Goal: Task Accomplishment & Management: Complete application form

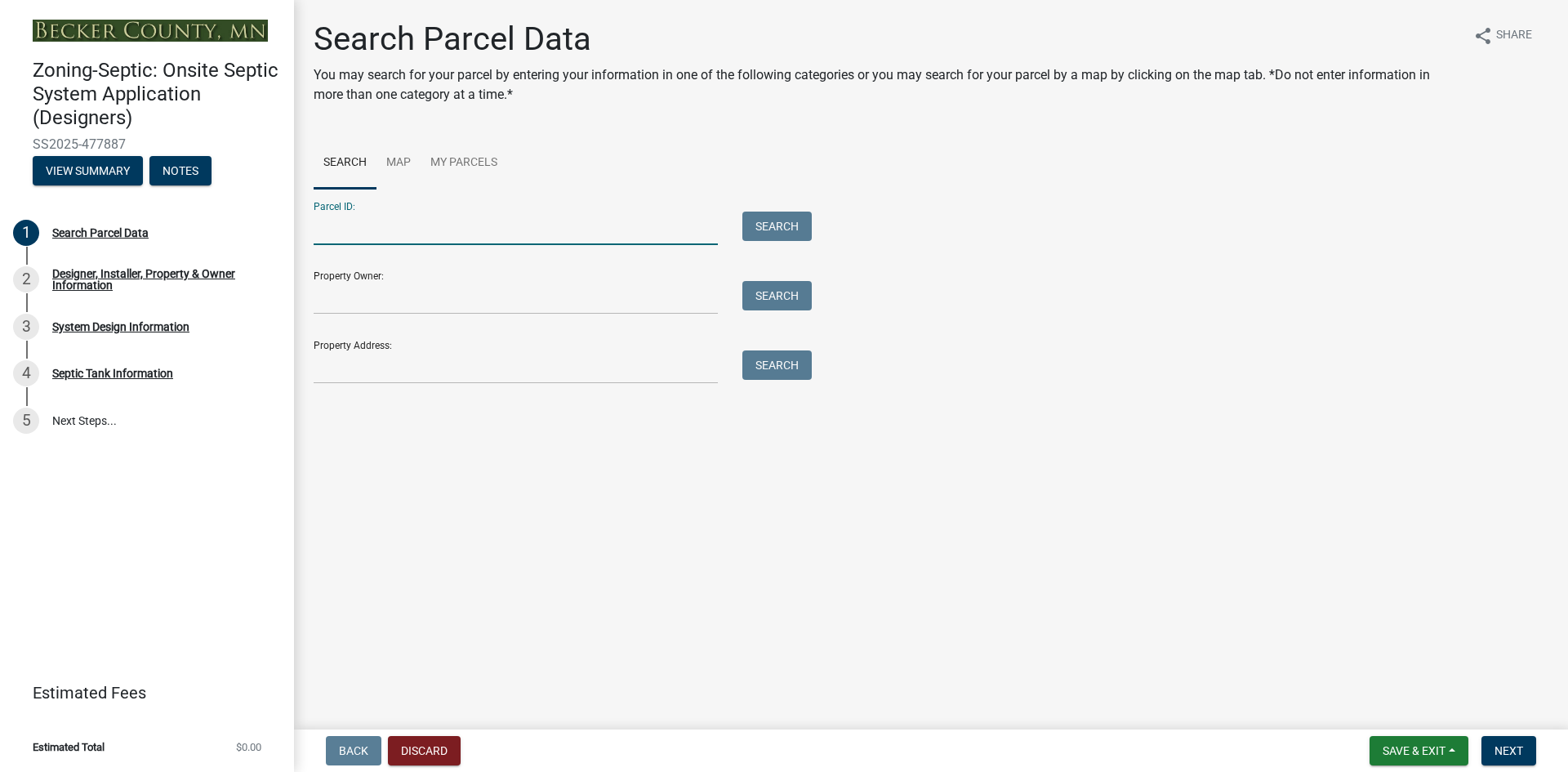
click at [425, 226] on input "Parcel ID:" at bounding box center [515, 228] width 404 height 33
paste input "260133000"
type input "260133000"
click at [762, 230] on button "Search" at bounding box center [777, 226] width 70 height 29
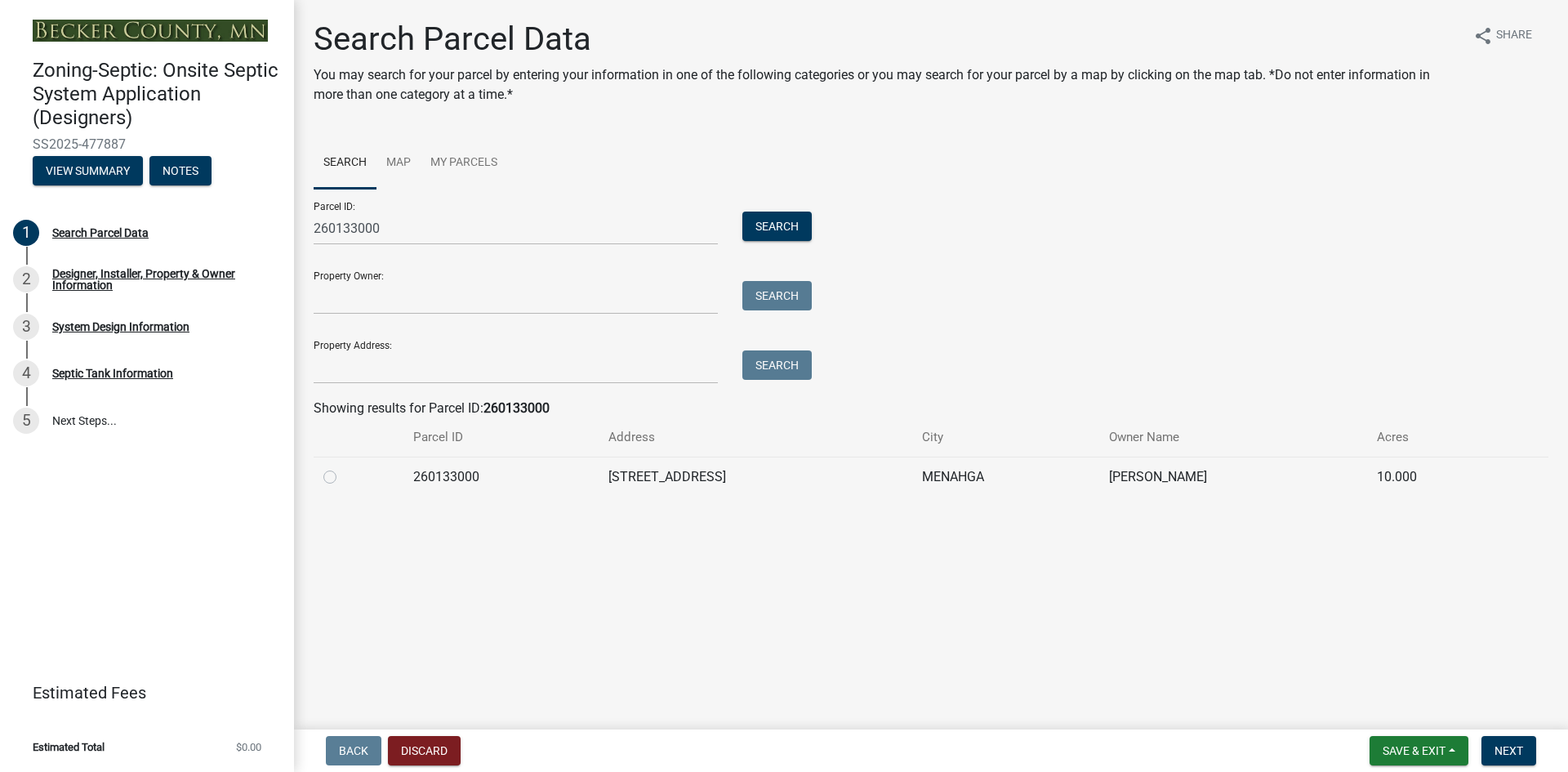
click at [343, 468] on label at bounding box center [343, 468] width 0 height 0
click at [343, 476] on input "radio" at bounding box center [348, 473] width 11 height 11
radio input "true"
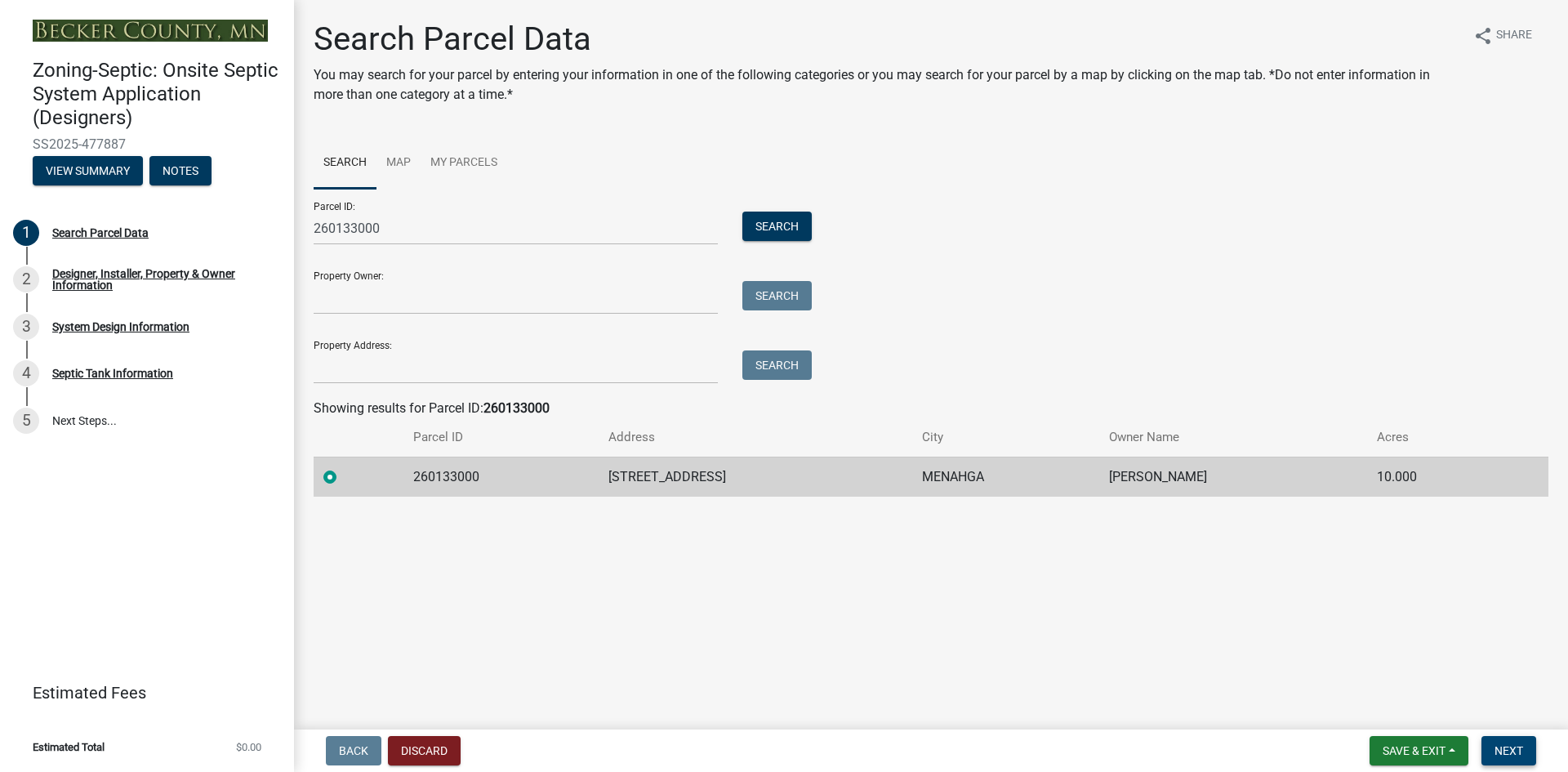
click at [1509, 751] on span "Next" at bounding box center [1508, 751] width 28 height 13
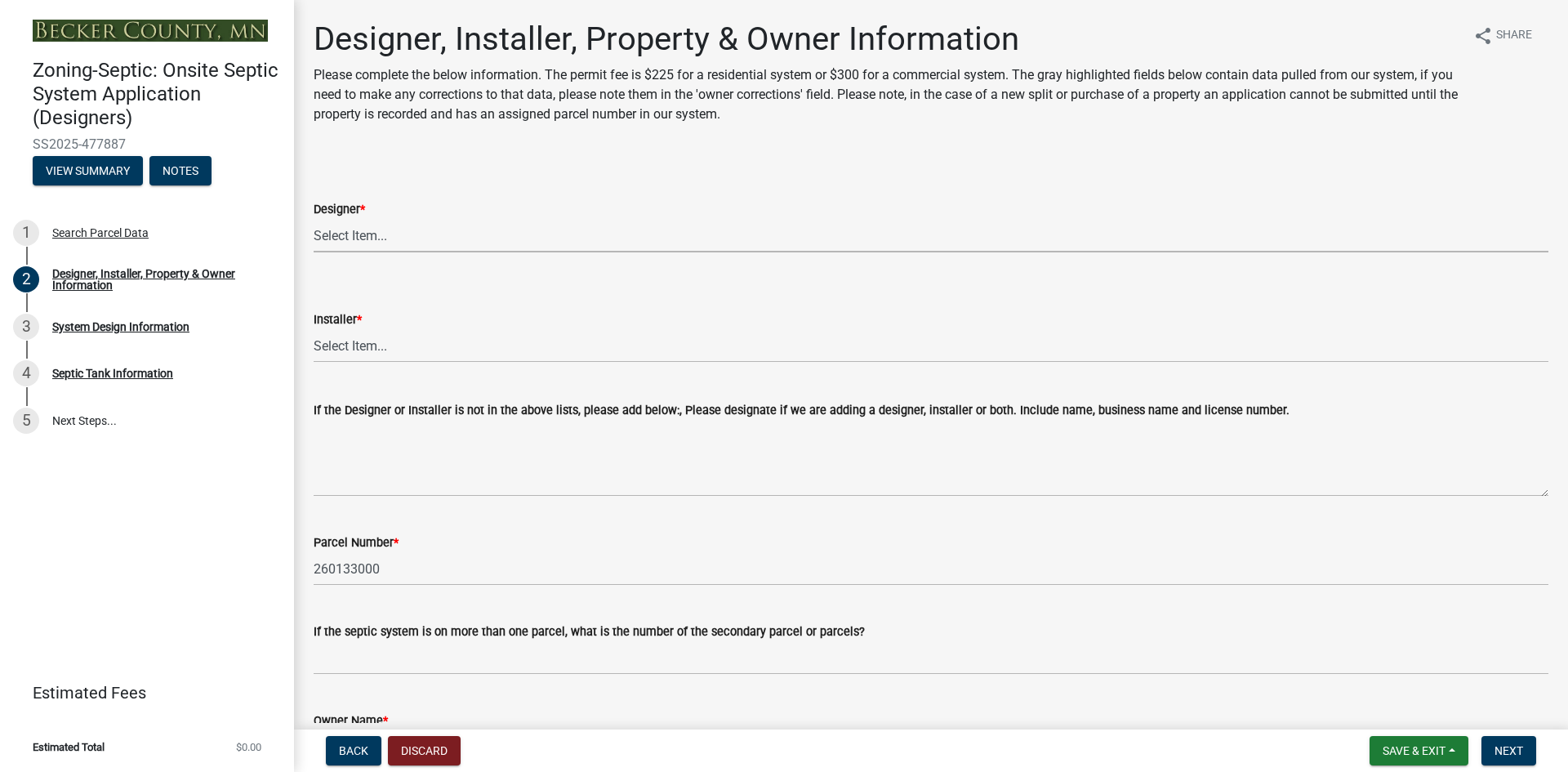
click at [388, 236] on select "Select Item... OTHER – Not listed (please add in next field and we will add to …" at bounding box center [931, 235] width 1235 height 33
click at [313, 219] on select "Select Item... OTHER – Not listed (please add in next field and we will add to …" at bounding box center [931, 235] width 1235 height 33
select select "61a610a3-0425-40fe-b1d6-1d279518c0a3"
click at [370, 353] on select "Select Item... OTHER – Not listed (please add in next field and we will add to …" at bounding box center [931, 346] width 1235 height 33
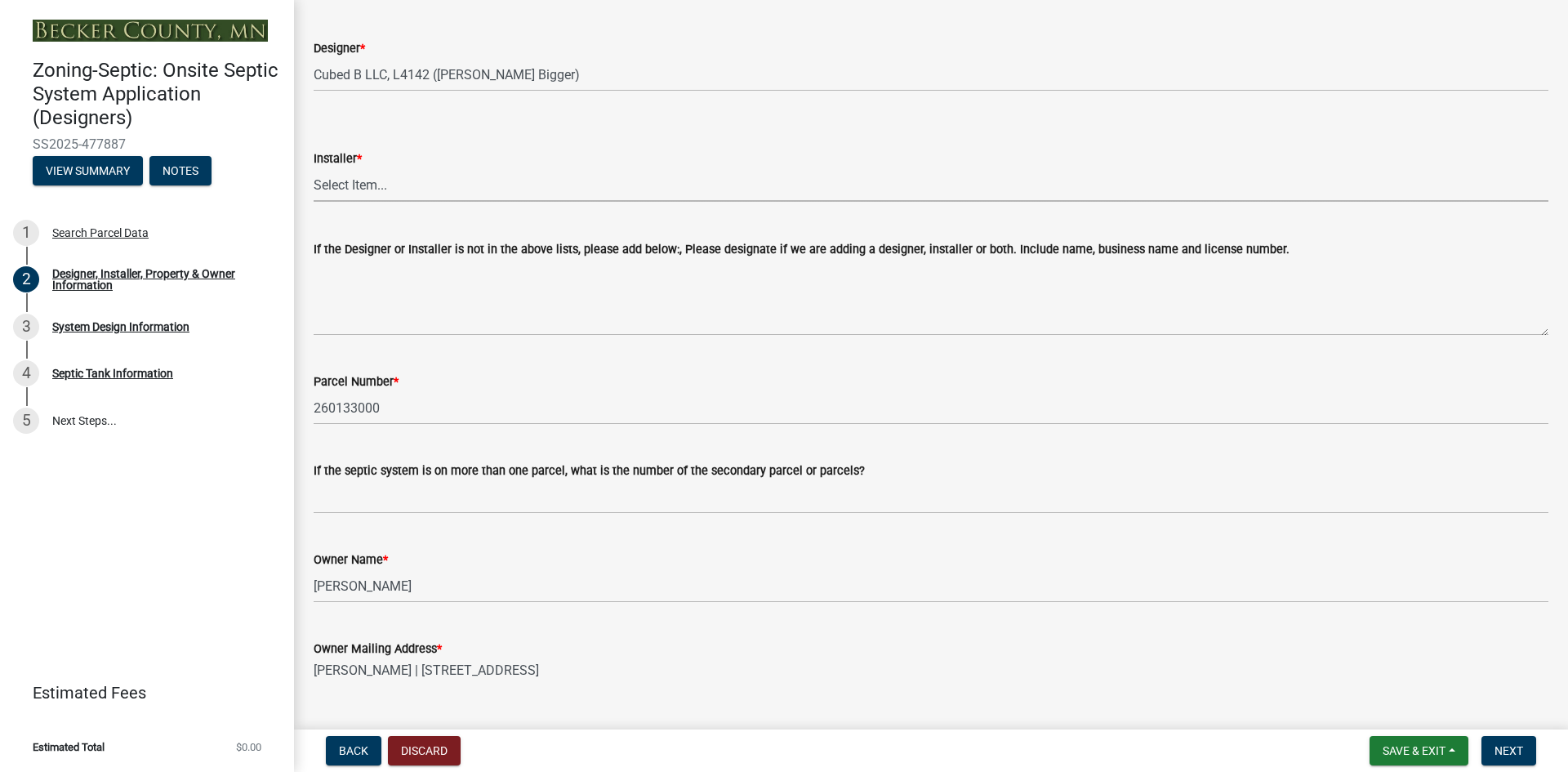
scroll to position [163, 0]
click at [433, 186] on select "Select Item... OTHER – Not listed (please add in next field and we will add to …" at bounding box center [931, 182] width 1235 height 33
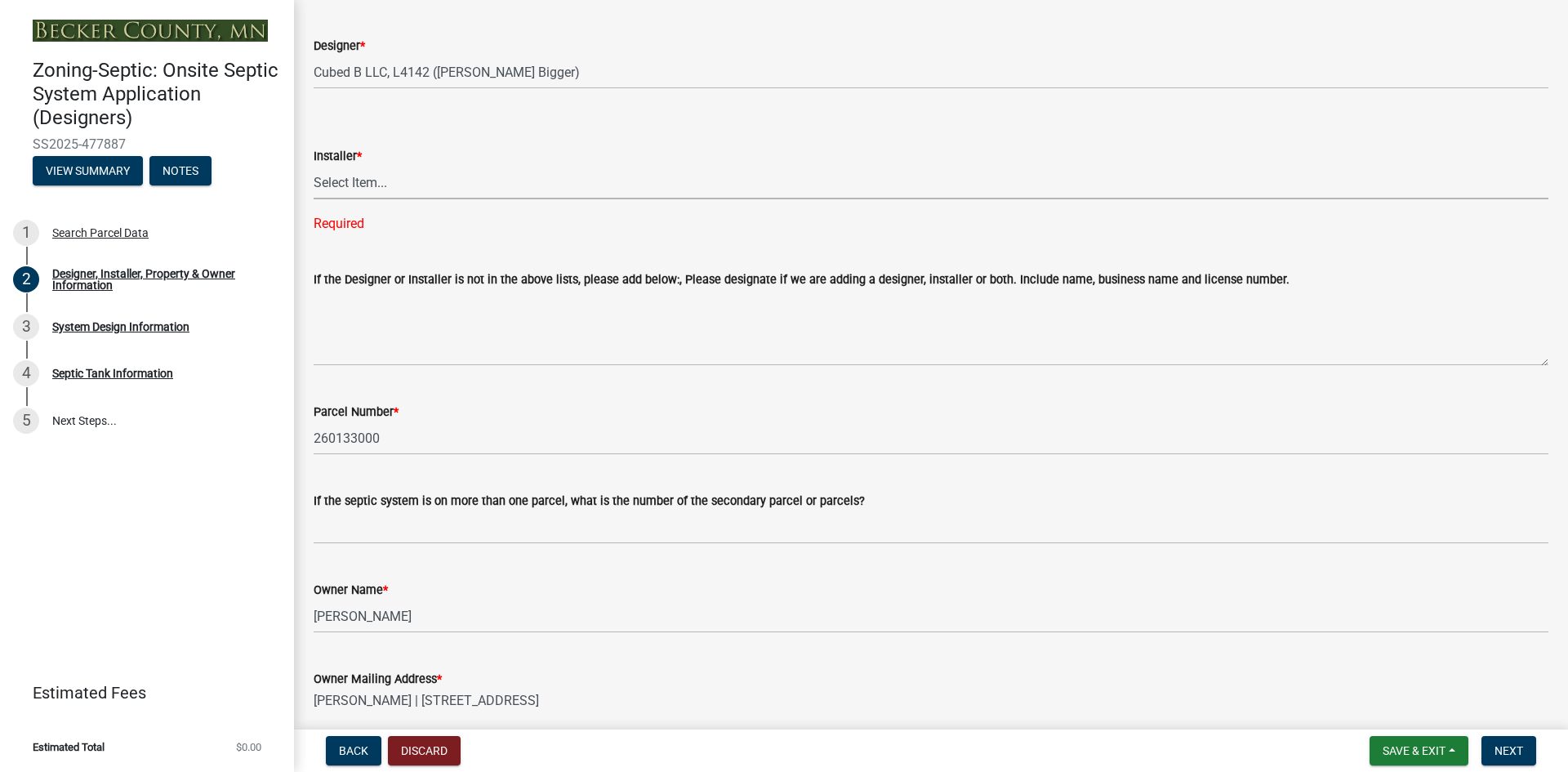
click at [356, 187] on select "Select Item... OTHER – Not listed (please add in next field and we will add to …" at bounding box center [931, 182] width 1235 height 33
click at [313, 166] on select "Select Item... OTHER – Not listed (please add in next field and we will add to …" at bounding box center [931, 182] width 1235 height 33
select select "f1c4cd3b-7712-49e6-9592-73f2d73f8a26"
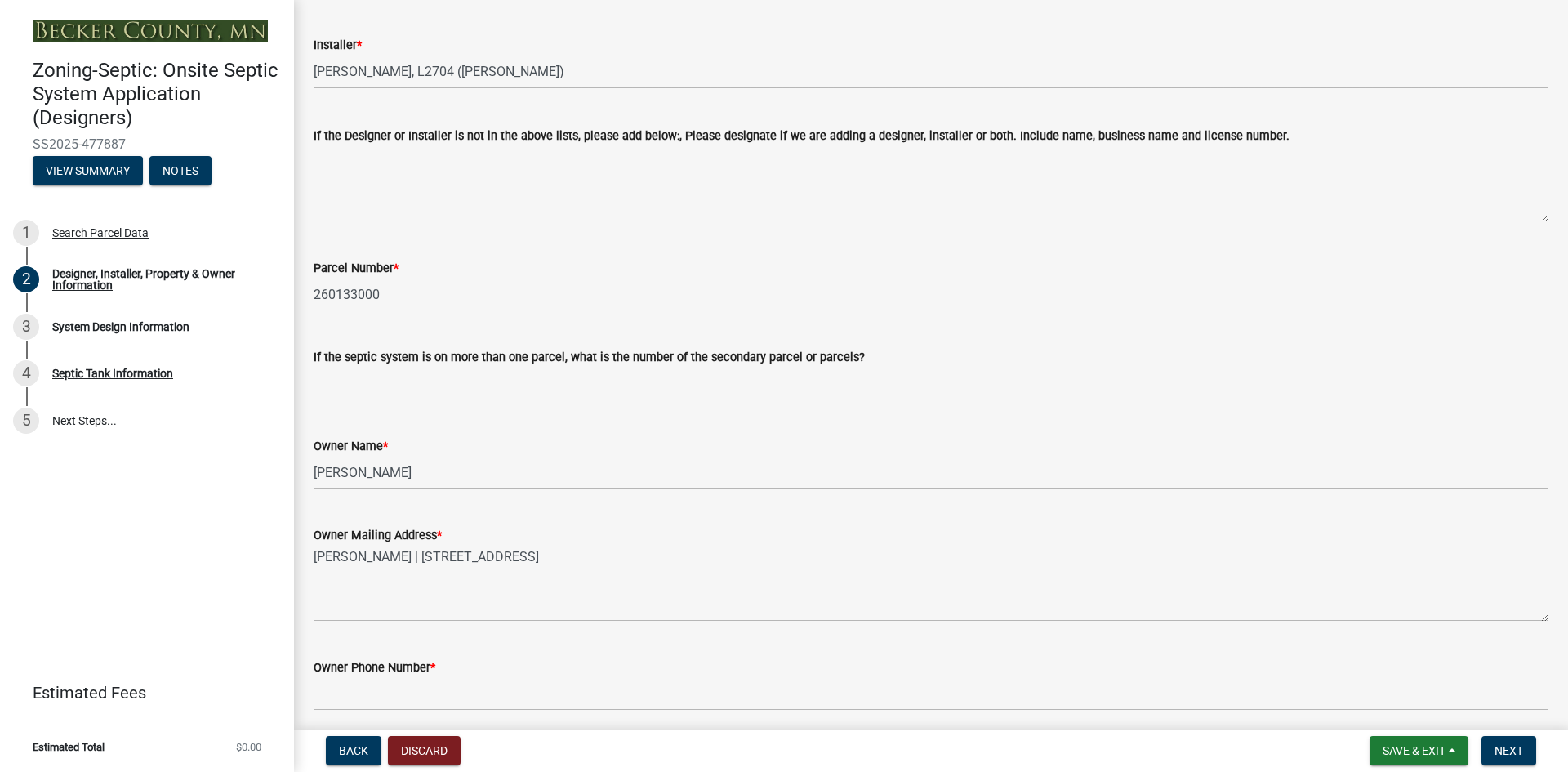
scroll to position [409, 0]
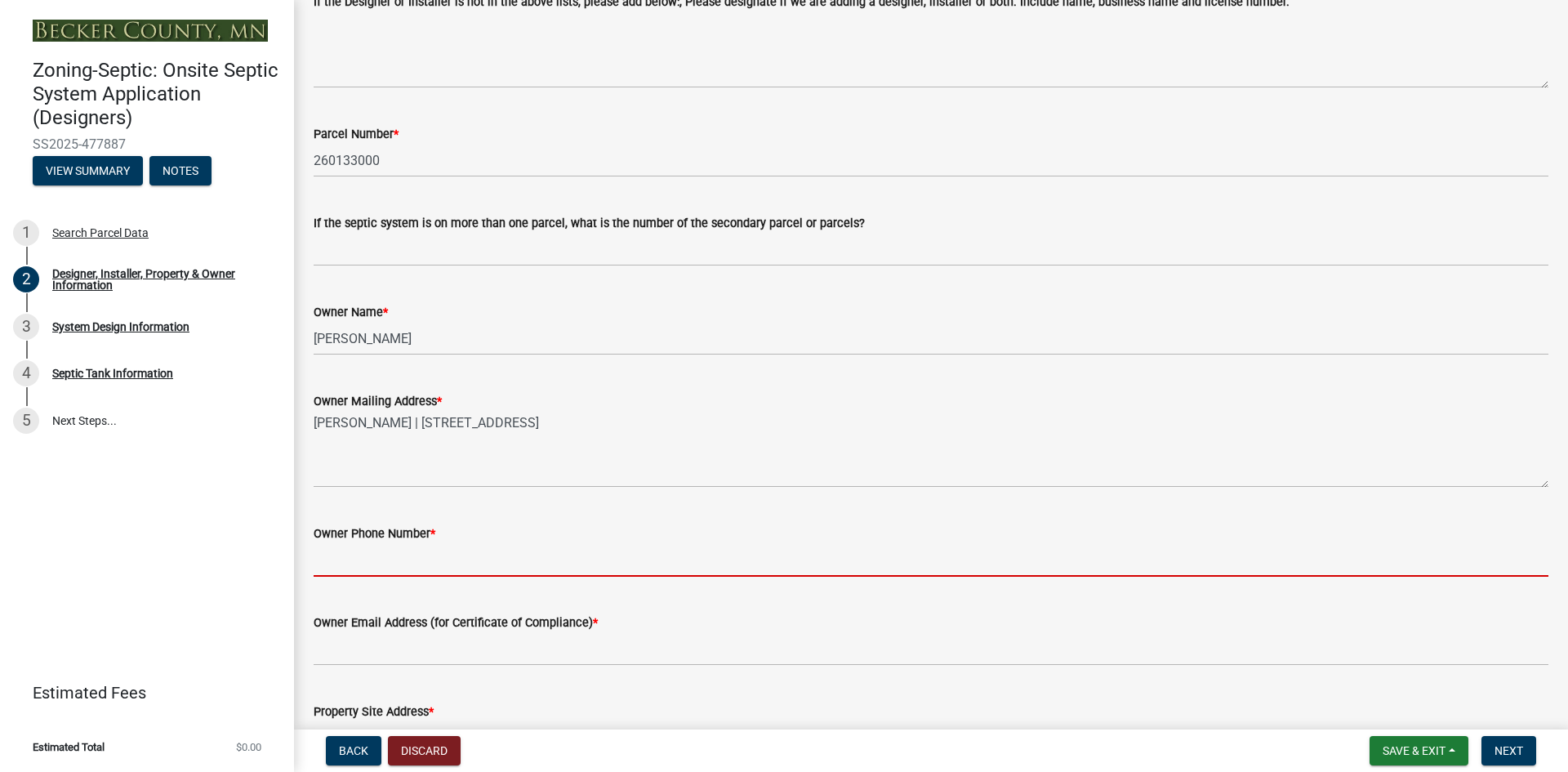
click at [363, 554] on input "Owner Phone Number *" at bounding box center [931, 560] width 1235 height 33
paste input "2186161160"
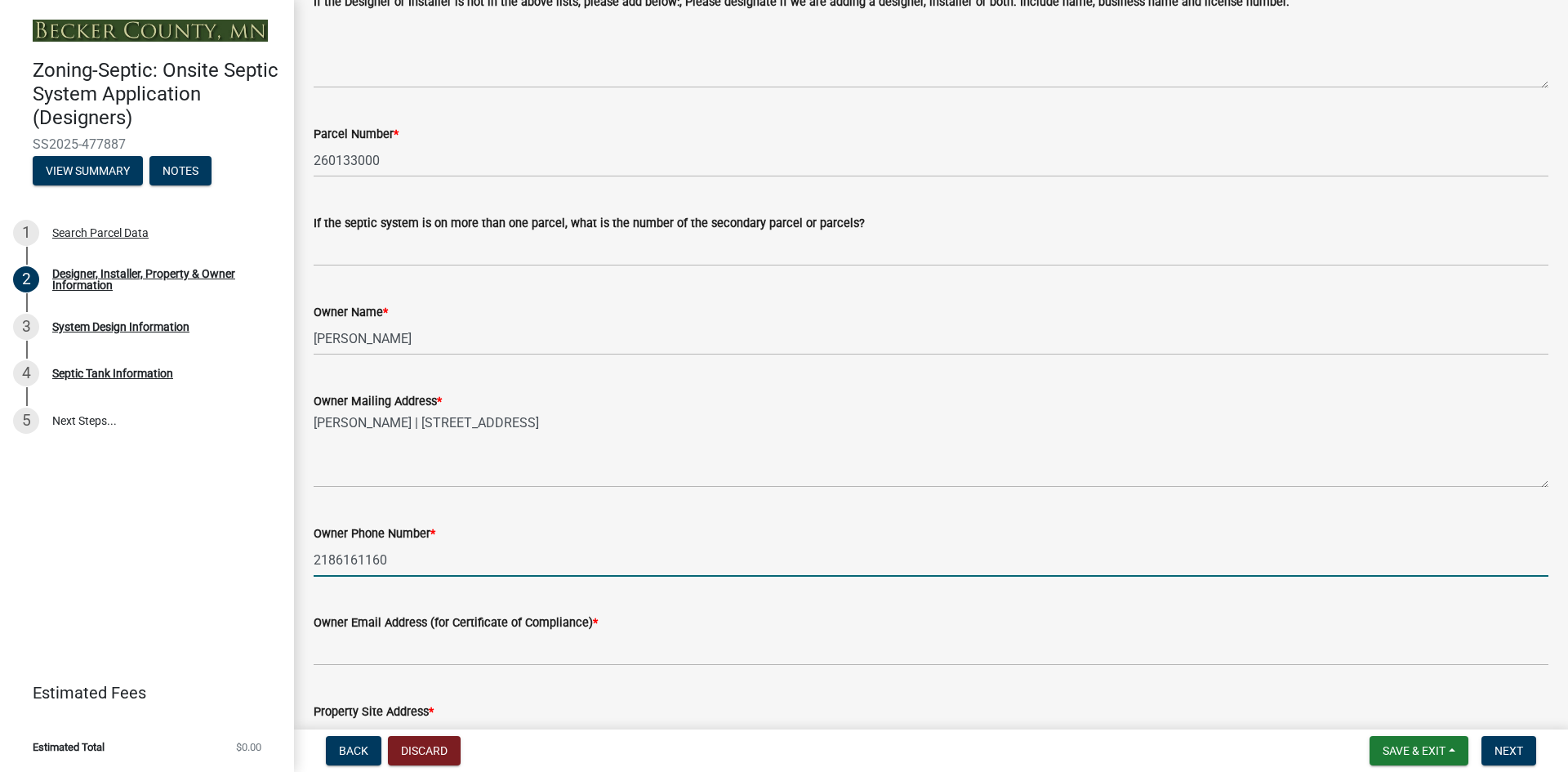
click at [335, 564] on input "2186161160" at bounding box center [931, 560] width 1235 height 33
click at [361, 558] on input "218-6161160" at bounding box center [931, 560] width 1235 height 33
click at [487, 559] on input "218-616-1160" at bounding box center [931, 560] width 1235 height 33
paste input "(Installer)"
type input "[PHONE_NUMBER] (Installer)"
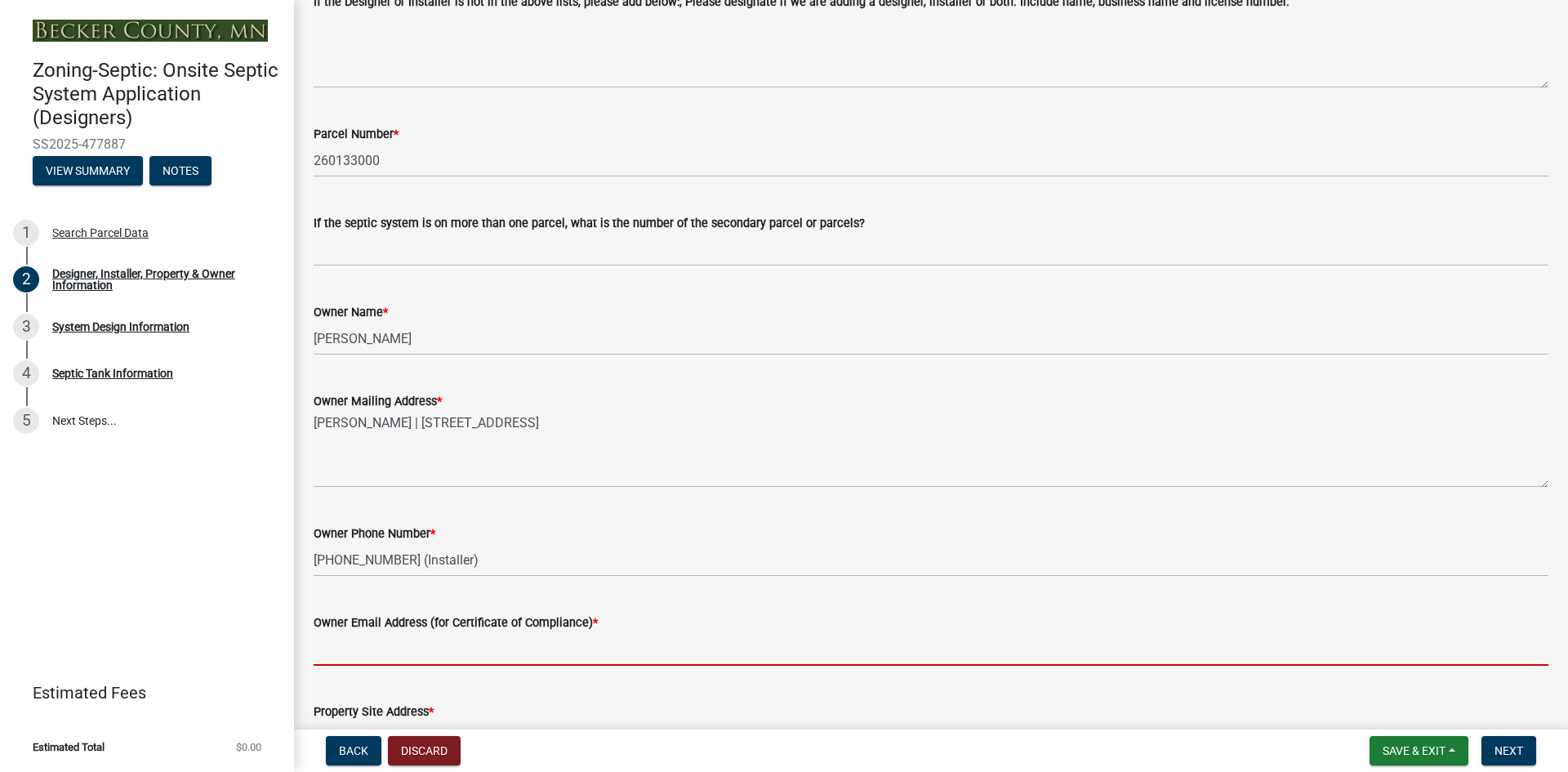
click at [418, 652] on input "Owner Email Address (for Certificate of Compliance) *" at bounding box center [931, 649] width 1235 height 33
paste input "(Installer)"
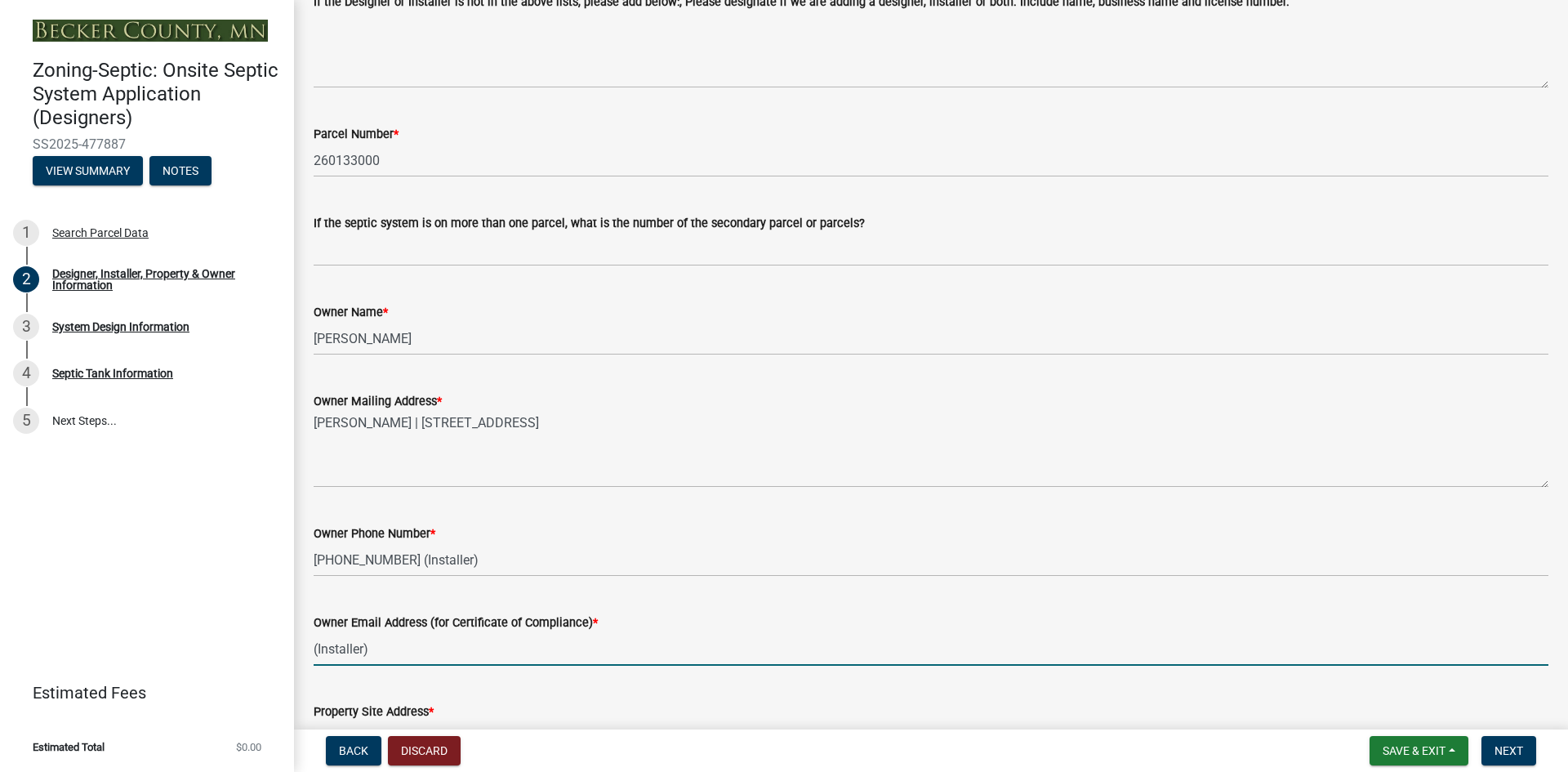
paste input "rigidexcavatingllc@outlook.com"
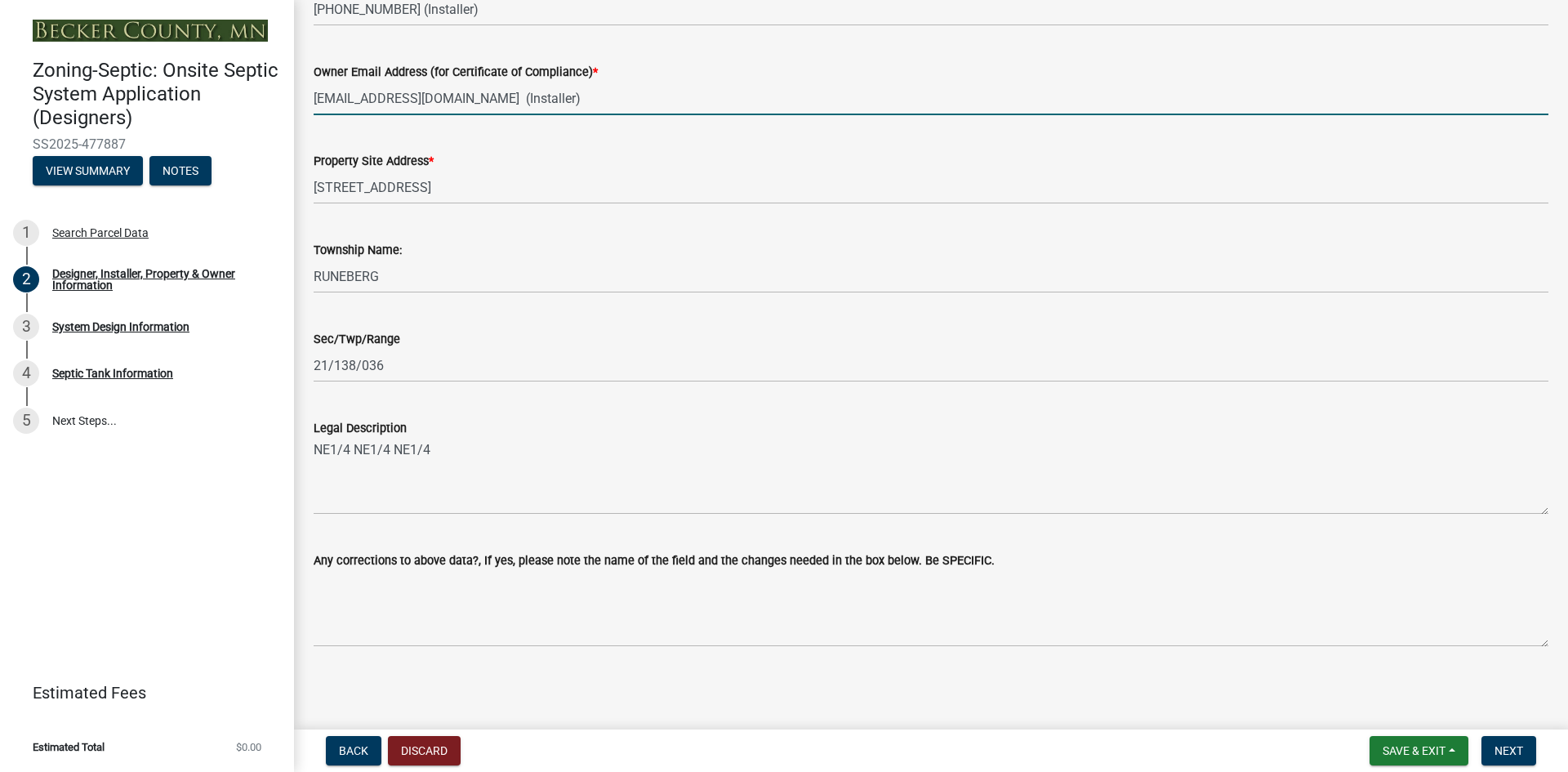
scroll to position [960, 0]
type input "[EMAIL_ADDRESS][DOMAIN_NAME] (Installer)"
click at [1496, 756] on span "Next" at bounding box center [1508, 751] width 28 height 13
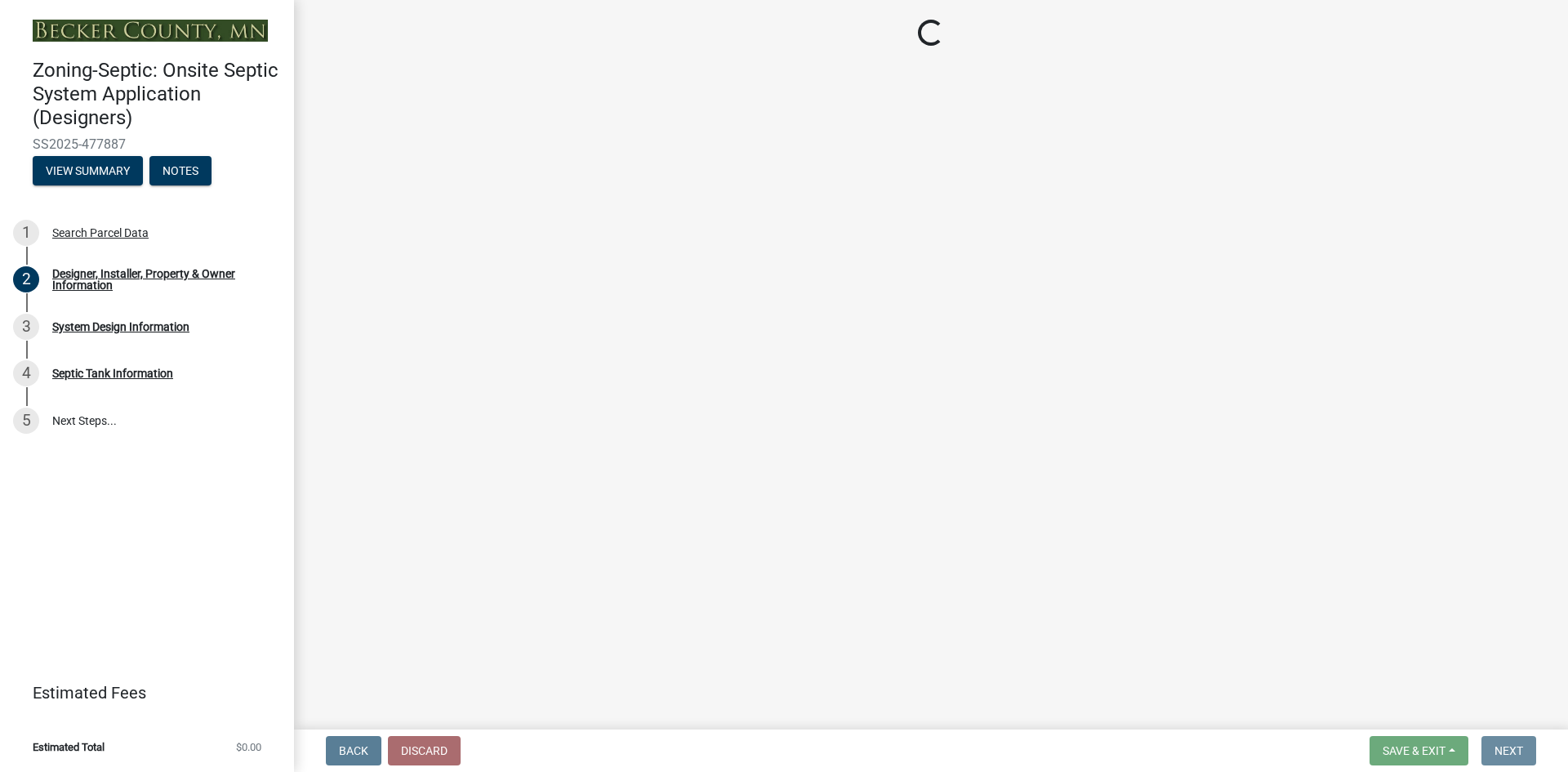
scroll to position [0, 0]
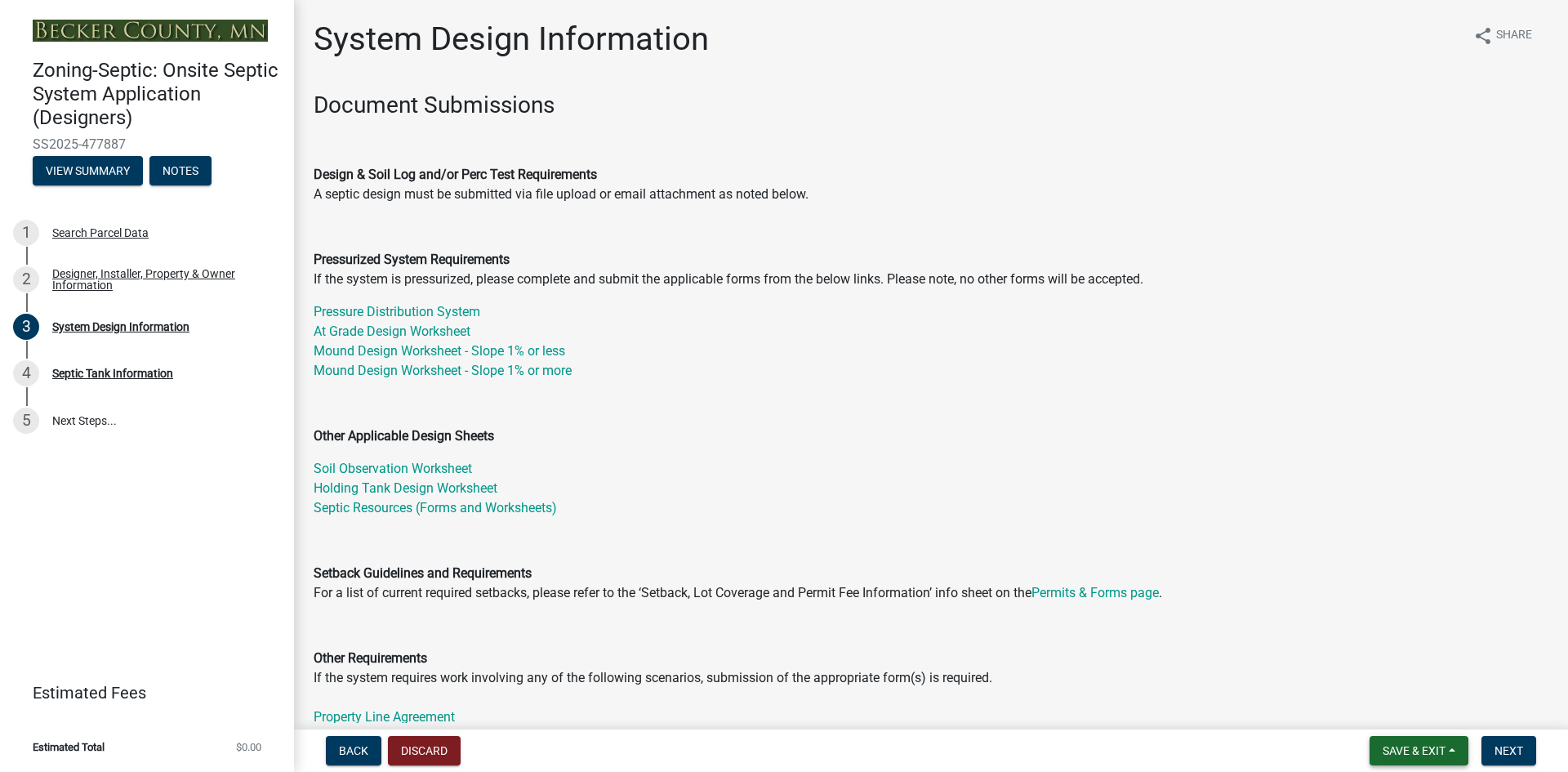
click at [1449, 752] on button "Save & Exit" at bounding box center [1418, 750] width 99 height 29
click at [1386, 671] on button "Save" at bounding box center [1403, 668] width 131 height 39
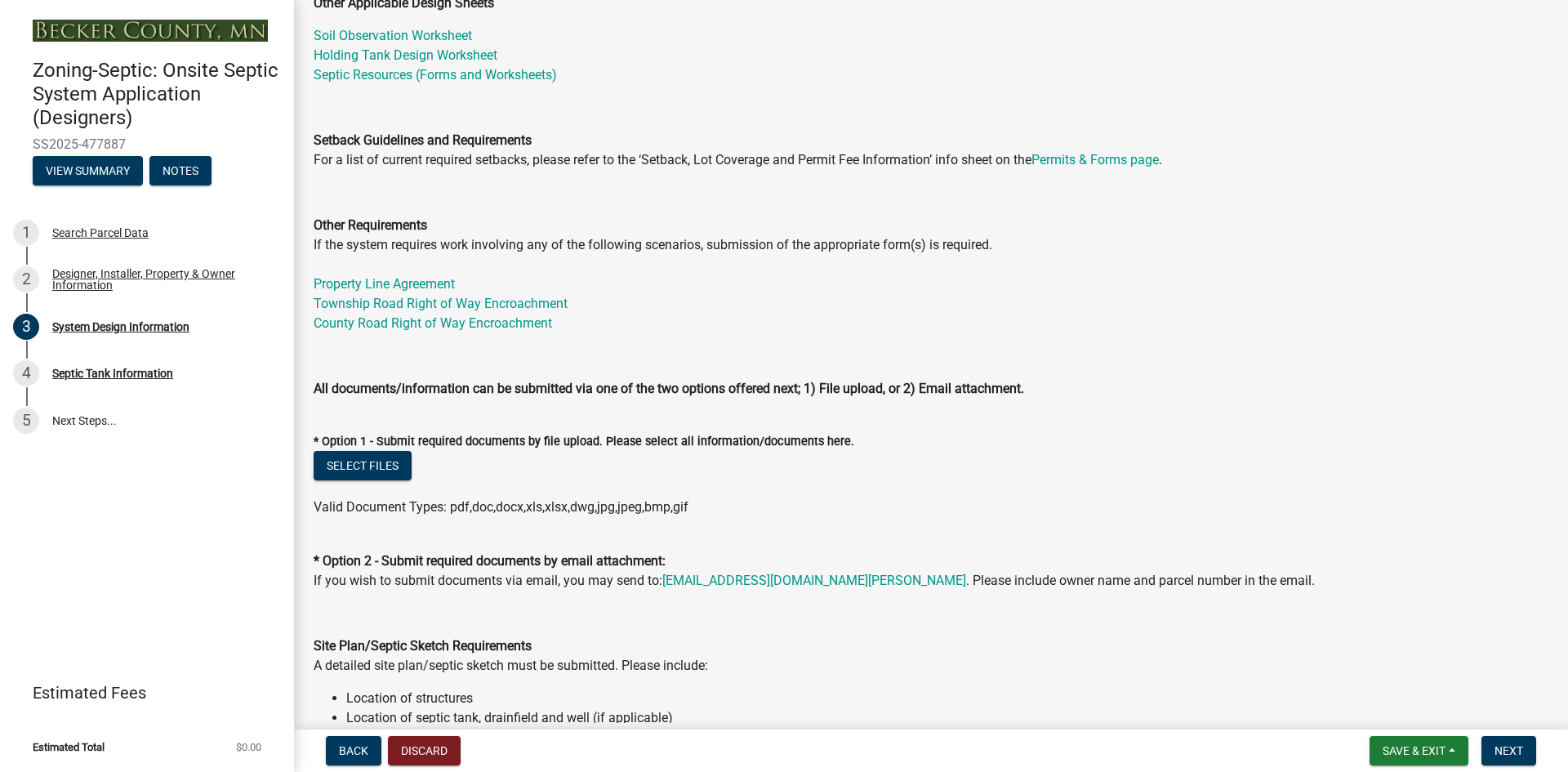
scroll to position [511, 0]
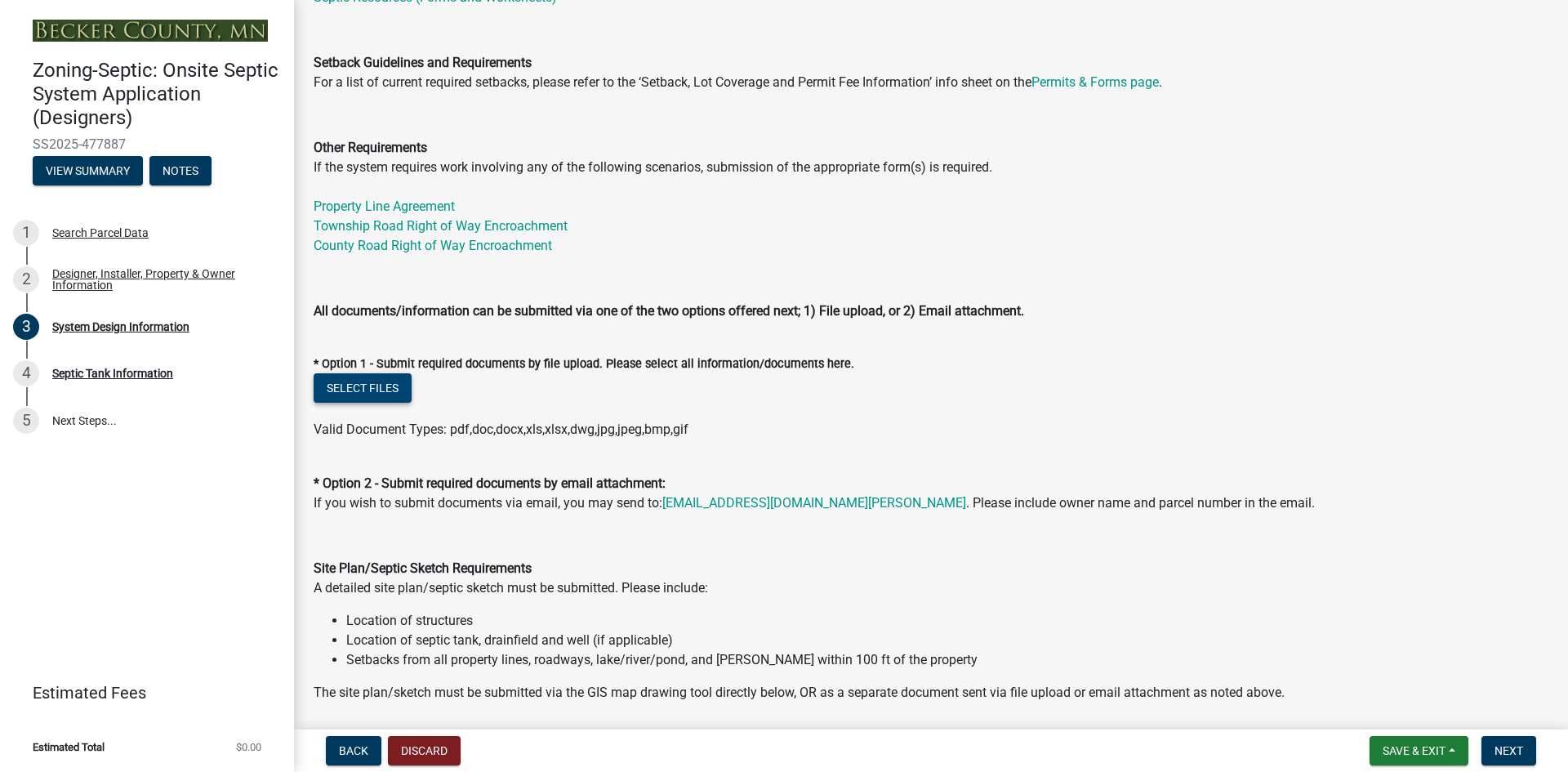
click at [372, 391] on button "Select files" at bounding box center [362, 387] width 98 height 29
click at [350, 384] on button "Select files" at bounding box center [362, 387] width 98 height 29
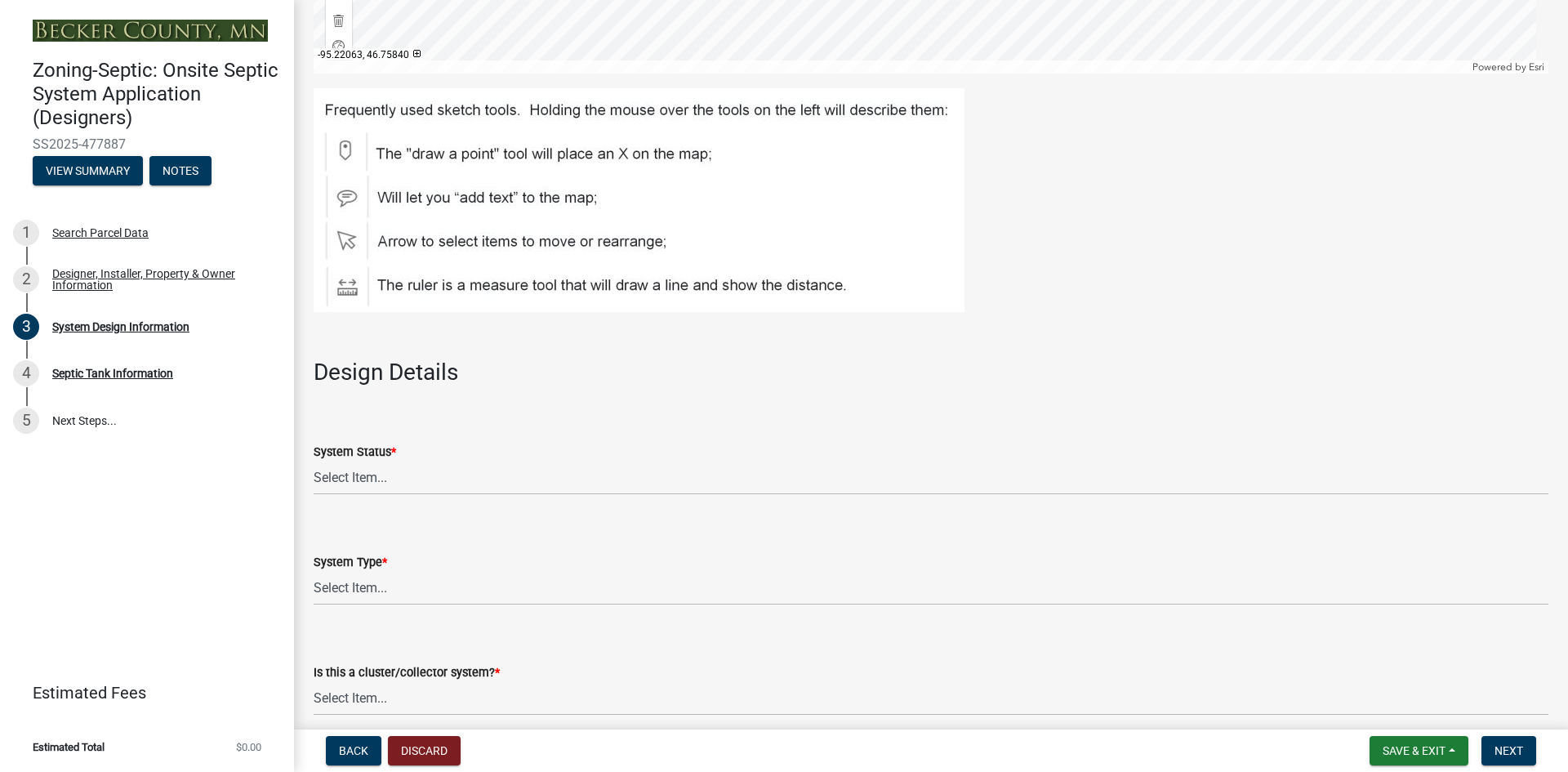
scroll to position [1940, 0]
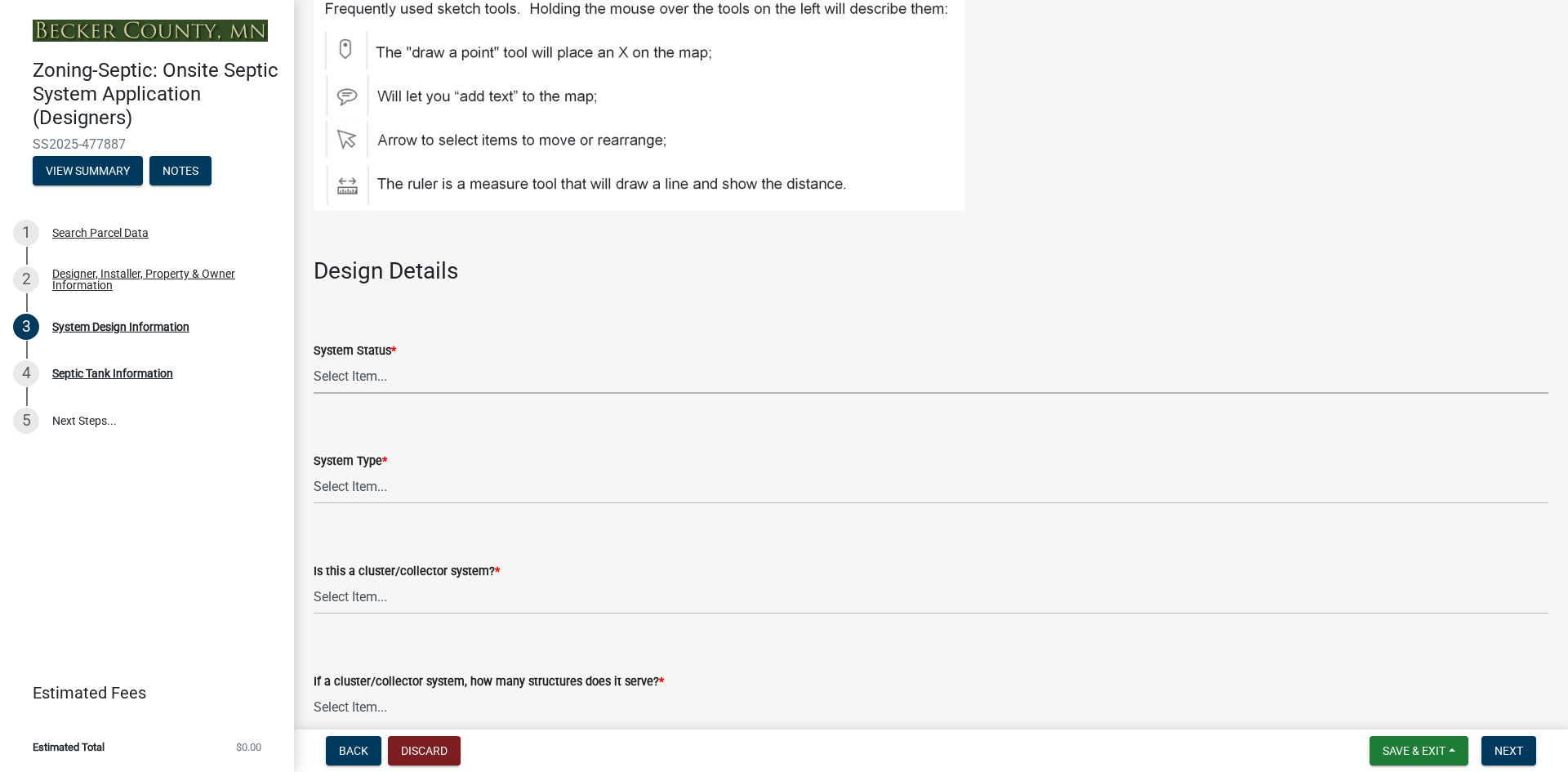
click at [454, 386] on select "Select Item... No Existing System Replacement System Failing System (Cesspool, …" at bounding box center [931, 377] width 1235 height 33
click at [313, 361] on select "Select Item... No Existing System Replacement System Failing System (Cesspool, …" at bounding box center [931, 377] width 1235 height 33
select select "55497d75-c43f-4635-a730-e0737ce05d56"
click at [444, 490] on select "Select Item... Type I Type II Type III Type IV Type V" at bounding box center [931, 488] width 1235 height 33
click at [313, 471] on select "Select Item... Type I Type II Type III Type IV Type V" at bounding box center [931, 488] width 1235 height 33
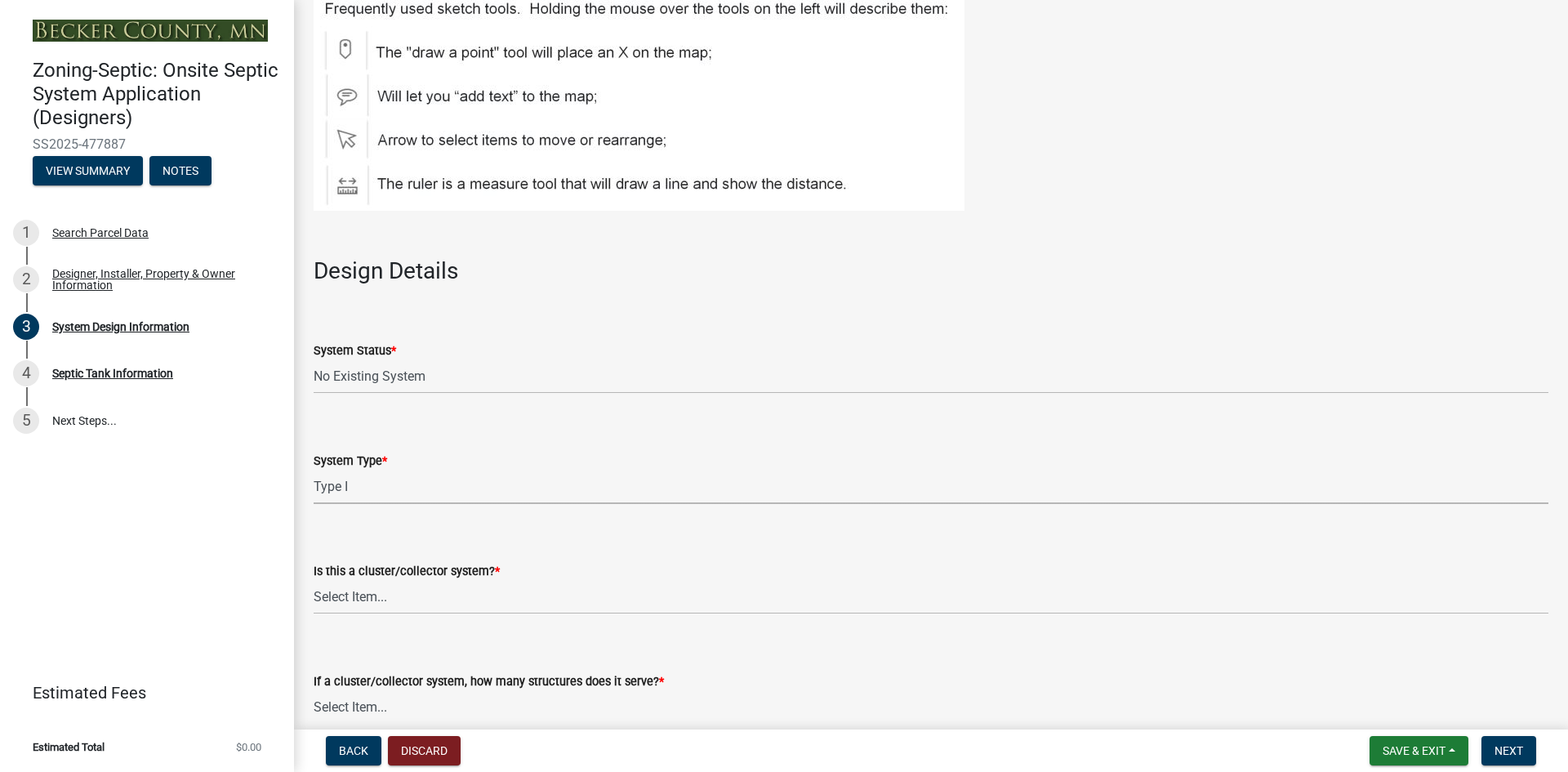
select select "25258e87-3ef9-4f1c-a5f1-75a1d463abfb"
click at [390, 599] on select "Select Item... Yes No" at bounding box center [931, 598] width 1235 height 33
click at [313, 581] on select "Select Item... Yes No" at bounding box center [931, 598] width 1235 height 33
select select "011fbff4-a41d-4a75-9bd8-71c7e6c69e0d"
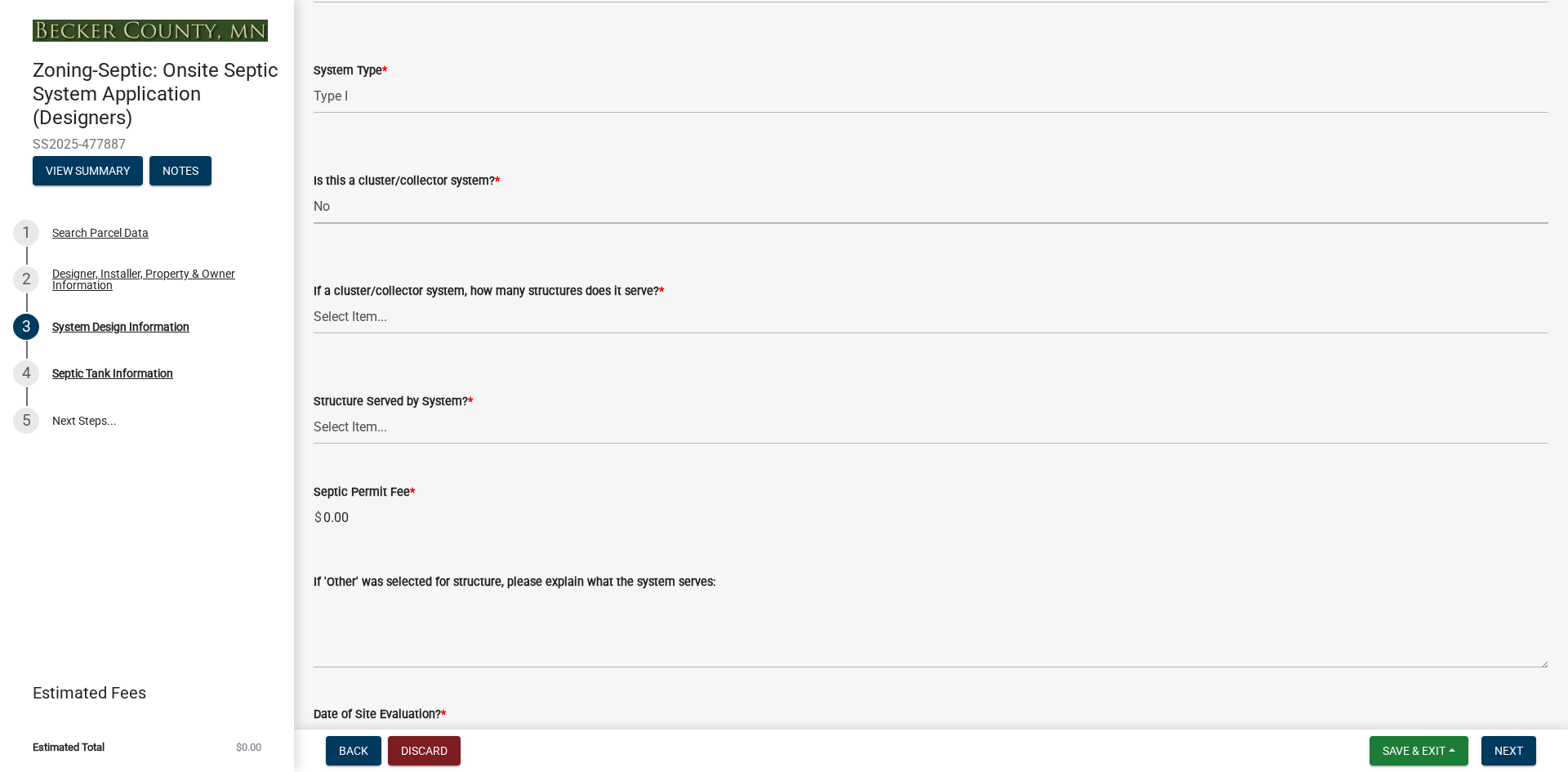
scroll to position [2390, 0]
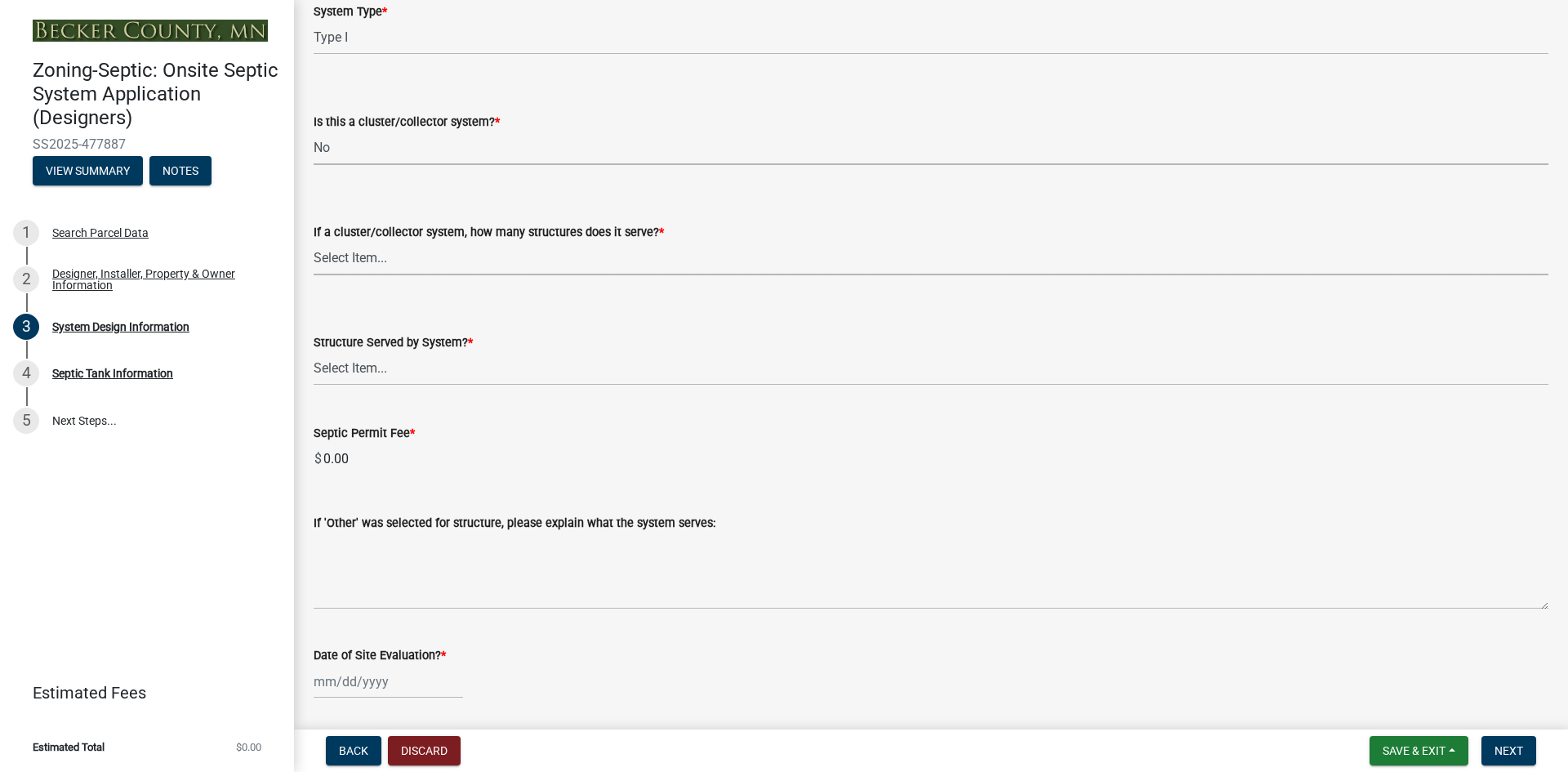
click at [409, 265] on select "Select Item... Not a cluster/collector system 1 2 3 4 5 6 7 8 9 10" at bounding box center [931, 259] width 1235 height 33
click at [313, 242] on select "Select Item... Not a cluster/collector system 1 2 3 4 5 6 7 8 9 10" at bounding box center [931, 259] width 1235 height 33
select select "85fdfef2-2683-4311-b5d5-5505f6411127"
click at [404, 371] on select "Select Item... Commercial Resort Commercial - Non Resort Other Full-Time Dwelli…" at bounding box center [931, 369] width 1235 height 33
click at [313, 352] on select "Select Item... Commercial Resort Commercial - Non Resort Other Full-Time Dwelli…" at bounding box center [931, 369] width 1235 height 33
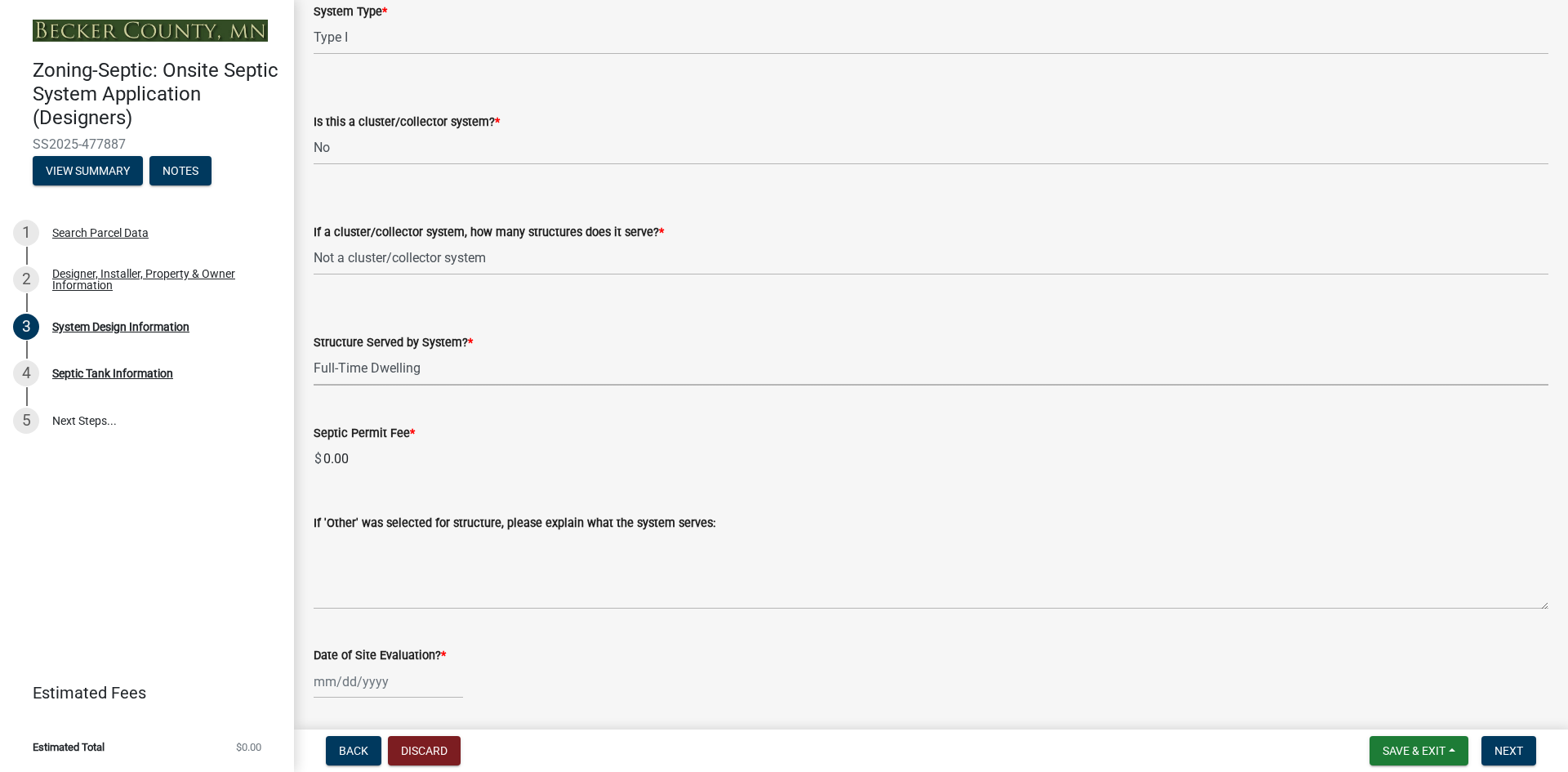
select select "d95a9312-c8a1-4ec7-8581-25dbcf440a1f"
click at [371, 681] on div at bounding box center [388, 682] width 149 height 33
select select "9"
select select "2025"
click at [327, 465] on span "Previous month" at bounding box center [330, 464] width 12 height 12
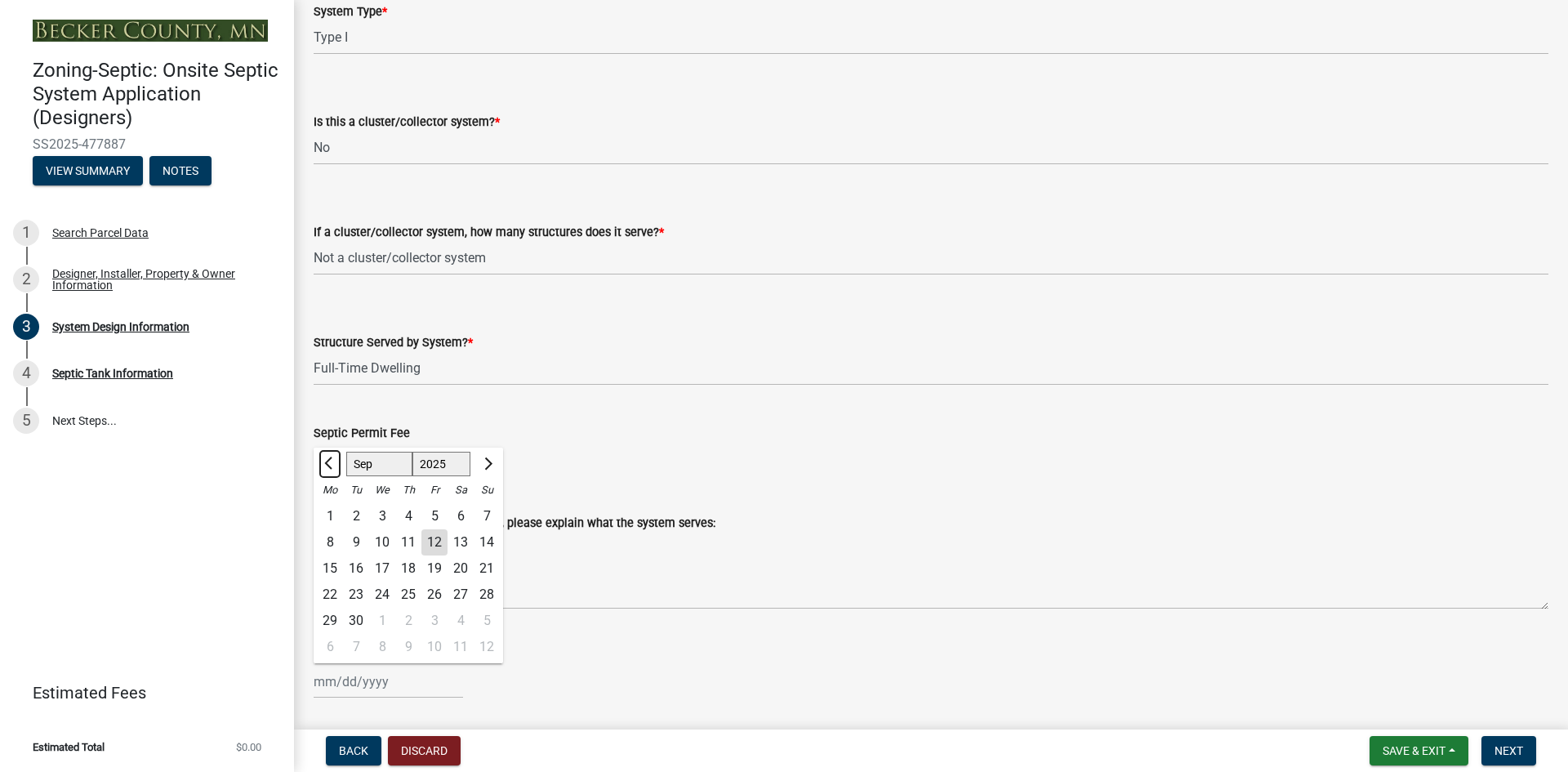
select select "8"
click at [377, 590] on div "20" at bounding box center [382, 595] width 27 height 27
type input "[DATE]"
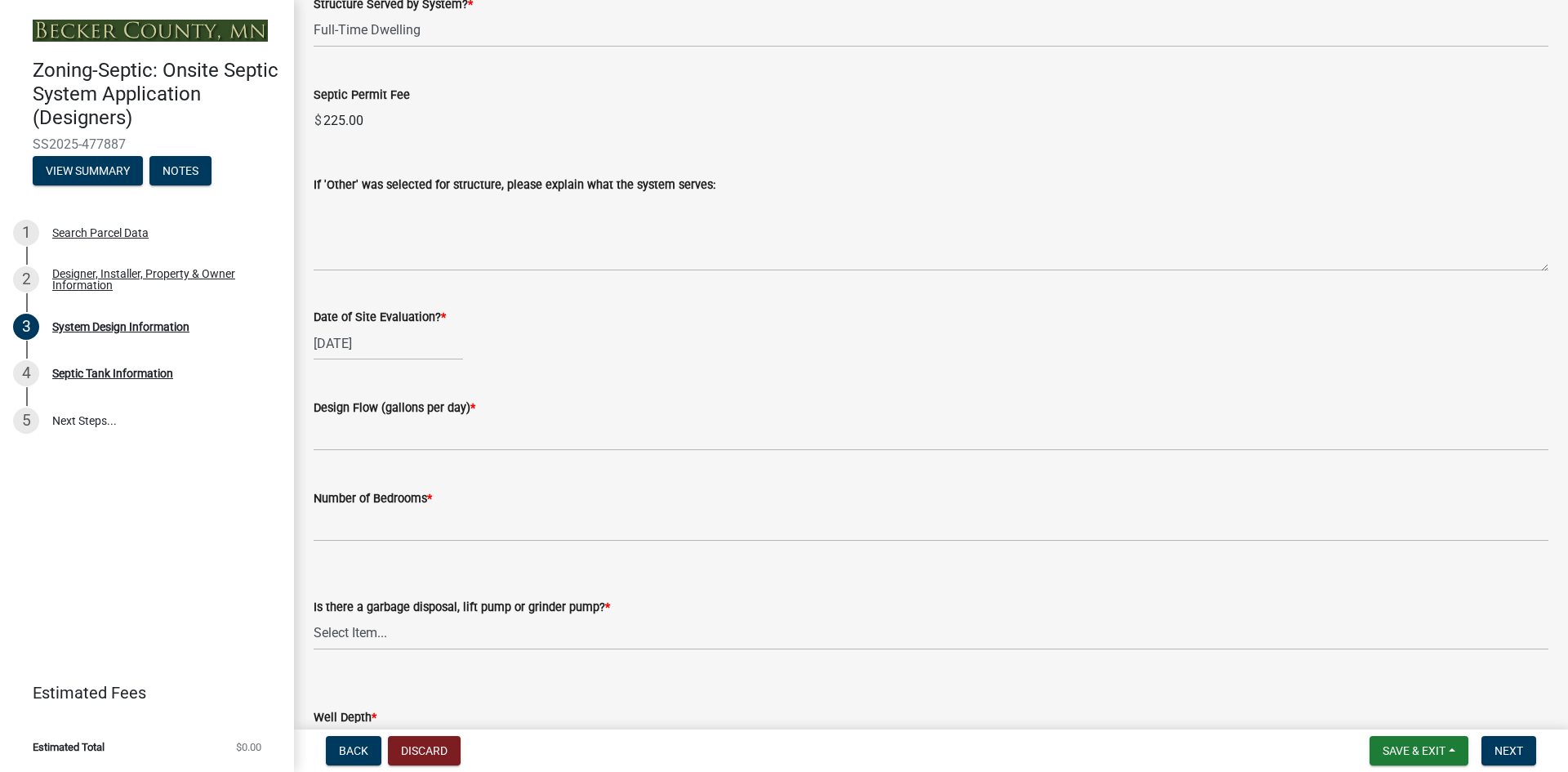
scroll to position [2799, 0]
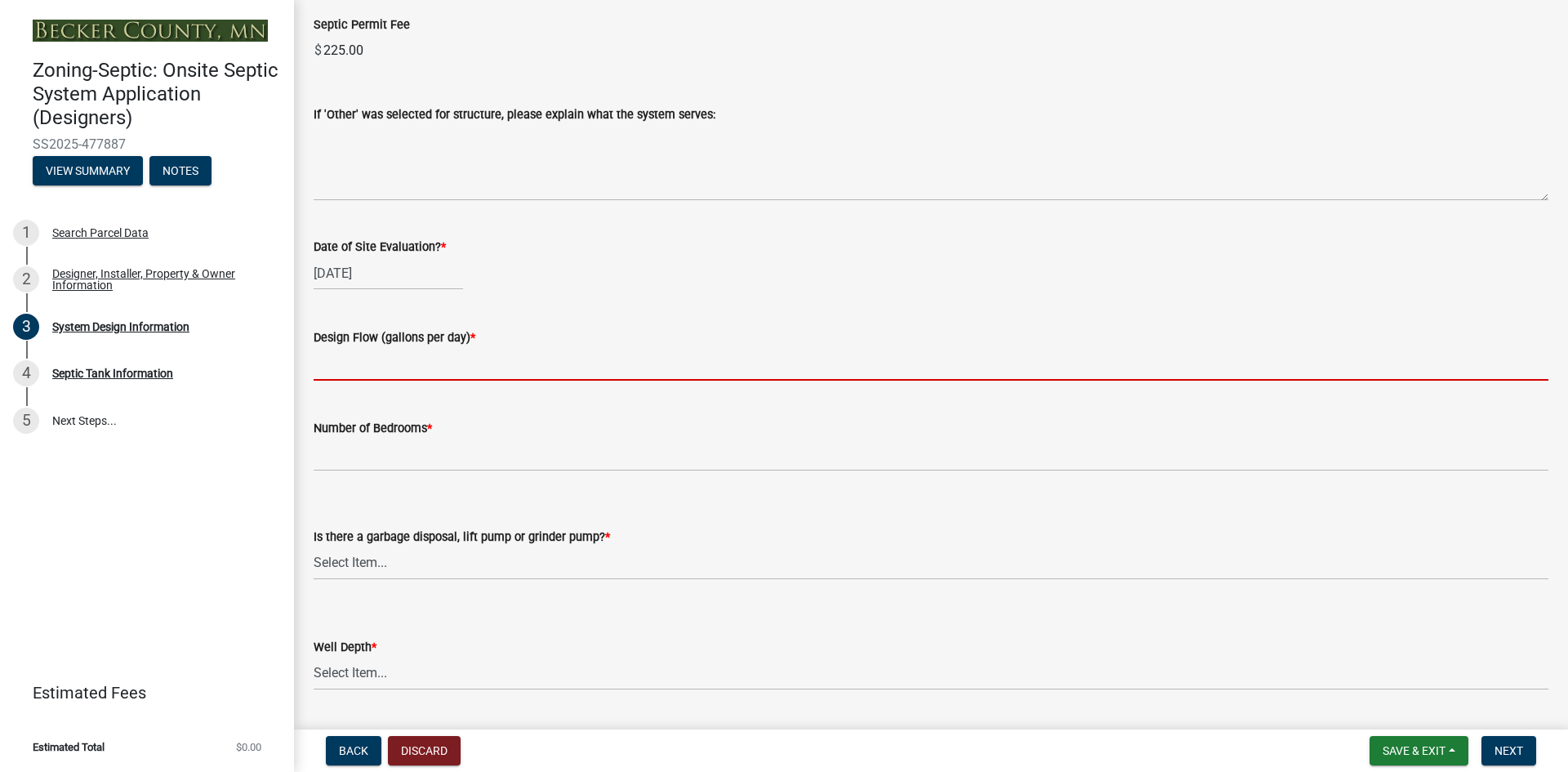
click at [399, 363] on input "text" at bounding box center [931, 364] width 1235 height 33
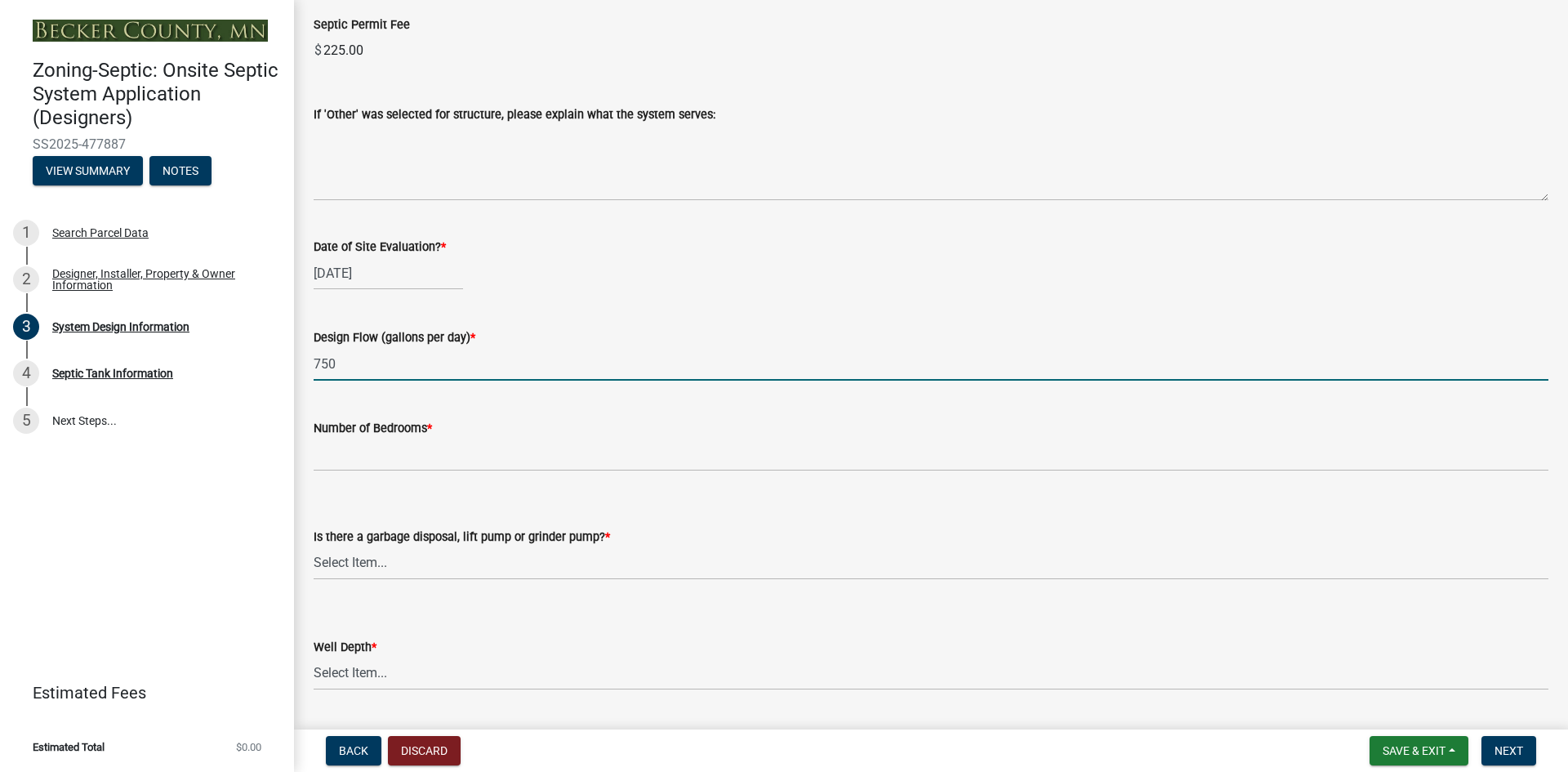
type input "750"
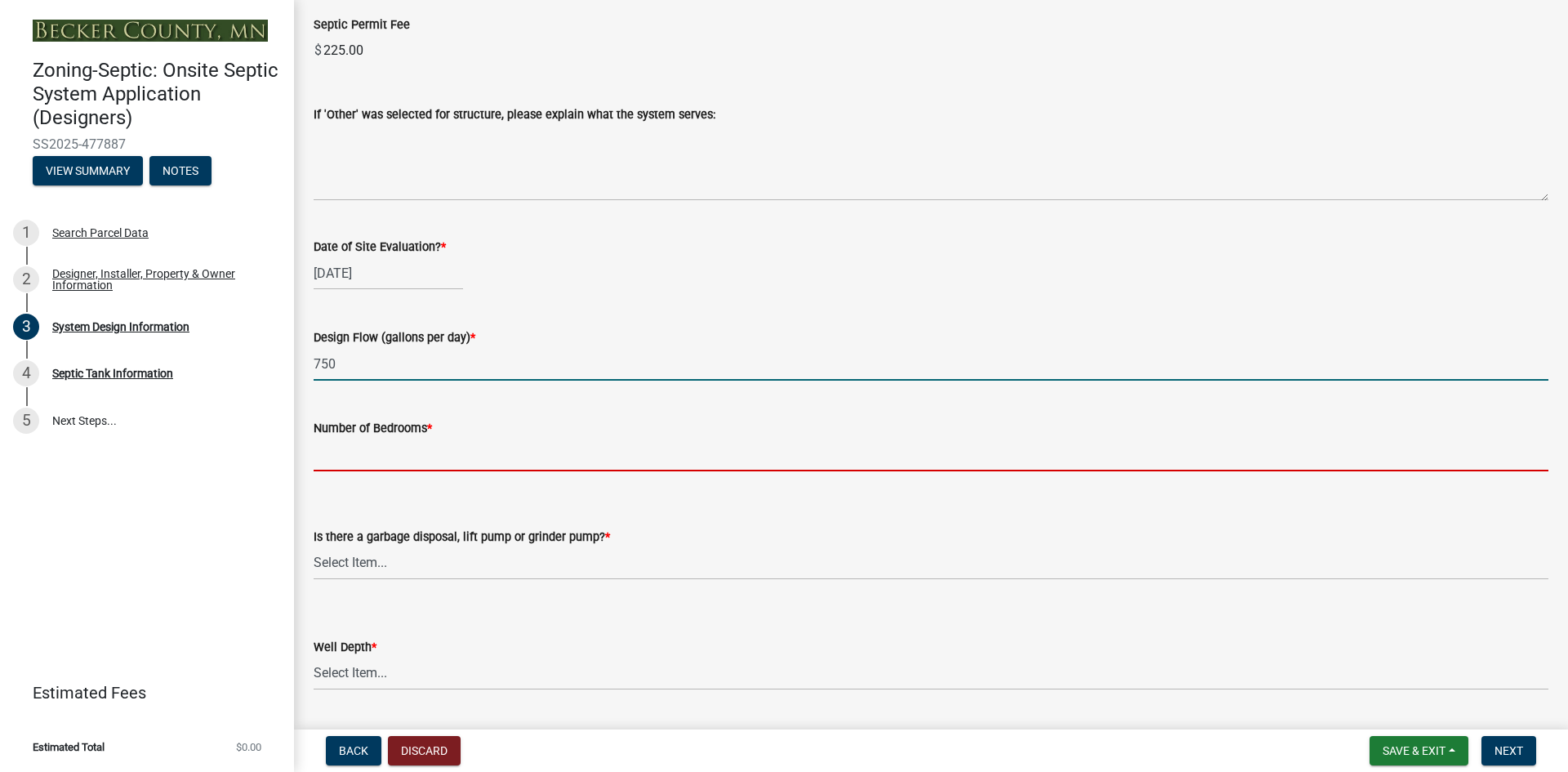
click at [368, 459] on input "Number of Bedrooms *" at bounding box center [931, 454] width 1235 height 33
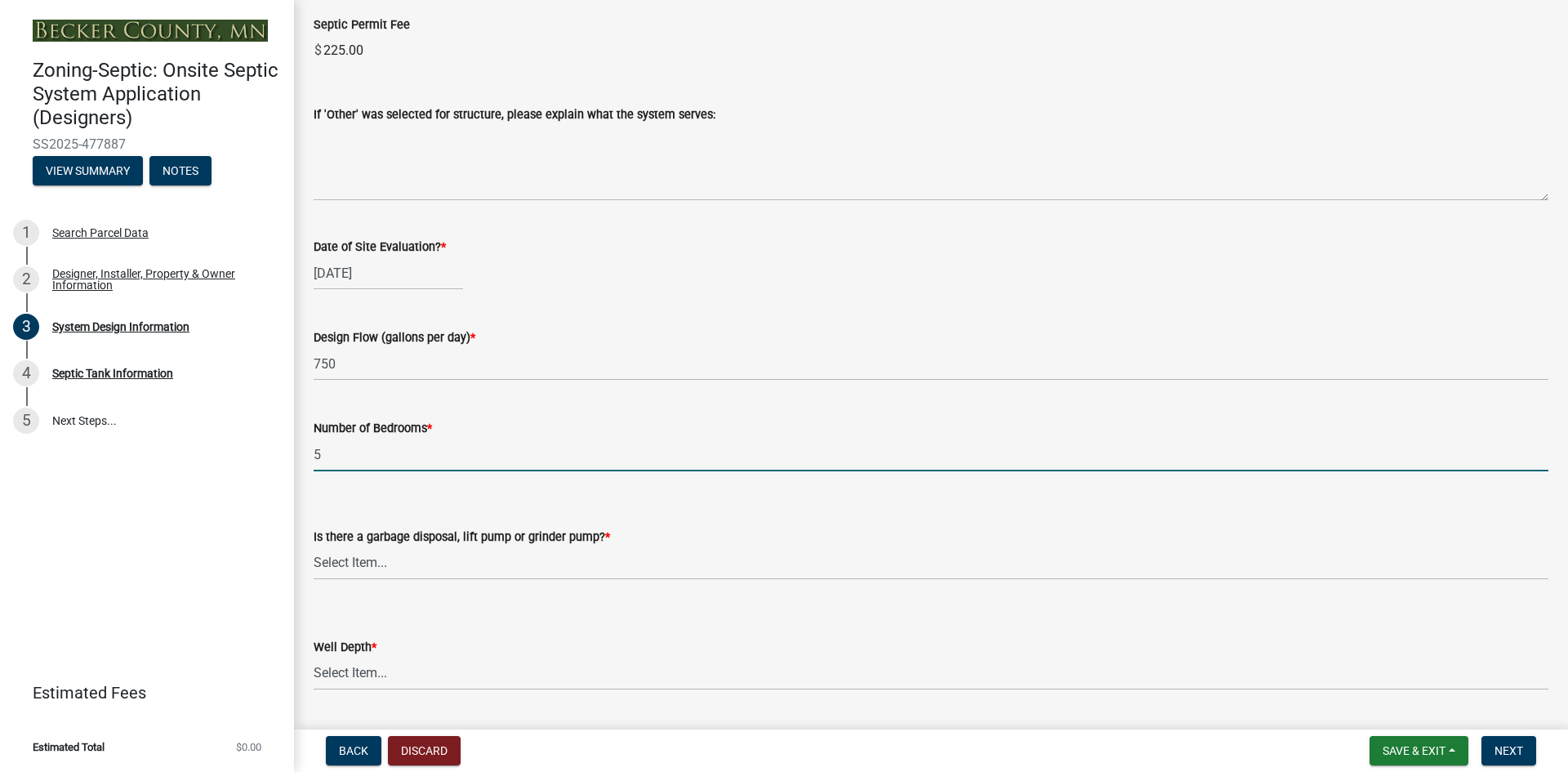
type input "5"
click at [364, 567] on select "Select Item... Yes No" at bounding box center [931, 563] width 1235 height 33
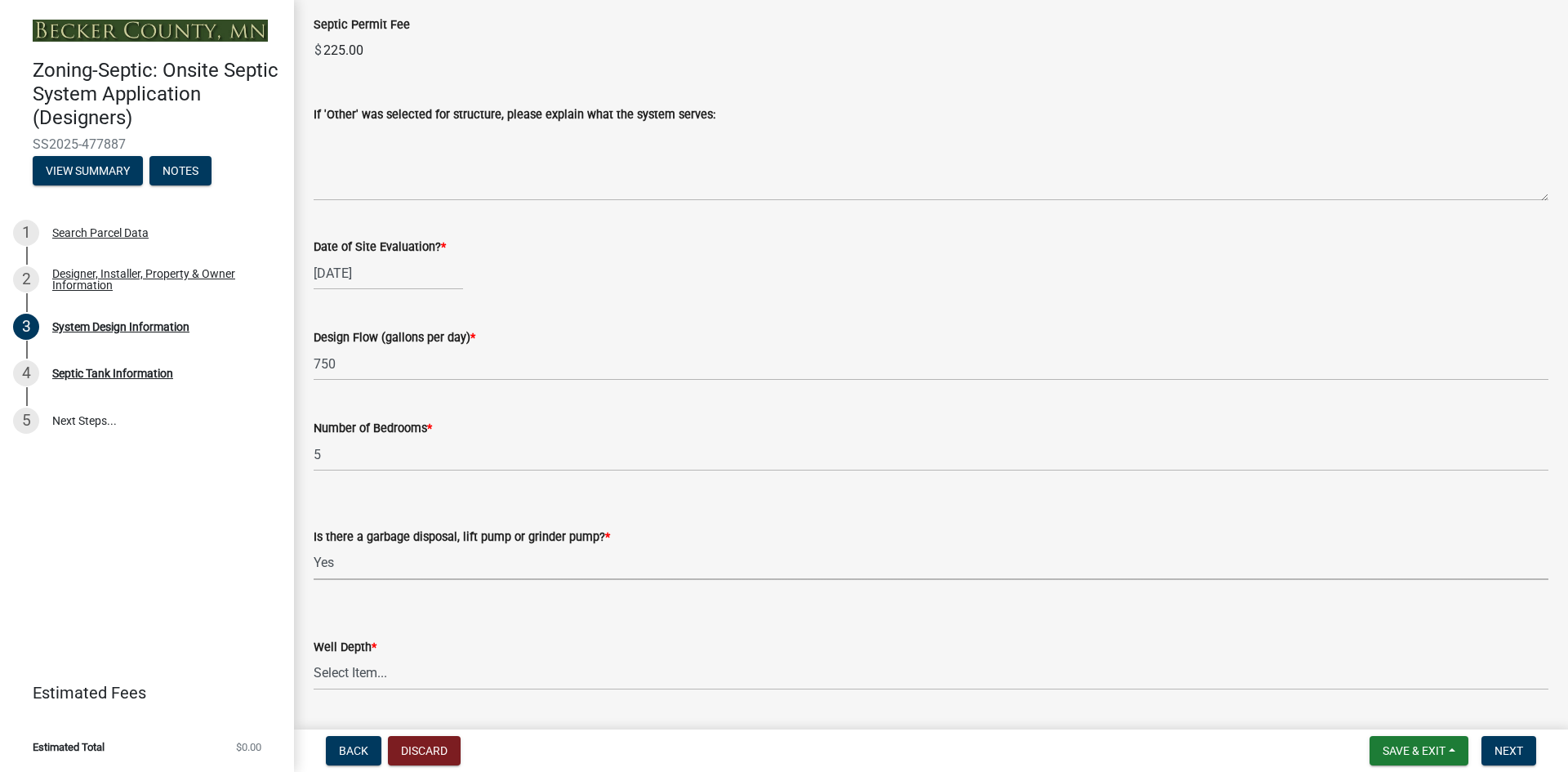
click at [313, 546] on select "Select Item... Yes No" at bounding box center [931, 563] width 1235 height 33
select select "1002d2f5-04ee-41f0-9277-2fadb170a736"
click at [386, 674] on select "Select Item... Deep Well Shallow Well Well not yet installed - To be drilled No…" at bounding box center [931, 673] width 1235 height 33
click at [313, 657] on select "Select Item... Deep Well Shallow Well Well not yet installed - To be drilled No…" at bounding box center [931, 673] width 1235 height 33
select select "ef698bf5-6172-44c1-9ffb-522c07469aed"
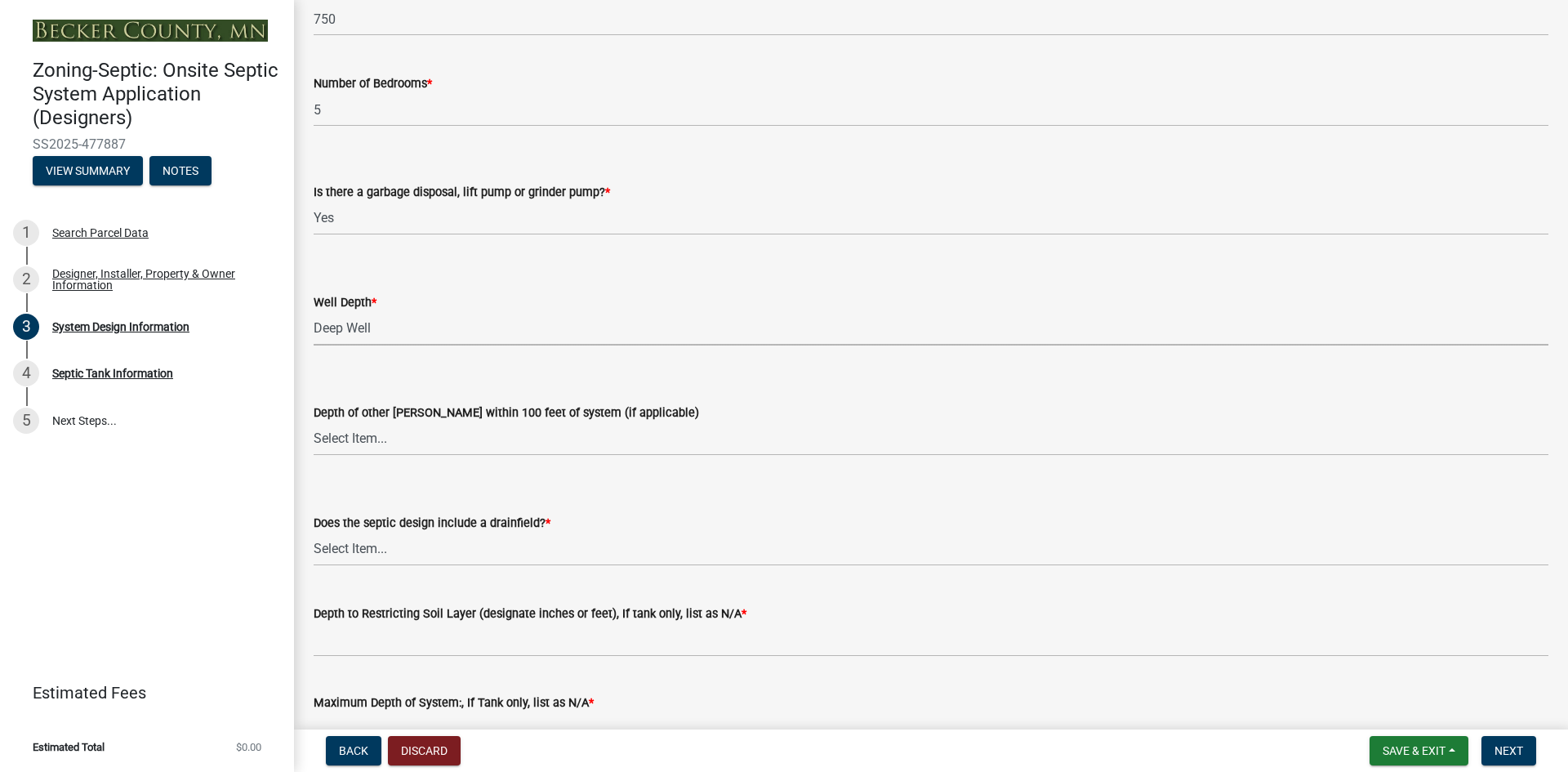
scroll to position [3187, 0]
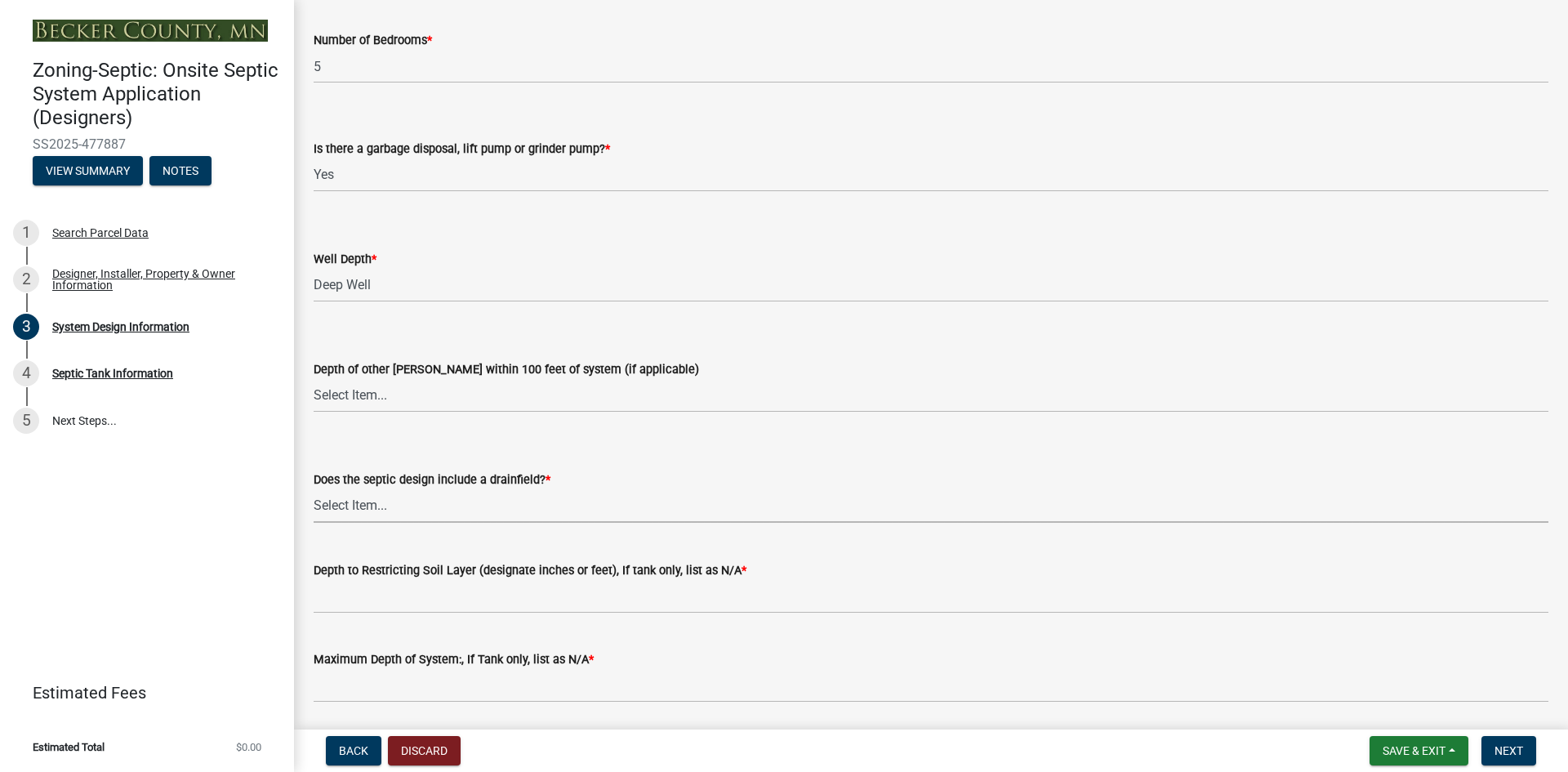
click at [391, 512] on select "Select Item... Yes No Existing - COC must by submitted" at bounding box center [931, 506] width 1235 height 33
click at [313, 489] on select "Select Item... Yes No Existing - COC must by submitted" at bounding box center [931, 506] width 1235 height 33
select select "a0c59fcd-b61c-4c3a-90a8-e70849750c47"
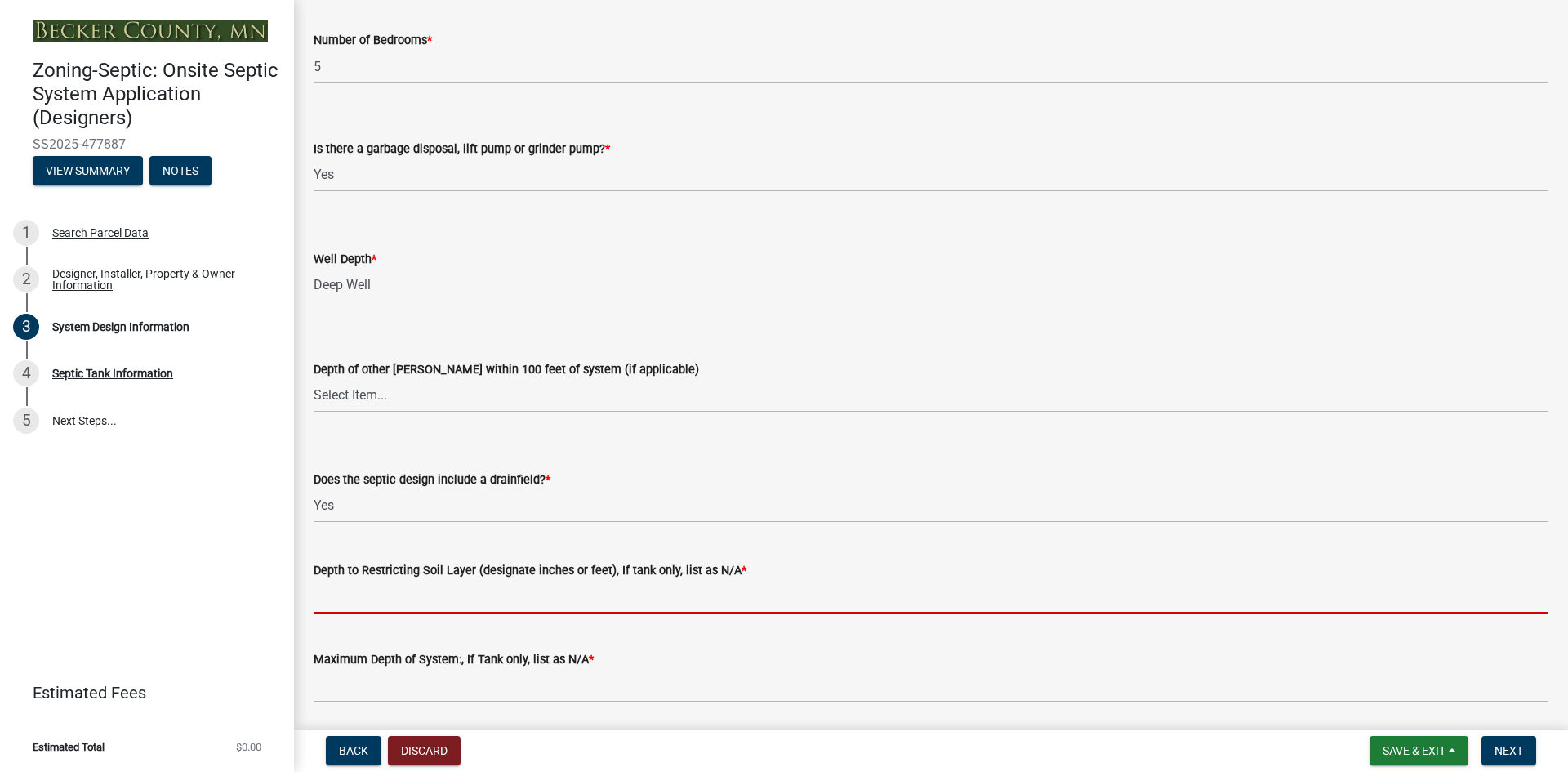
click at [390, 602] on input "Depth to Restricting Soil Layer (designate inches or feet), If tank only, list …" at bounding box center [931, 597] width 1235 height 33
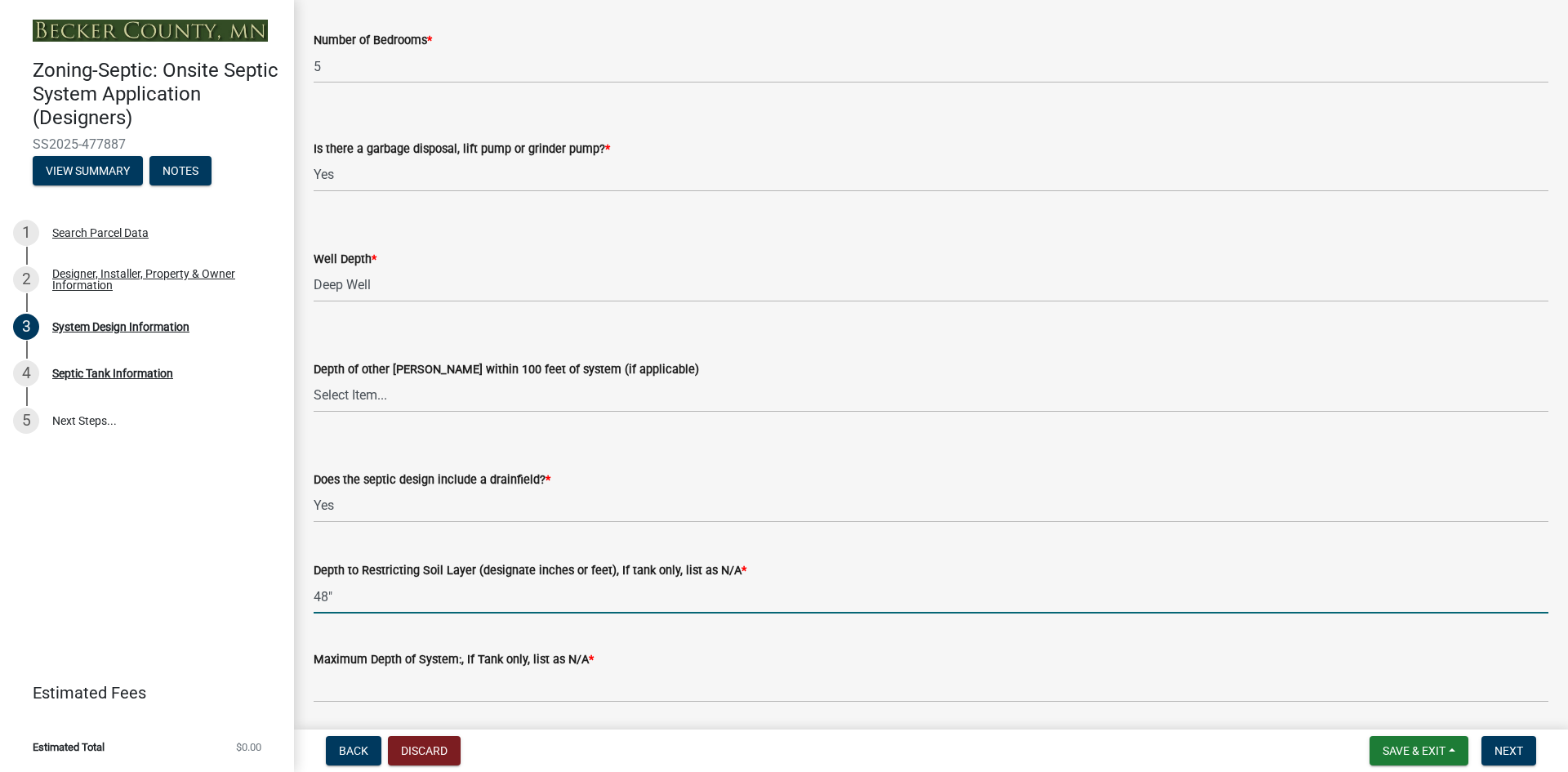
type input "48""
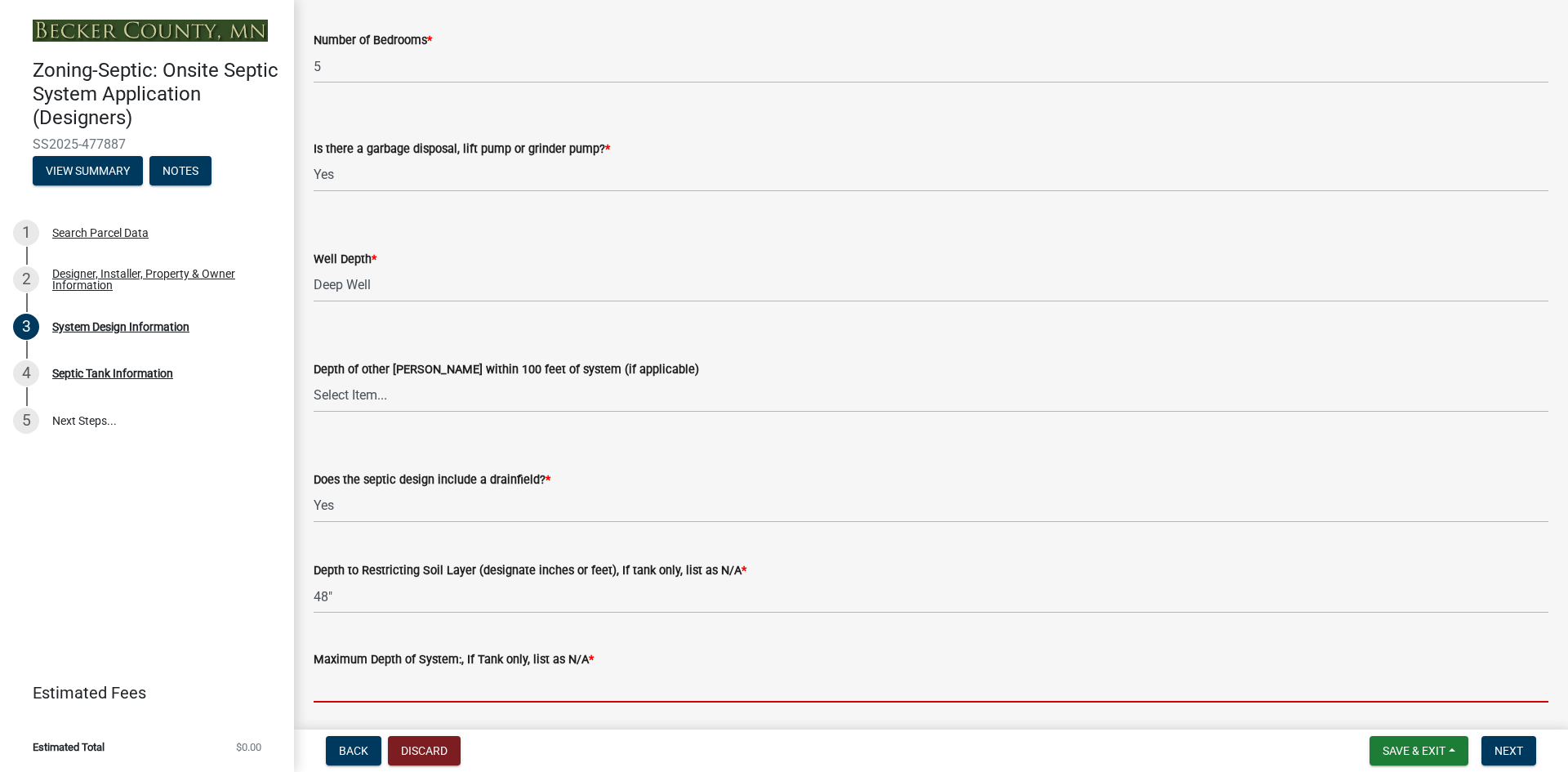
click at [371, 689] on input "Maximum Depth of System:, If Tank only, list as N/A *" at bounding box center [931, 686] width 1235 height 33
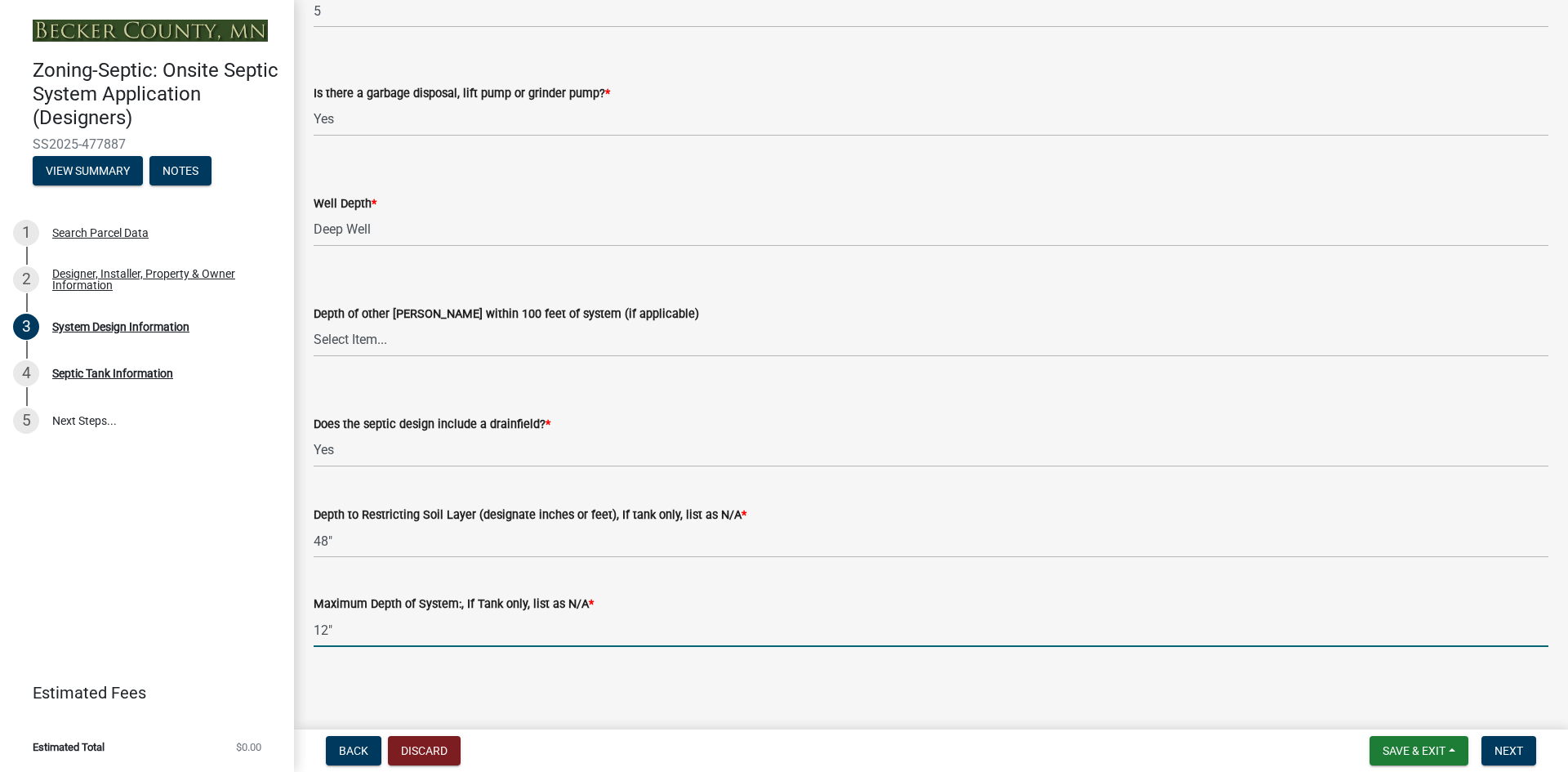
scroll to position [3243, 0]
type input "12""
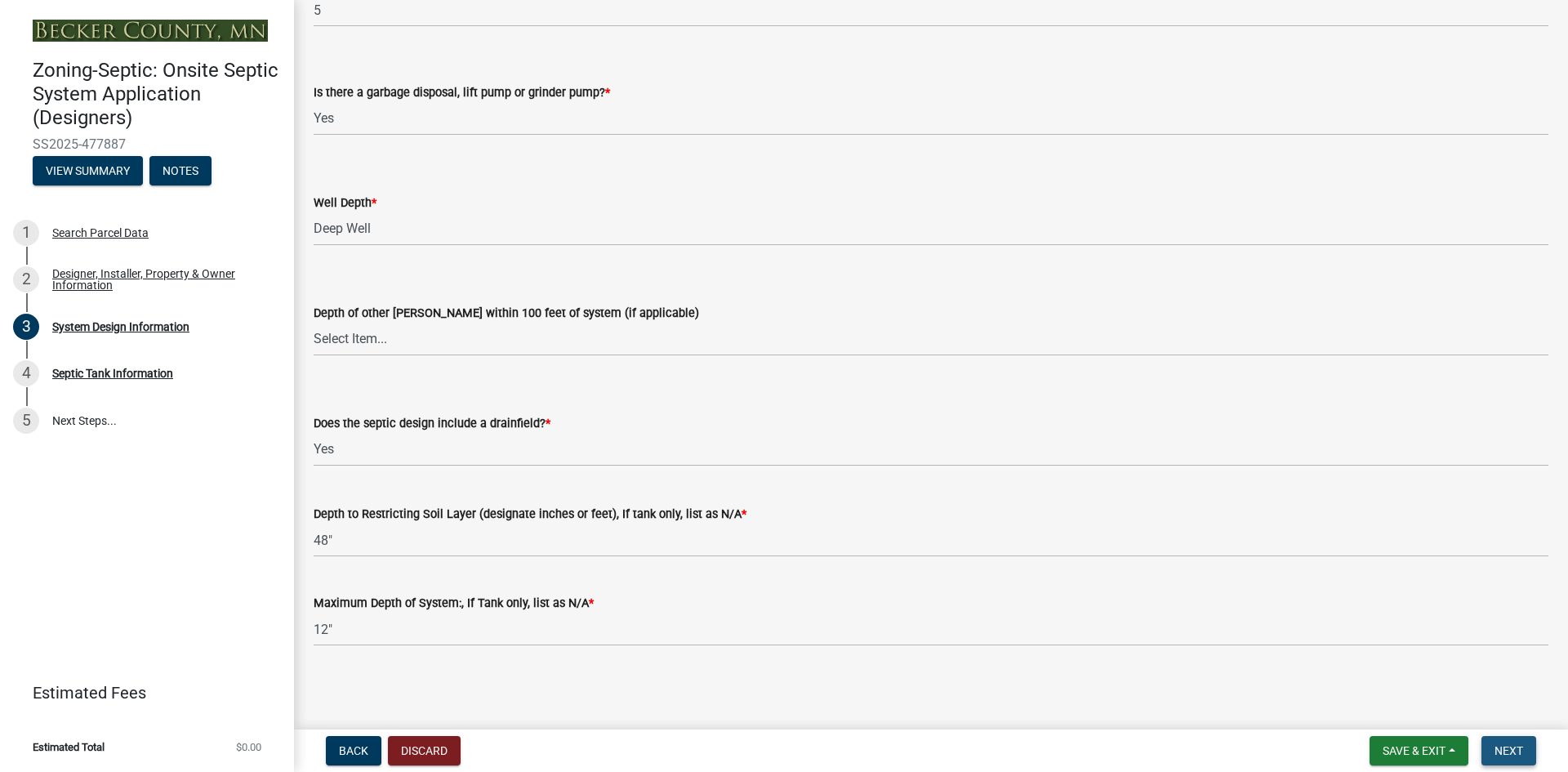
click at [1506, 750] on span "Next" at bounding box center [1508, 751] width 28 height 13
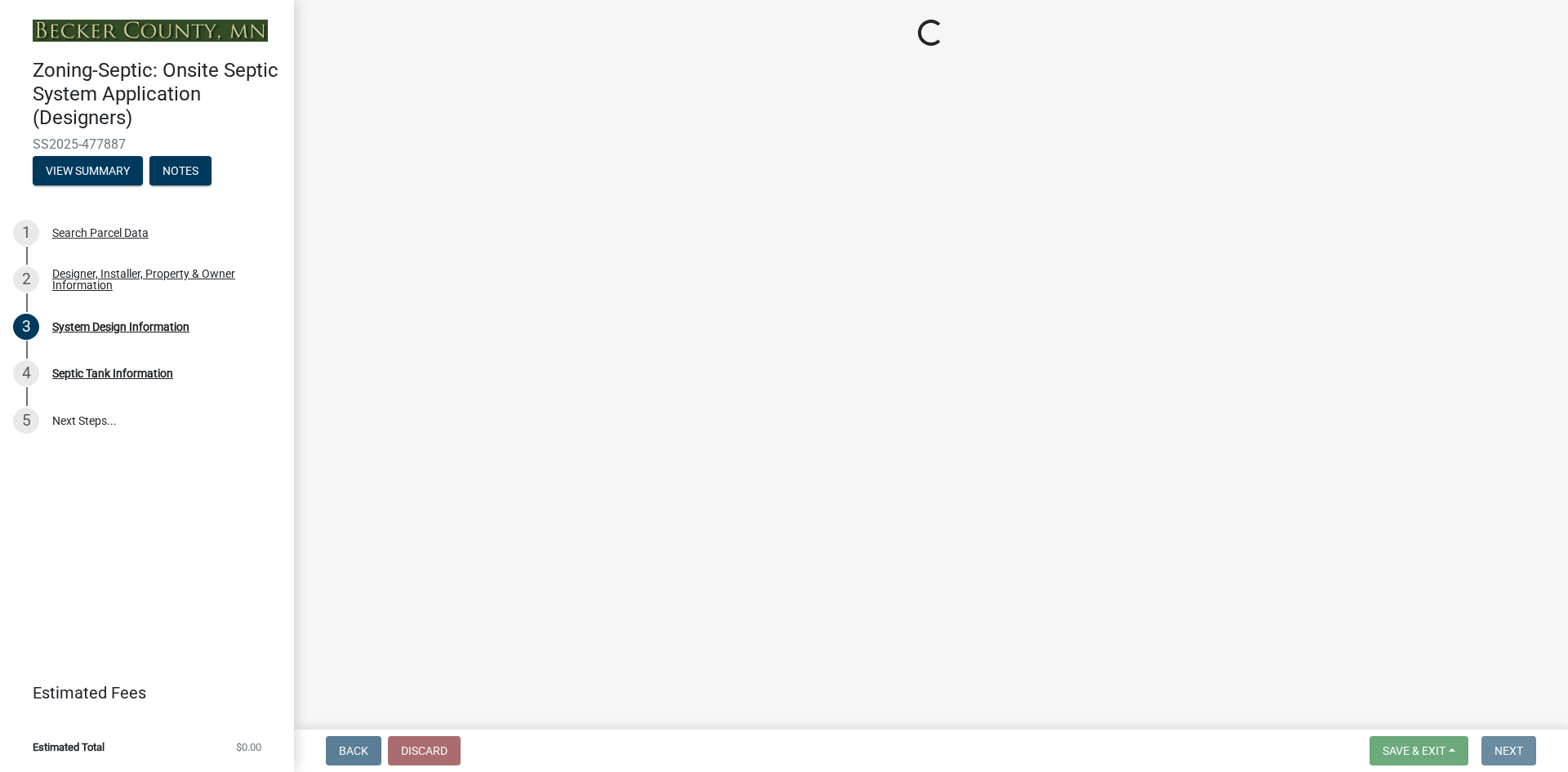
scroll to position [0, 0]
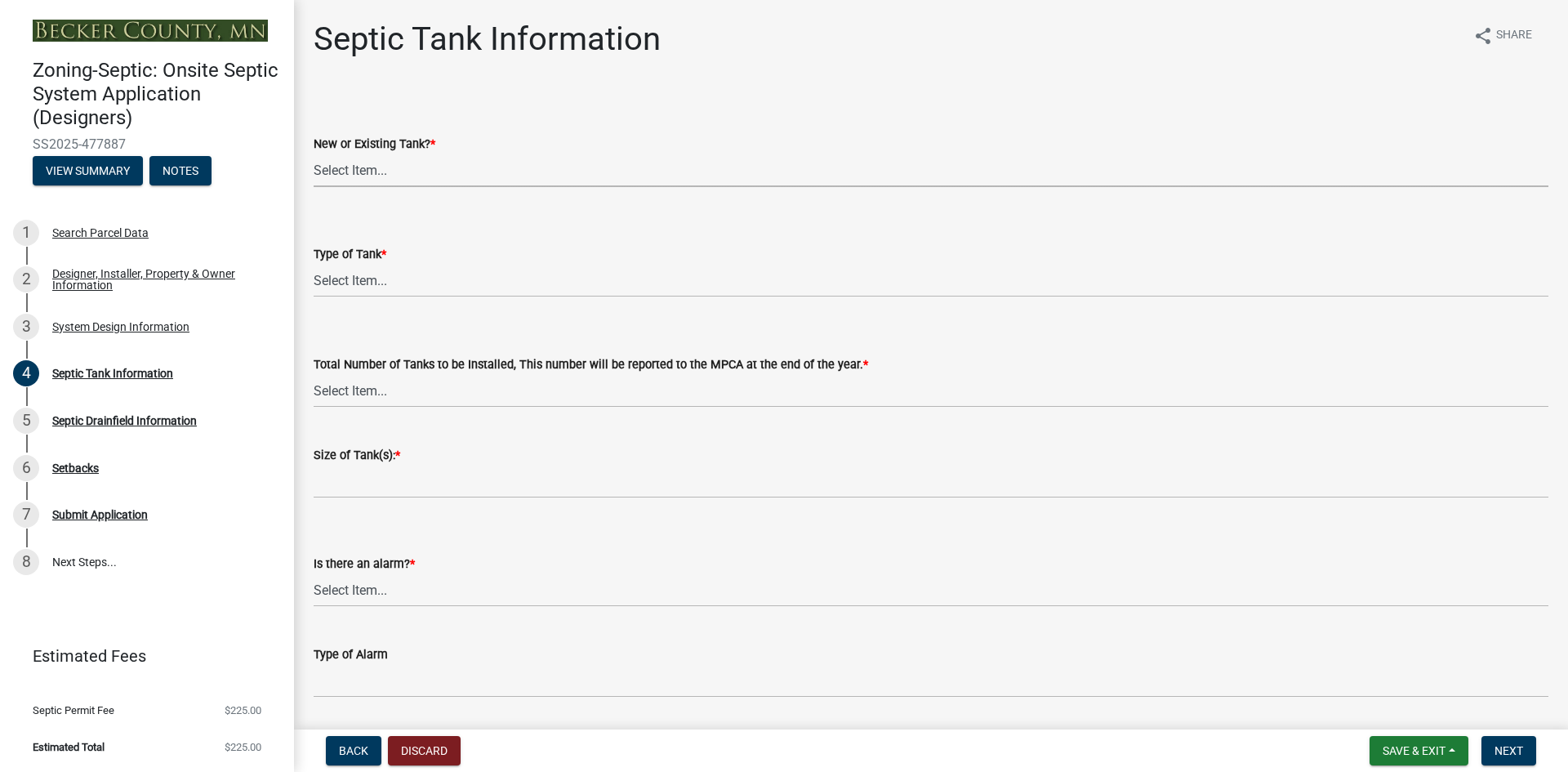
click at [392, 174] on select "Select Item... New Existing Both -New and Existing Tank" at bounding box center [931, 170] width 1235 height 33
click at [313, 153] on select "Select Item... New Existing Both -New and Existing Tank" at bounding box center [931, 170] width 1235 height 33
select select "f9fbe67c-c1cf-4a63-8ad4-799ce56b7f21"
click at [372, 279] on select "Select Item... Single Septic Tank Compartmented Tank Single Tank plus Compartme…" at bounding box center [931, 280] width 1235 height 33
click at [313, 264] on select "Select Item... Single Septic Tank Compartmented Tank Single Tank plus Compartme…" at bounding box center [931, 280] width 1235 height 33
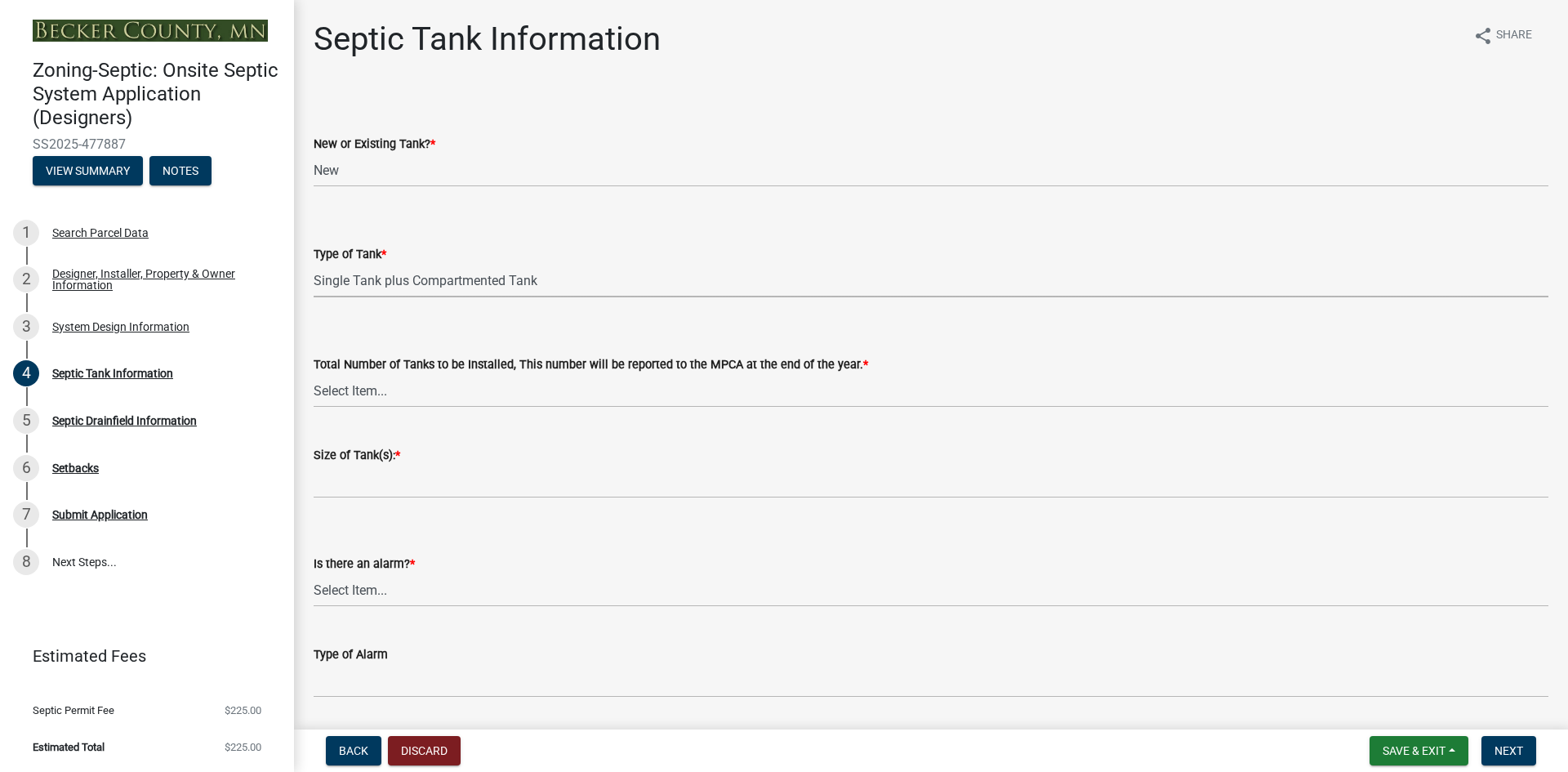
select select "c79cdd98-55ab-4f3a-b3b0-b7514a1cd747"
click at [368, 392] on select "Select Item... 0 1 2 3 4" at bounding box center [931, 391] width 1235 height 33
click at [313, 374] on select "Select Item... 0 1 2 3 4" at bounding box center [931, 391] width 1235 height 33
select select "e0ee17af-48b7-4b92-9885-812dbb1428e7"
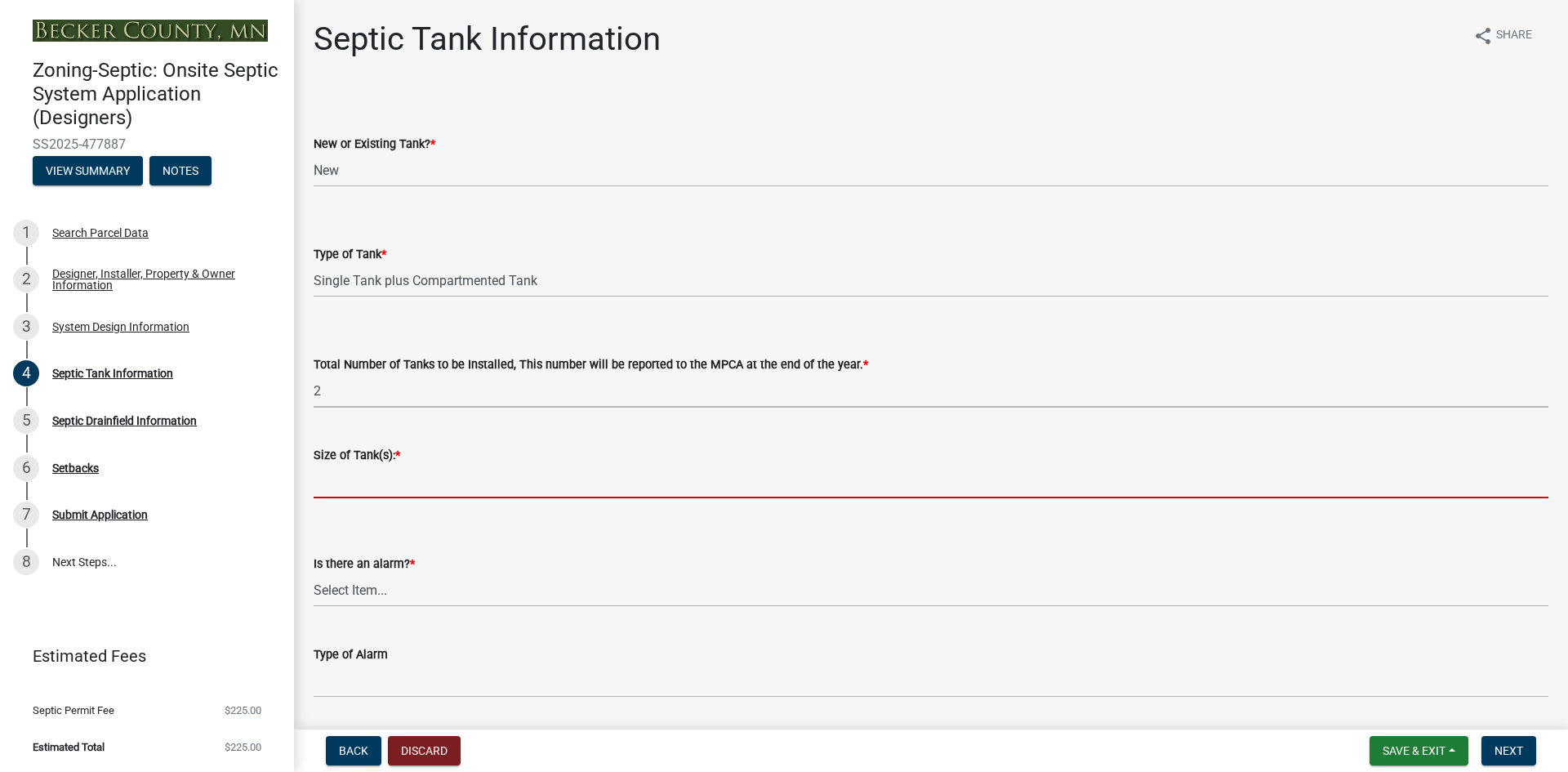
click at [379, 485] on input "Size of Tank(s): *" at bounding box center [931, 482] width 1235 height 33
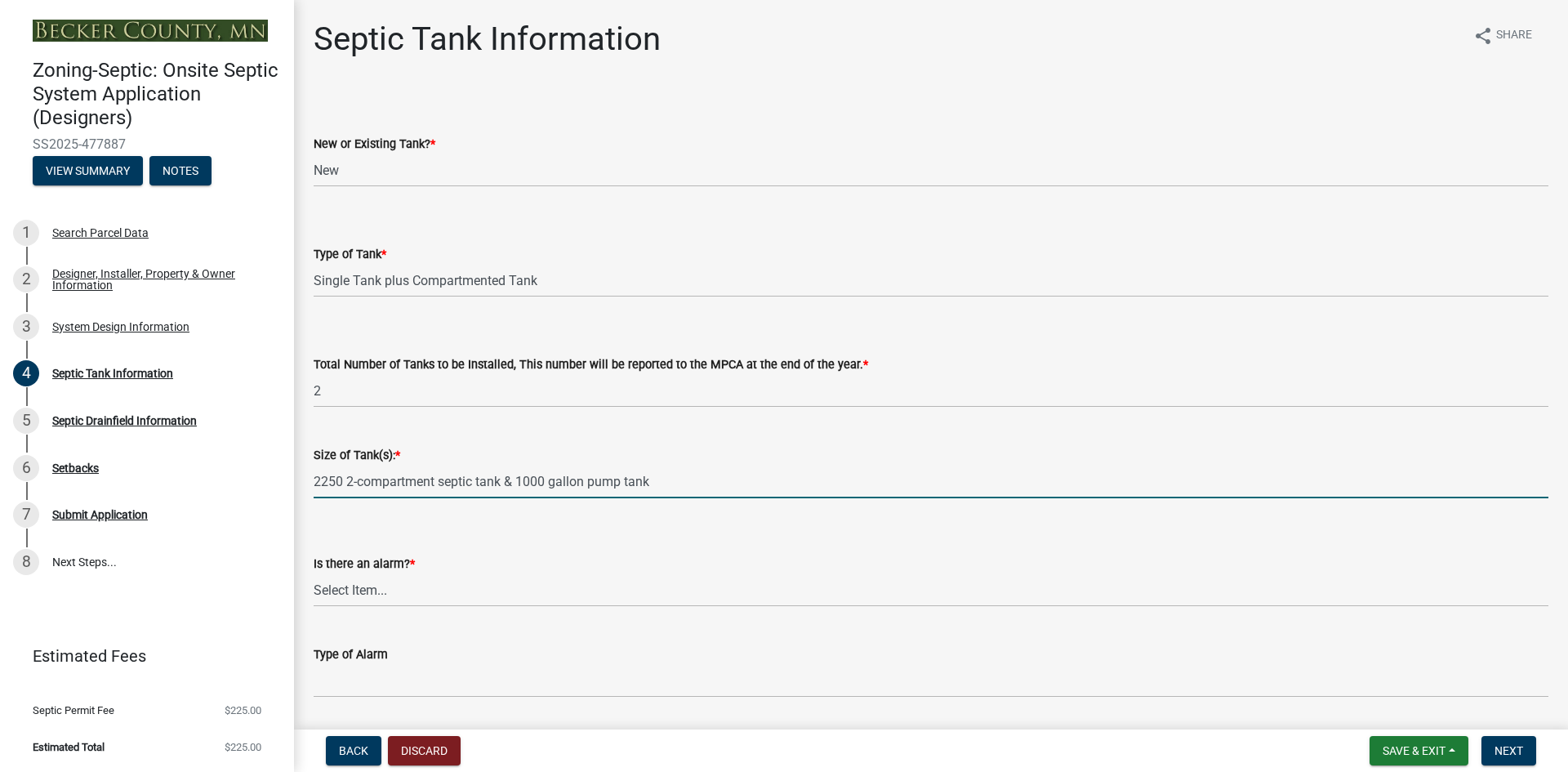
click at [346, 483] on input "2250 2-compartment septic tank & 1000 gallon pump tank" at bounding box center [931, 482] width 1235 height 33
type input "2250 gallon 2-compartment septic tank & 1000 gallon pump tank"
click at [372, 594] on select "Select Item... Yes No" at bounding box center [931, 590] width 1235 height 33
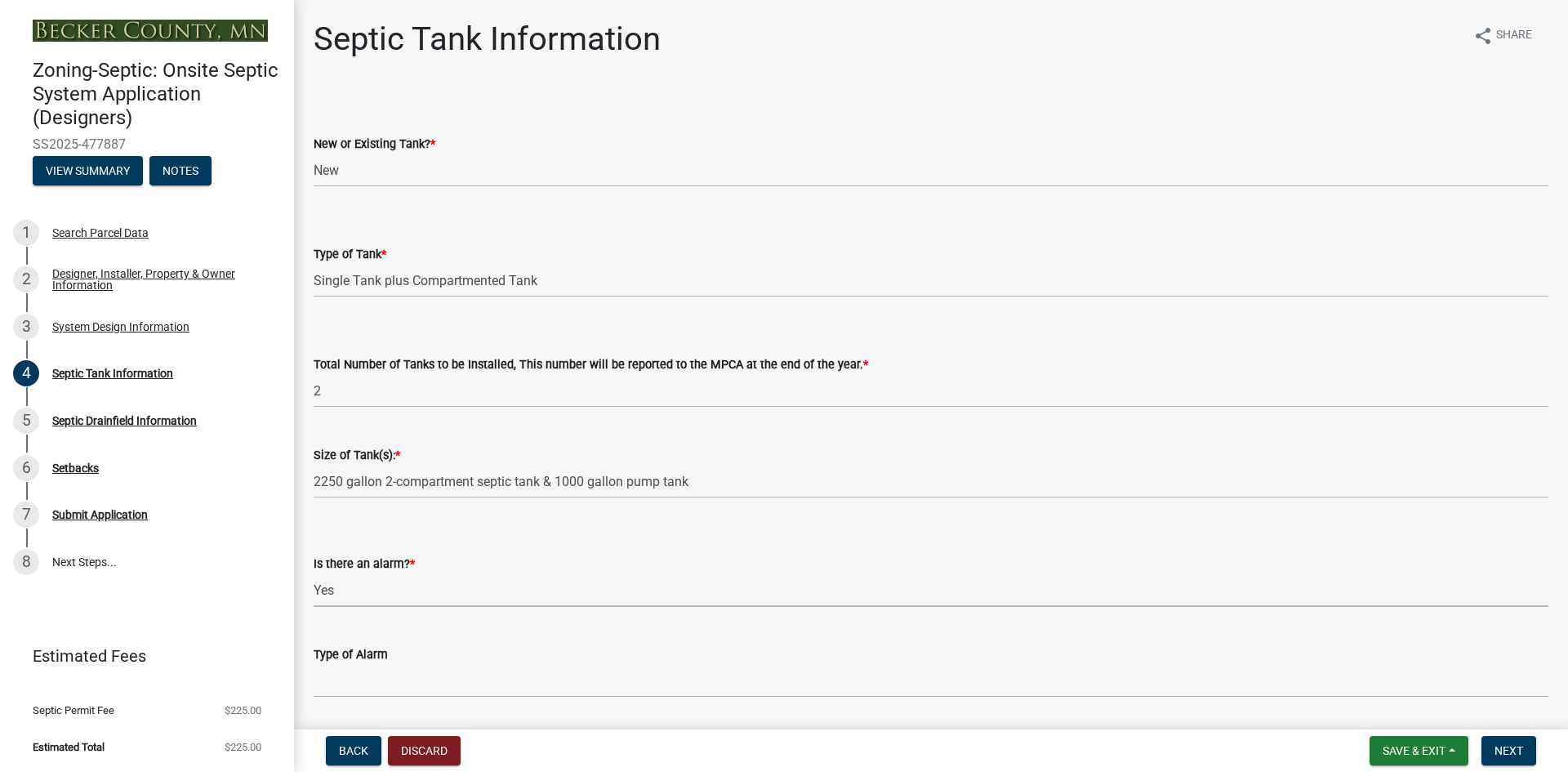
click at [313, 574] on select "Select Item... Yes No" at bounding box center [931, 590] width 1235 height 33
select select "c84d9e4c-2287-4d2e-9ef7-9874a7456ee3"
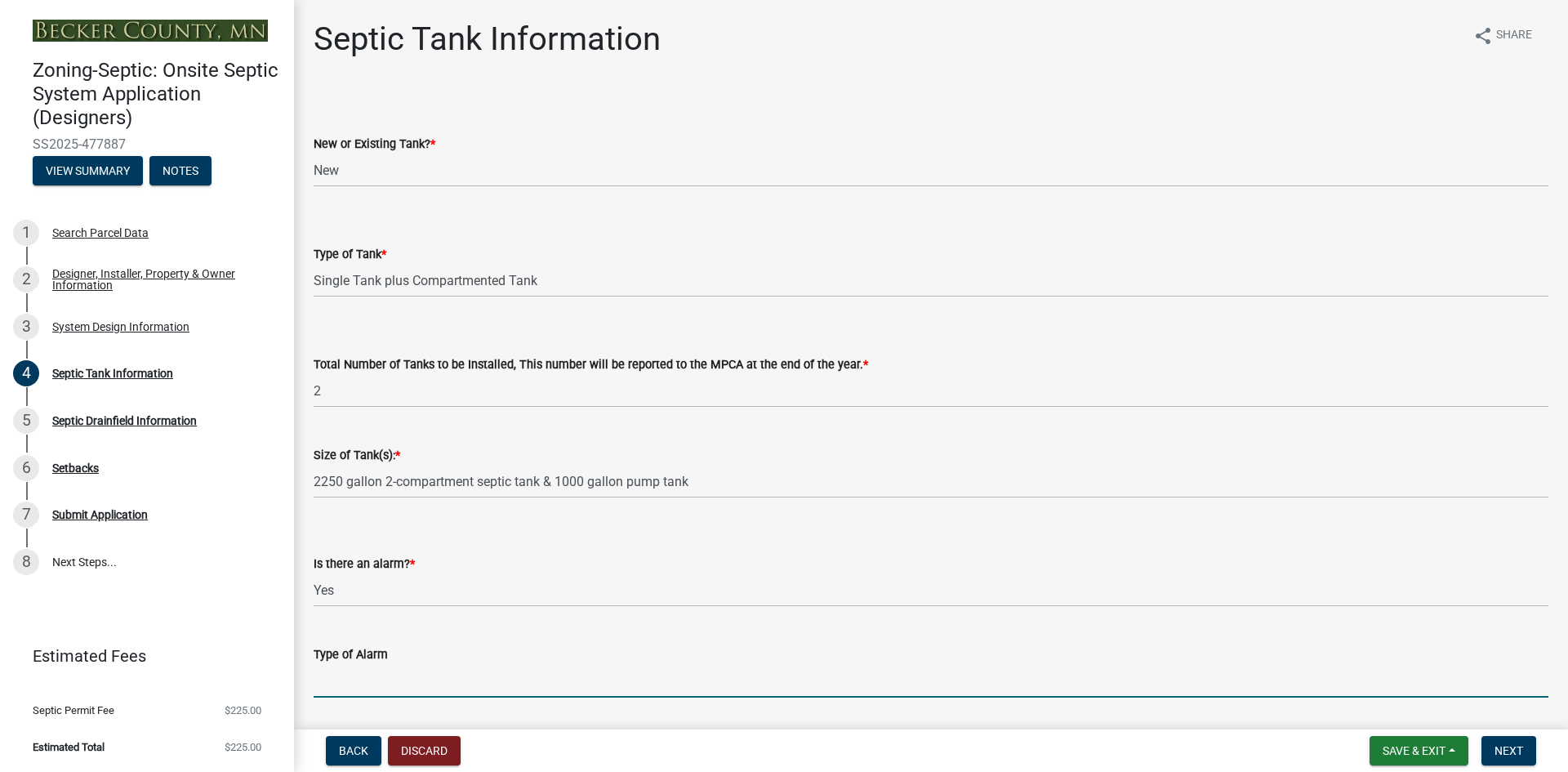
click at [407, 687] on input "Type of Alarm" at bounding box center [931, 681] width 1235 height 33
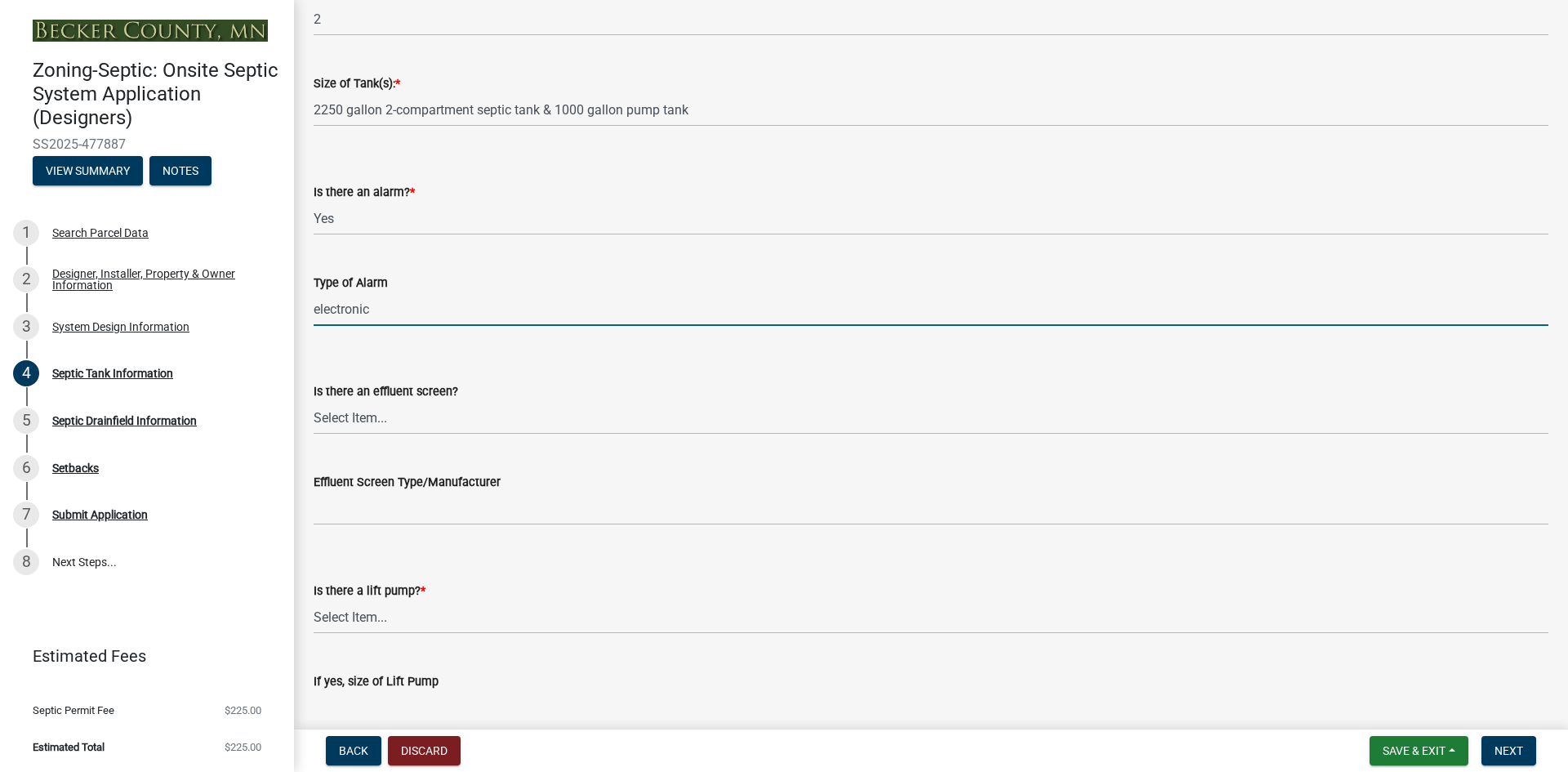
scroll to position [388, 0]
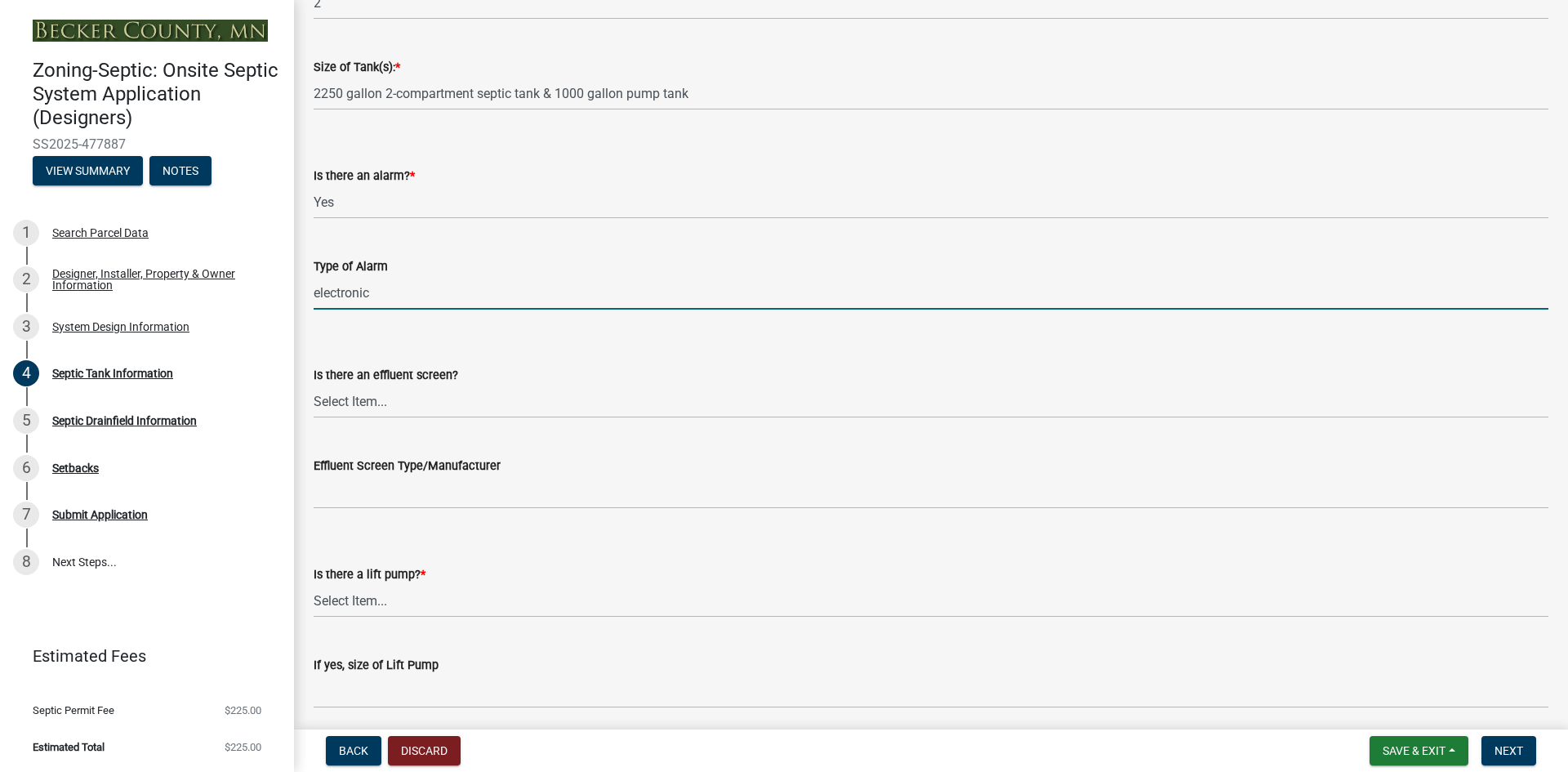
type input "electronic"
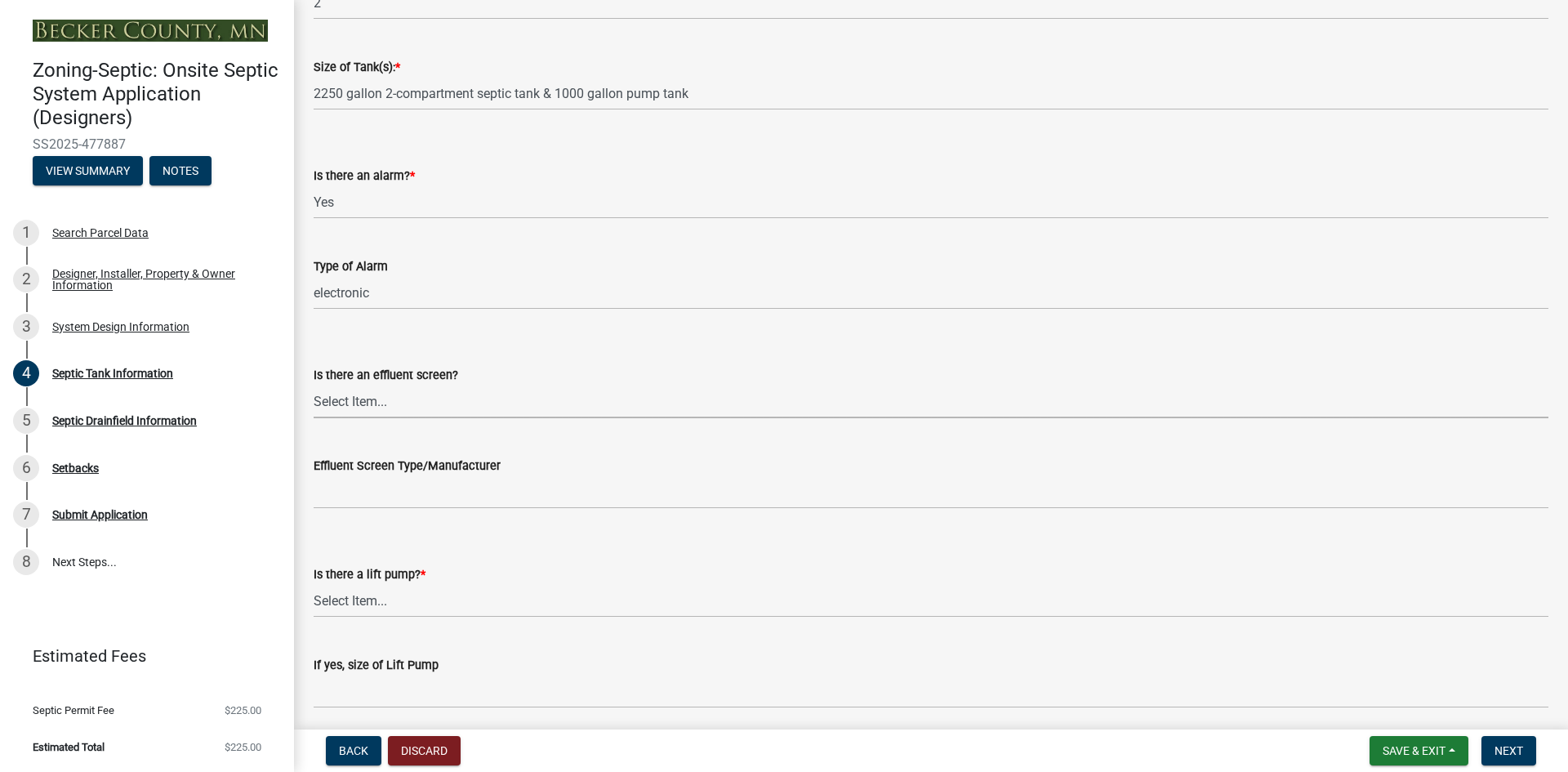
click at [370, 406] on select "Select Item... Yes No" at bounding box center [931, 401] width 1235 height 33
click at [313, 385] on select "Select Item... Yes No" at bounding box center [931, 401] width 1235 height 33
select select "1aae01aa-140b-4eb5-b041-885c26cb6aa8"
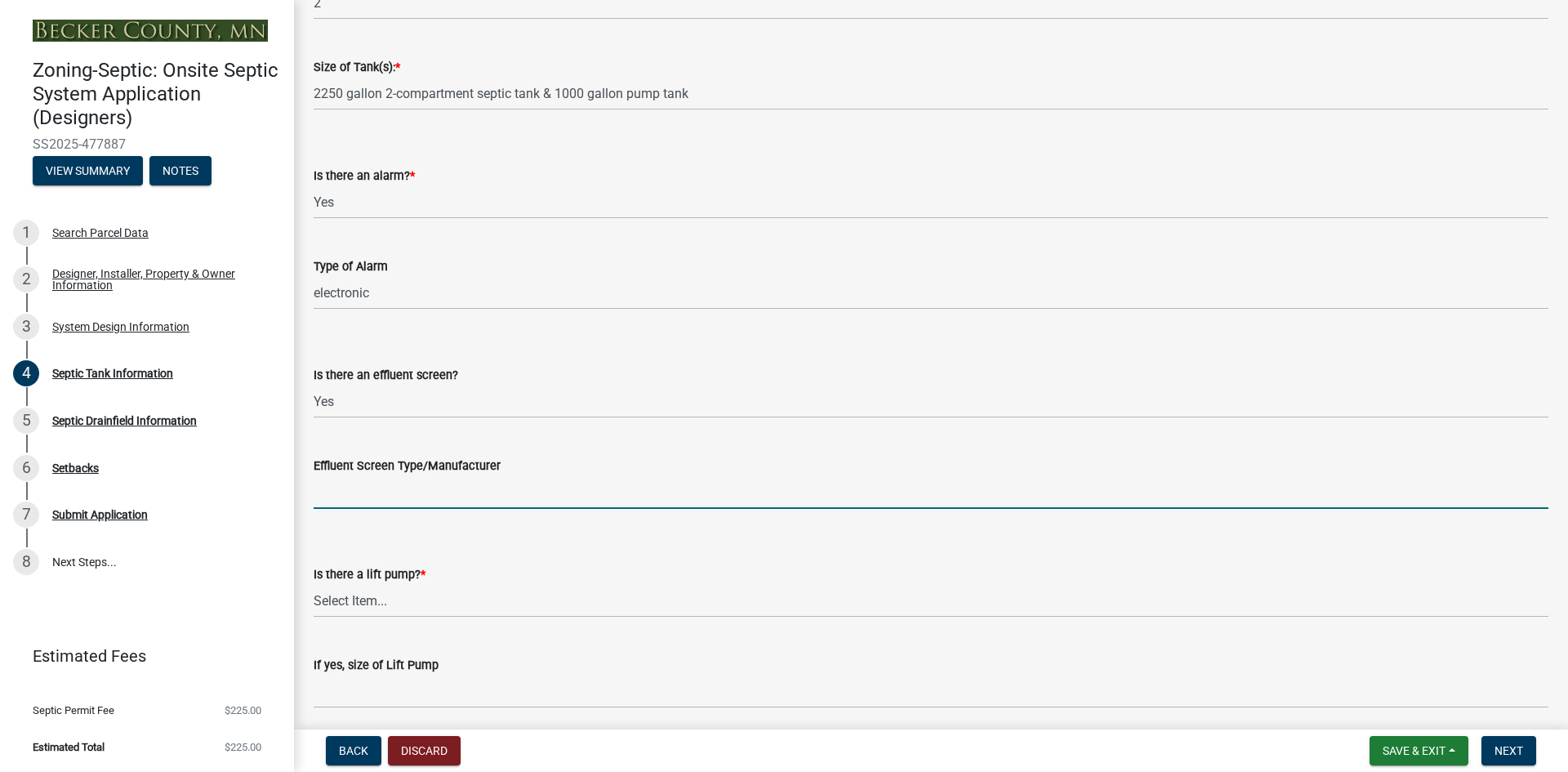
click at [367, 496] on input "Effluent Screen Type/Manufacturer" at bounding box center [931, 492] width 1235 height 33
paste input "Polylok PL-122 effluent screen or equiv."
type input "Polylok PL-122 effluent screen or equiv."
click at [372, 598] on select "Select Item... Yes No" at bounding box center [931, 601] width 1235 height 33
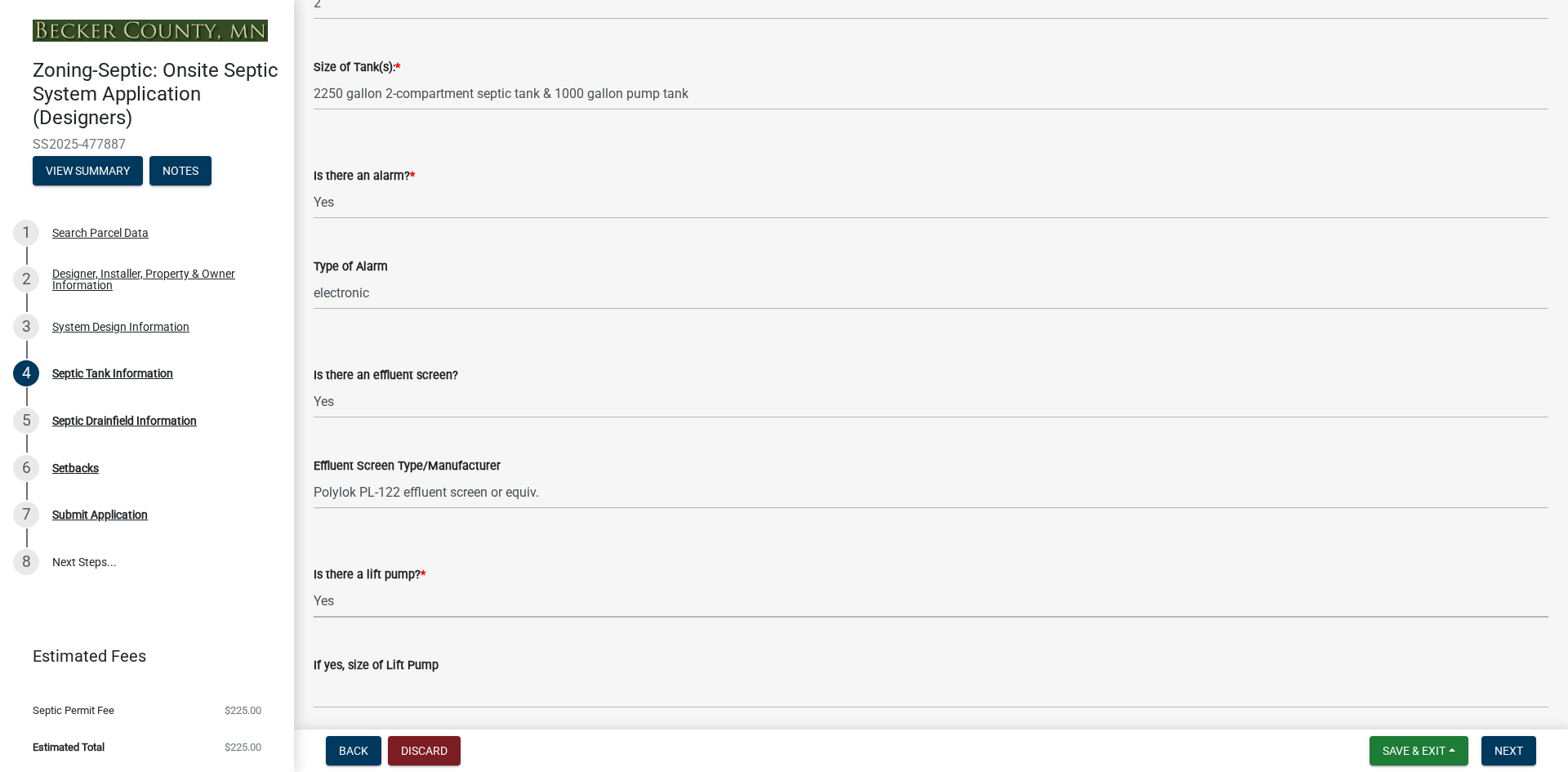
click at [313, 585] on select "Select Item... Yes No" at bounding box center [931, 601] width 1235 height 33
select select "7b57e397-6881-49c8-9b87-e40bdbeb8239"
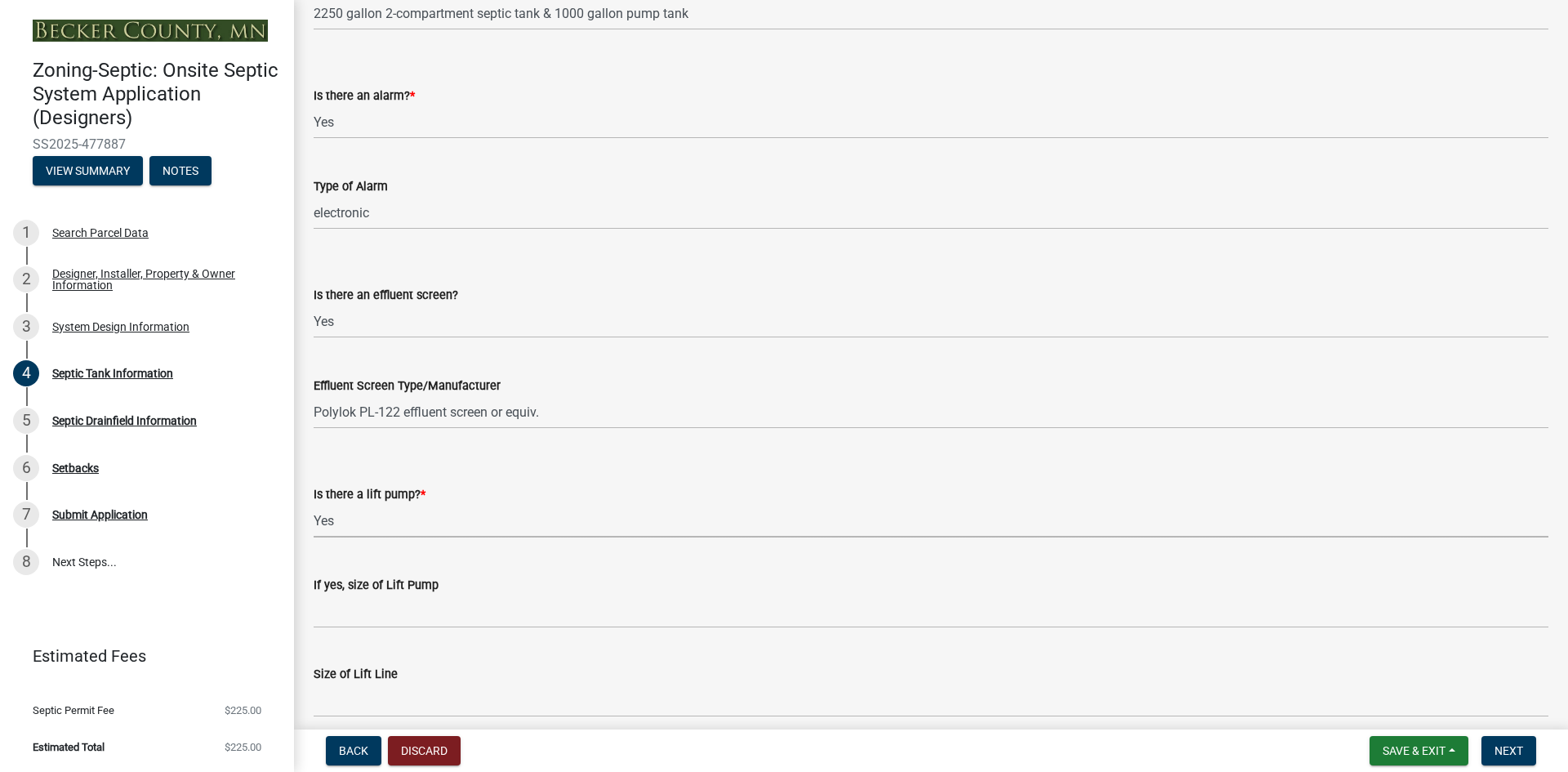
scroll to position [470, 0]
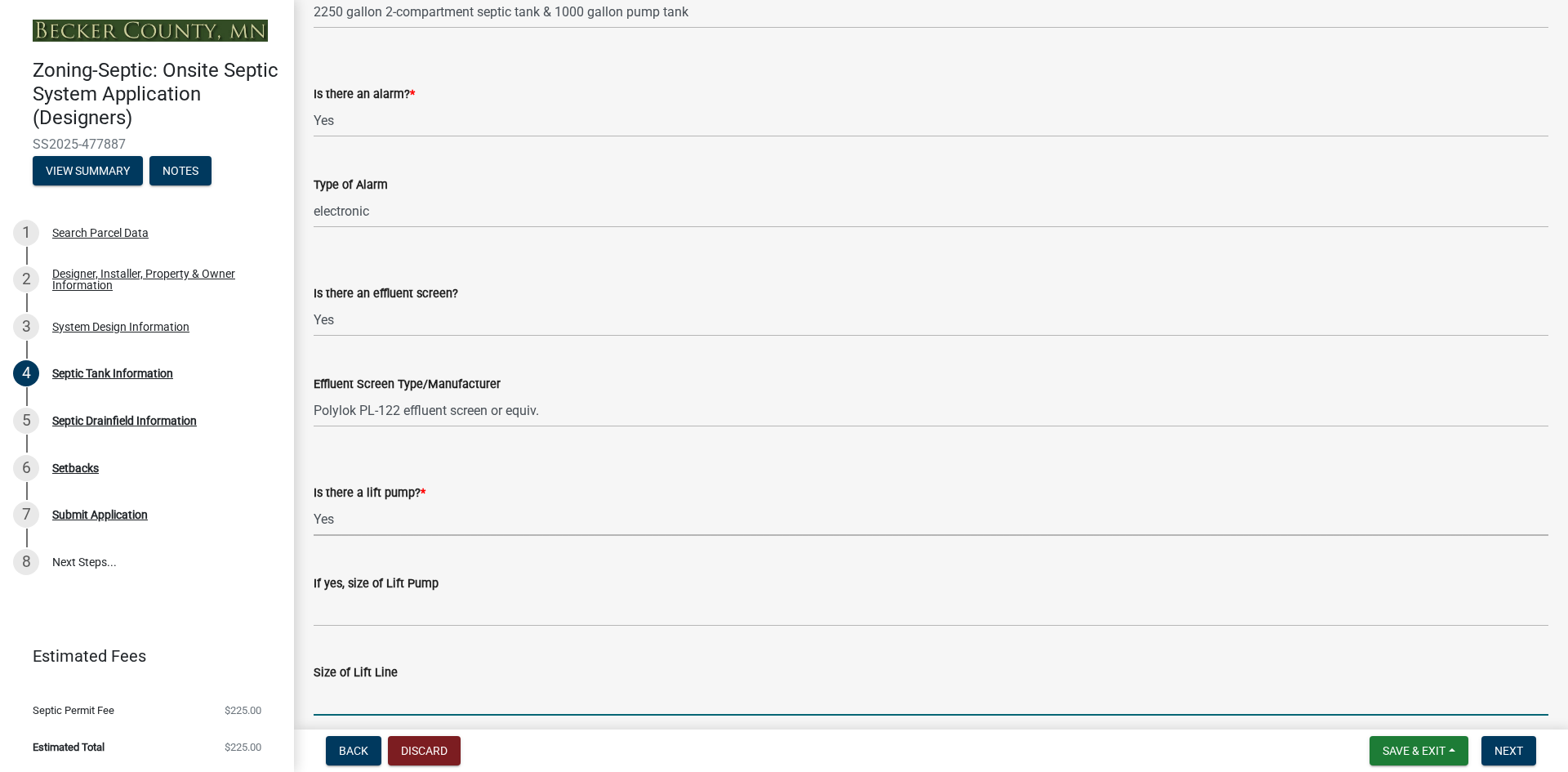
click at [436, 704] on input "Size of Lift Line" at bounding box center [931, 699] width 1235 height 33
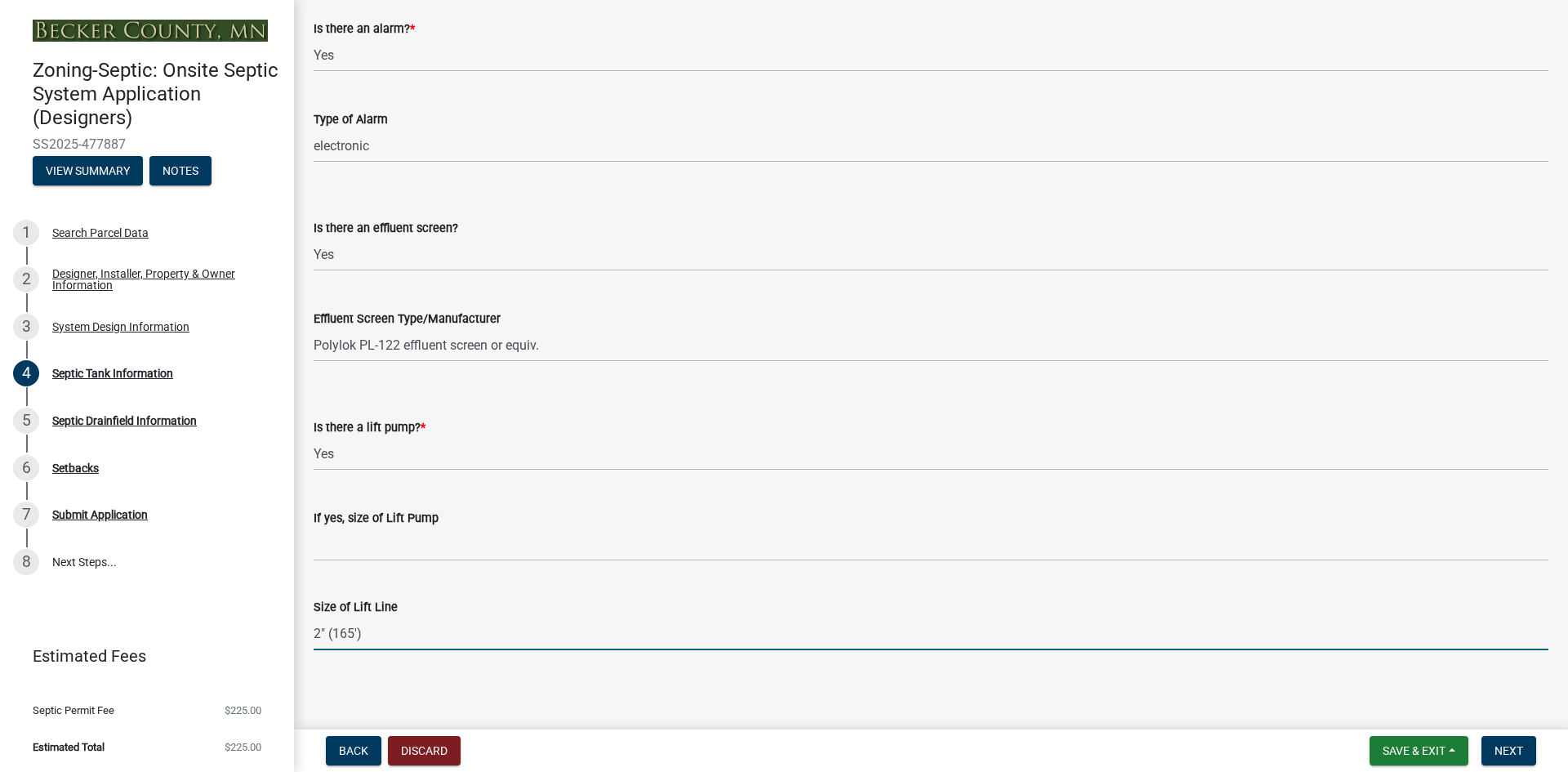
scroll to position [539, 0]
type input "2" (165')"
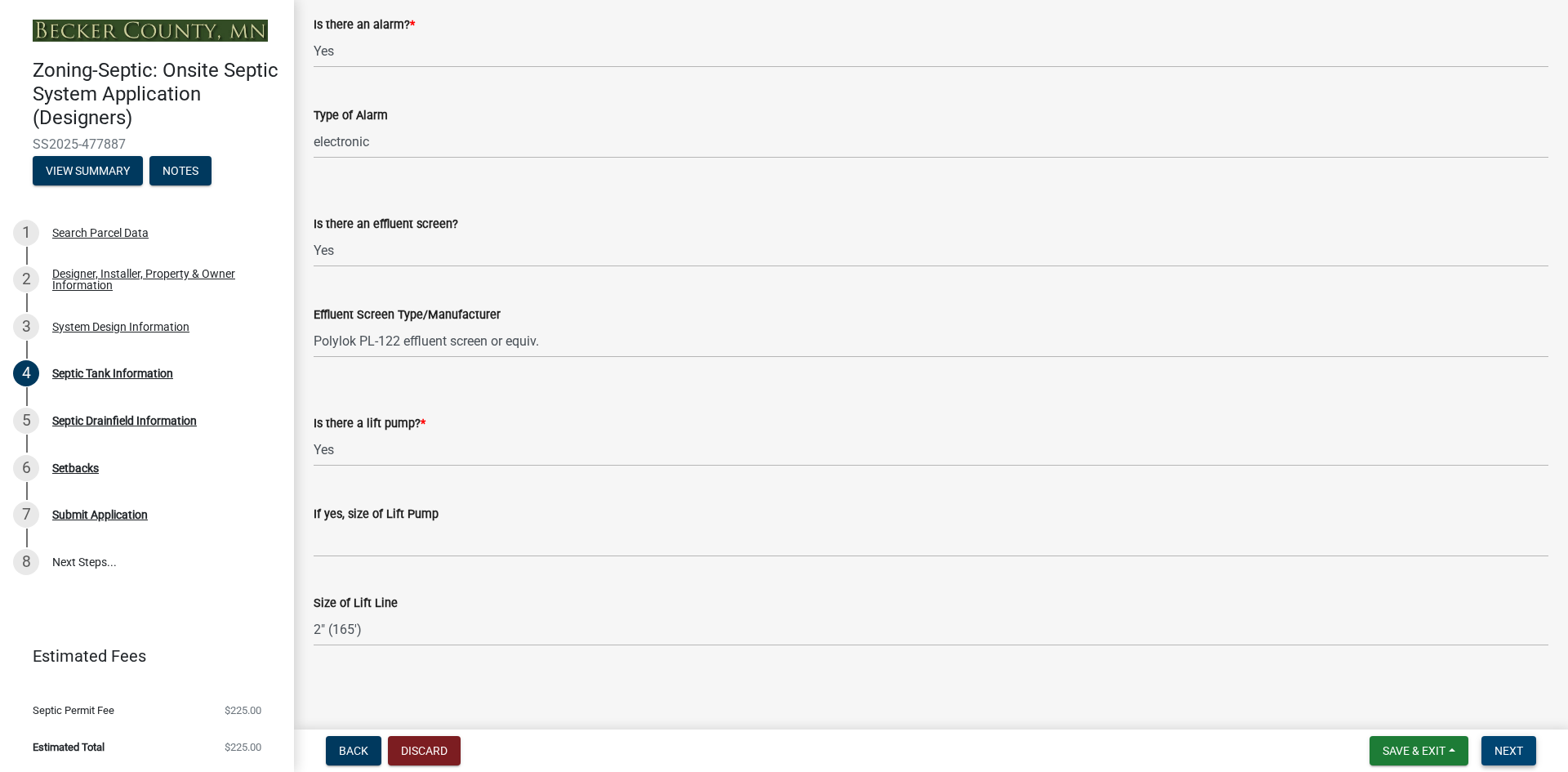
click at [1501, 747] on span "Next" at bounding box center [1508, 751] width 28 height 13
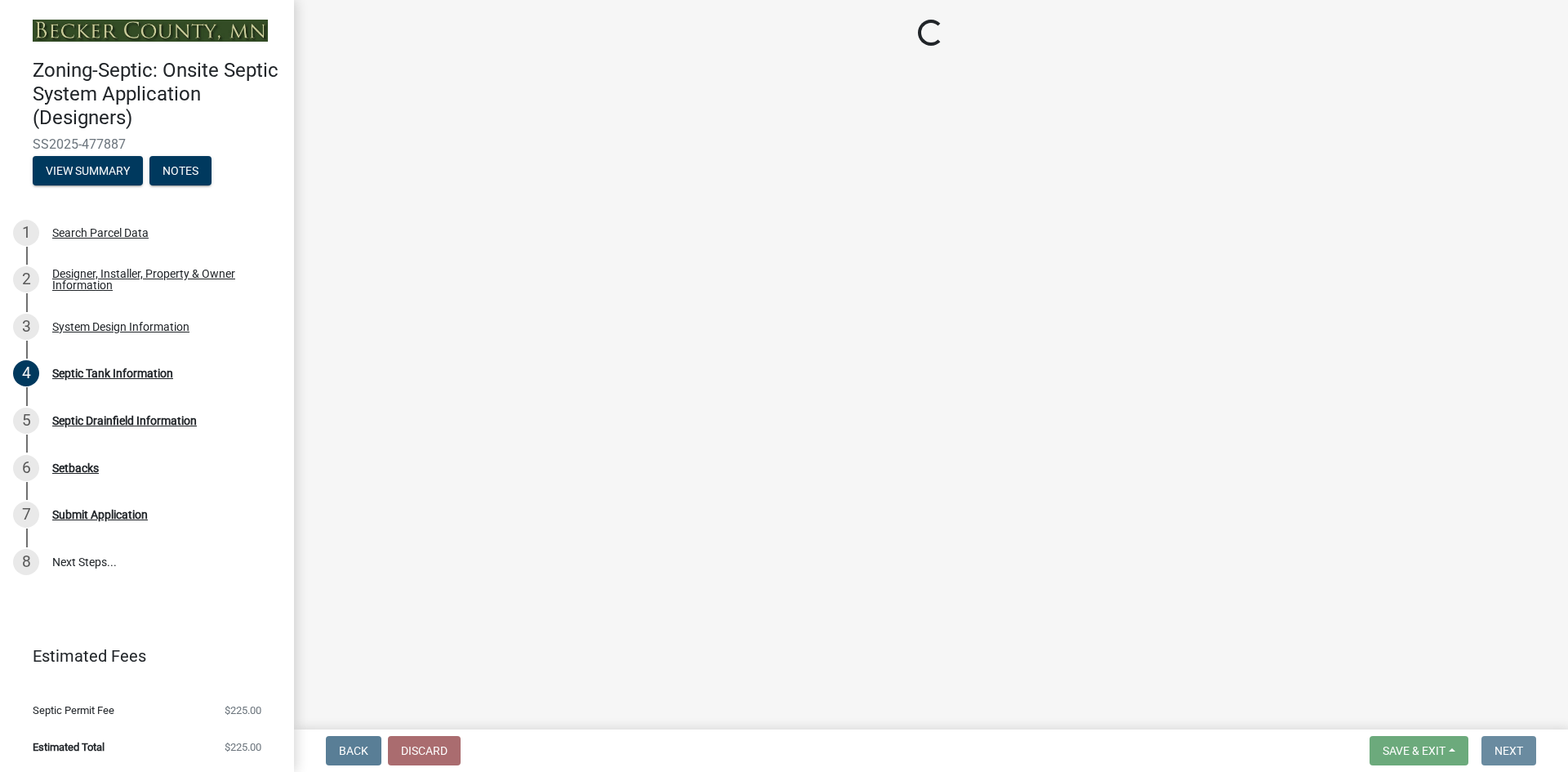
scroll to position [0, 0]
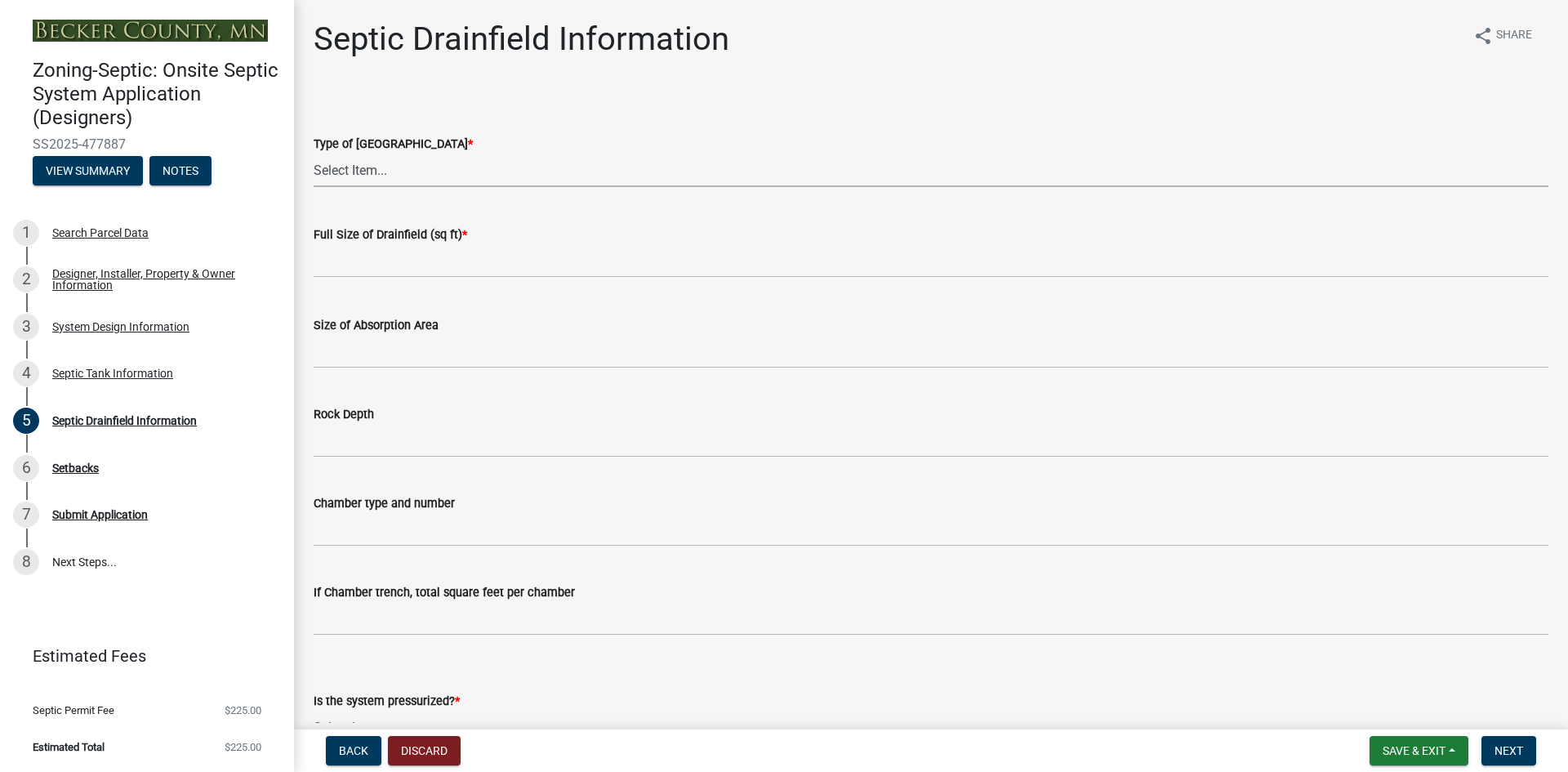
click at [351, 172] on select "Select Item... Chamber Trench Rock Trench Gravelless Mound Pressure Bed Seepage…" at bounding box center [931, 170] width 1235 height 33
click at [313, 153] on select "Select Item... Chamber Trench Rock Trench Gravelless Mound Pressure Bed Seepage…" at bounding box center [931, 170] width 1235 height 33
select select "10c93508-1a8b-43eb-9133-240e9762d1b5"
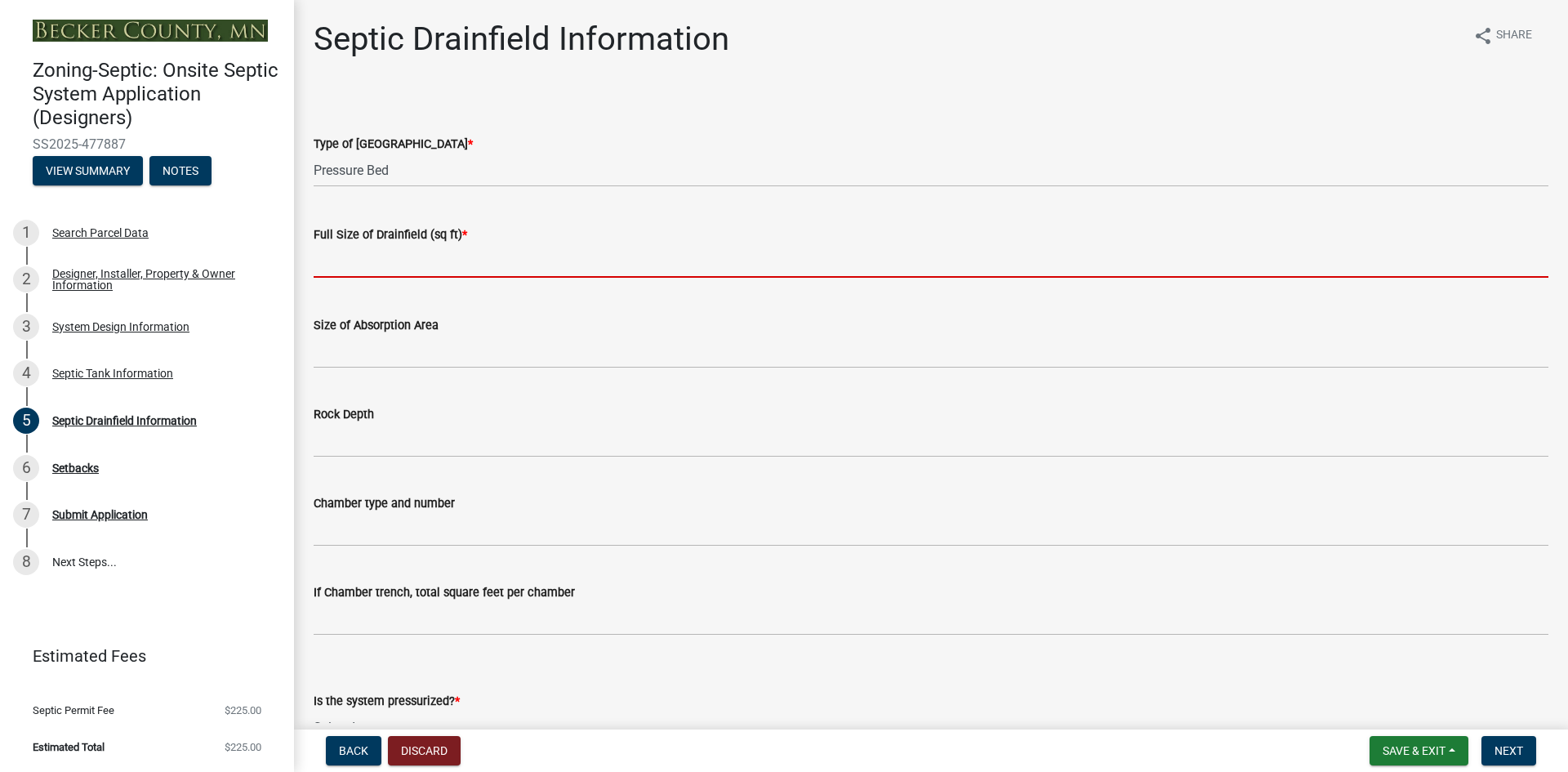
click at [385, 267] on input "text" at bounding box center [931, 261] width 1235 height 33
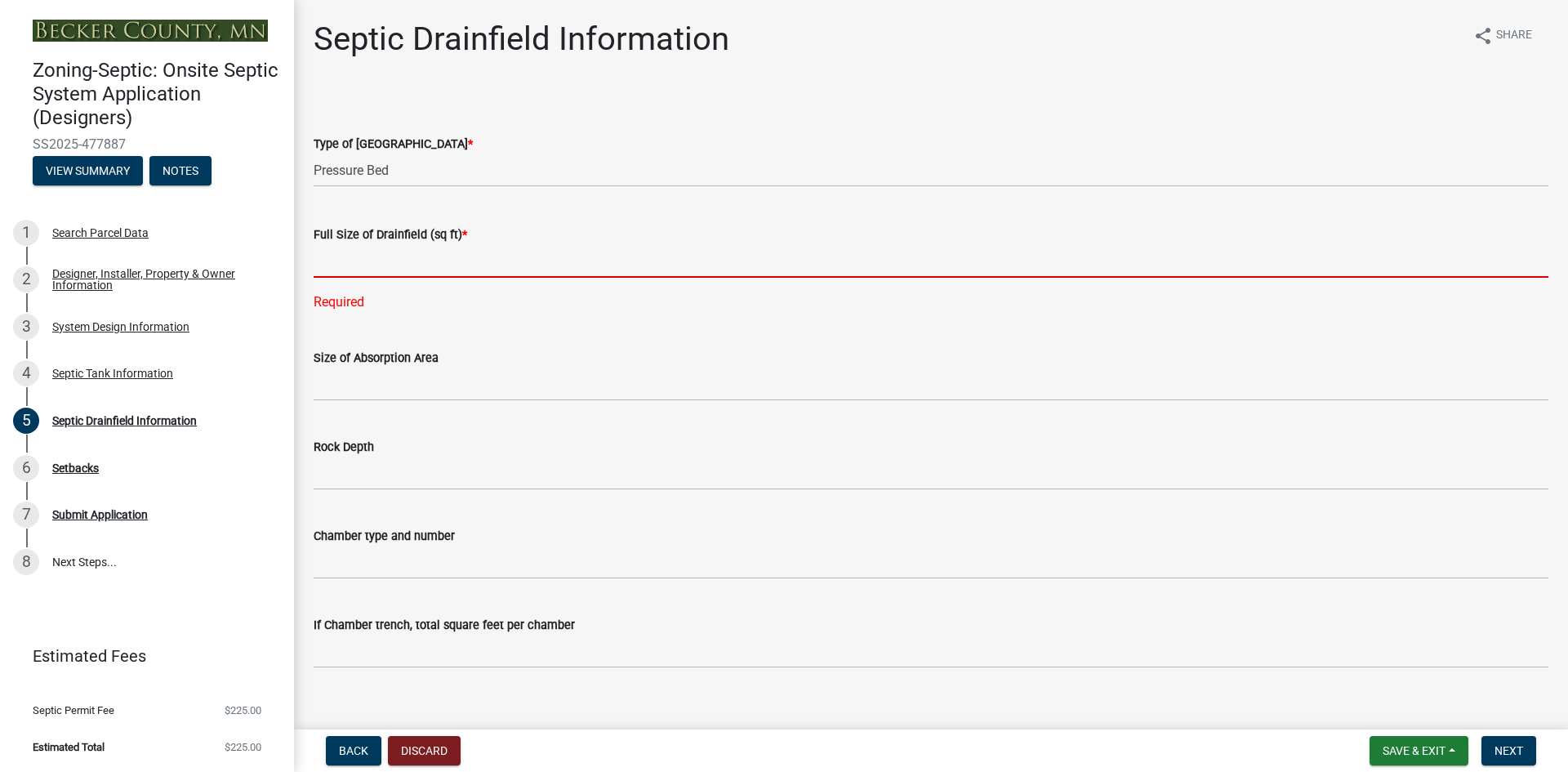
click at [335, 269] on input "text" at bounding box center [931, 261] width 1235 height 33
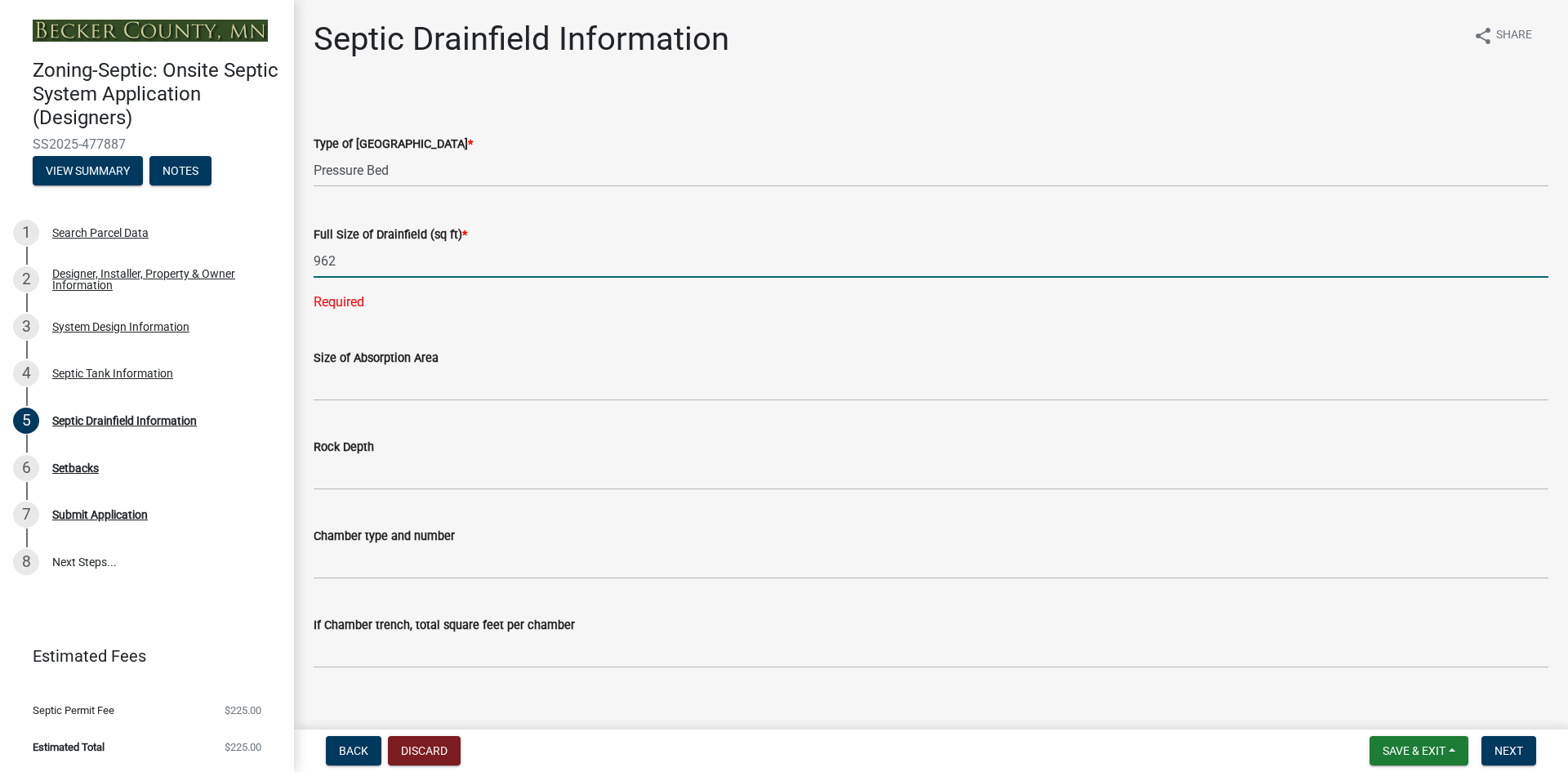
type input "962"
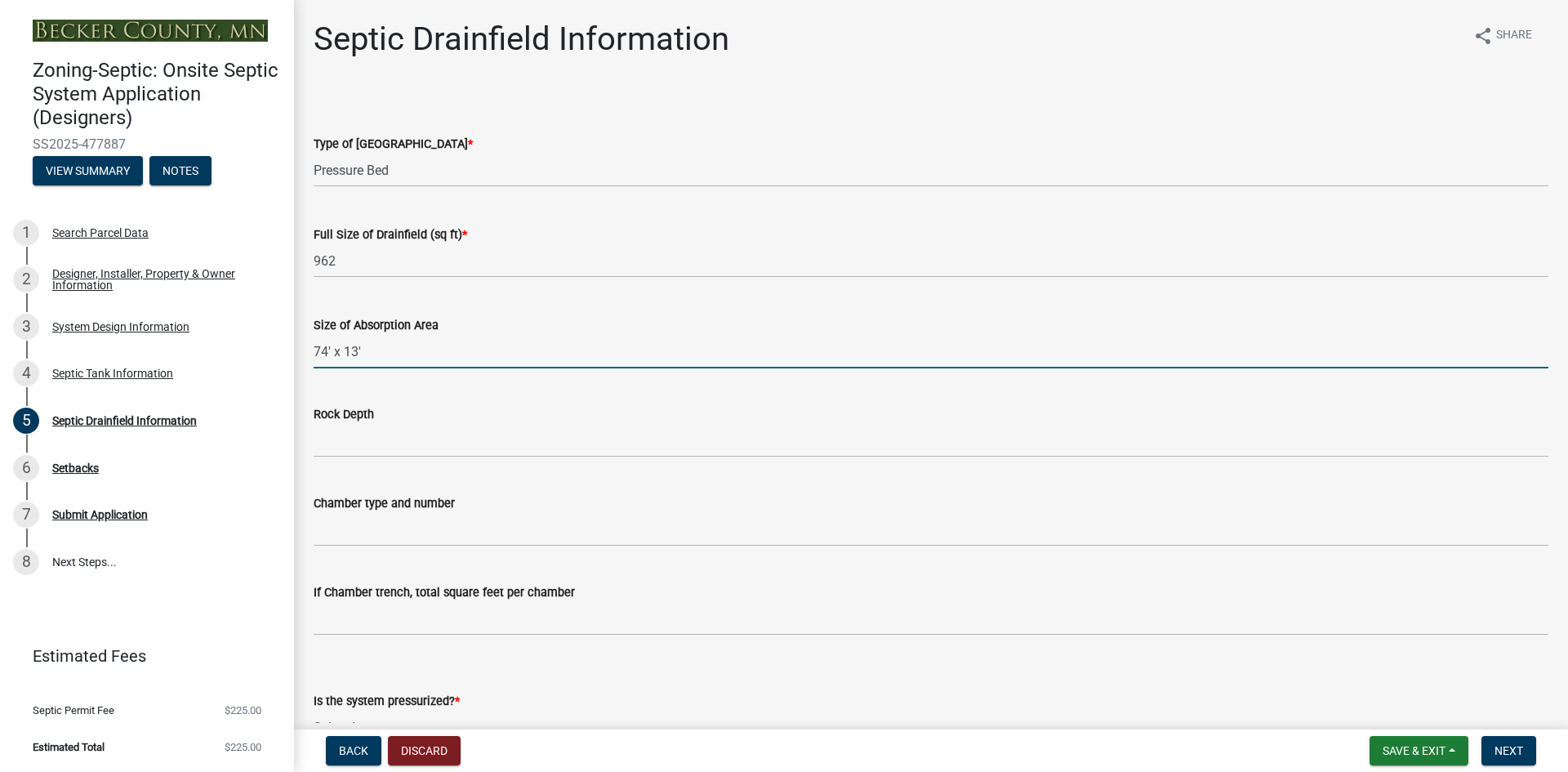
type input "74' x 13'"
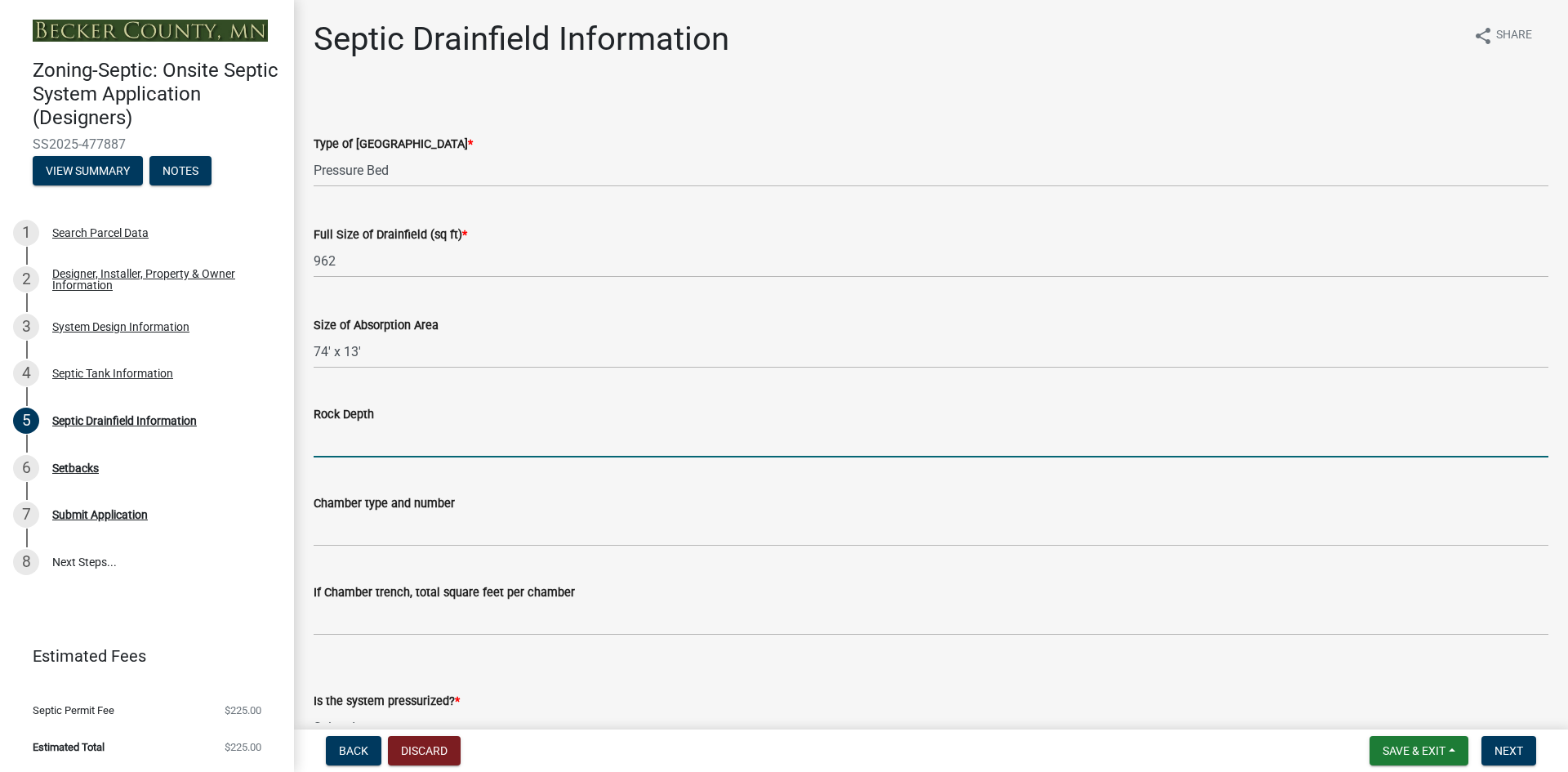
click at [363, 451] on input "Rock Depth" at bounding box center [931, 440] width 1235 height 33
type input "9" under pipe"
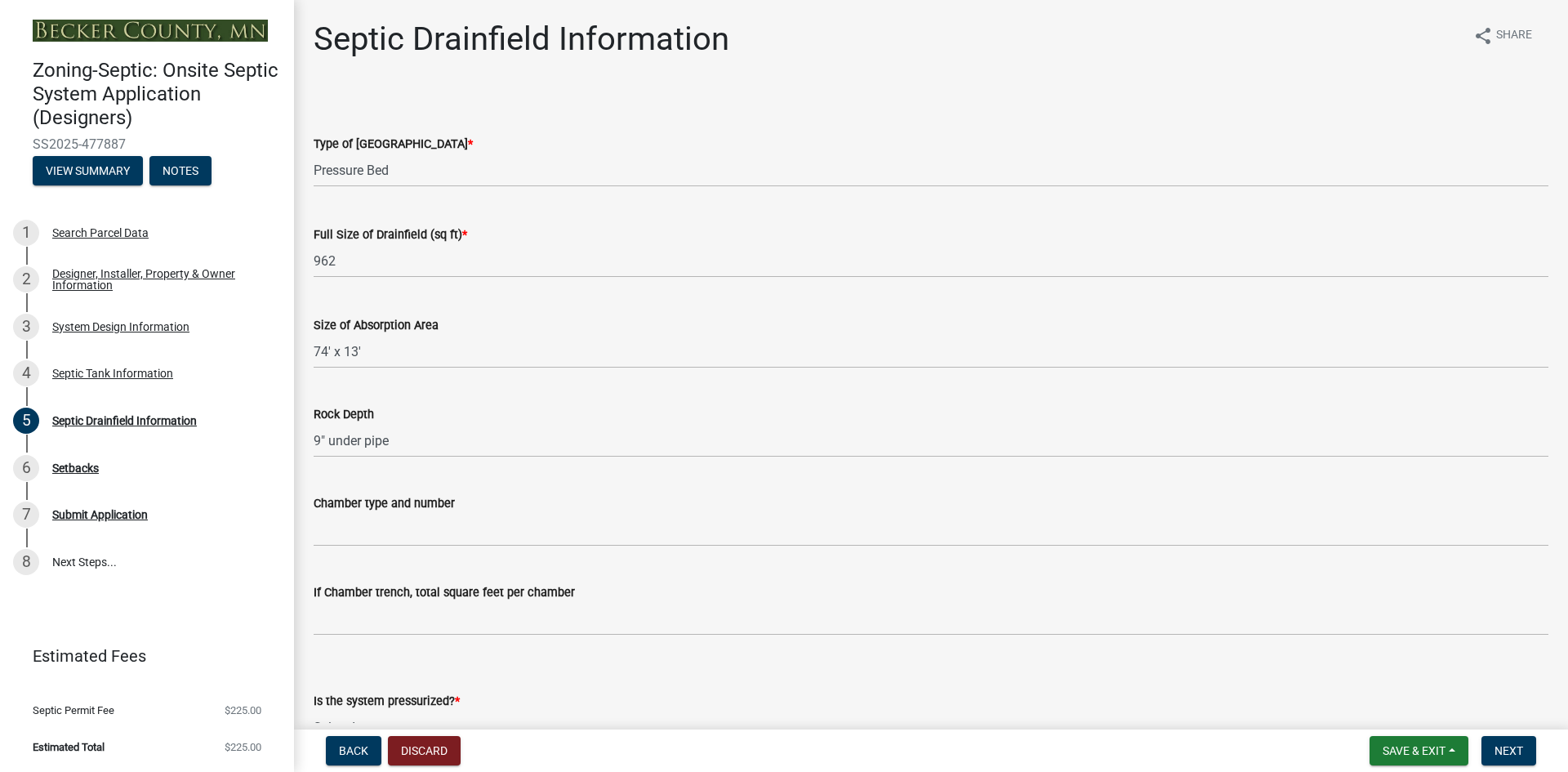
scroll to position [22, 0]
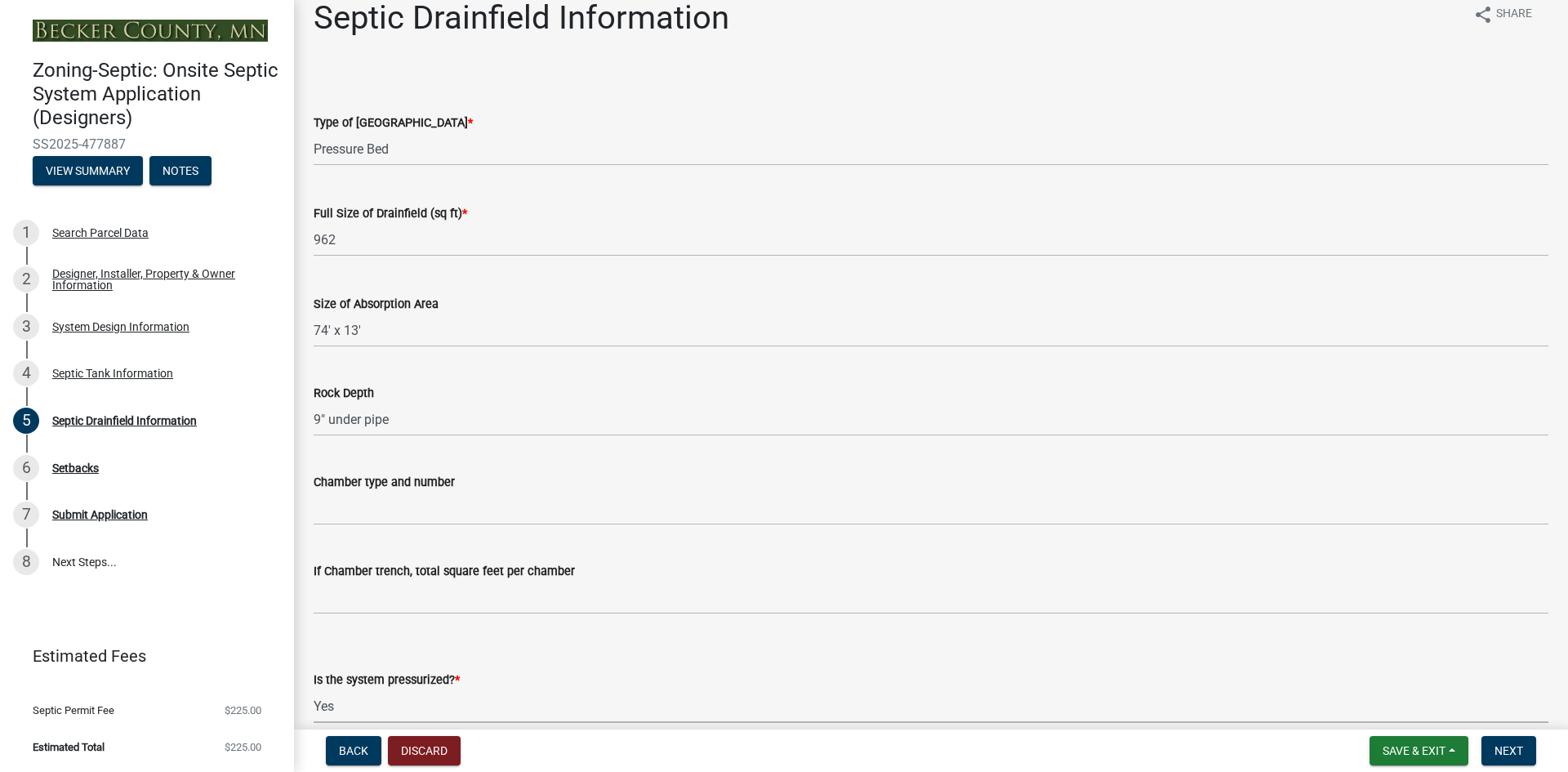
select select "366d546d-8bc3-42fb-bca7-8a9455861f61"
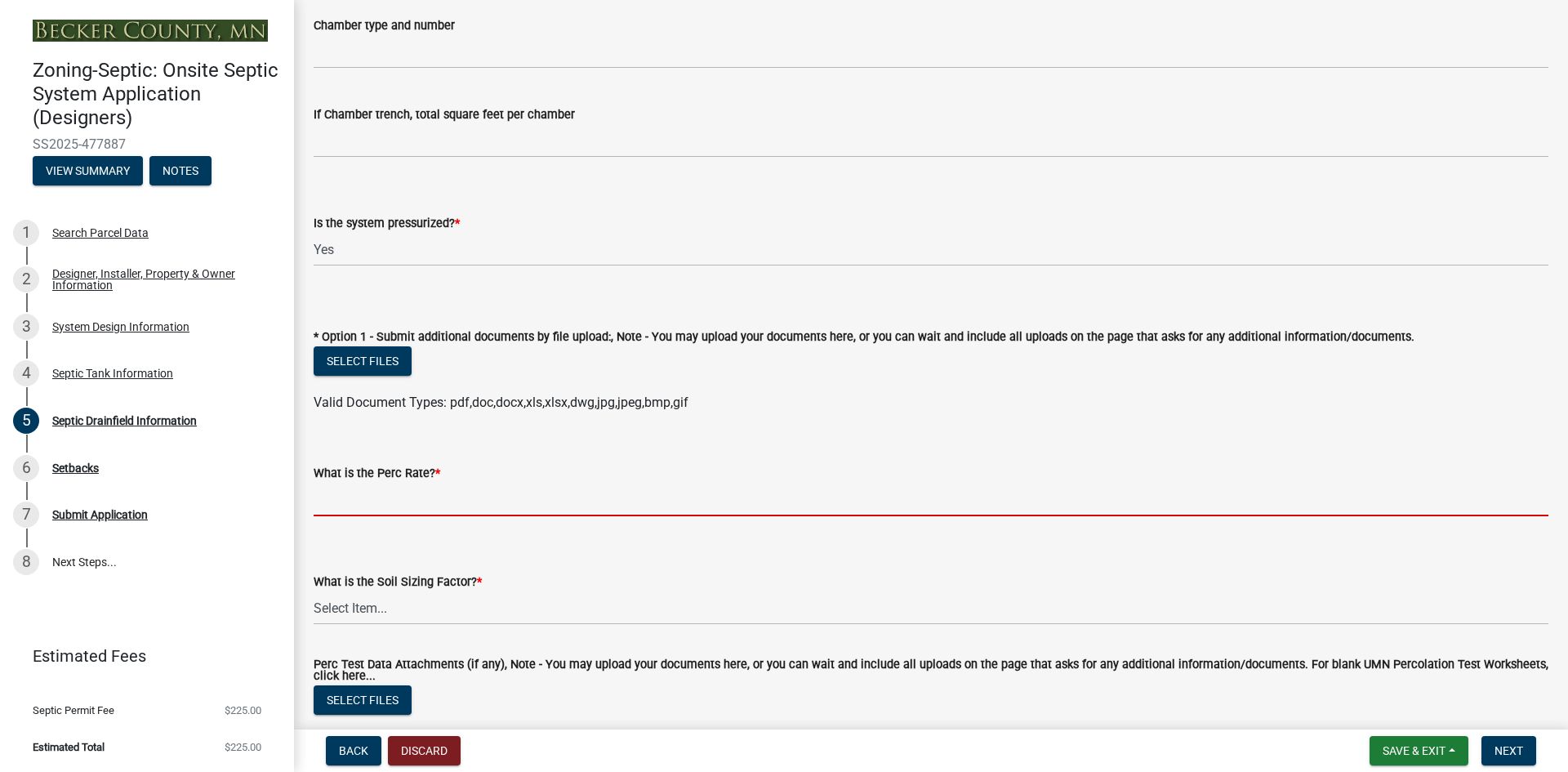
click at [418, 499] on input "What is the Perc Rate? *" at bounding box center [931, 499] width 1235 height 33
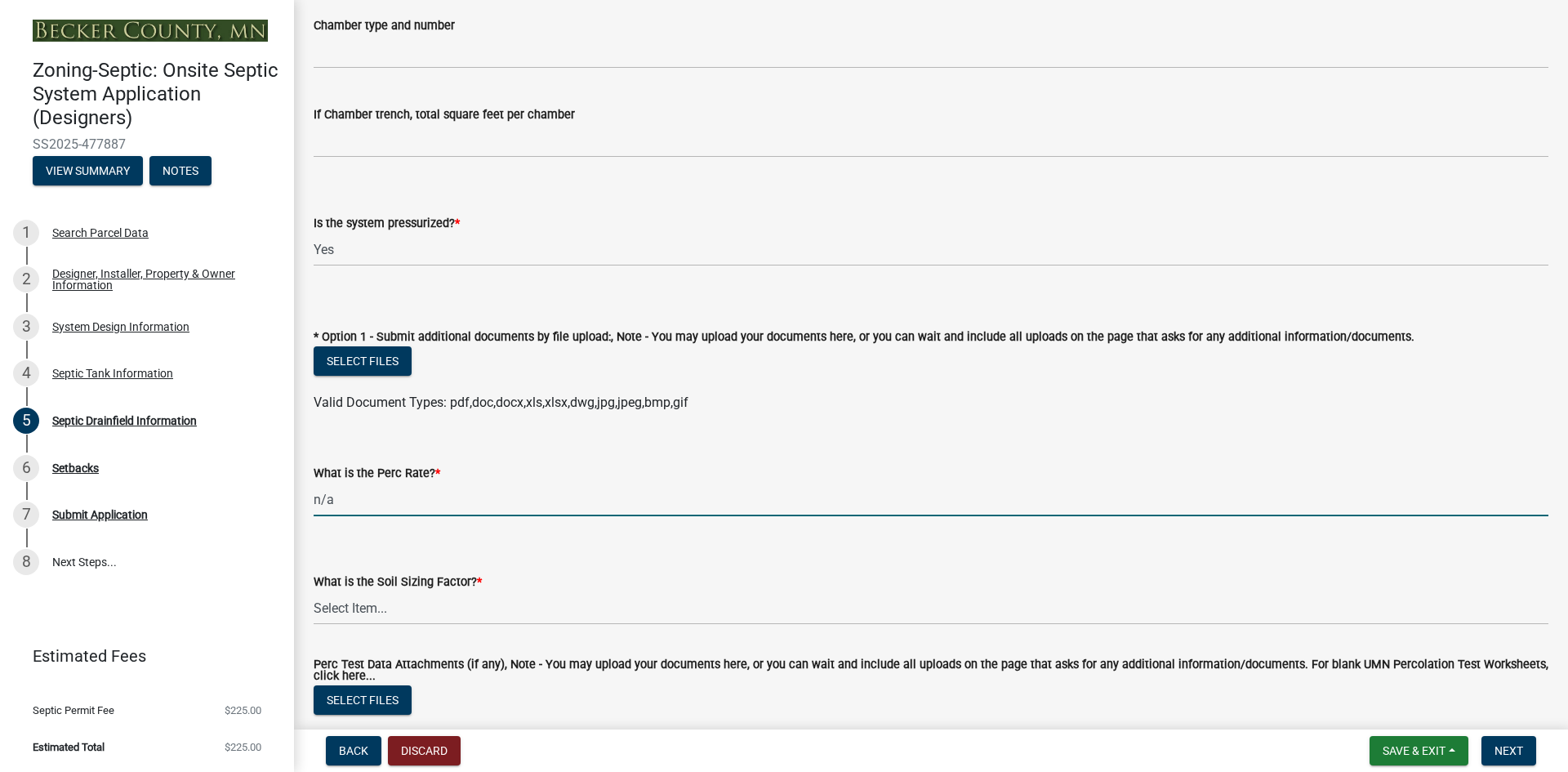
type input "n/a"
click at [370, 604] on select "Select Item... 0.00 0.24 0.45 0.50 0.60 0.78 .83 1.27 1.67" at bounding box center [931, 608] width 1235 height 33
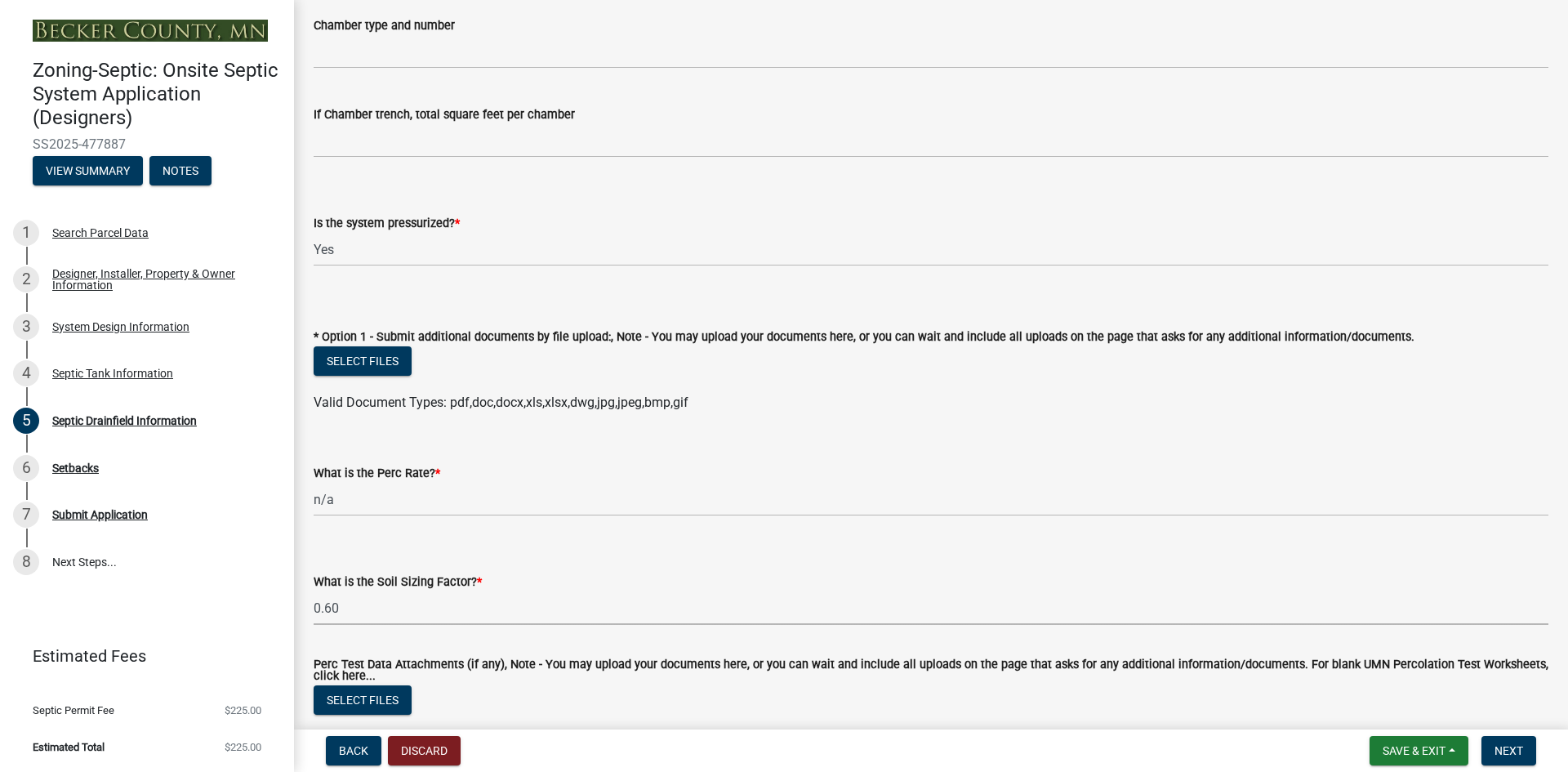
click at [313, 591] on select "Select Item... 0.00 0.24 0.45 0.50 0.60 0.78 .83 1.27 1.67" at bounding box center [931, 608] width 1235 height 33
click at [353, 607] on select "Select Item... 0.00 0.24 0.45 0.50 0.60 0.78 .83 1.27 1.67" at bounding box center [931, 608] width 1235 height 33
click at [313, 591] on select "Select Item... 0.00 0.24 0.45 0.50 0.60 0.78 .83 1.27 1.67" at bounding box center [931, 608] width 1235 height 33
select select "245bd747-17a2-4397-b461-91fbb509aaa8"
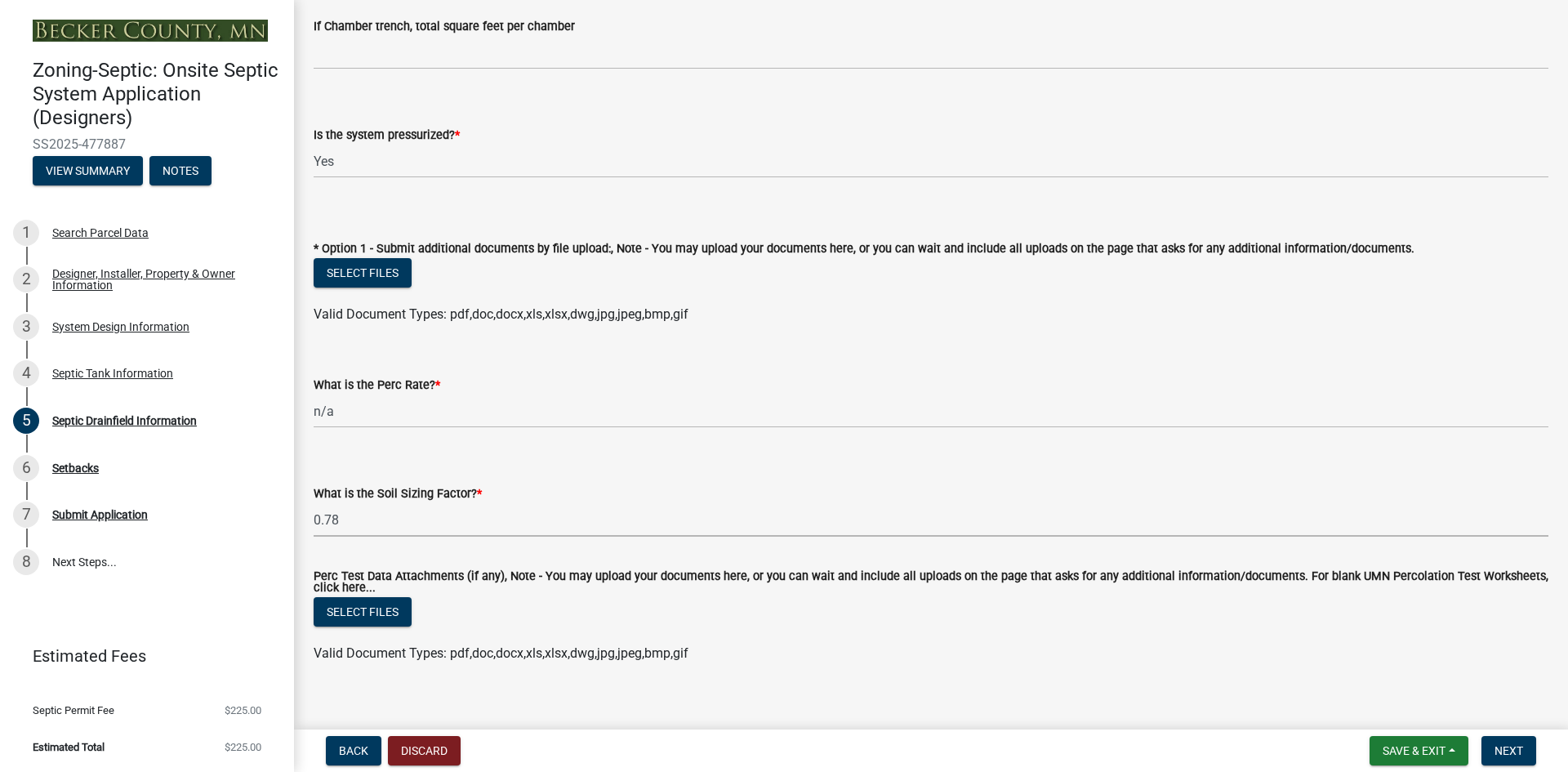
scroll to position [585, 0]
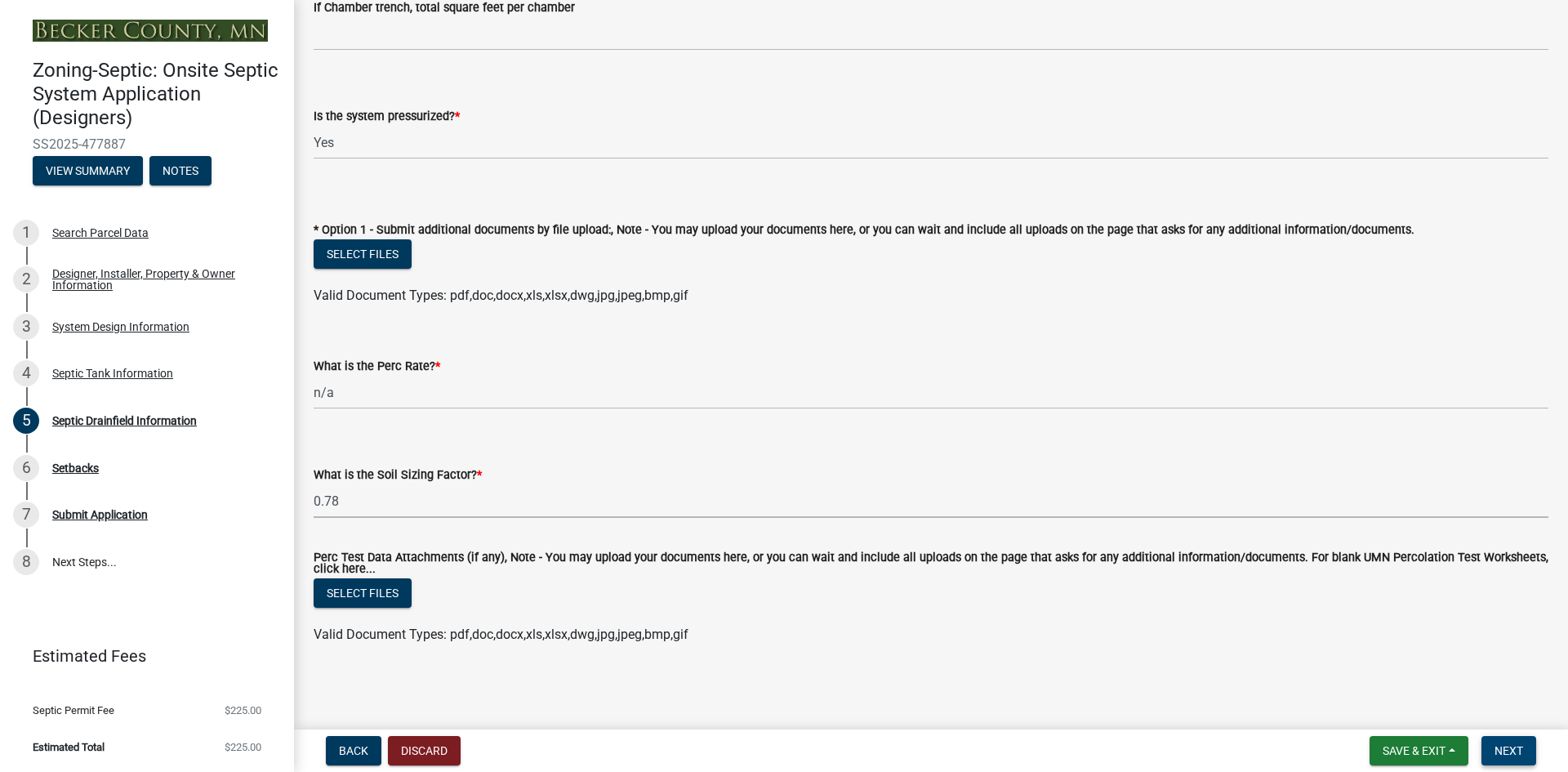
click at [1500, 749] on span "Next" at bounding box center [1508, 751] width 28 height 13
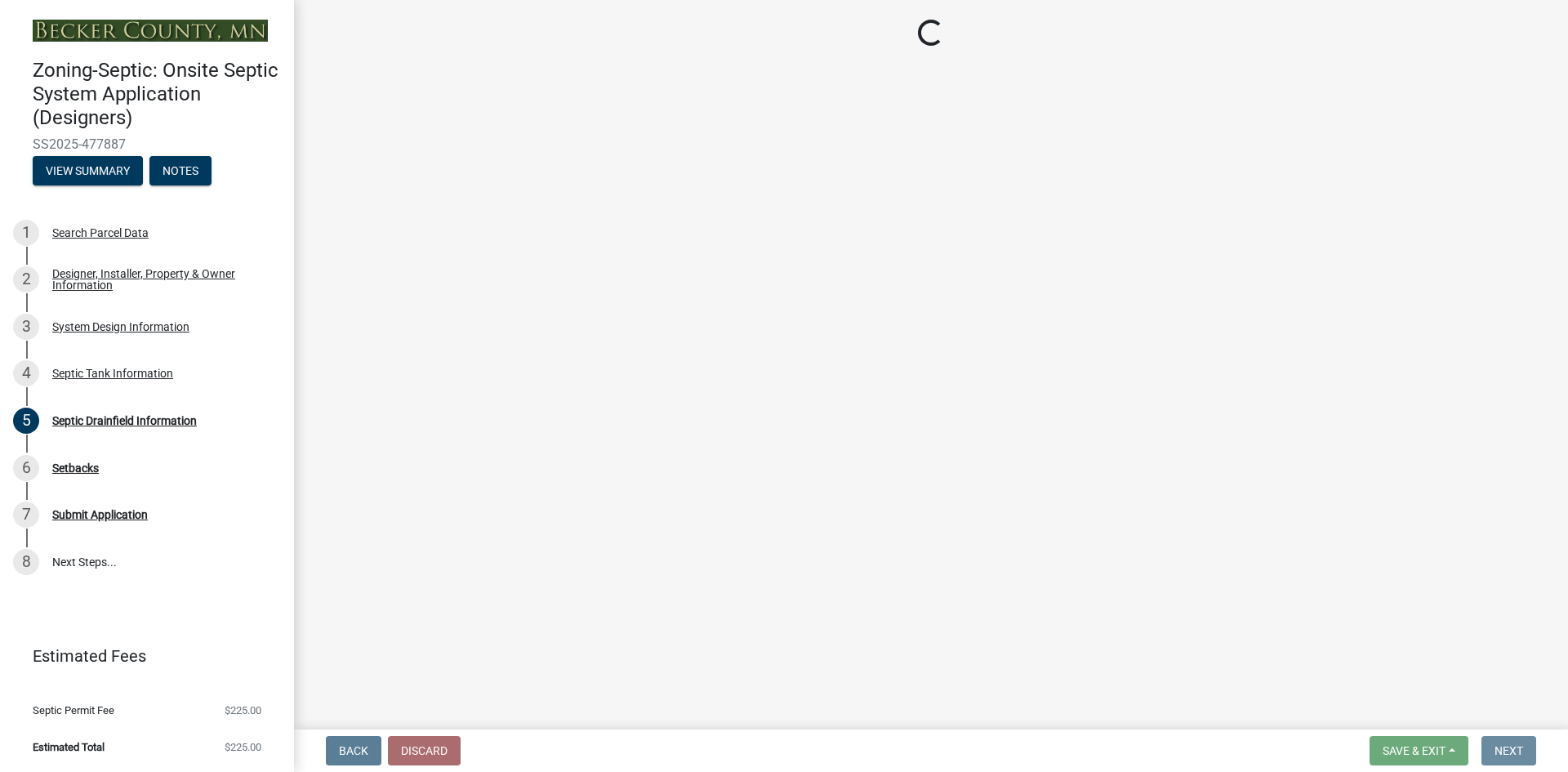
scroll to position [0, 0]
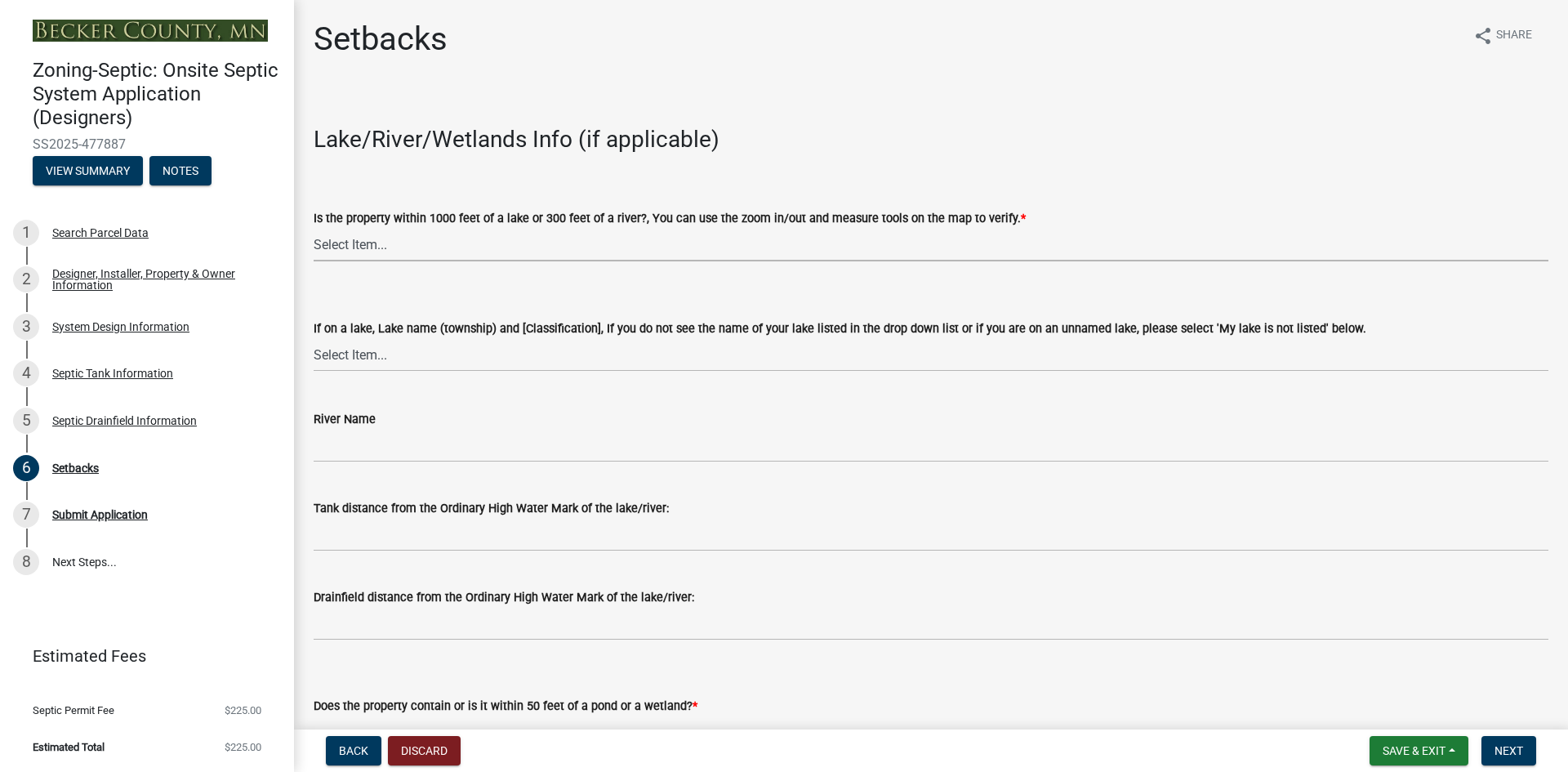
click at [456, 245] on select "Select Item... Yes No" at bounding box center [931, 245] width 1235 height 33
click at [313, 228] on select "Select Item... Yes No" at bounding box center [931, 245] width 1235 height 33
select select "479aafb6-b6e6-4f54-9b3a-e9d3c09fb6b0"
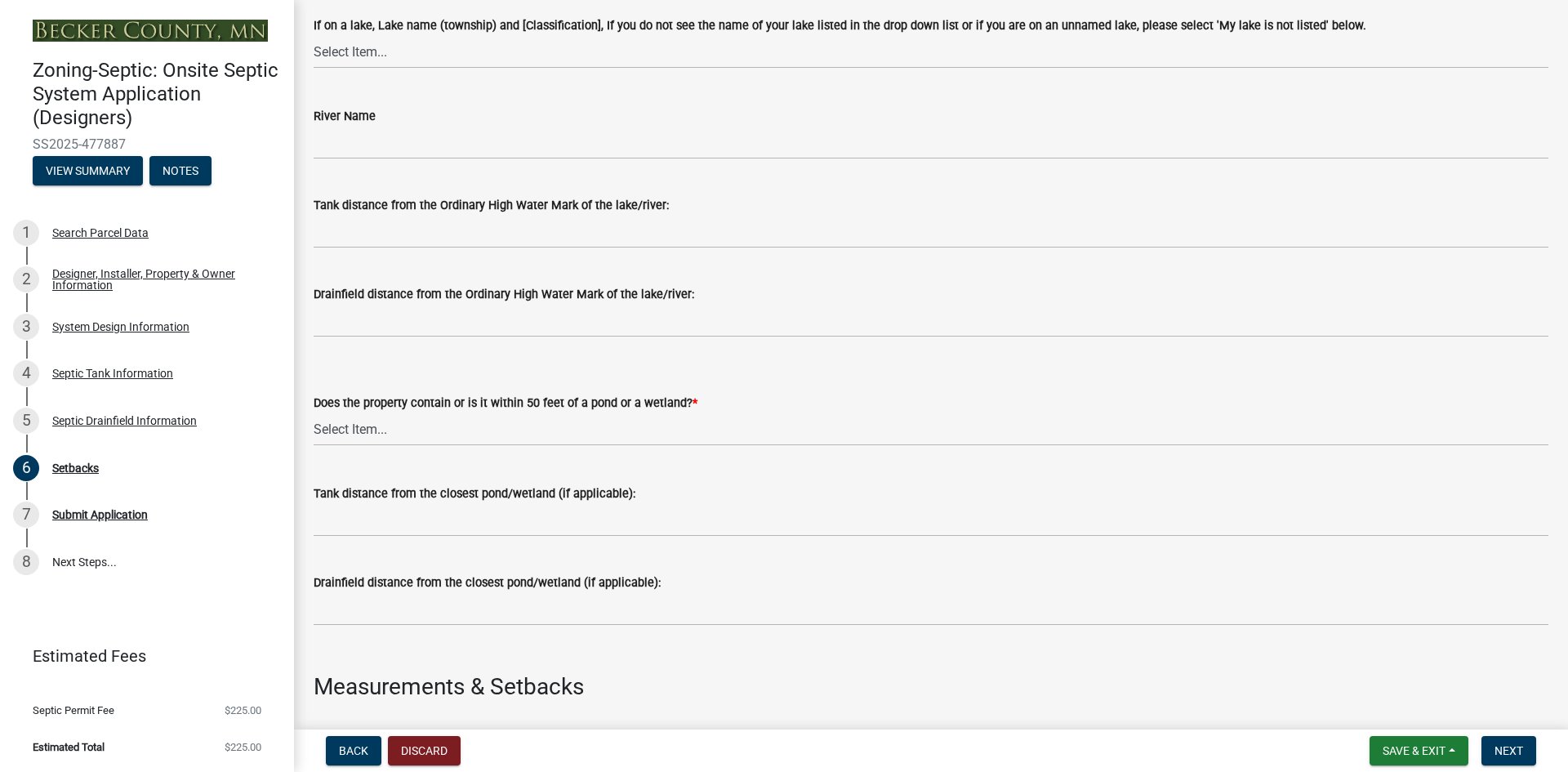
scroll to position [306, 0]
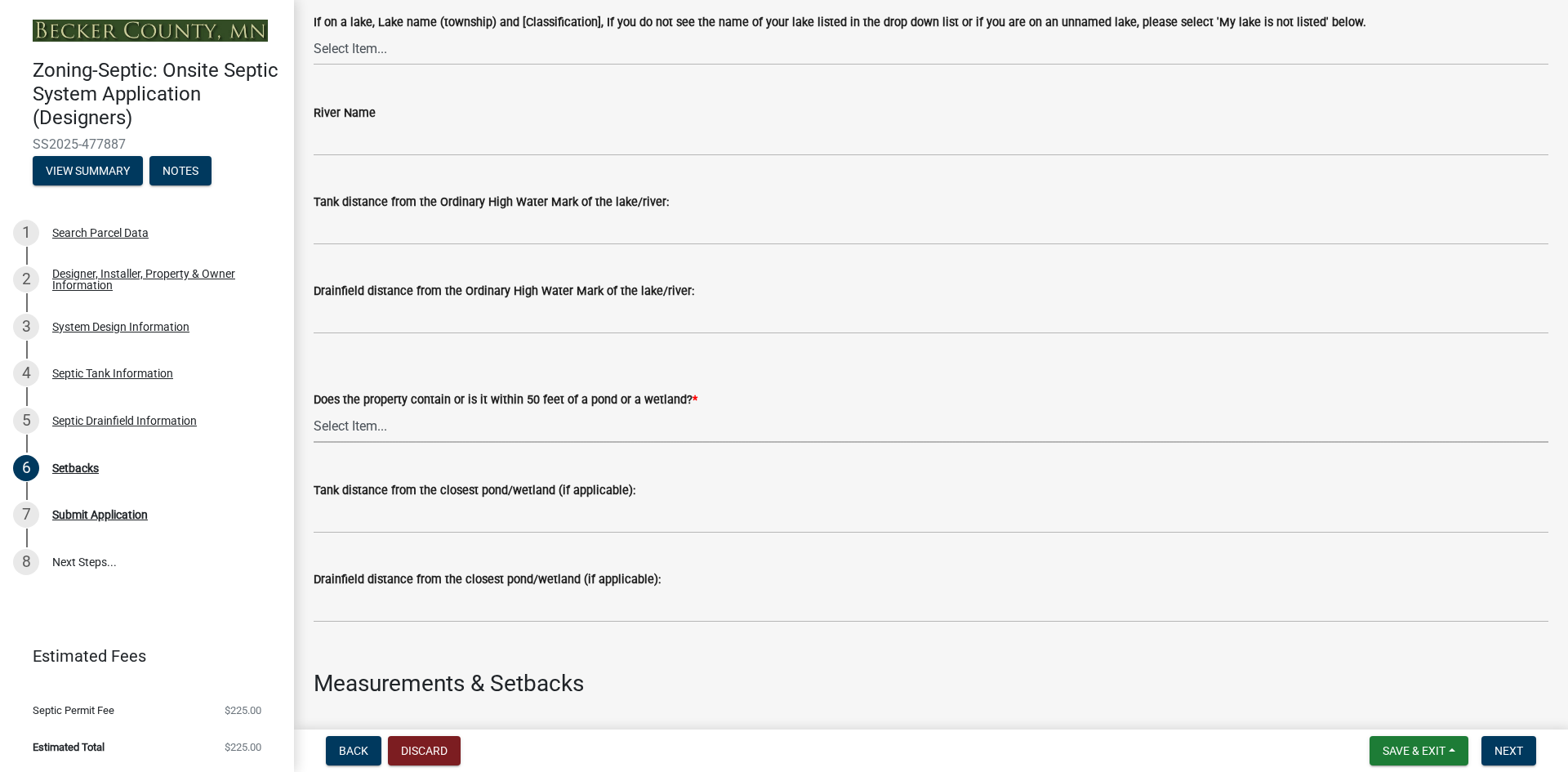
click at [357, 431] on select "Select Item... Yes No" at bounding box center [931, 426] width 1235 height 33
click at [313, 410] on select "Select Item... Yes No" at bounding box center [931, 426] width 1235 height 33
select select "23044af5-43bb-4cf5-8aef-2716db2ce5fc"
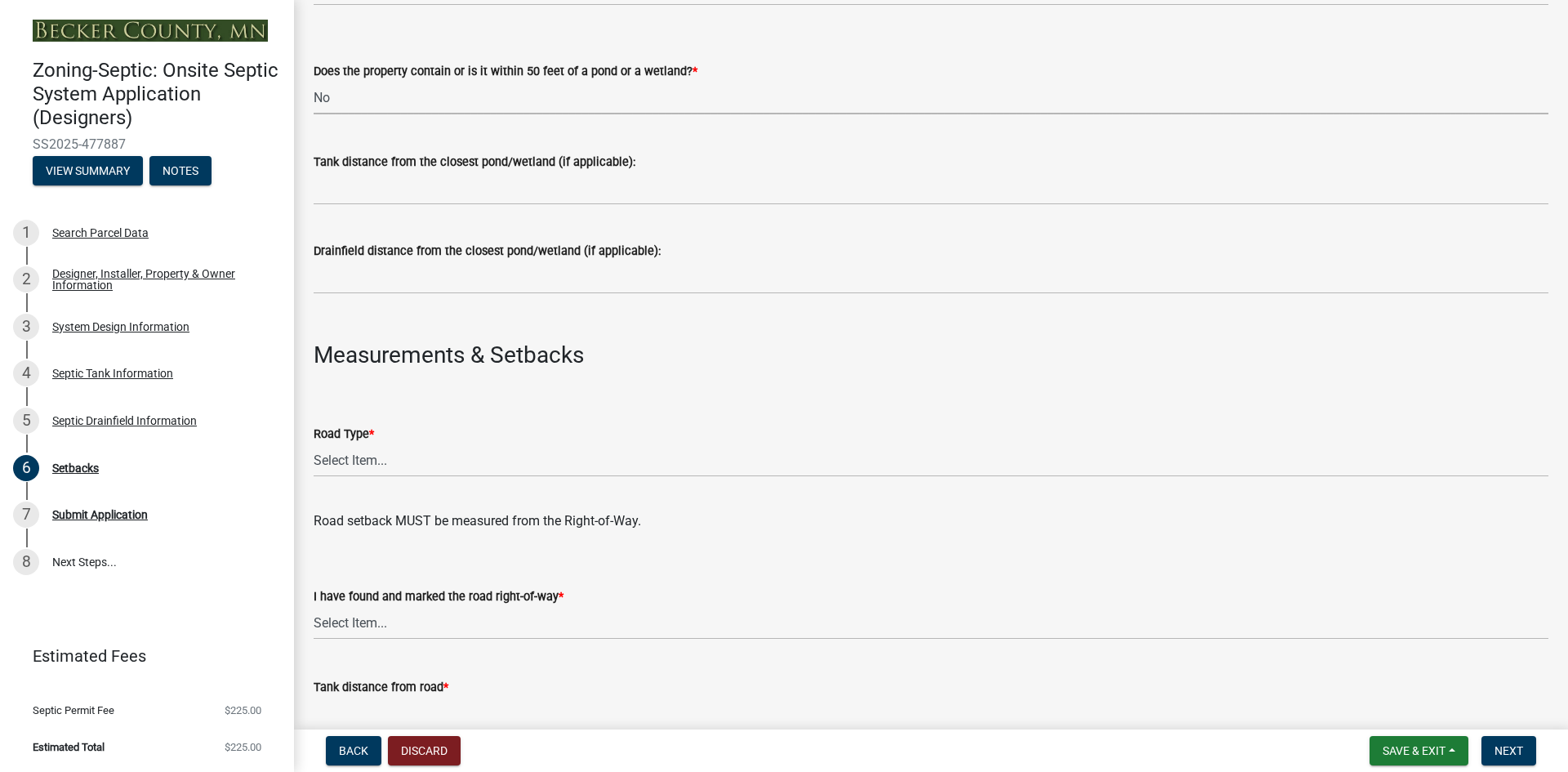
scroll to position [653, 0]
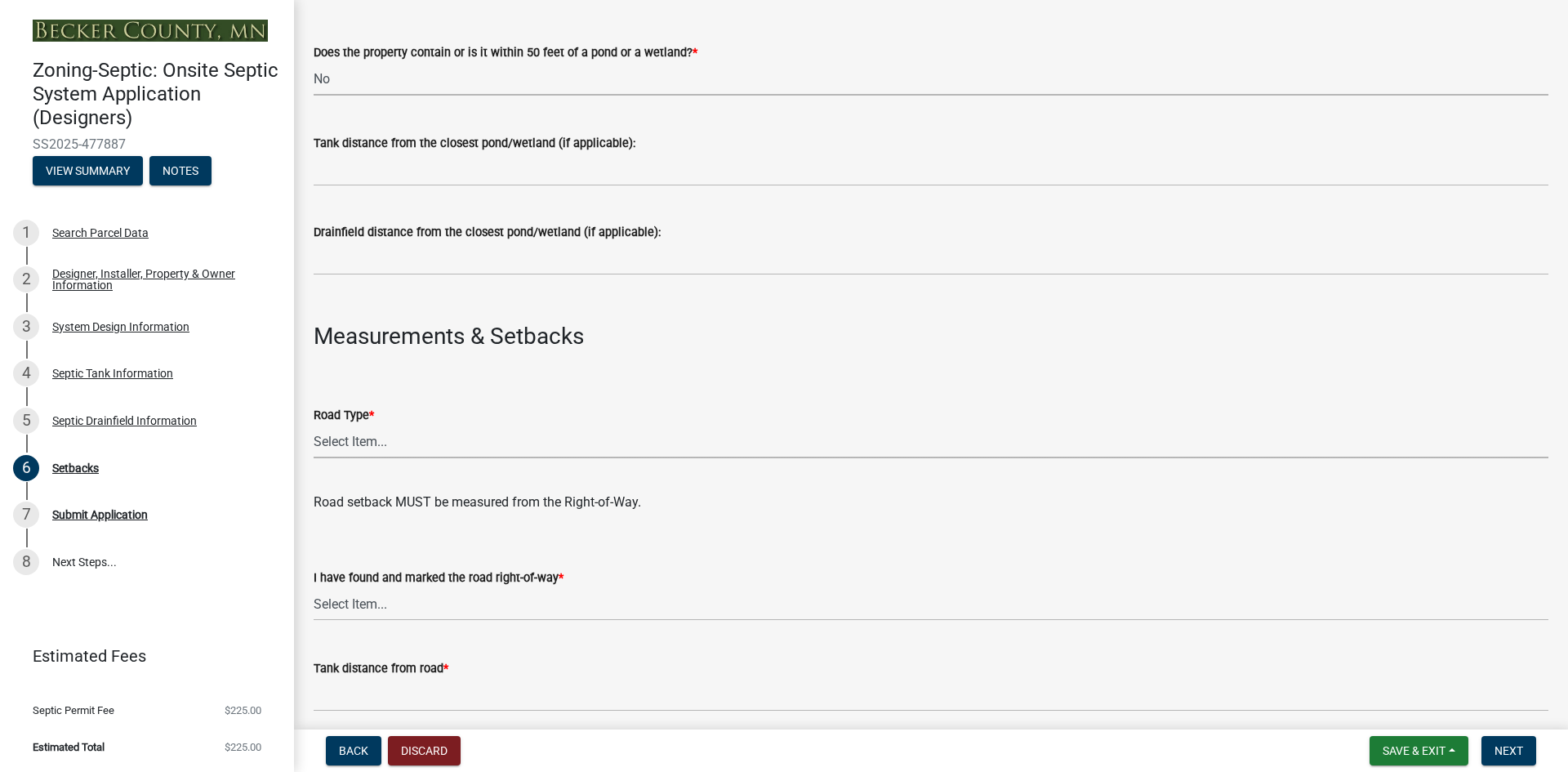
click at [361, 445] on select "Select Item... State County Public / Township Private Easement 4 Lane Highway" at bounding box center [931, 441] width 1235 height 33
click at [313, 425] on select "Select Item... State County Public / Township Private Easement 4 Lane Highway" at bounding box center [931, 441] width 1235 height 33
select select "21af9b93-f494-48c6-91ae-235d36c6c939"
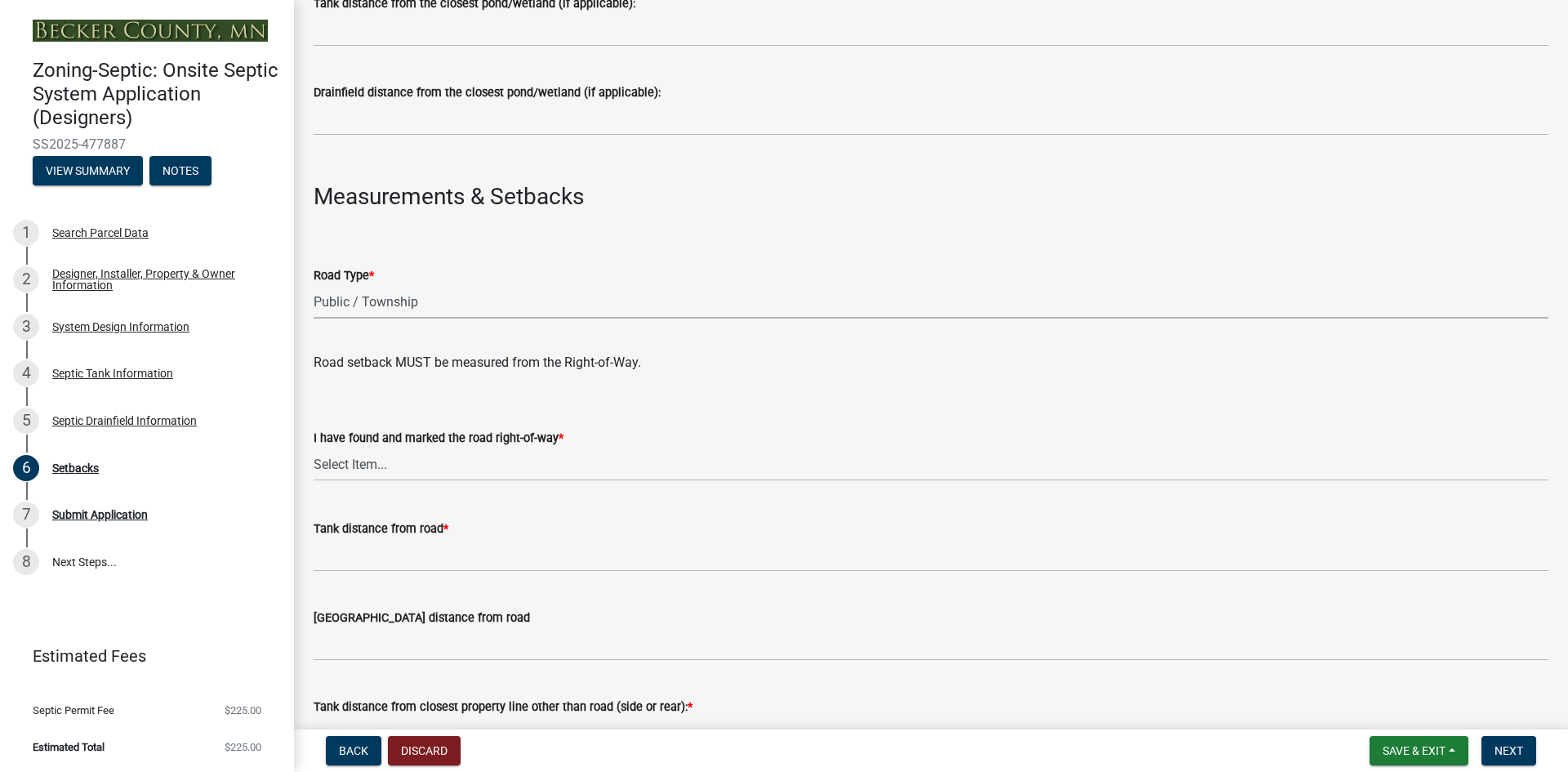
scroll to position [797, 0]
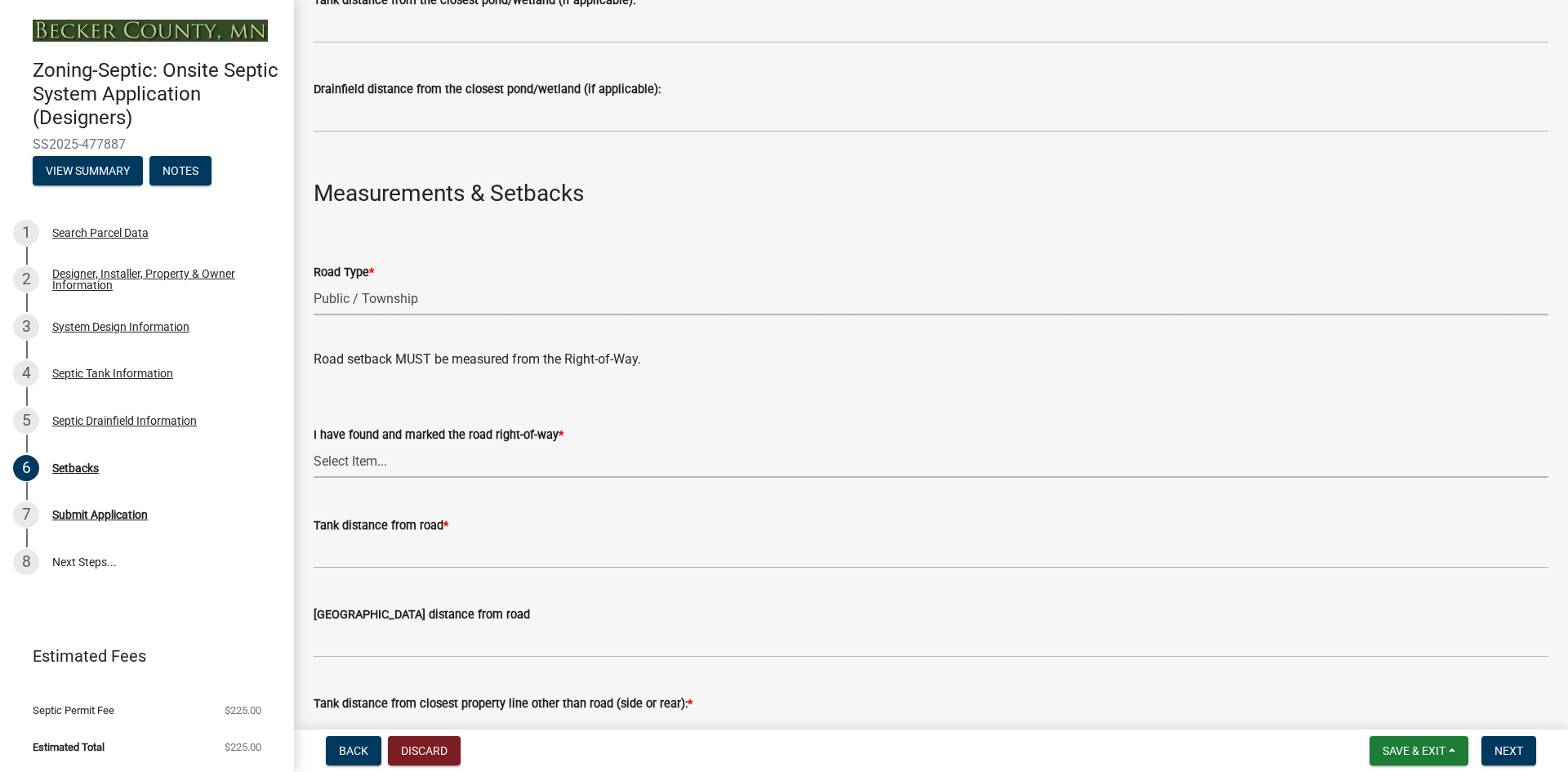
click at [359, 456] on select "Select Item... Yes No" at bounding box center [931, 461] width 1235 height 33
click at [313, 444] on select "Select Item... Yes No" at bounding box center [931, 461] width 1235 height 33
select select "a3ce498e-f8b1-44e2-889e-c4968ac74b5a"
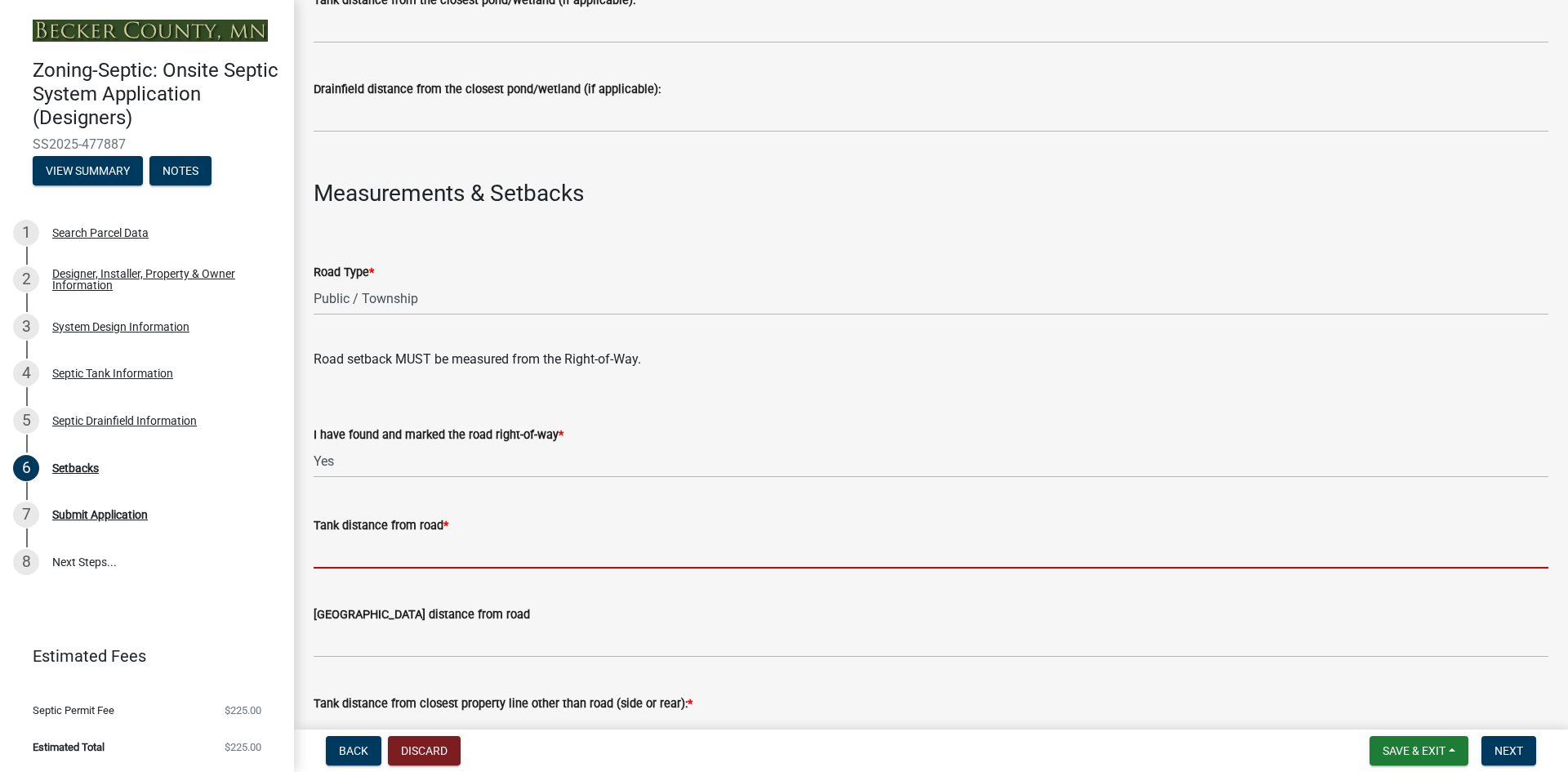
click at [371, 551] on input "Tank distance from road *" at bounding box center [931, 551] width 1235 height 33
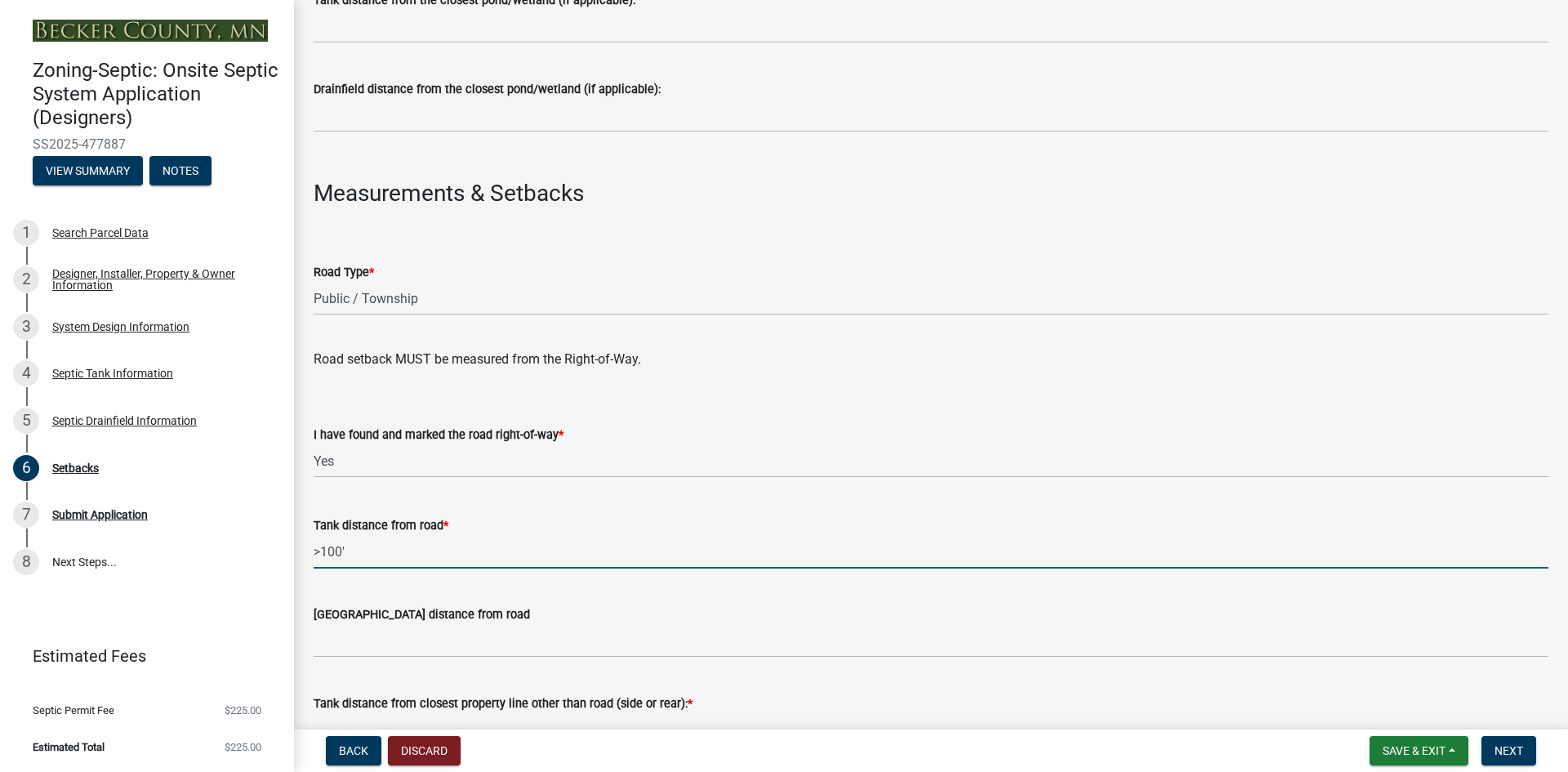
click at [333, 549] on input ">100'" at bounding box center [931, 551] width 1235 height 33
type input ">50'"
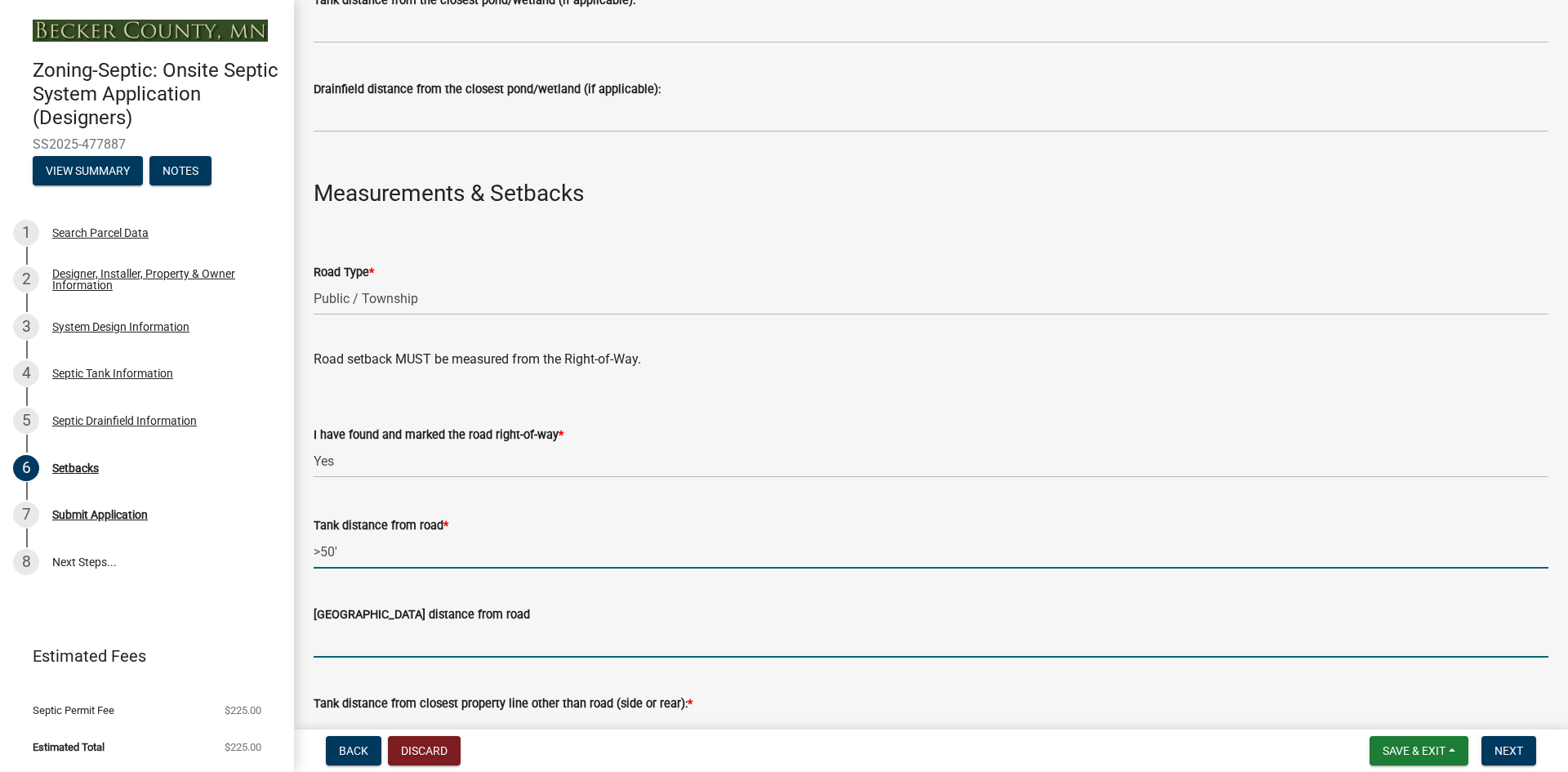
click at [377, 631] on input "[GEOGRAPHIC_DATA] distance from road" at bounding box center [931, 641] width 1235 height 33
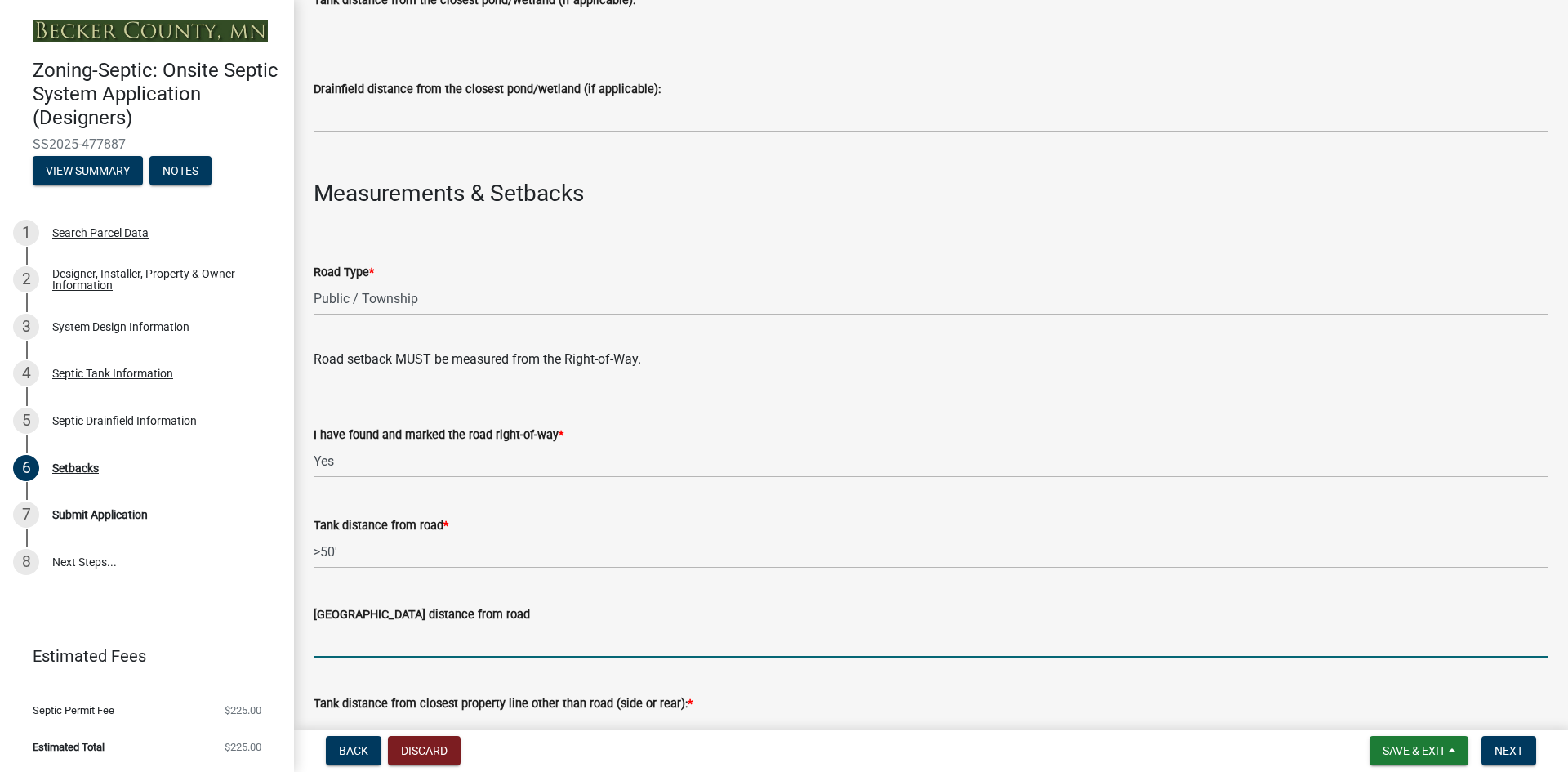
paste input ">50'"
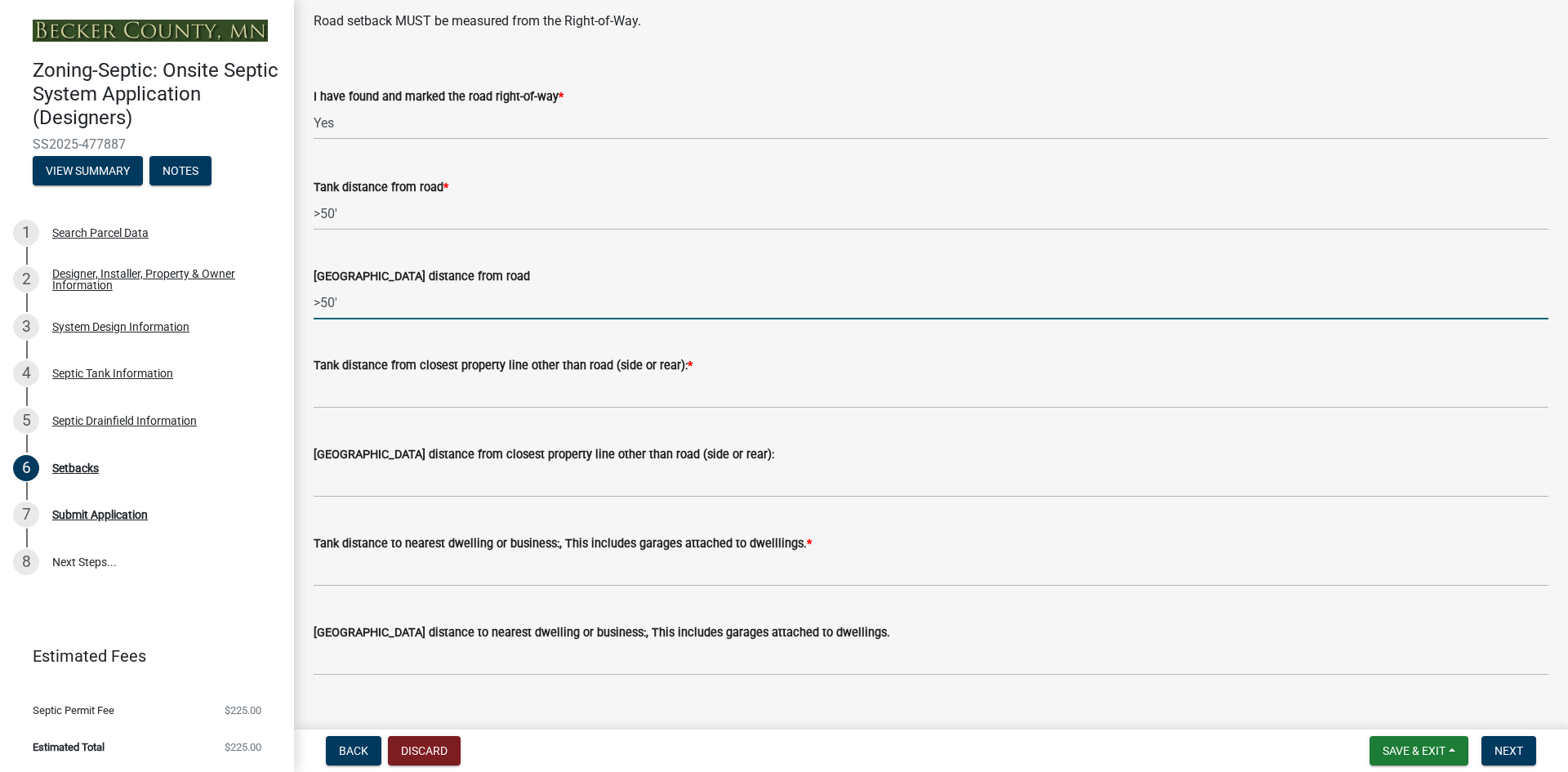
scroll to position [1143, 0]
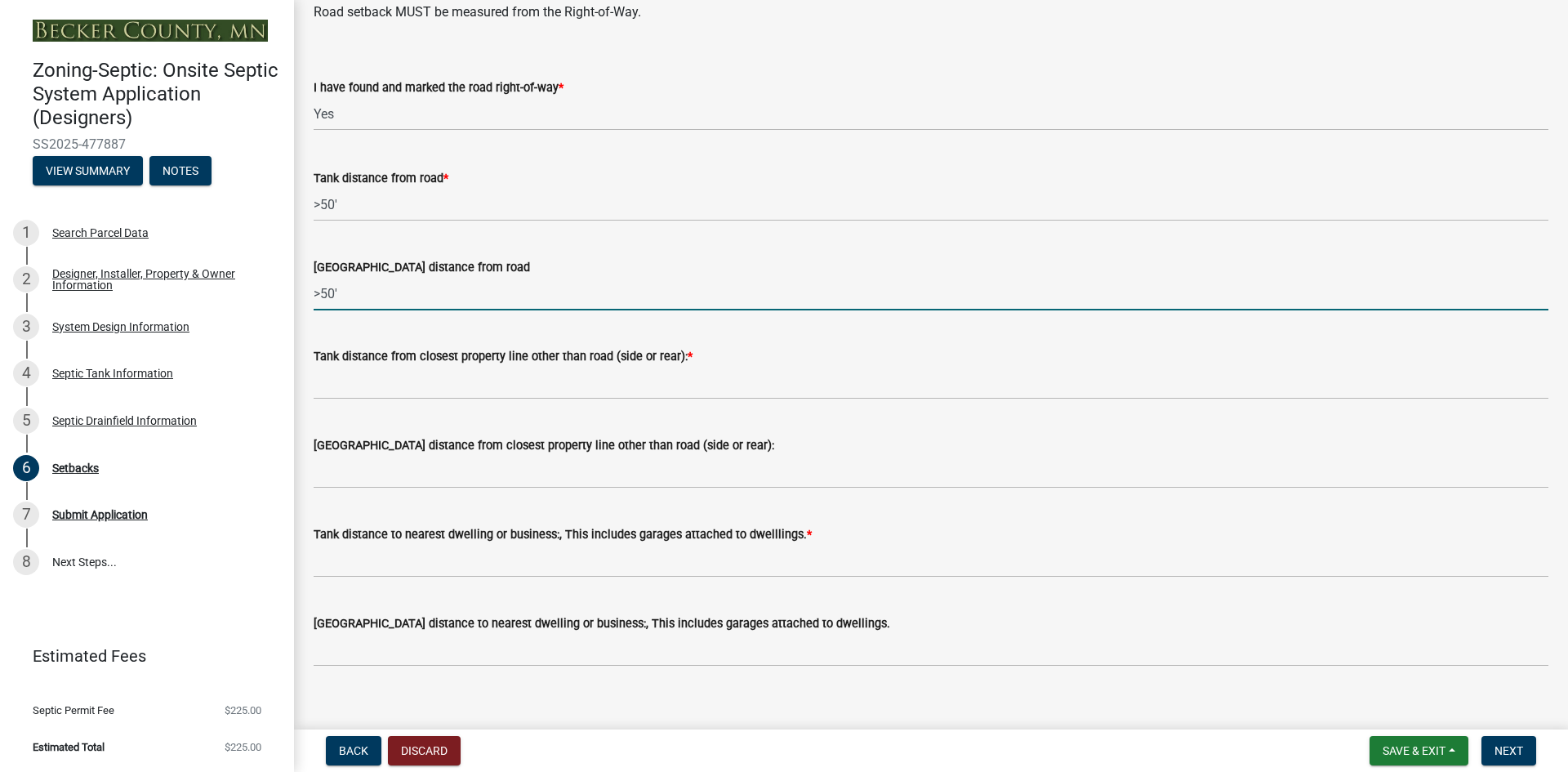
type input ">50'"
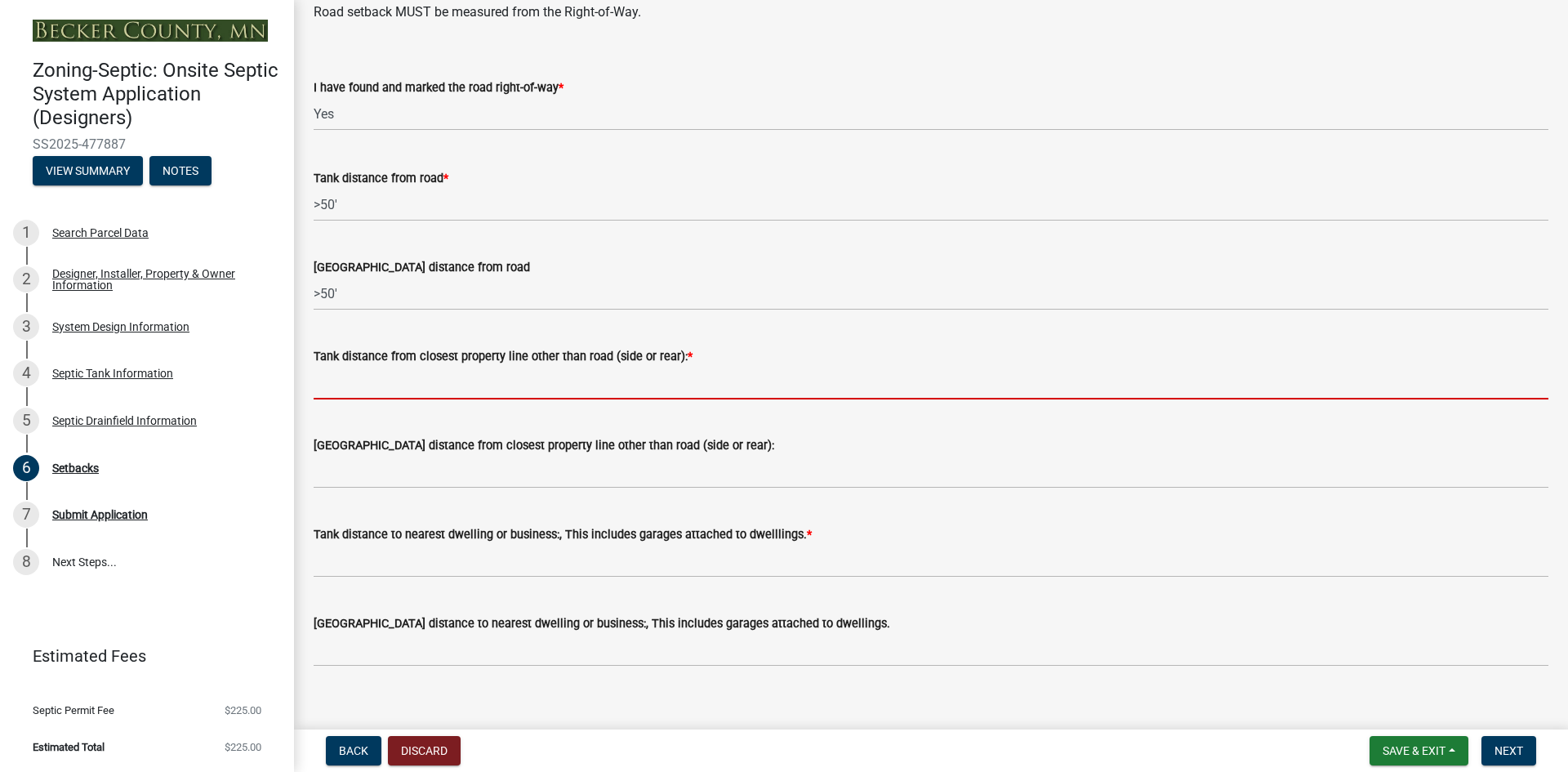
click at [428, 387] on input "Tank distance from closest property line other than road (side or rear): *" at bounding box center [931, 382] width 1235 height 33
paste input ">50'"
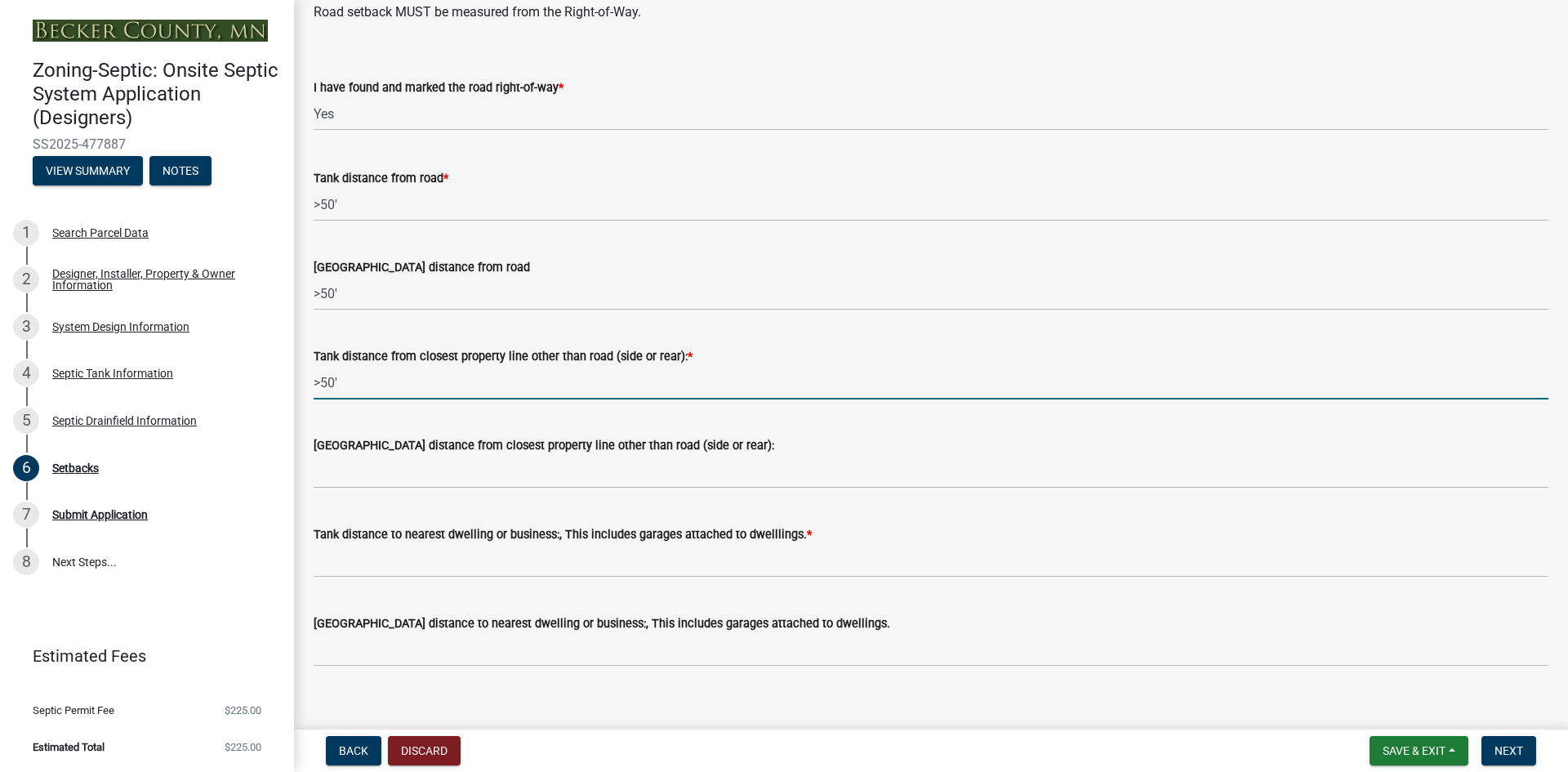
type input ">50'"
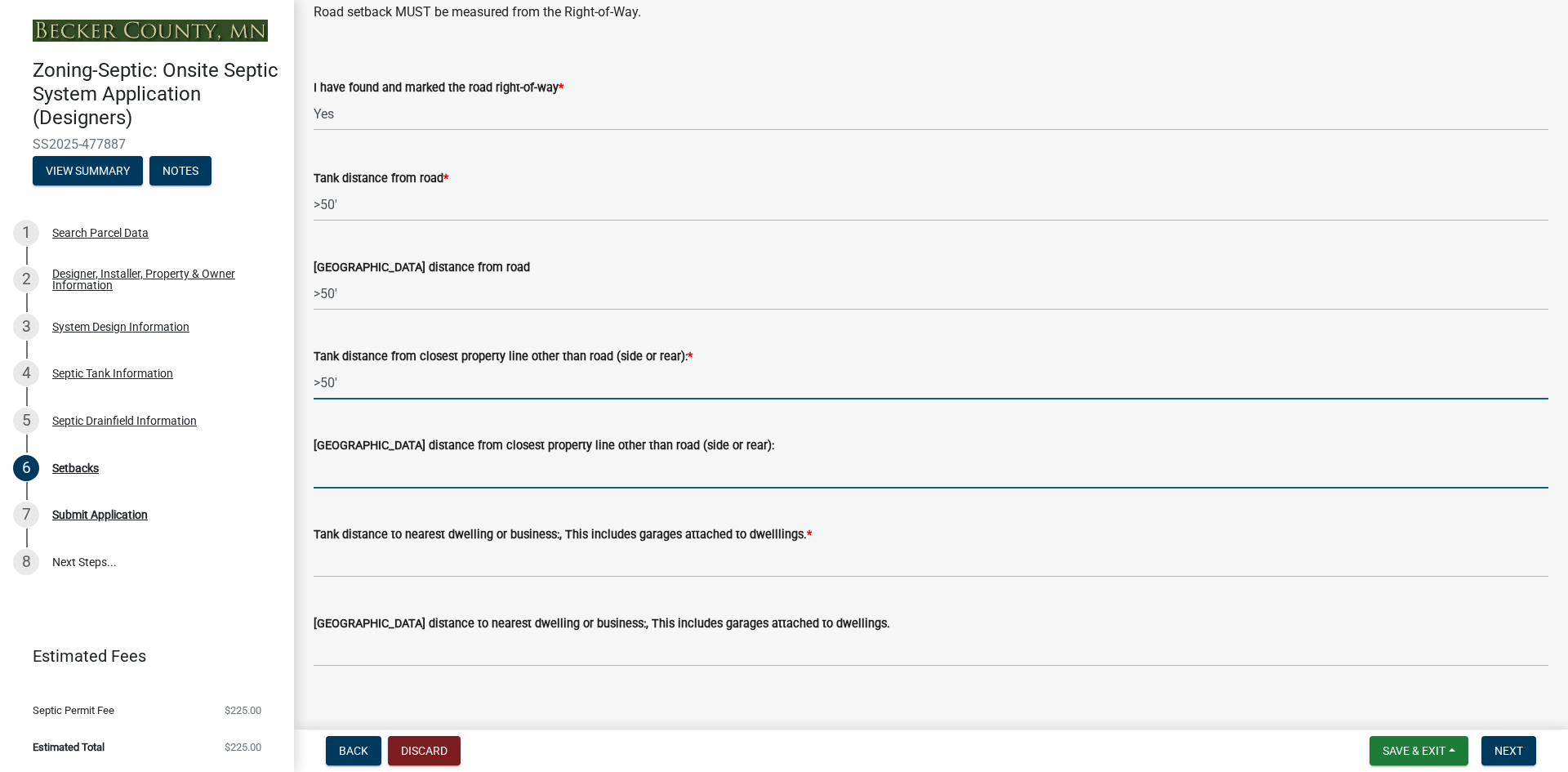
click at [410, 470] on input "[GEOGRAPHIC_DATA] distance from closest property line other than road (side or …" at bounding box center [931, 472] width 1235 height 33
paste input ">50'"
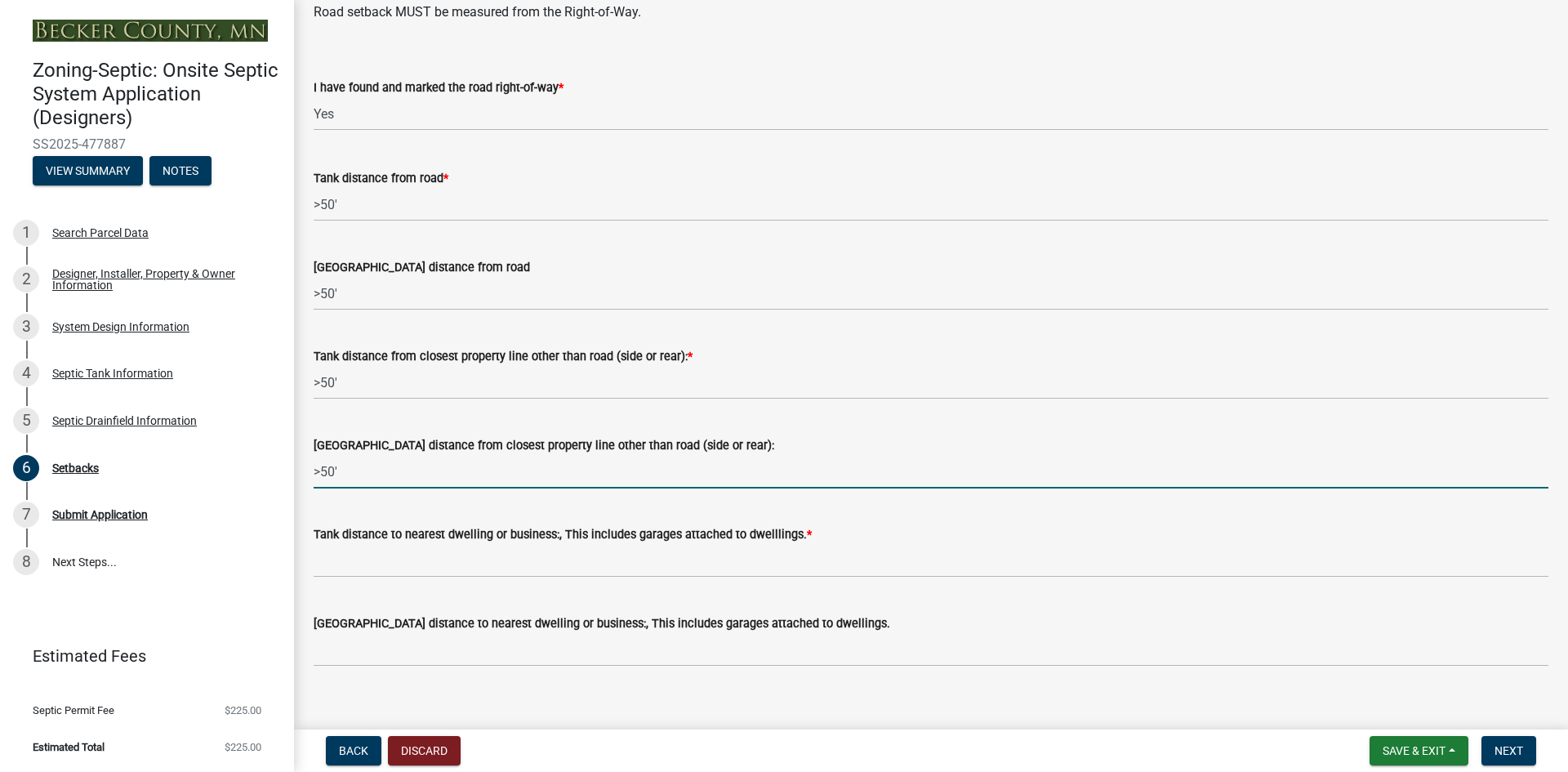
type input ">50'"
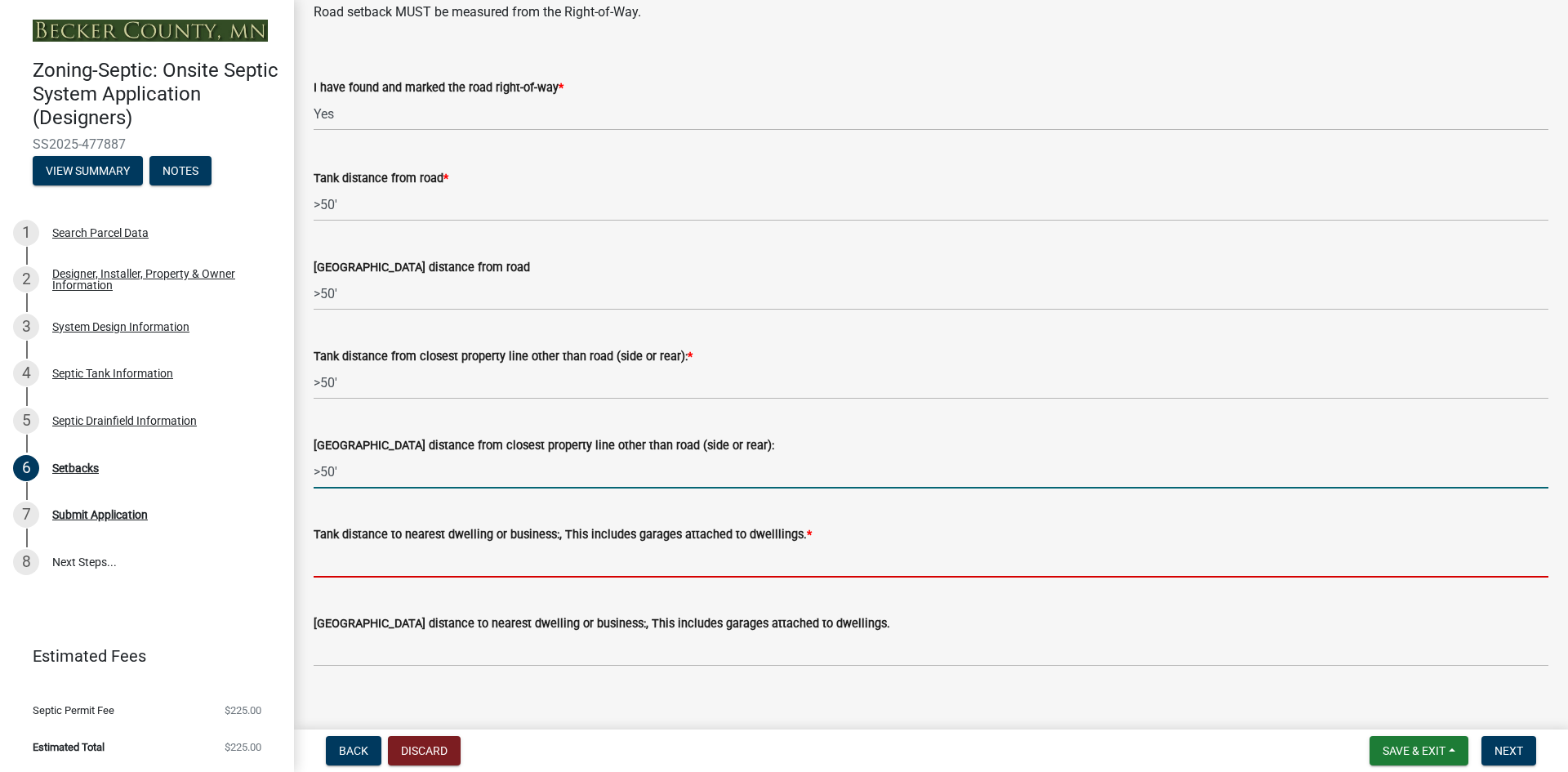
click at [465, 572] on input "Tank distance to nearest dwelling or business:, This includes garages attached …" at bounding box center [931, 561] width 1235 height 33
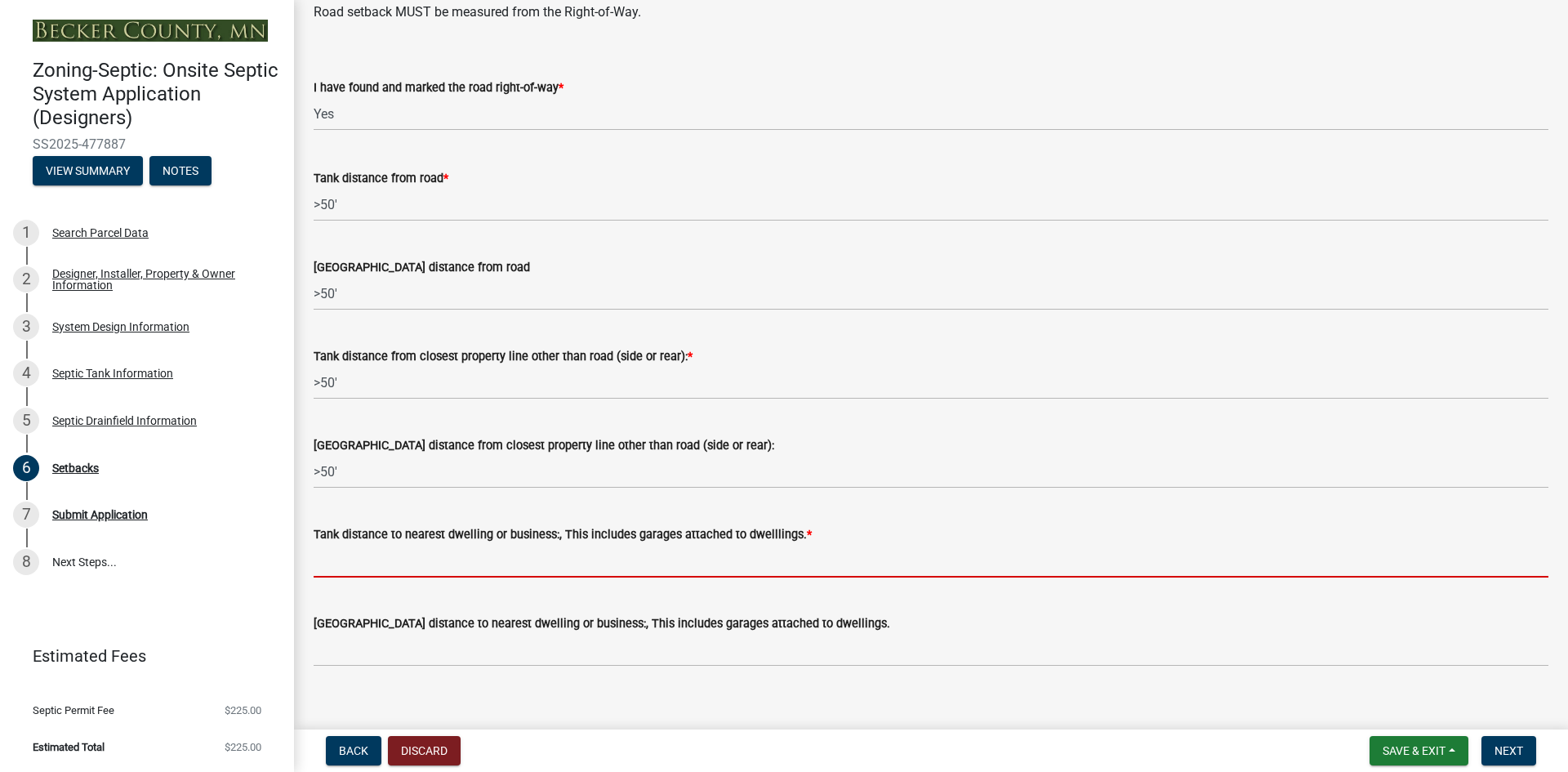
paste input ">50'"
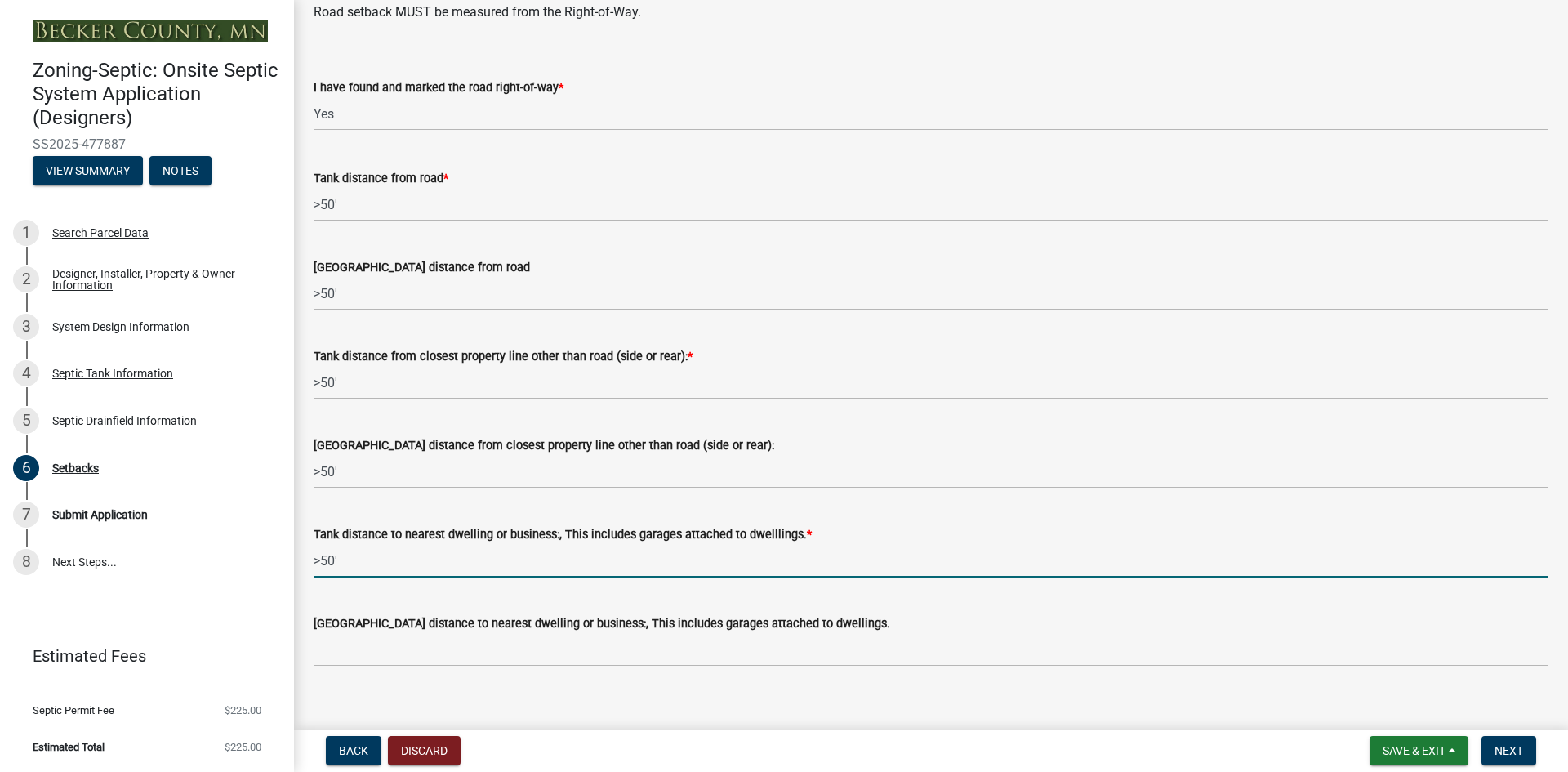
click at [325, 561] on input ">50'" at bounding box center [931, 561] width 1235 height 33
type input ">30'"
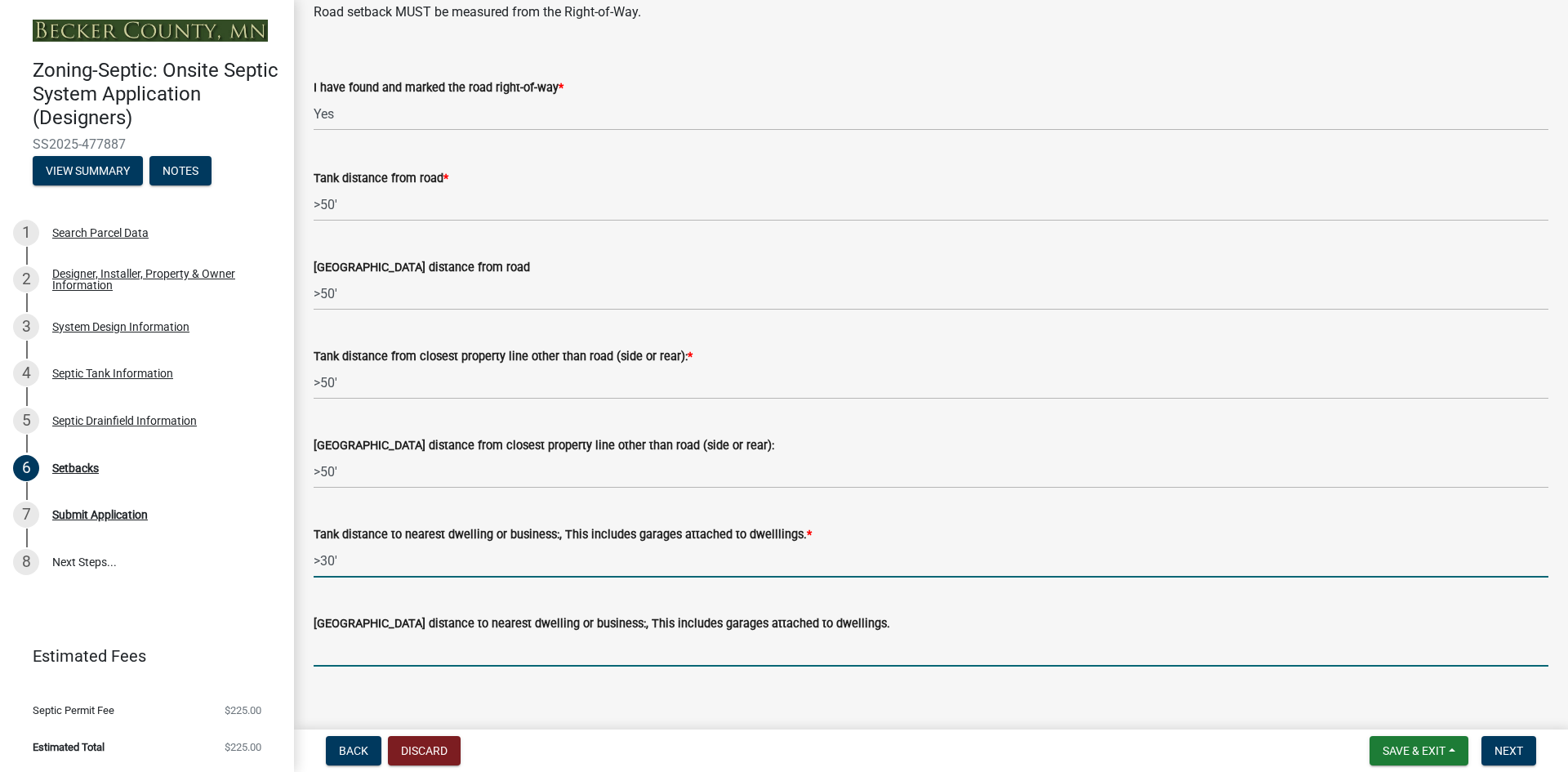
click at [362, 663] on input "[GEOGRAPHIC_DATA] distance to nearest dwelling or business:, This includes gara…" at bounding box center [931, 650] width 1235 height 33
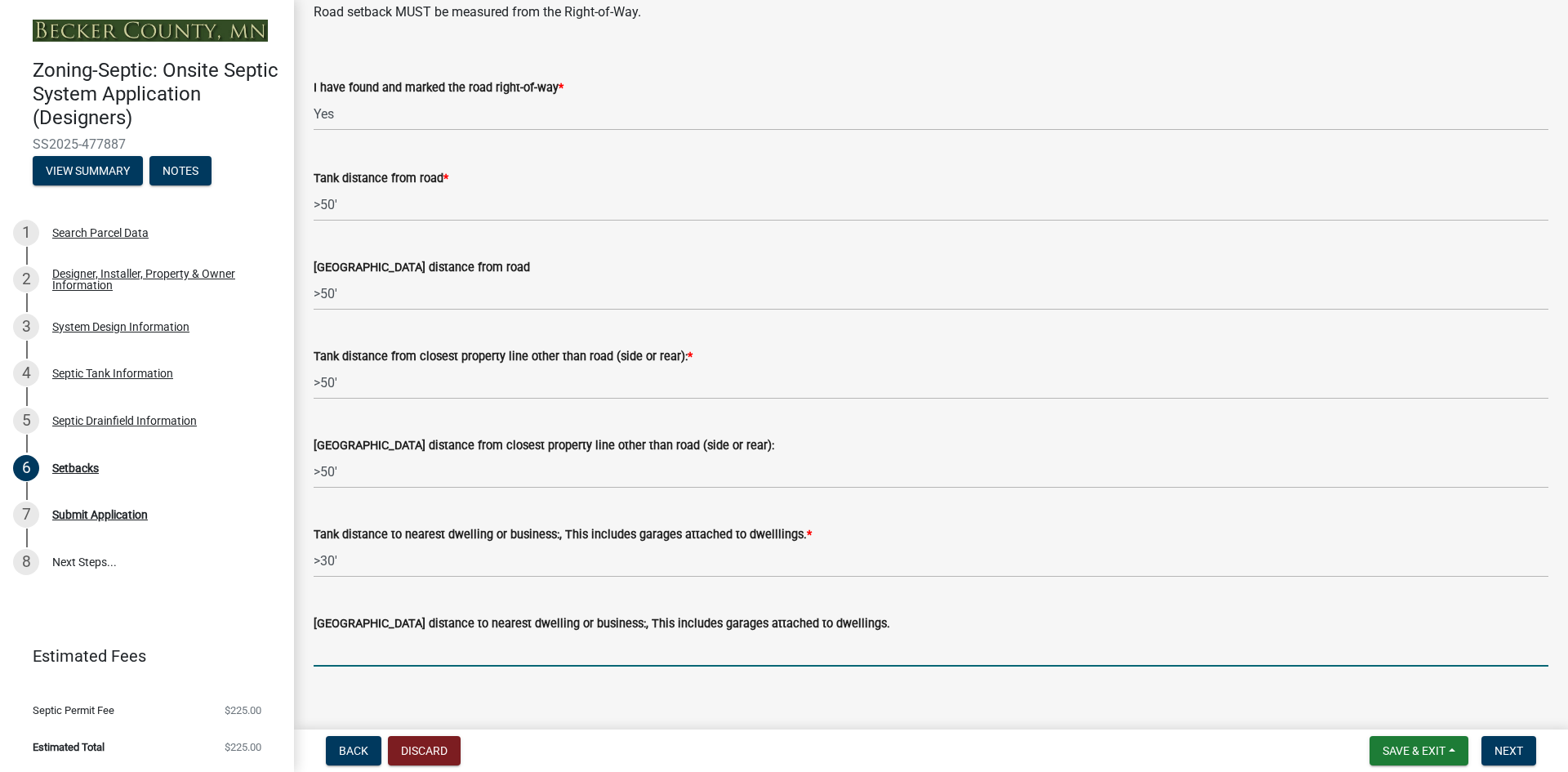
paste input ">50'"
click at [325, 648] on input ">50'" at bounding box center [931, 650] width 1235 height 33
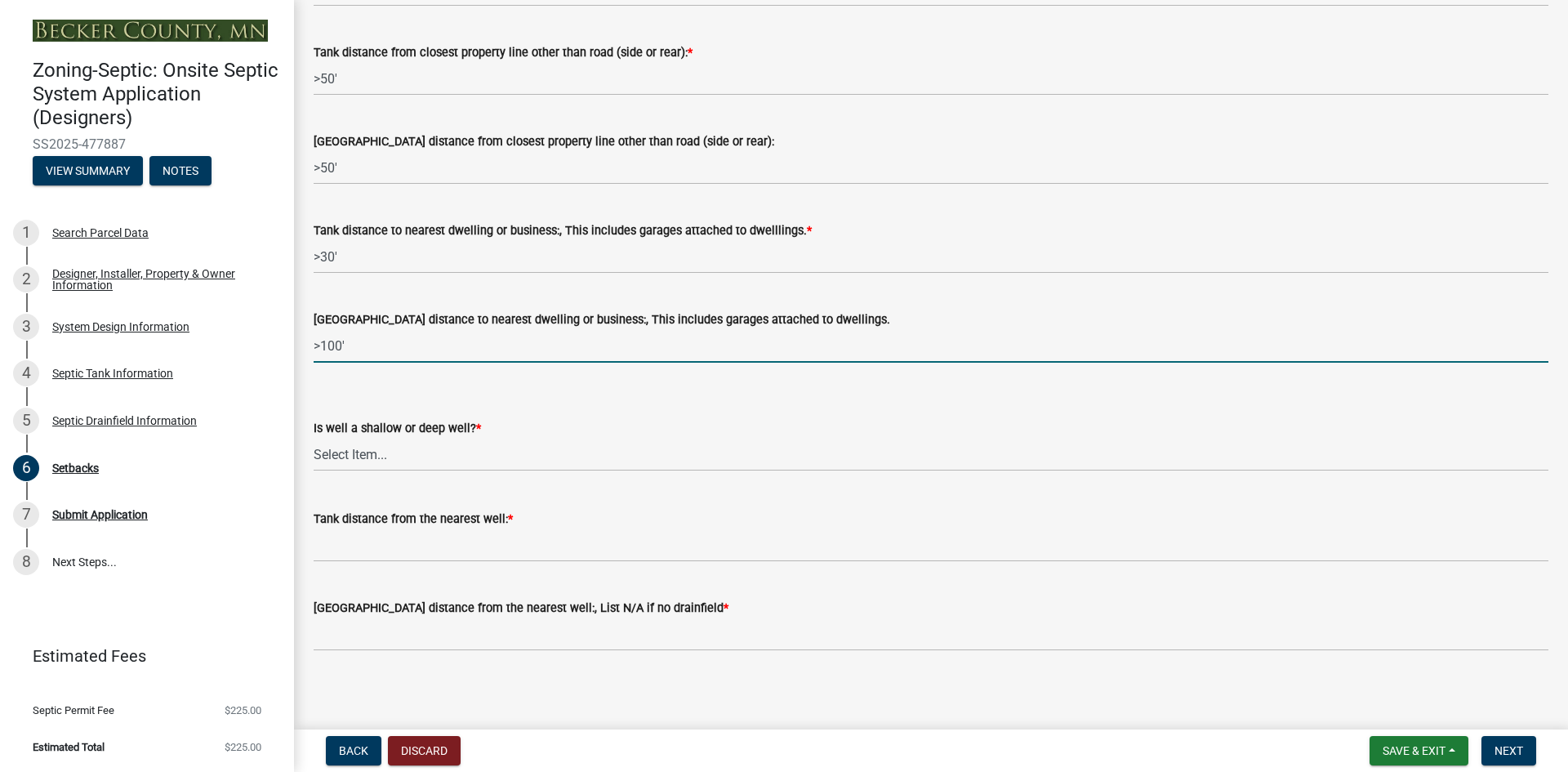
scroll to position [1453, 0]
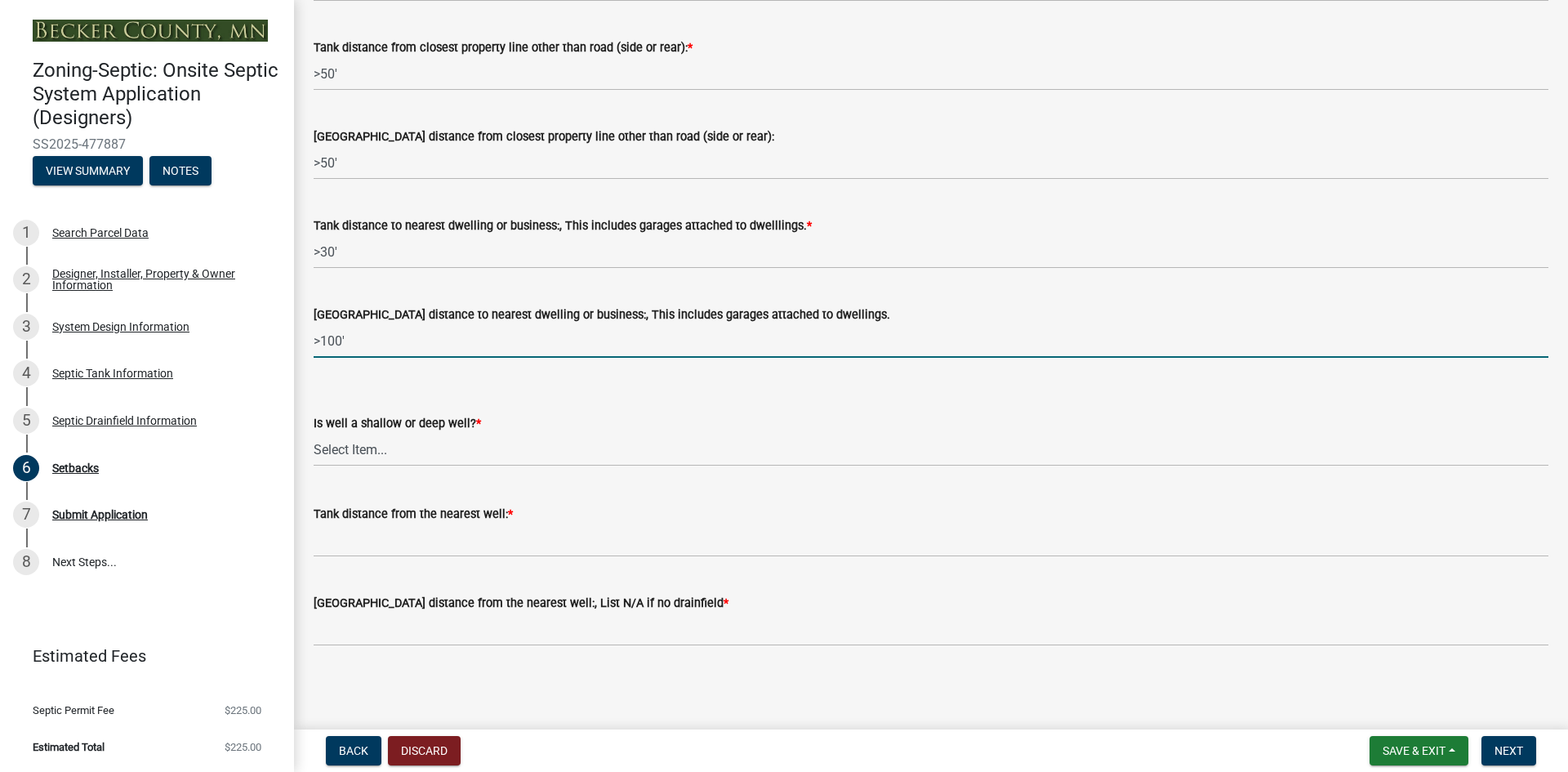
type input ">100'"
click at [365, 456] on select "Select Item... Deep Well Shallow Well No Well - Connected or to be connected to…" at bounding box center [931, 449] width 1235 height 33
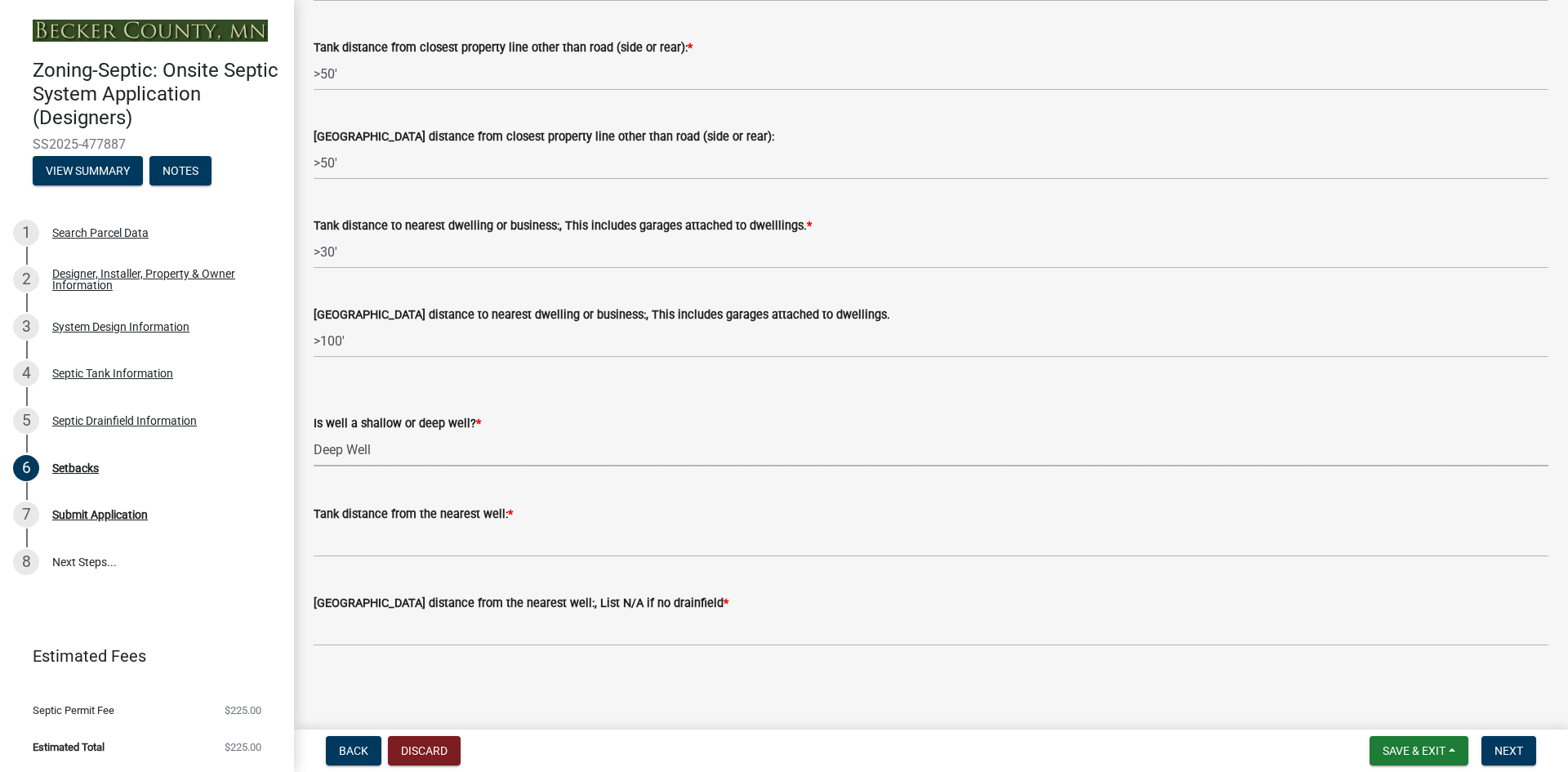
click at [313, 433] on select "Select Item... Deep Well Shallow Well No Well - Connected or to be connected to…" at bounding box center [931, 449] width 1235 height 33
select select "cf78f1da-f066-4305-88a2-864abad1fa52"
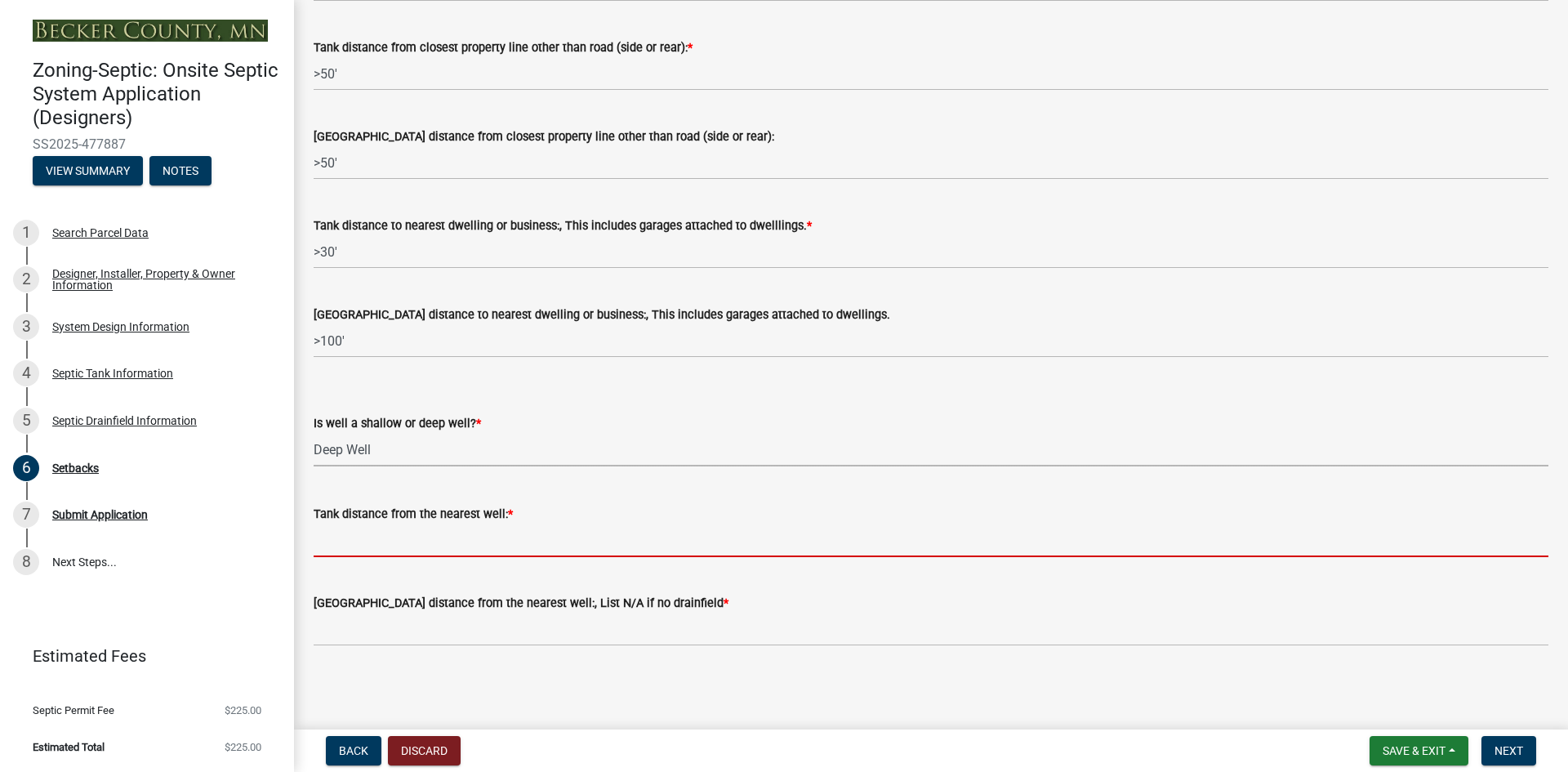
click at [370, 556] on input "Tank distance from the nearest well: *" at bounding box center [931, 541] width 1235 height 33
paste input ">50'"
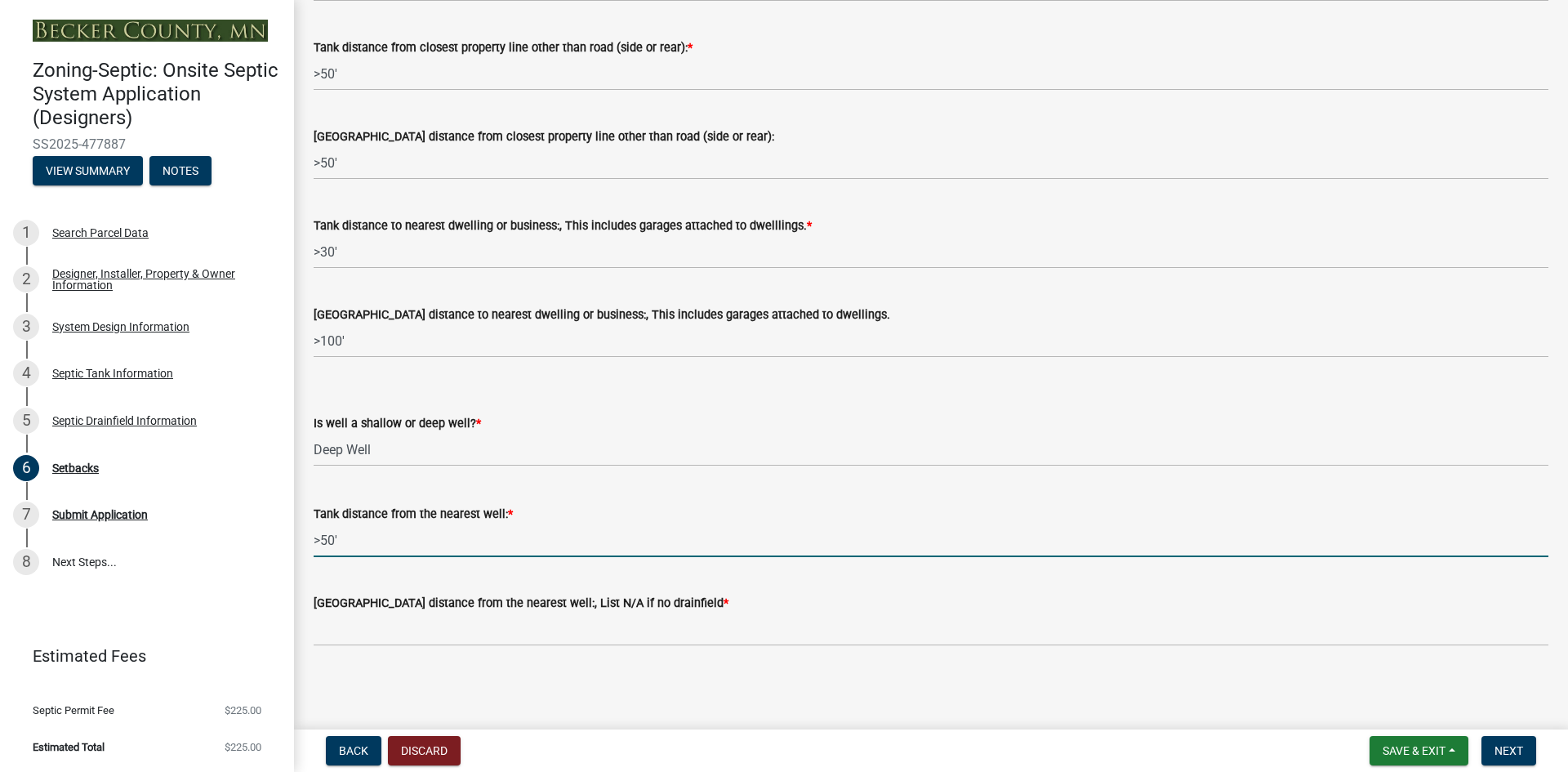
type input ">50'"
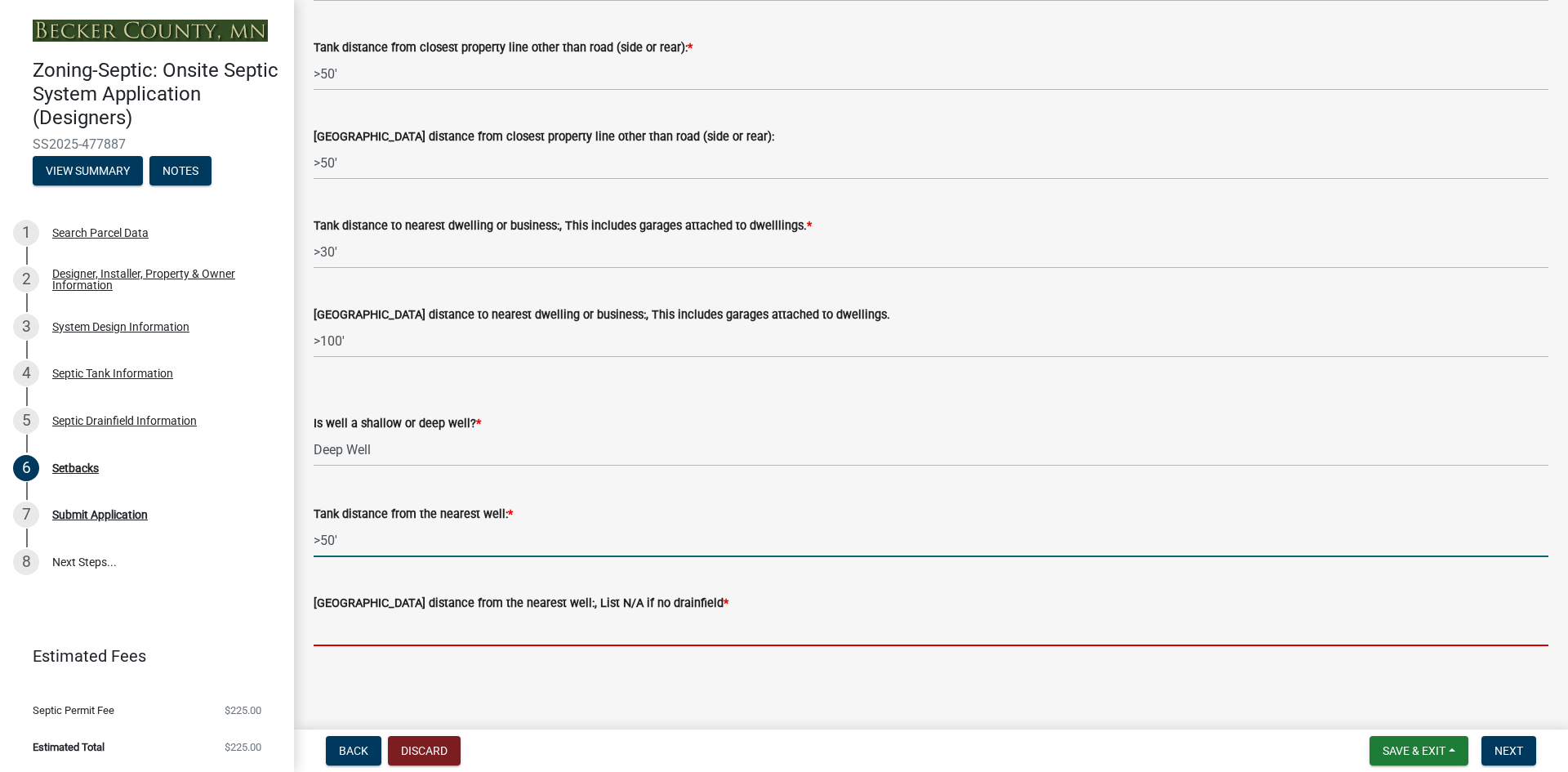
click at [369, 638] on input "Drainfield distance from the nearest well:, List N/A if no drainfield *" at bounding box center [931, 629] width 1235 height 33
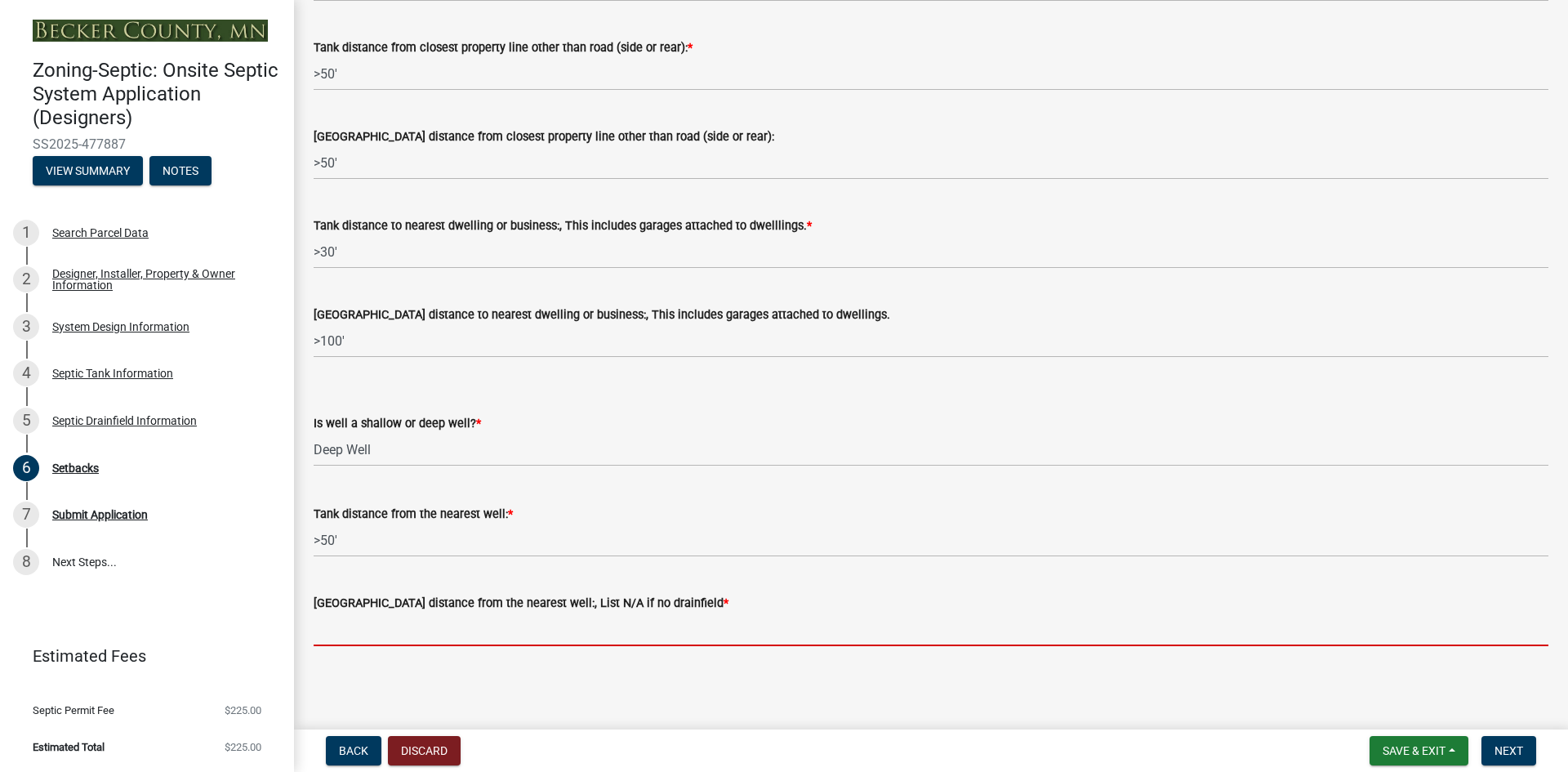
paste input ">50'"
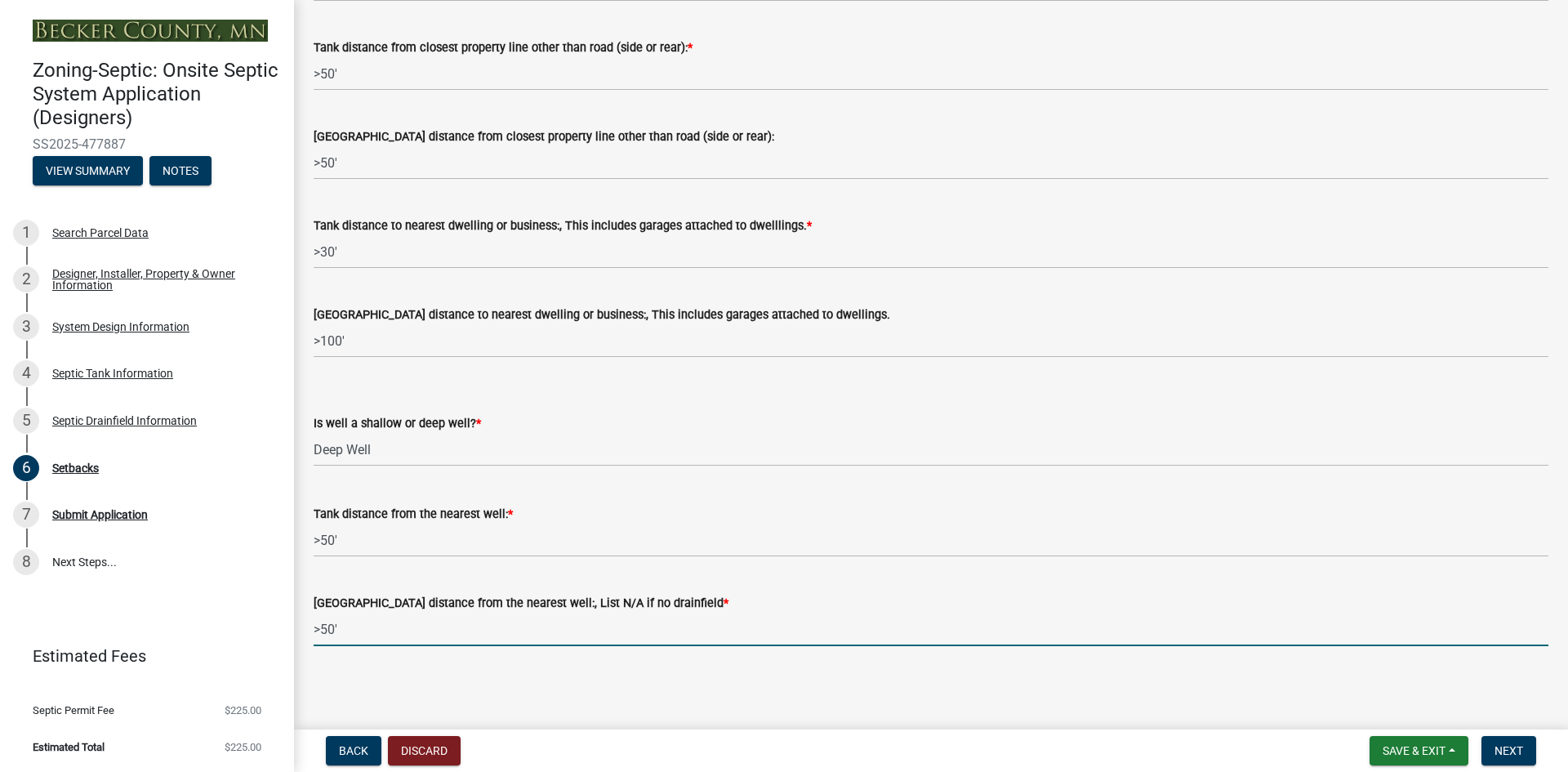
click at [329, 631] on input ">50'" at bounding box center [931, 629] width 1235 height 33
type input ">100'"
click at [1499, 750] on span "Next" at bounding box center [1508, 751] width 28 height 13
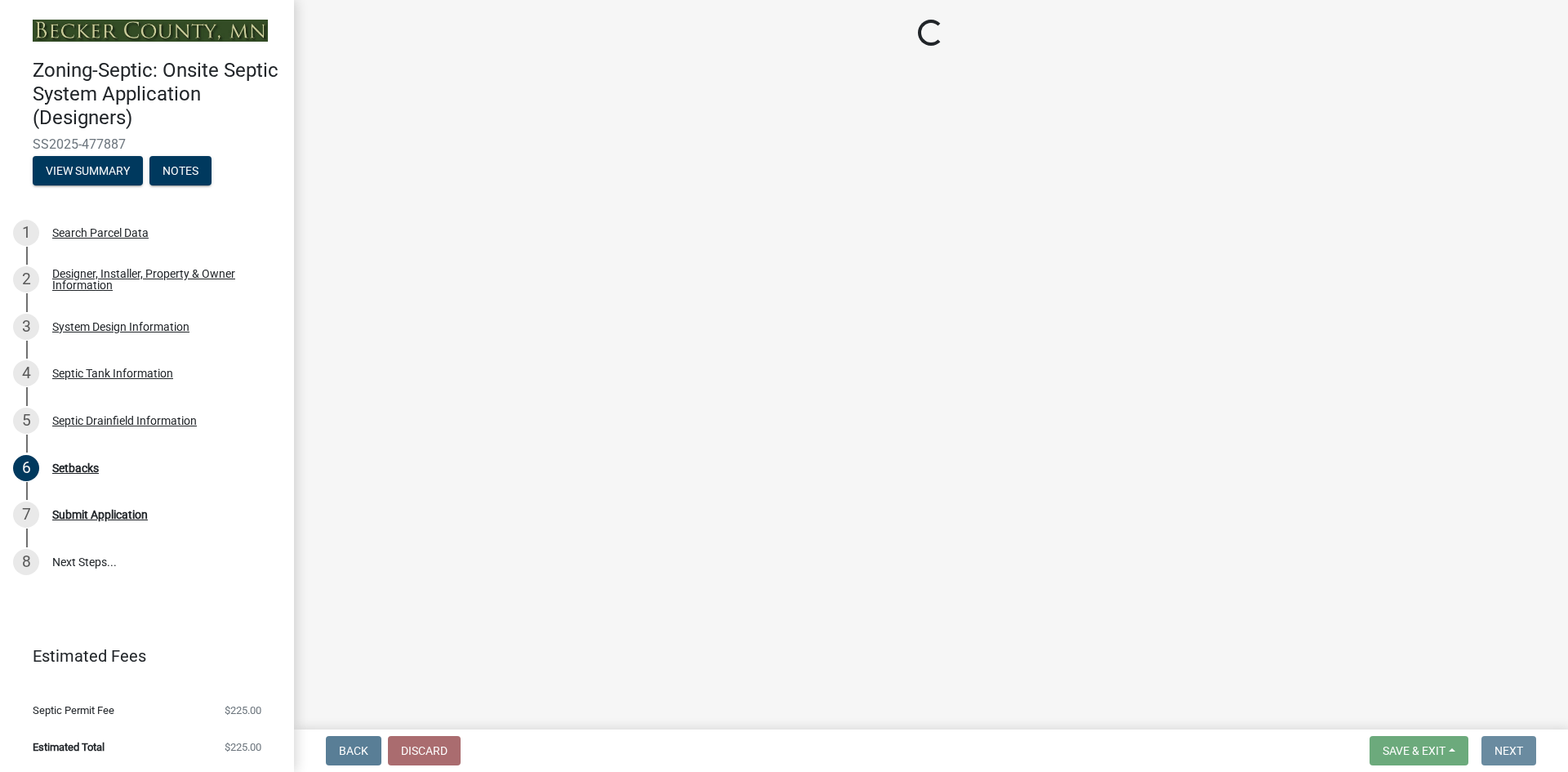
scroll to position [0, 0]
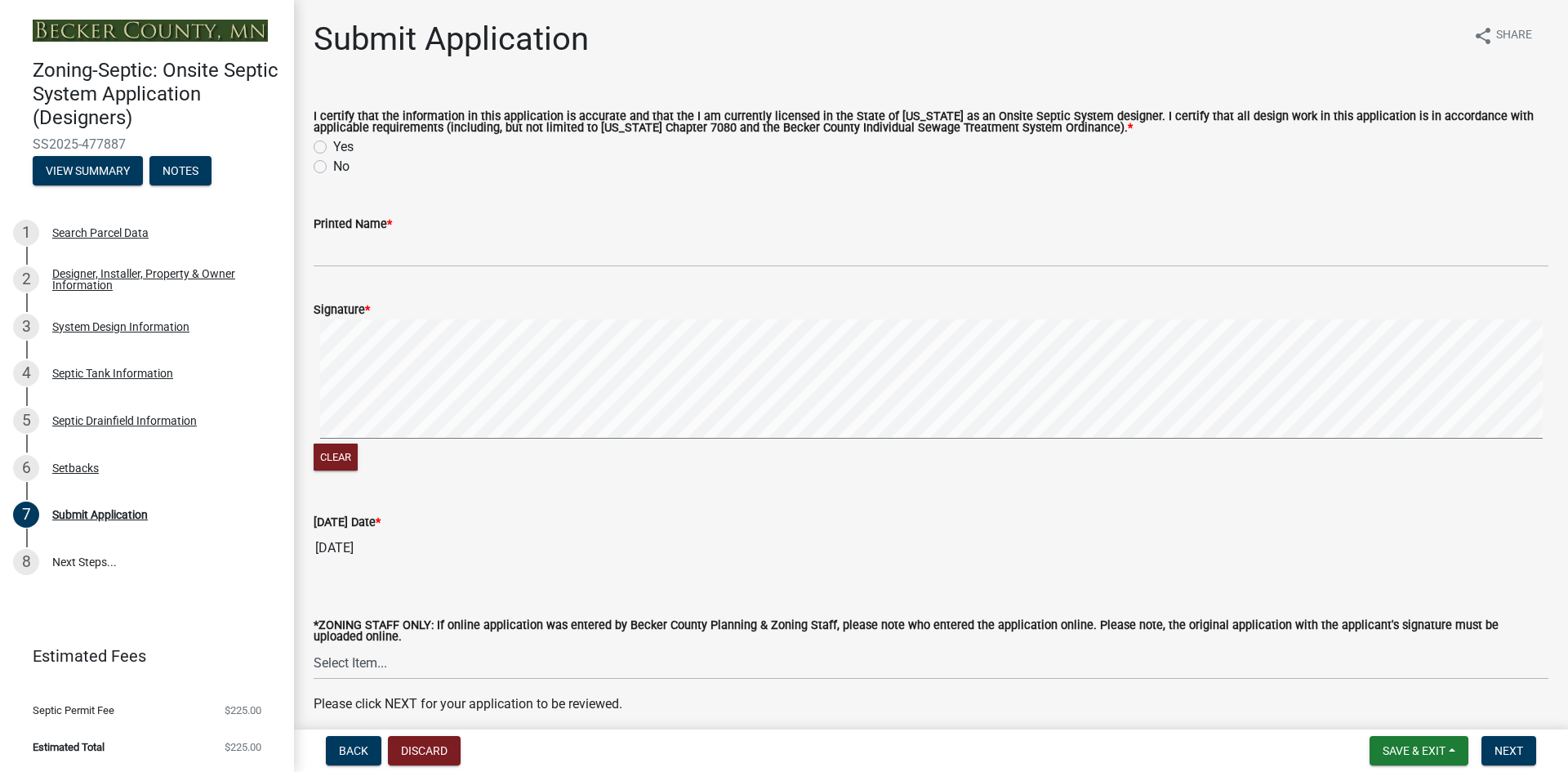
click at [333, 144] on label "Yes" at bounding box center [343, 148] width 21 height 20
click at [333, 144] on input "Yes" at bounding box center [338, 143] width 11 height 11
radio input "true"
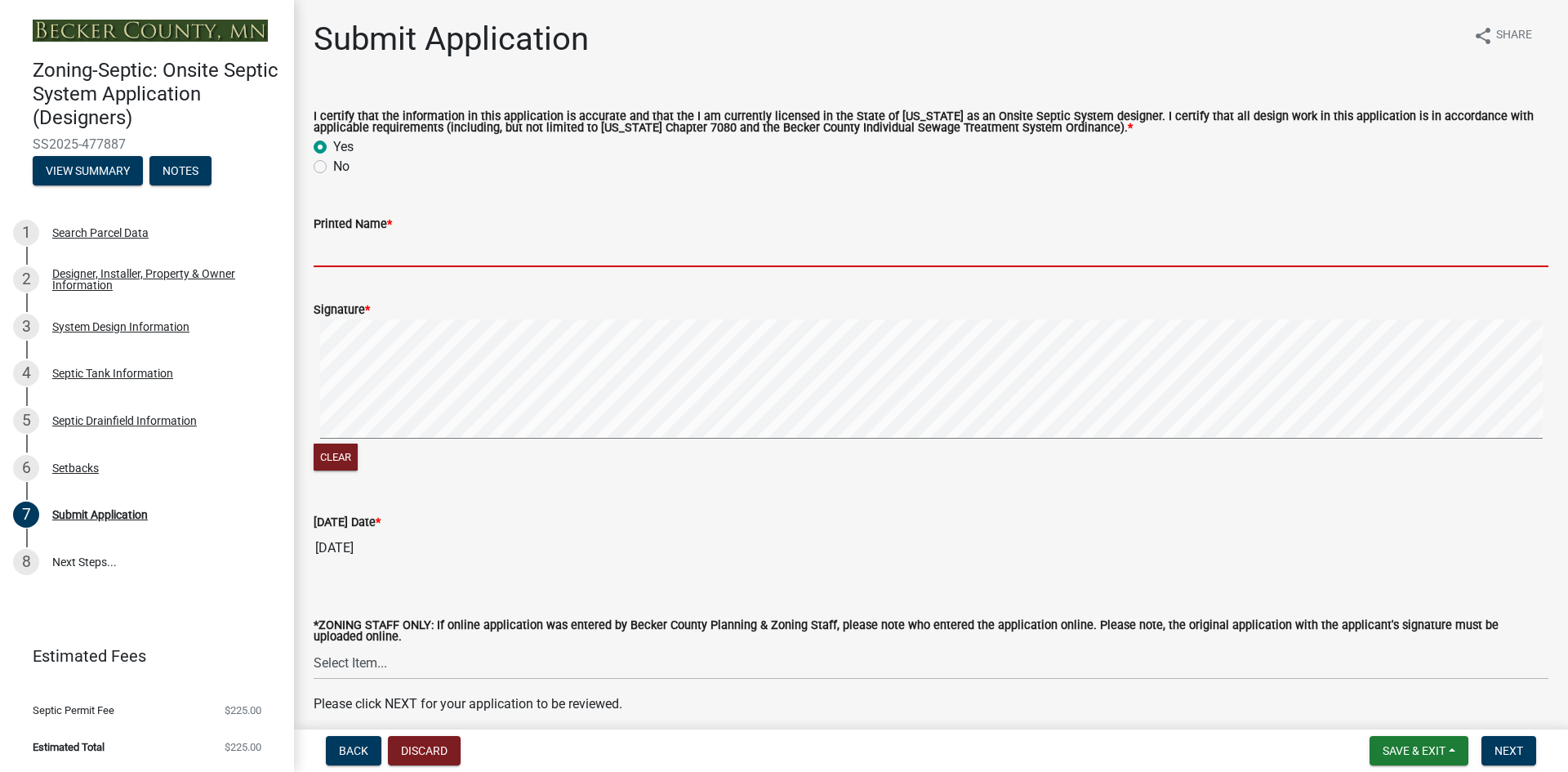
click at [344, 247] on input "Printed Name *" at bounding box center [931, 250] width 1235 height 33
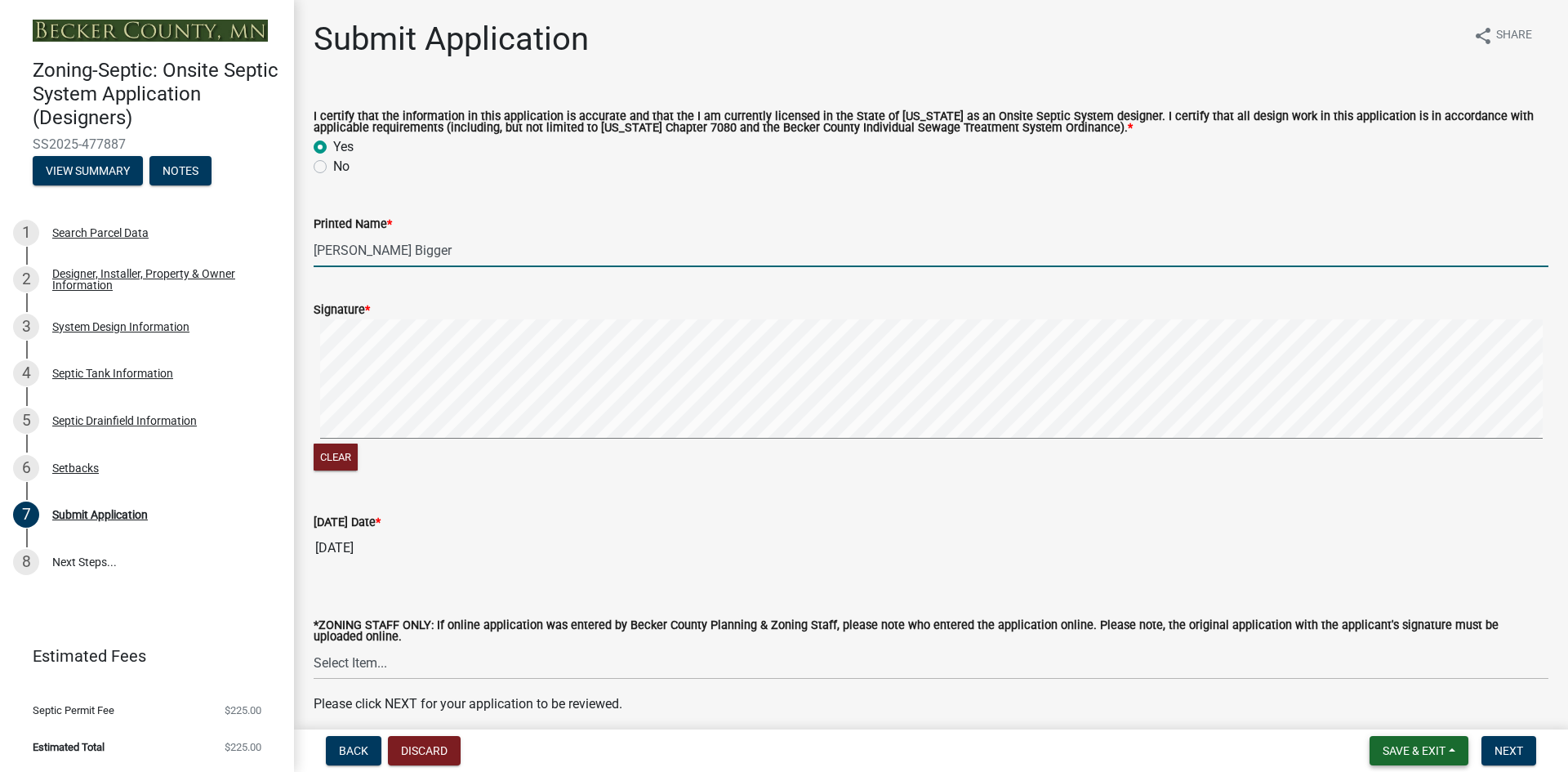
type input "[PERSON_NAME] Bigger"
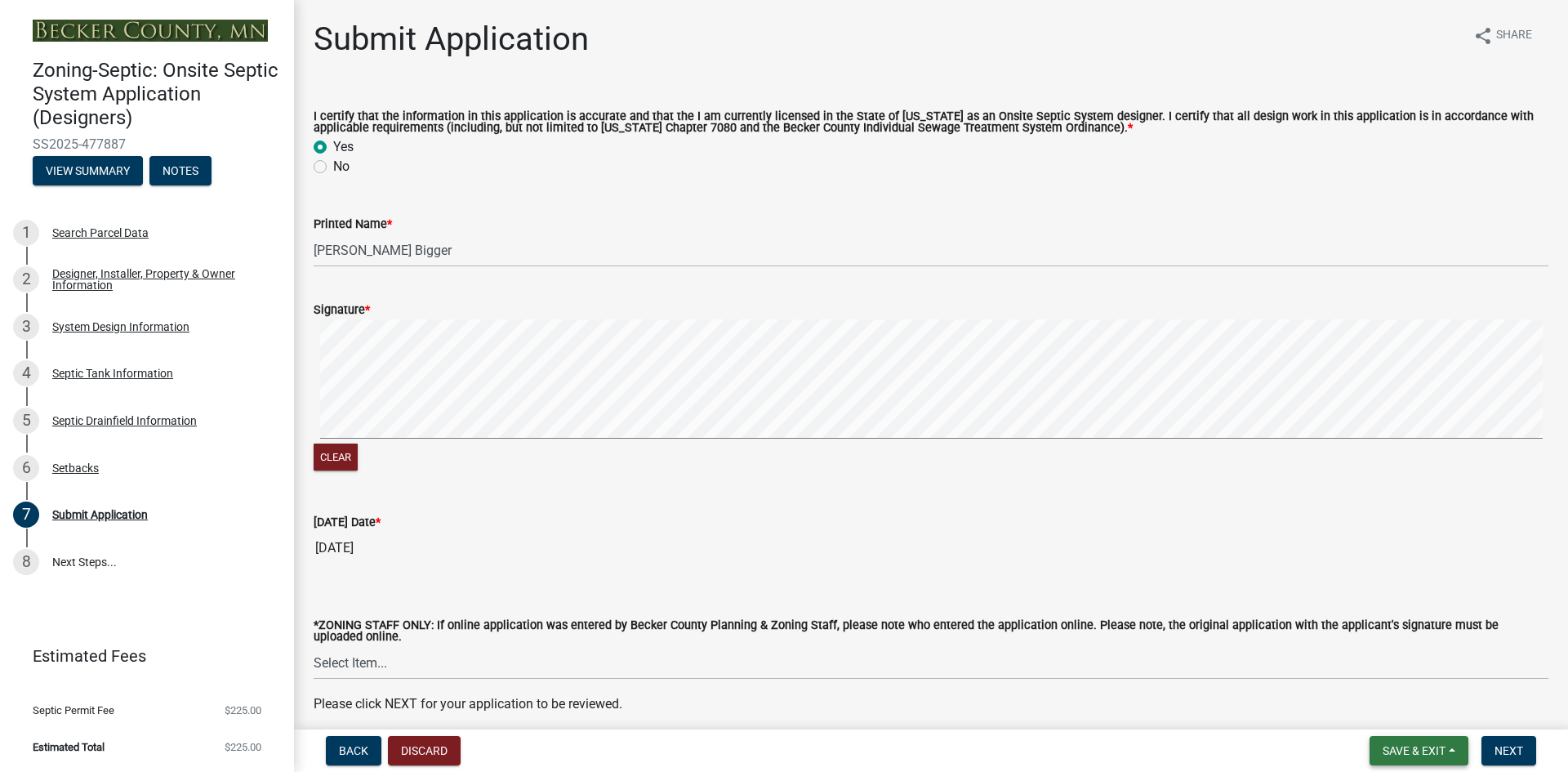
click at [1456, 750] on button "Save & Exit" at bounding box center [1418, 750] width 99 height 29
click at [1386, 669] on button "Save" at bounding box center [1403, 668] width 131 height 39
click at [104, 325] on div "System Design Information" at bounding box center [121, 327] width 138 height 12
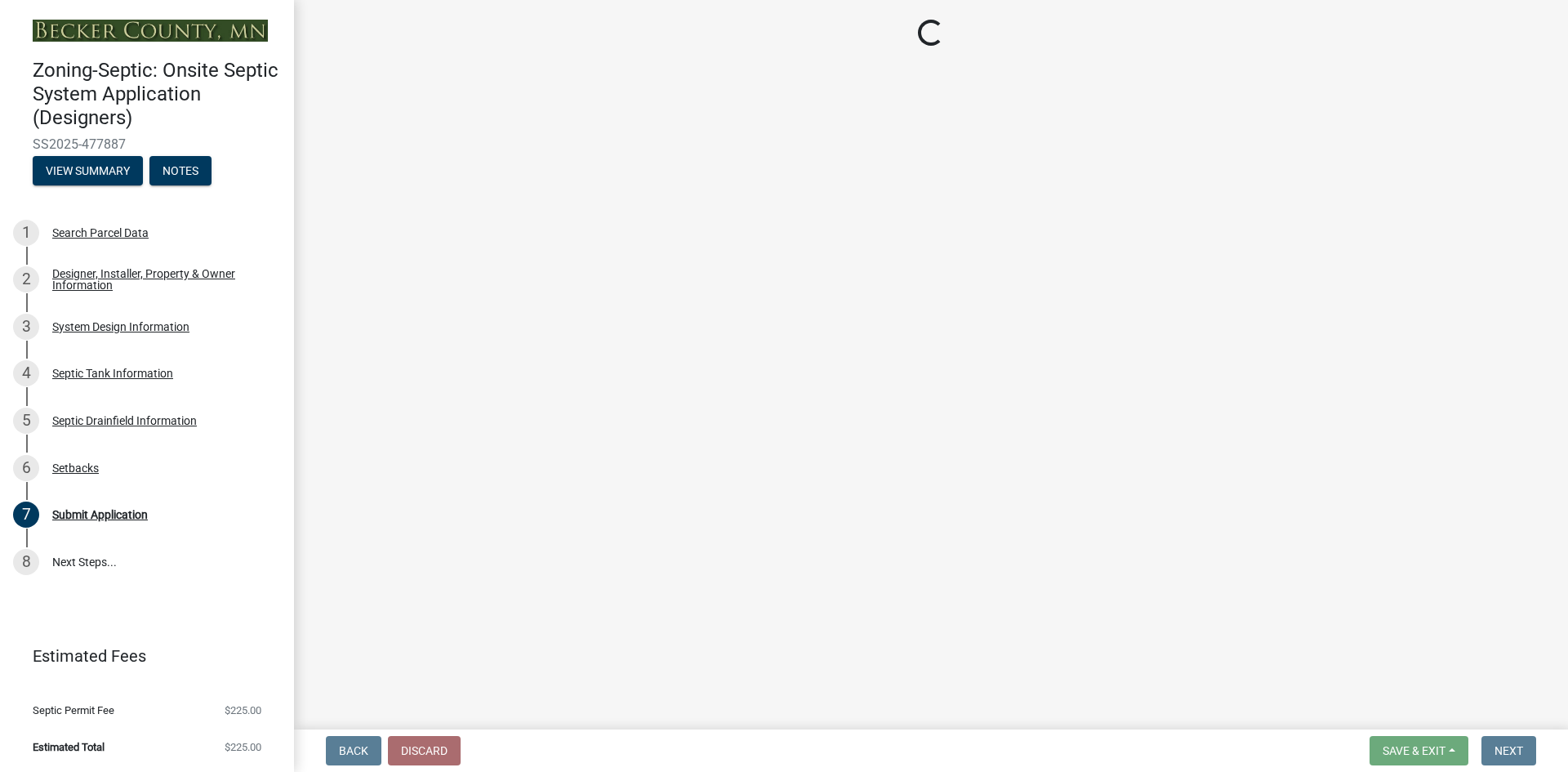
select select "55497d75-c43f-4635-a730-e0737ce05d56"
select select "25258e87-3ef9-4f1c-a5f1-75a1d463abfb"
select select "011fbff4-a41d-4a75-9bd8-71c7e6c69e0d"
select select "85fdfef2-2683-4311-b5d5-5505f6411127"
select select "d95a9312-c8a1-4ec7-8581-25dbcf440a1f"
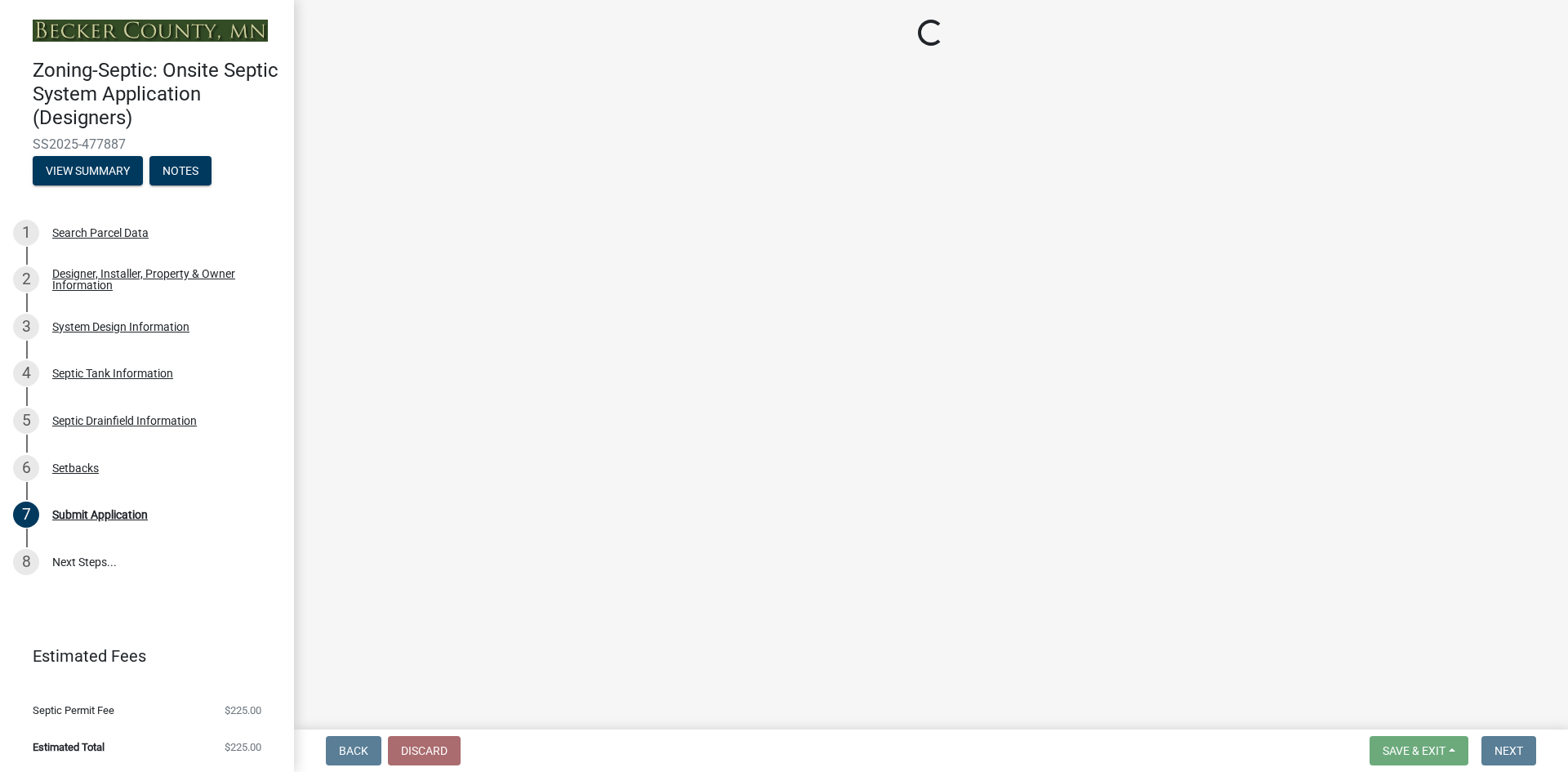
select select "1002d2f5-04ee-41f0-9277-2fadb170a736"
select select "ef698bf5-6172-44c1-9ffb-522c07469aed"
select select "a0c59fcd-b61c-4c3a-90a8-e70849750c47"
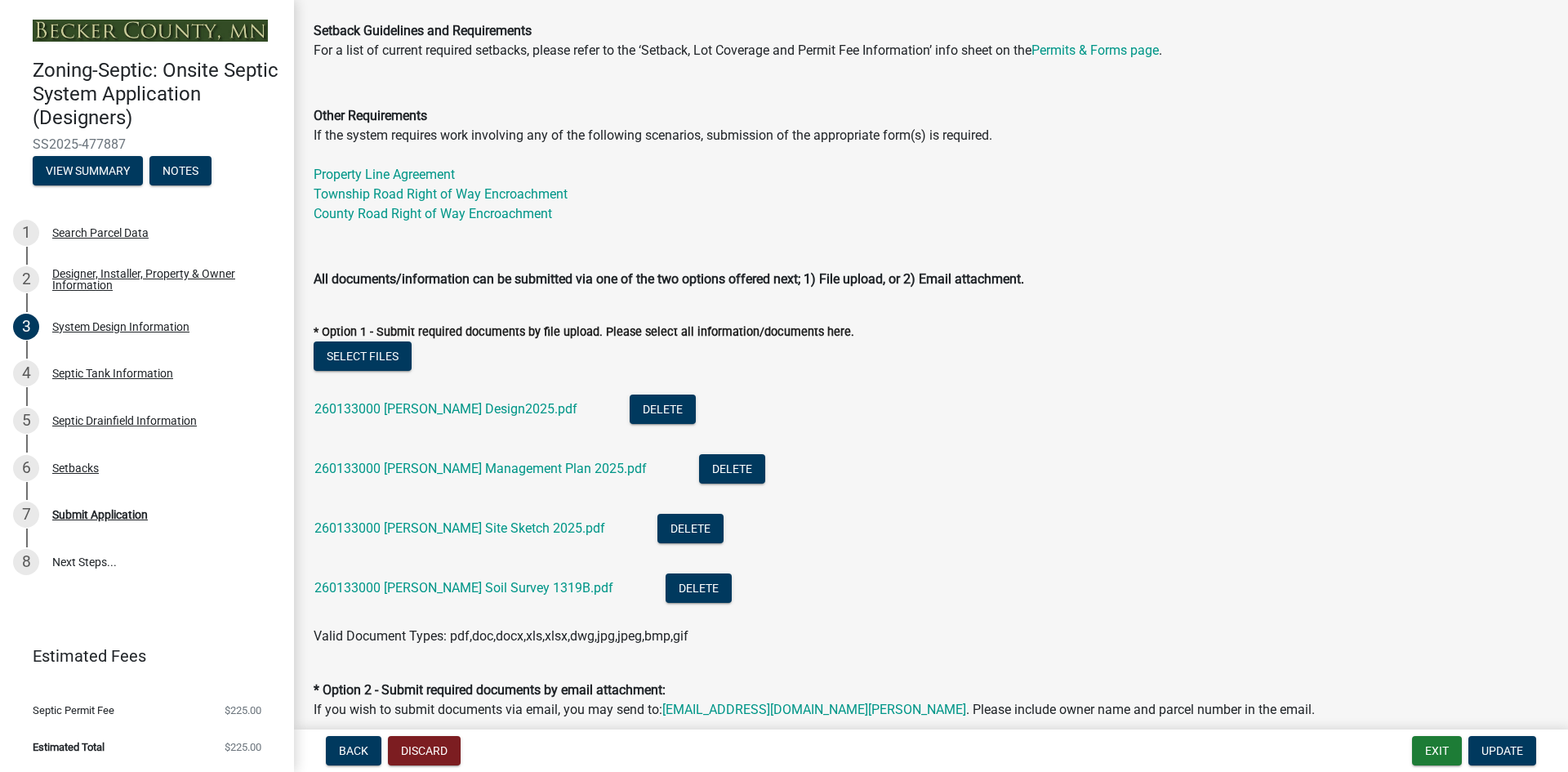
scroll to position [592, 0]
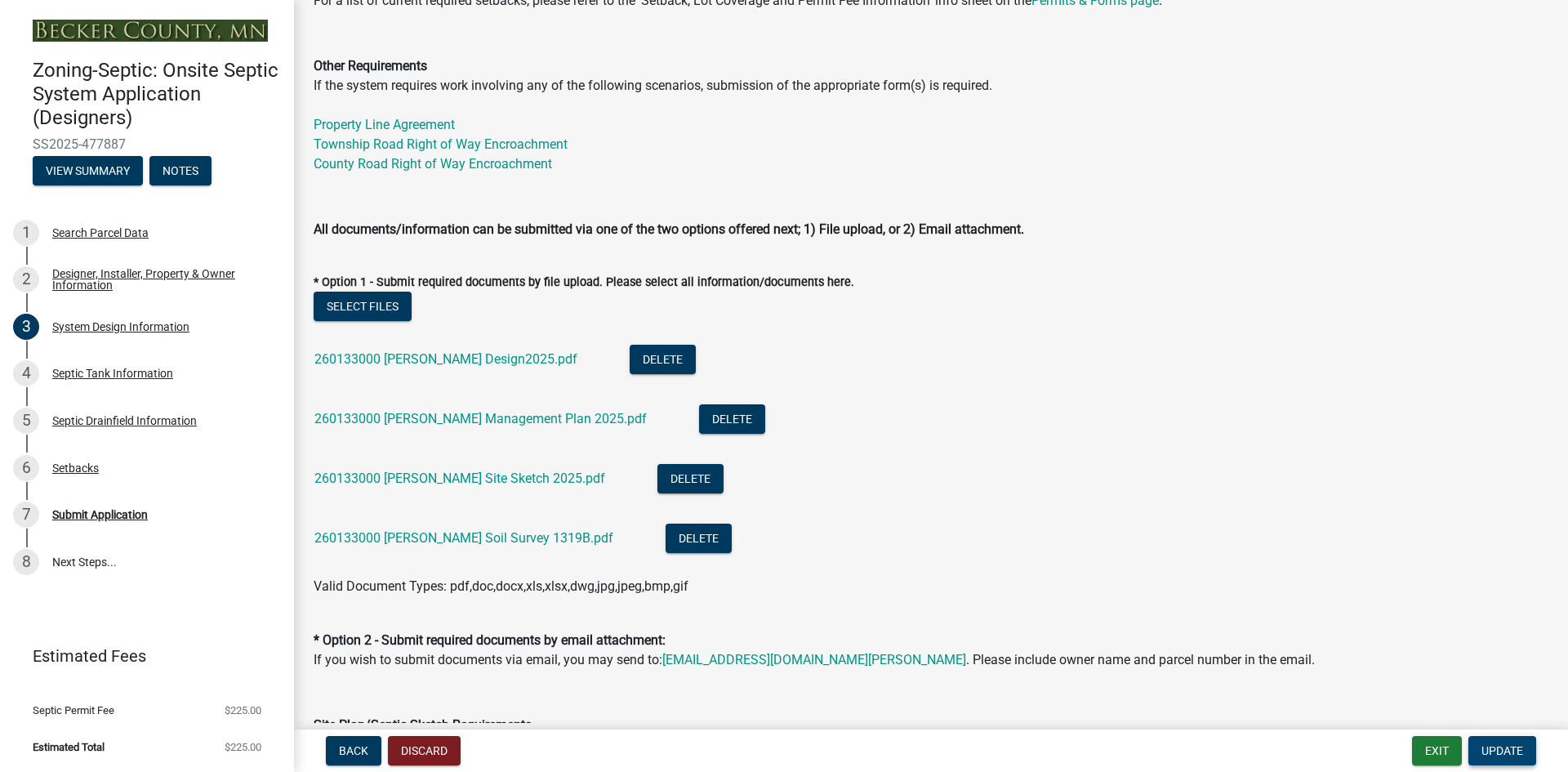
click at [1500, 740] on button "Update" at bounding box center [1503, 750] width 68 height 29
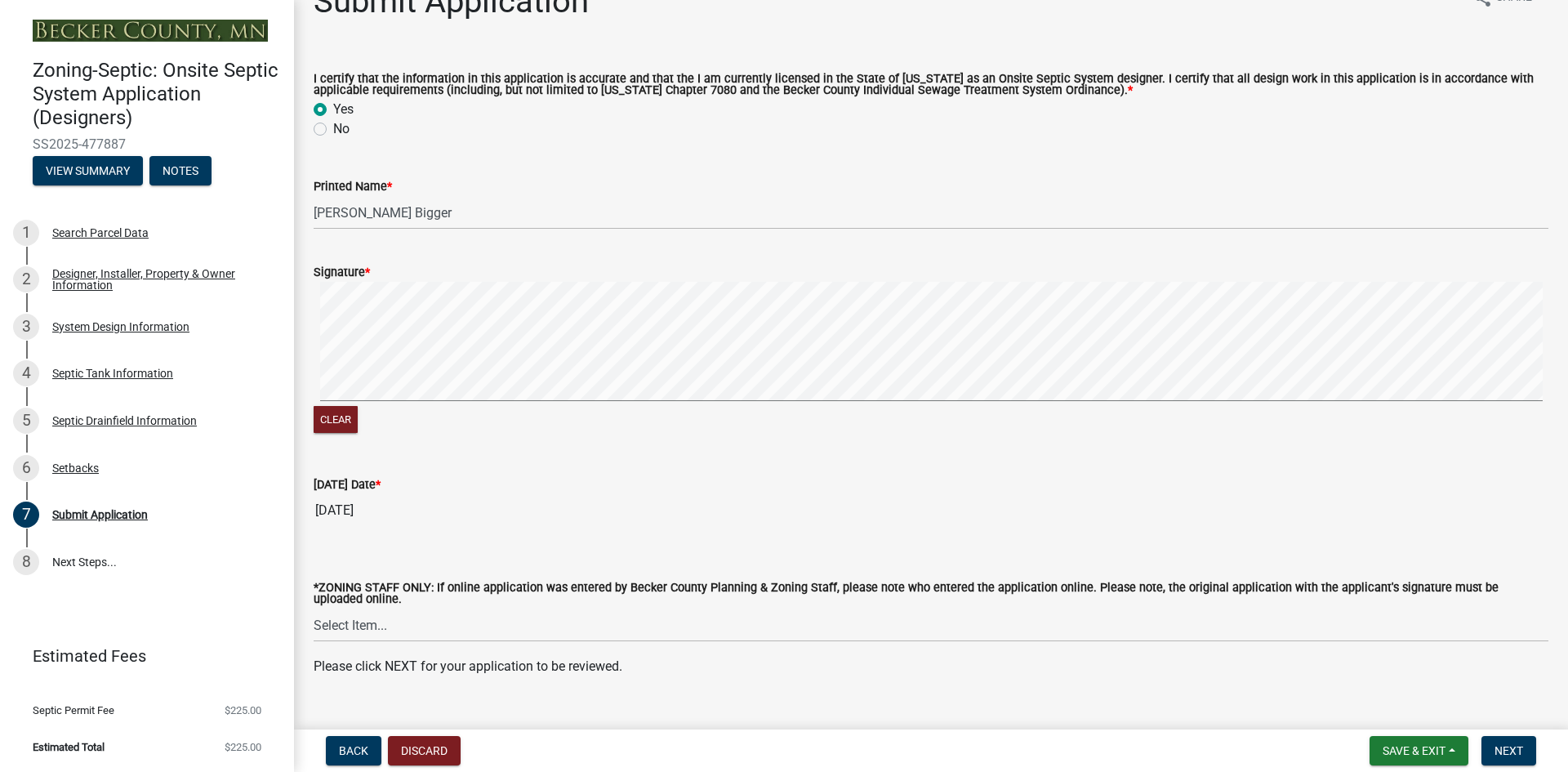
scroll to position [70, 0]
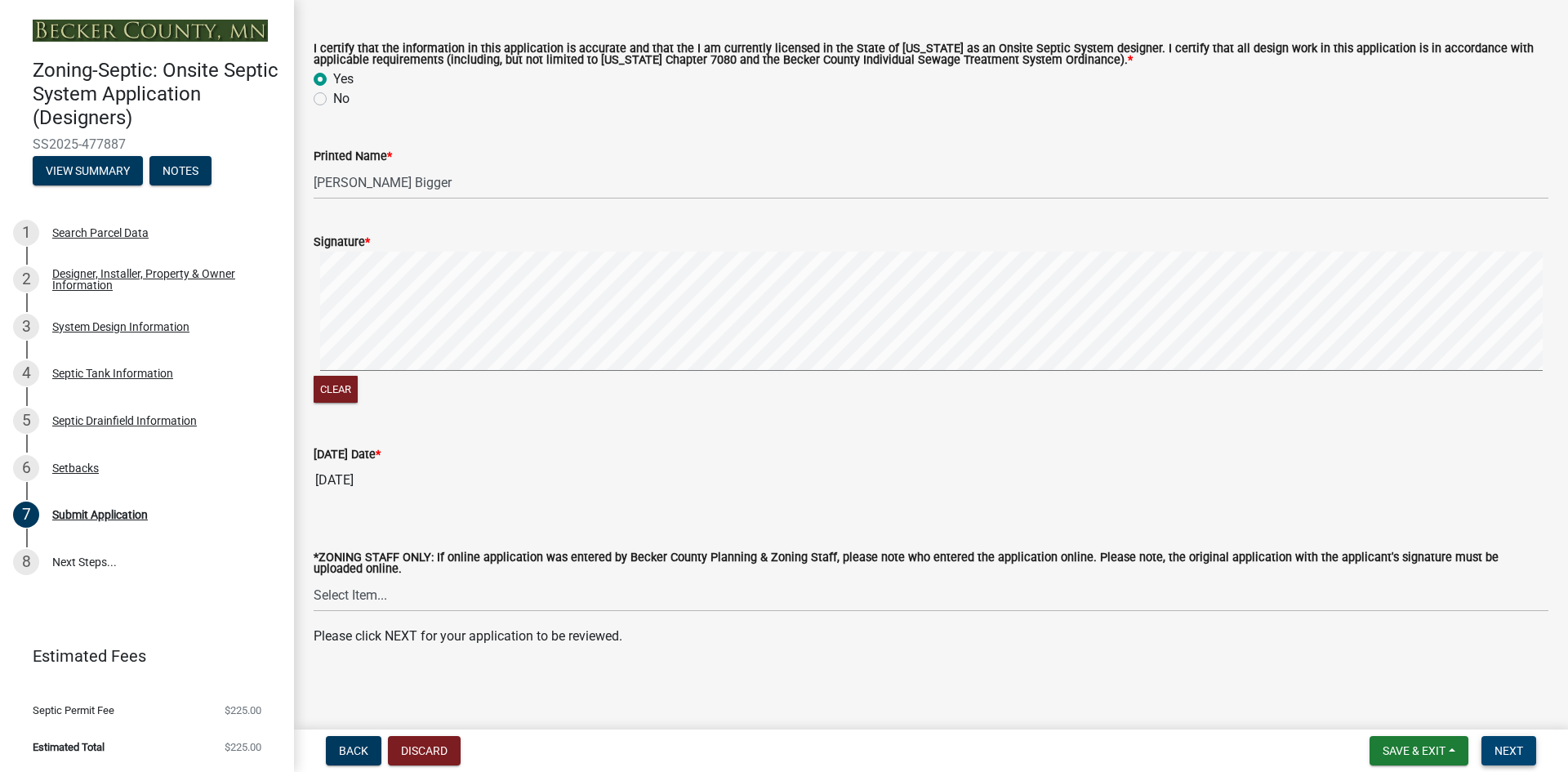
click at [1488, 742] on button "Next" at bounding box center [1508, 750] width 55 height 29
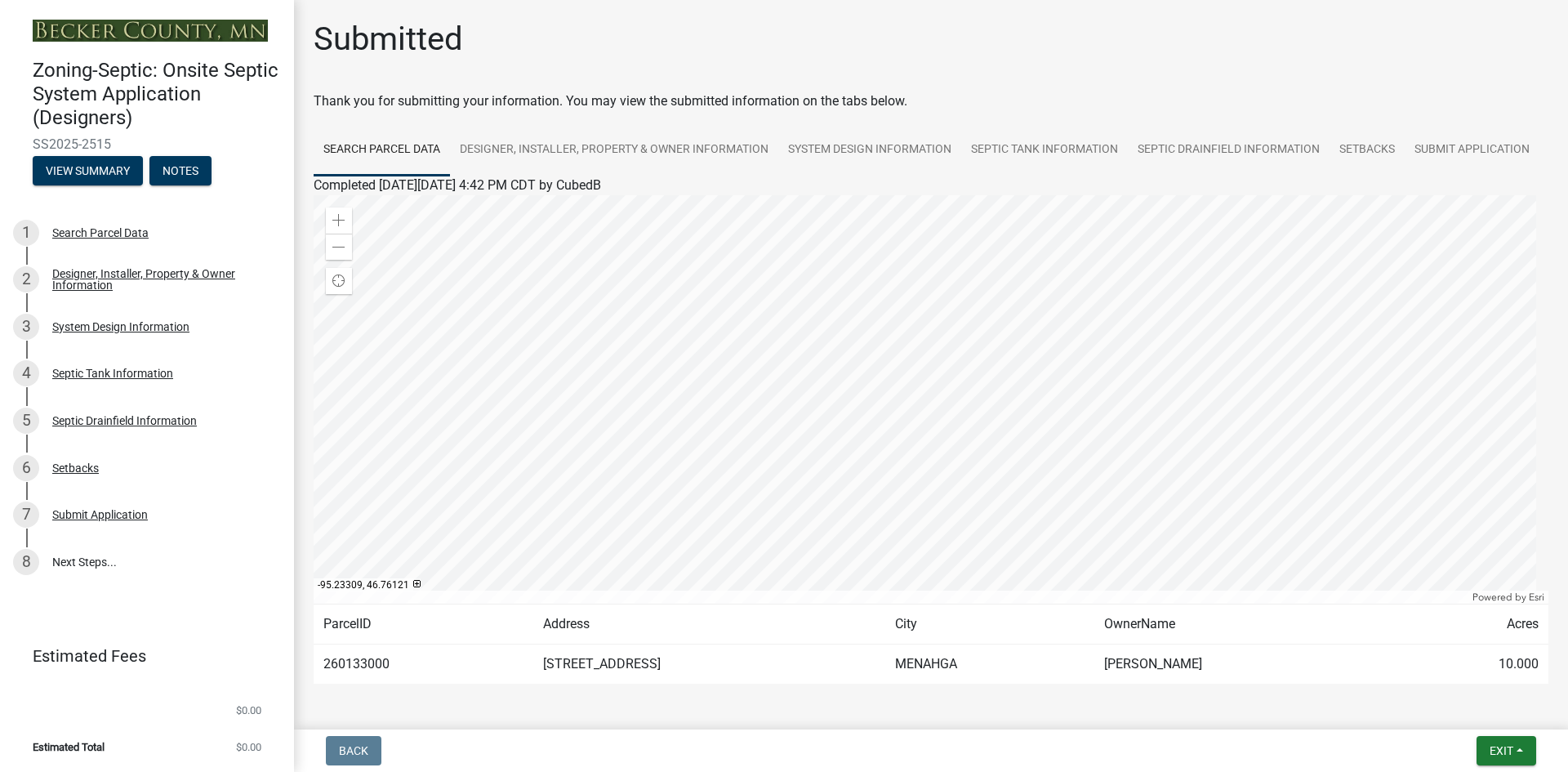
drag, startPoint x: 117, startPoint y: 140, endPoint x: 32, endPoint y: 142, distance: 85.0
click at [32, 142] on span "SS2025-2515" at bounding box center [147, 144] width 229 height 16
copy span "SS2025-2515"
click at [134, 323] on div "System Design Information" at bounding box center [121, 327] width 138 height 12
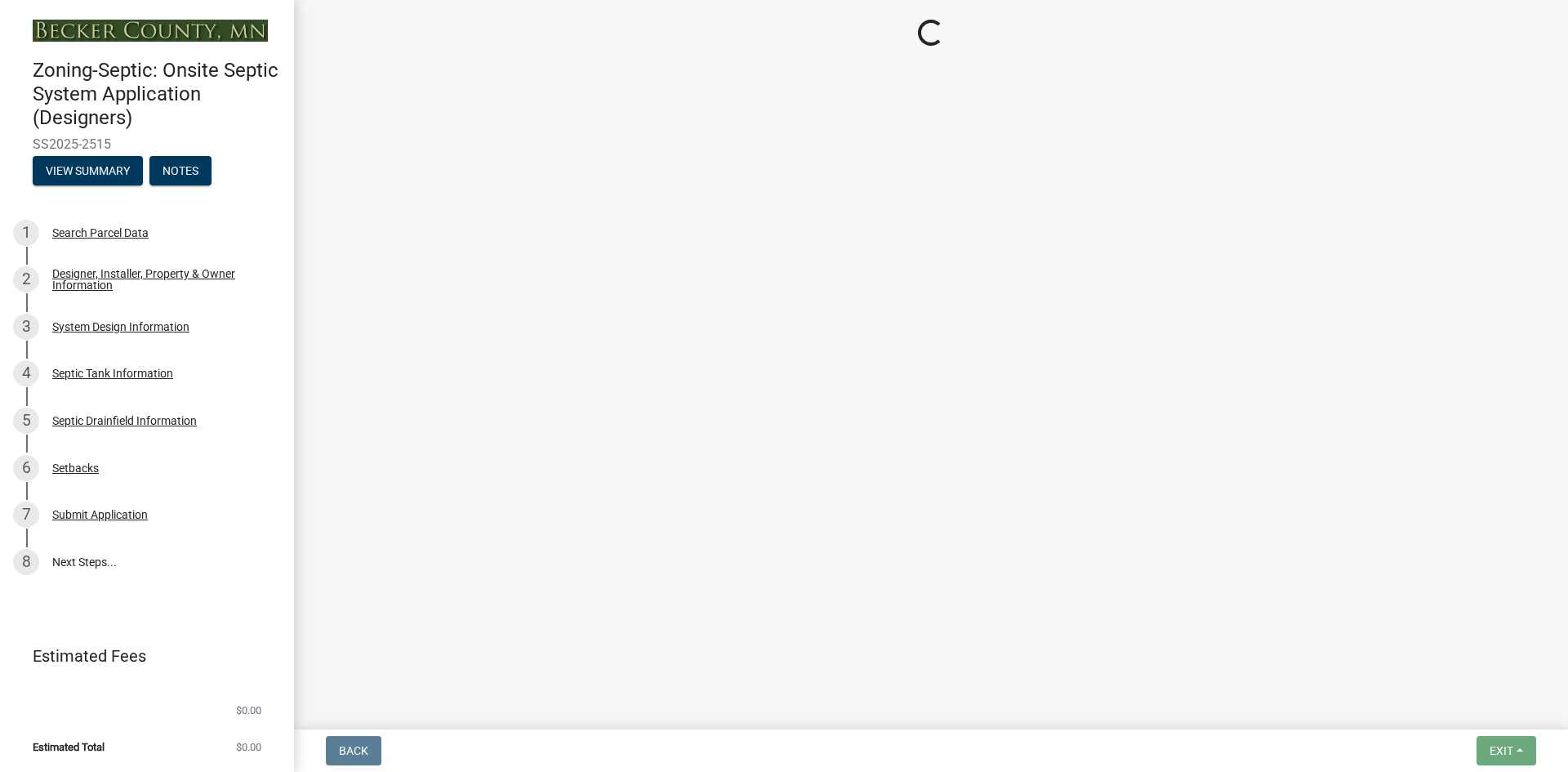
select select "55497d75-c43f-4635-a730-e0737ce05d56"
select select "25258e87-3ef9-4f1c-a5f1-75a1d463abfb"
select select "011fbff4-a41d-4a75-9bd8-71c7e6c69e0d"
select select "85fdfef2-2683-4311-b5d5-5505f6411127"
select select "d95a9312-c8a1-4ec7-8581-25dbcf440a1f"
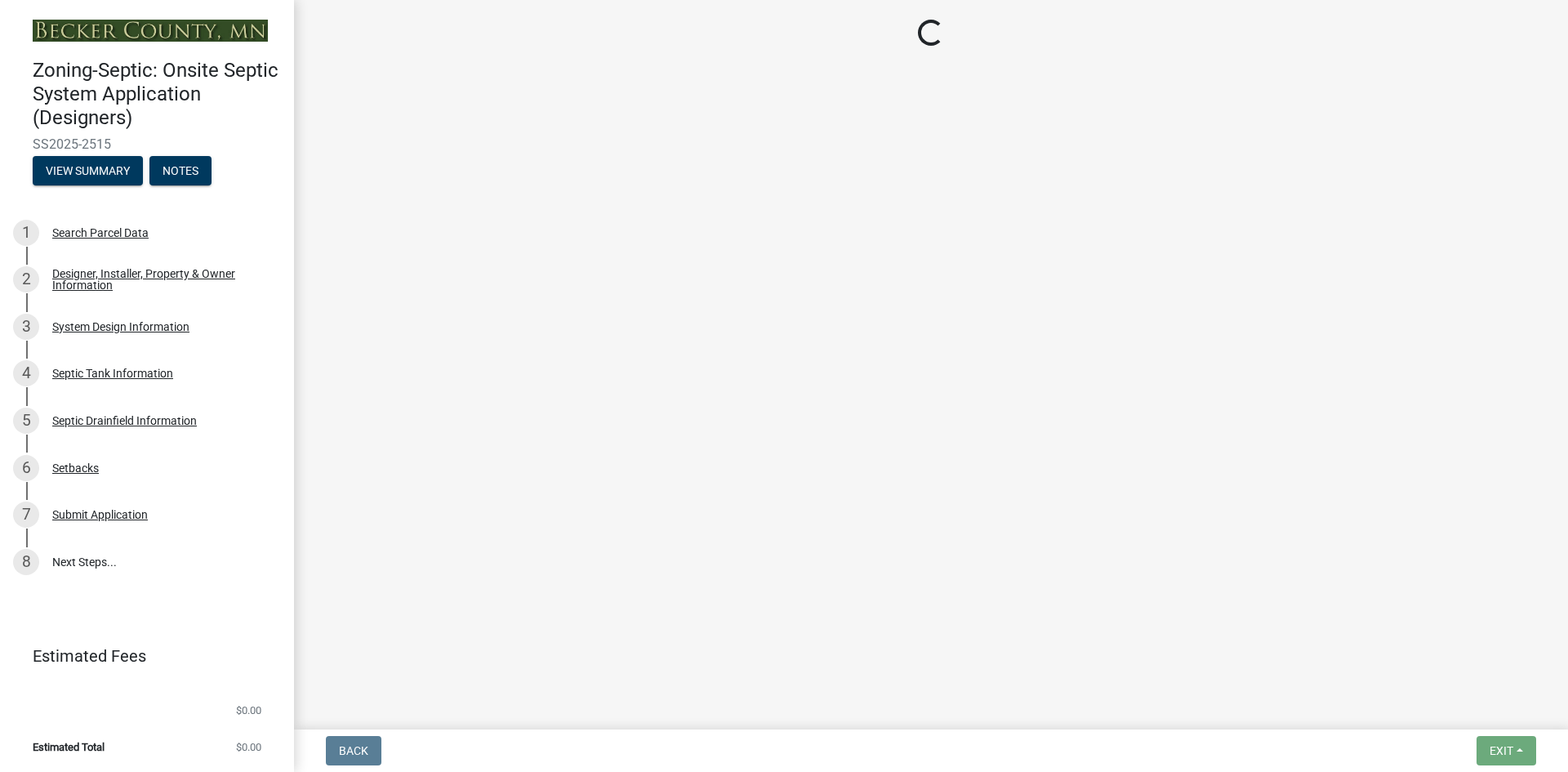
select select "1002d2f5-04ee-41f0-9277-2fadb170a736"
select select "ef698bf5-6172-44c1-9ffb-522c07469aed"
select select "a0c59fcd-b61c-4c3a-90a8-e70849750c47"
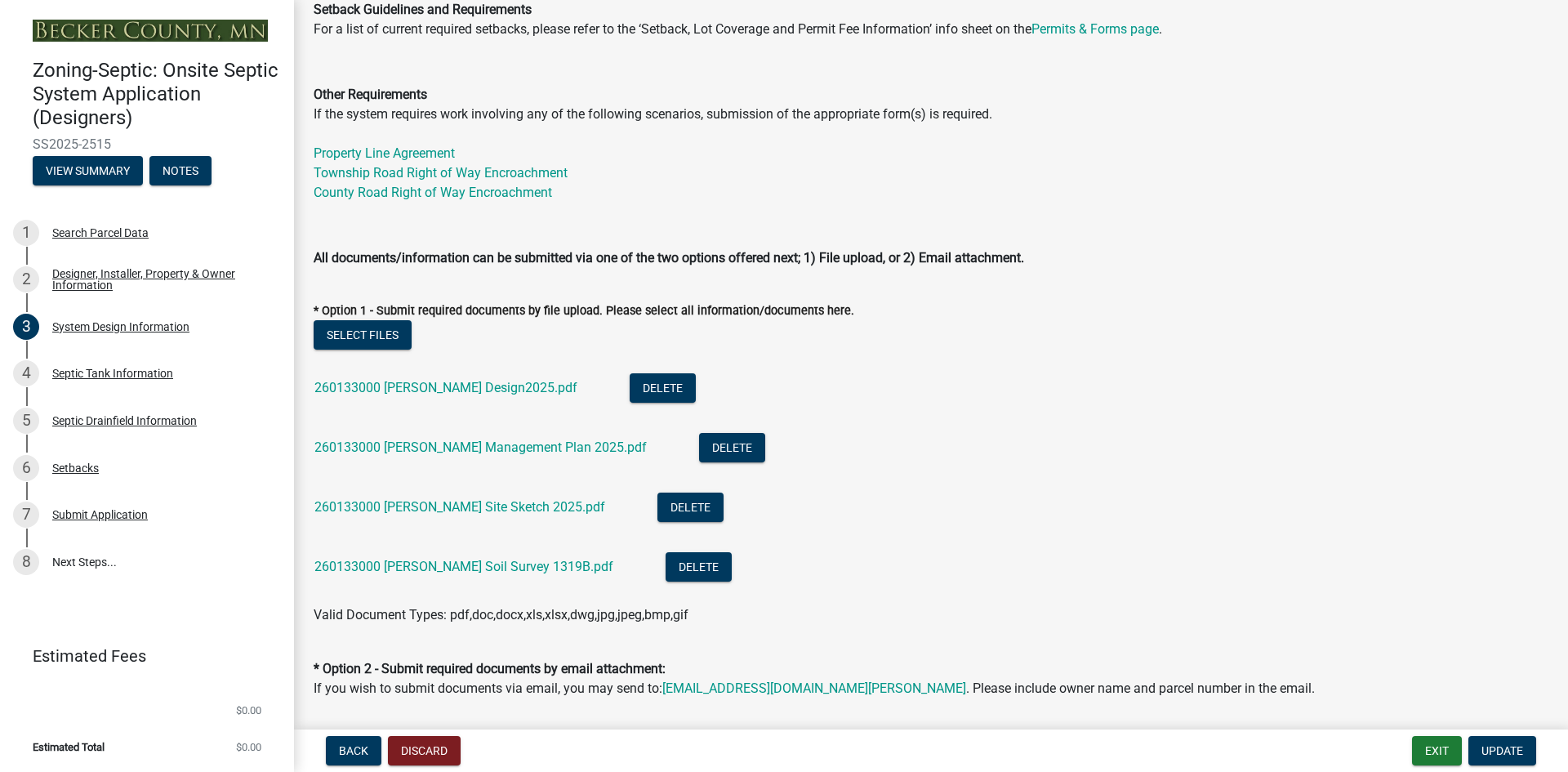
scroll to position [572, 0]
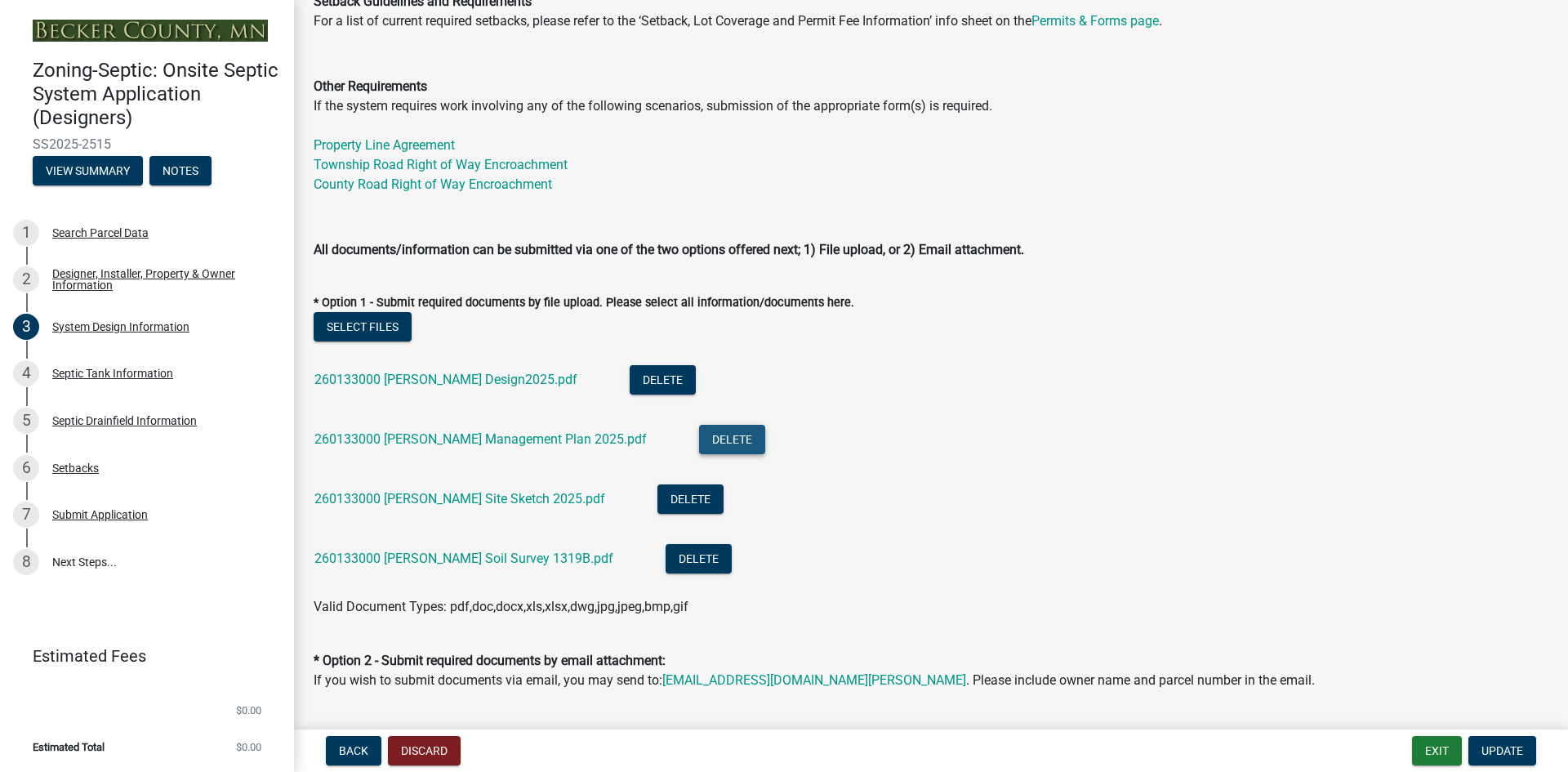
click at [699, 444] on button "Delete" at bounding box center [732, 439] width 66 height 29
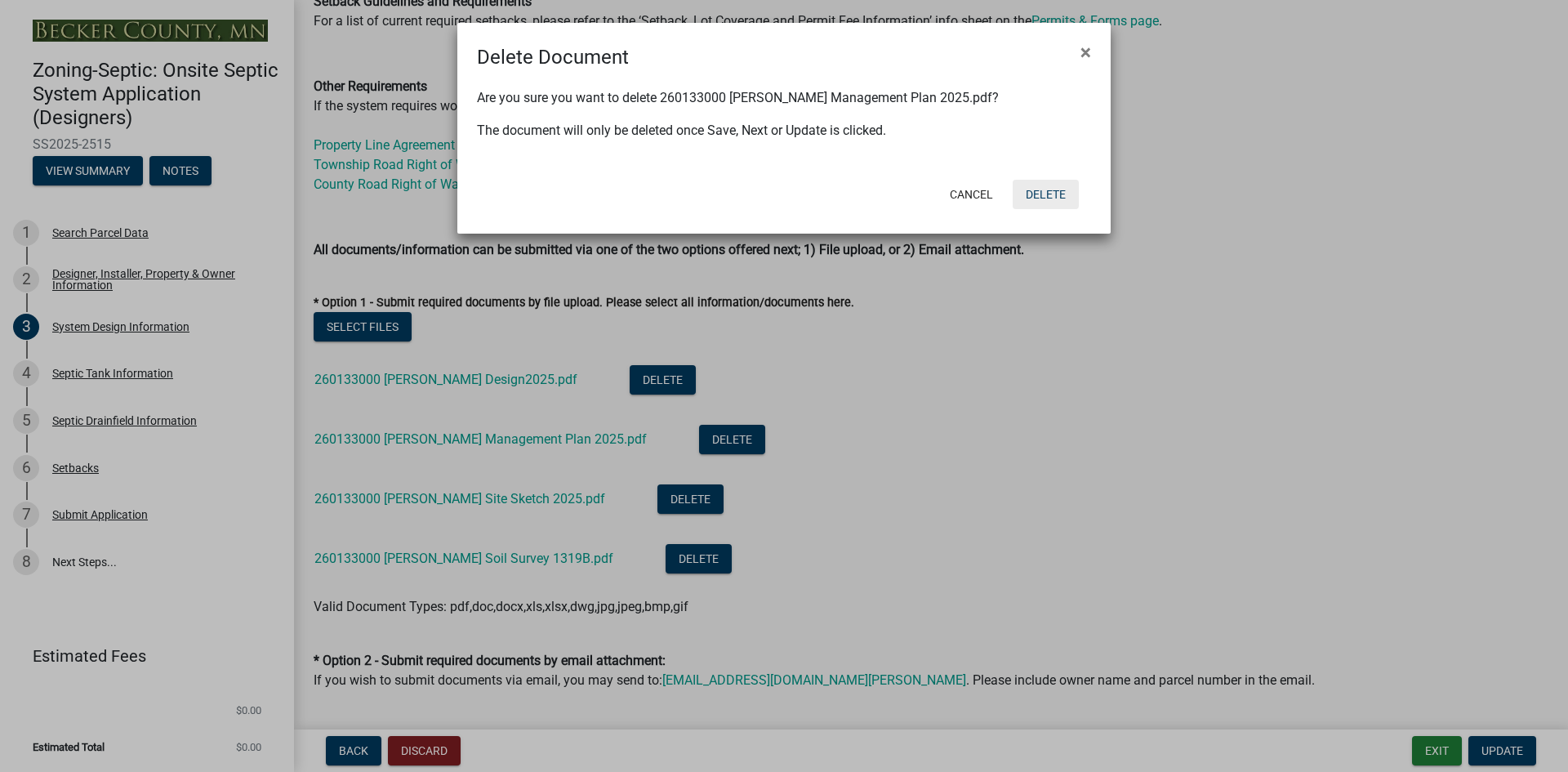
click at [1044, 193] on button "Delete" at bounding box center [1046, 194] width 66 height 29
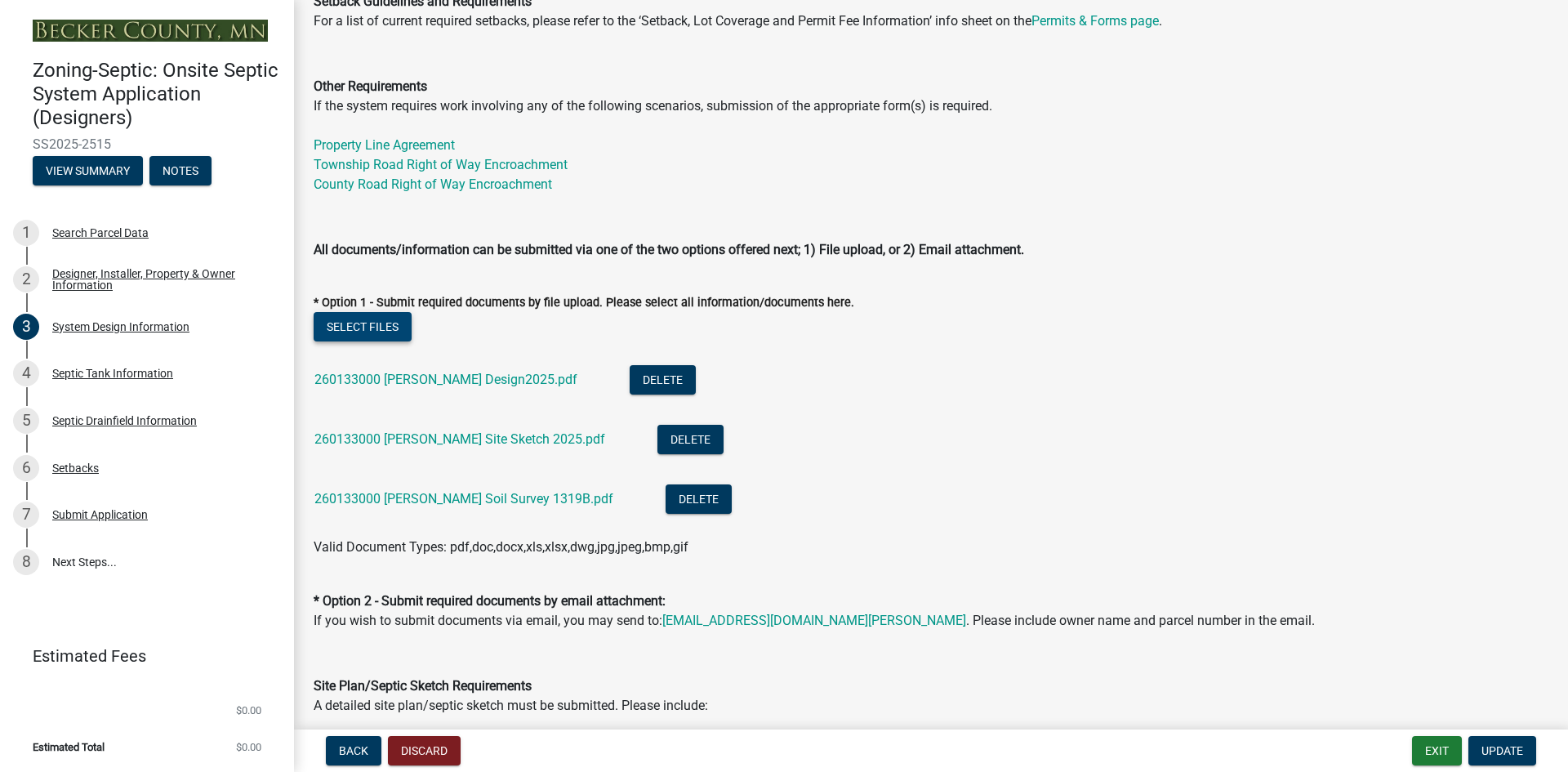
click at [378, 326] on button "Select files" at bounding box center [362, 326] width 98 height 29
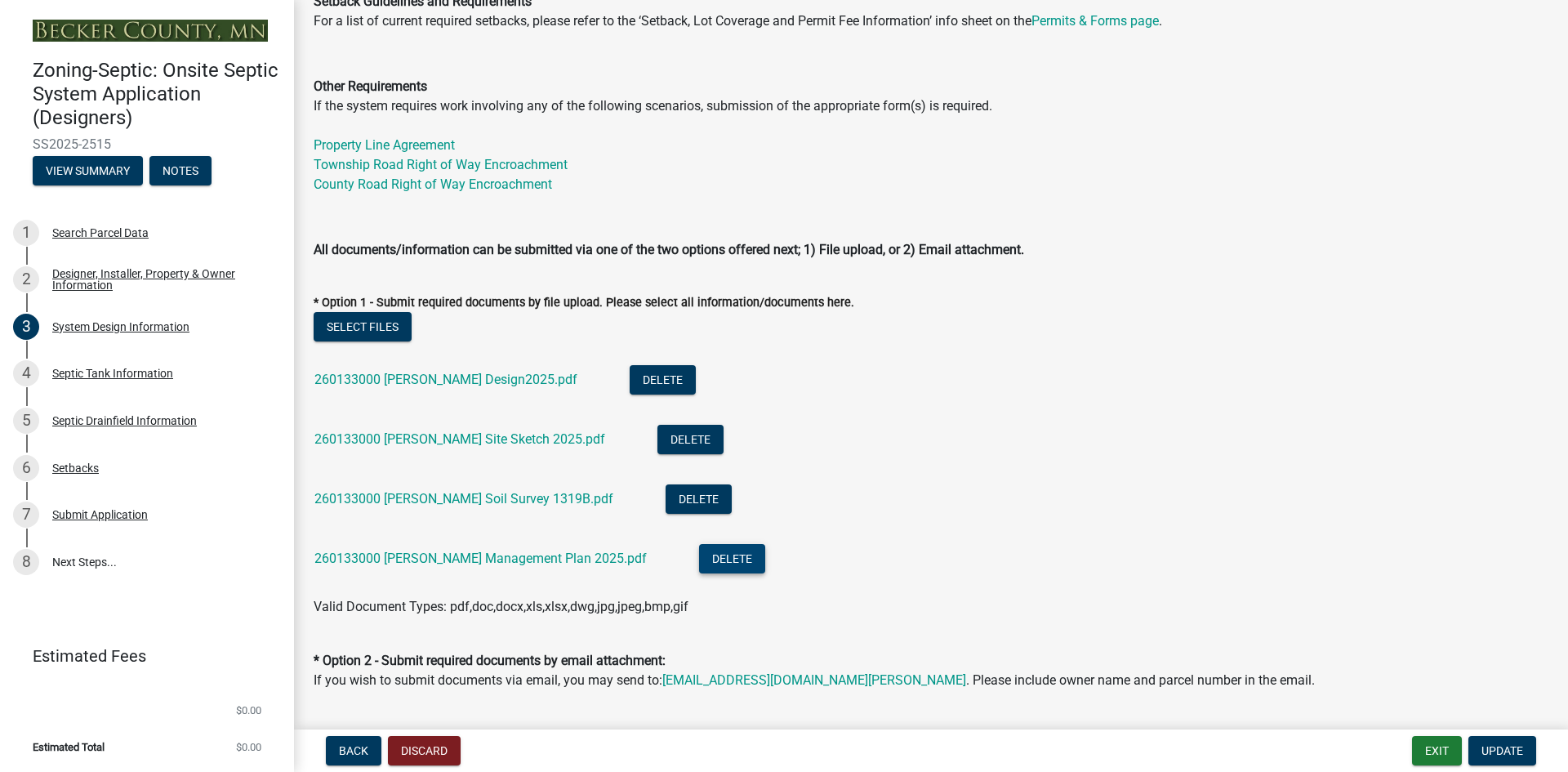
click at [699, 556] on button "Delete" at bounding box center [732, 558] width 66 height 29
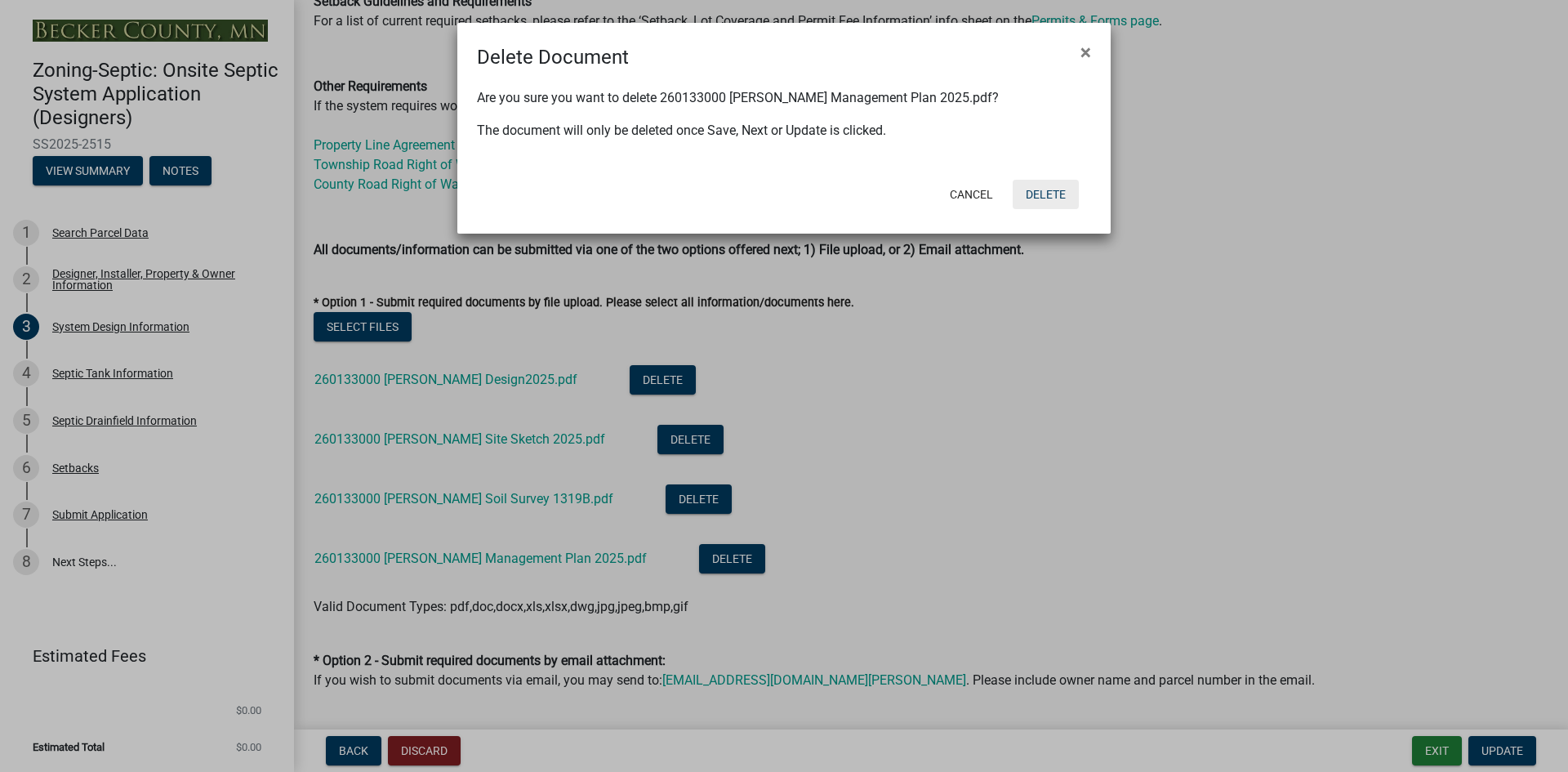
click at [1041, 195] on button "Delete" at bounding box center [1046, 194] width 66 height 29
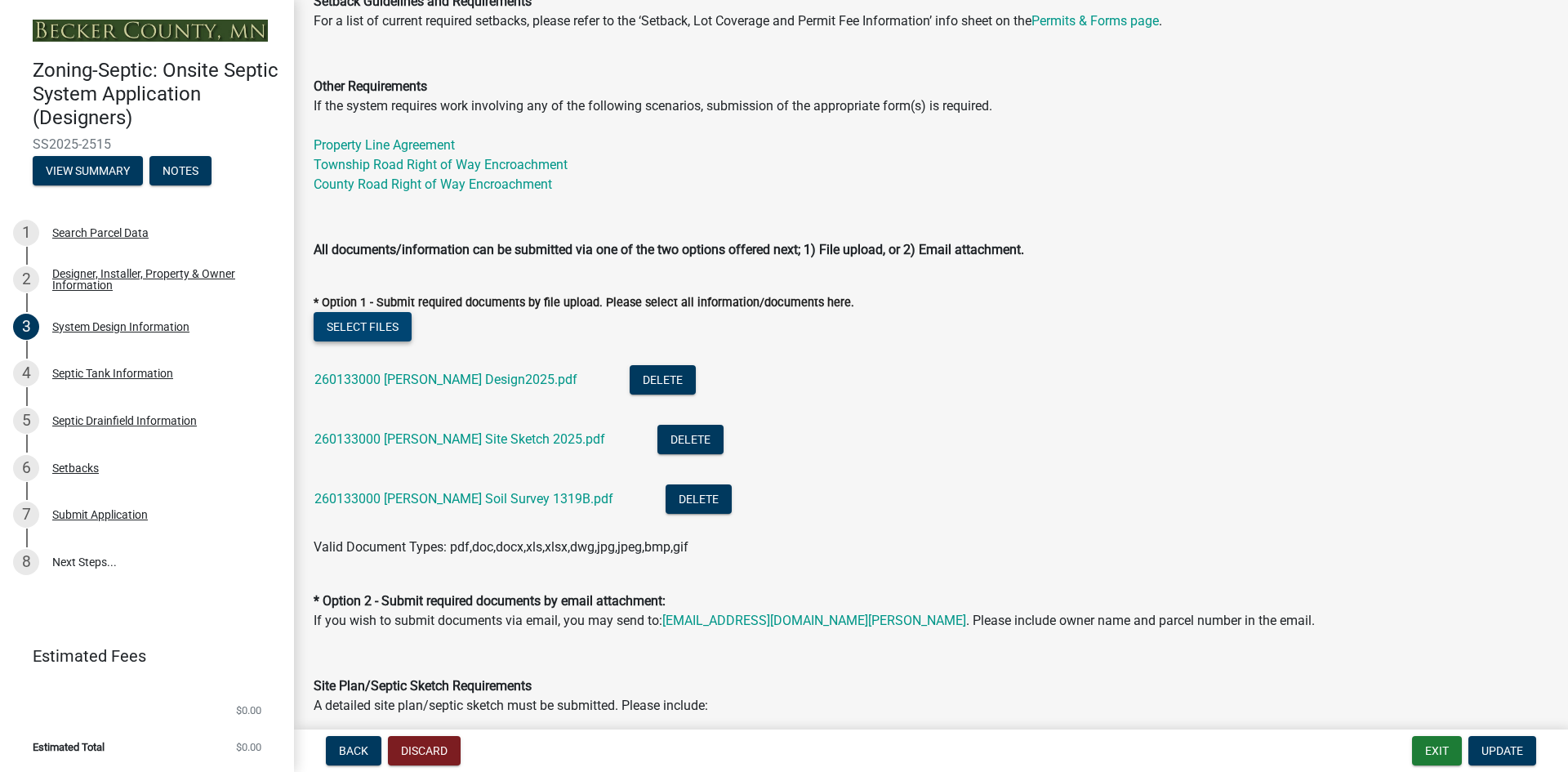
click at [371, 331] on button "Select files" at bounding box center [362, 326] width 98 height 29
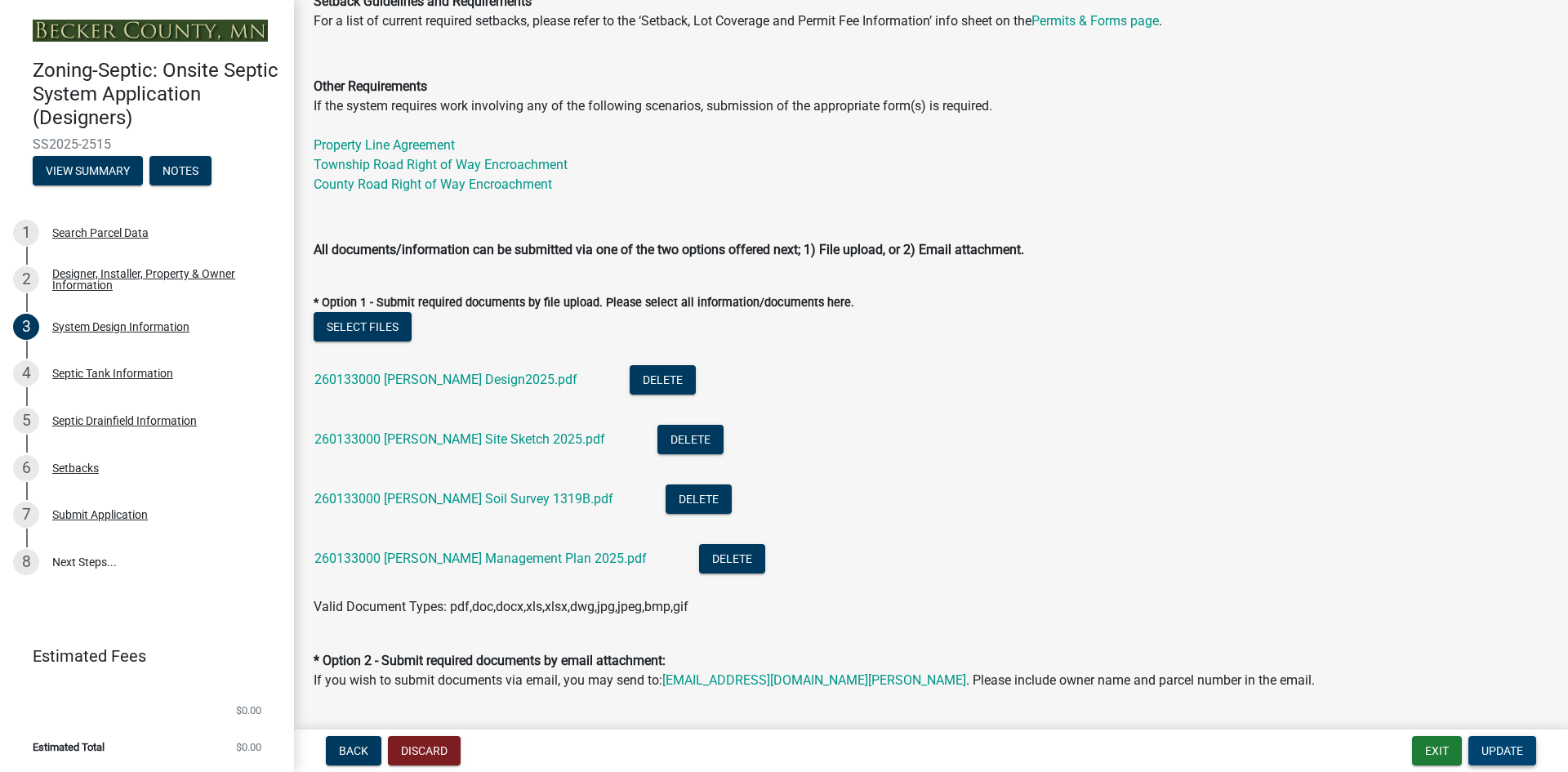
click at [1492, 745] on span "Update" at bounding box center [1502, 751] width 41 height 13
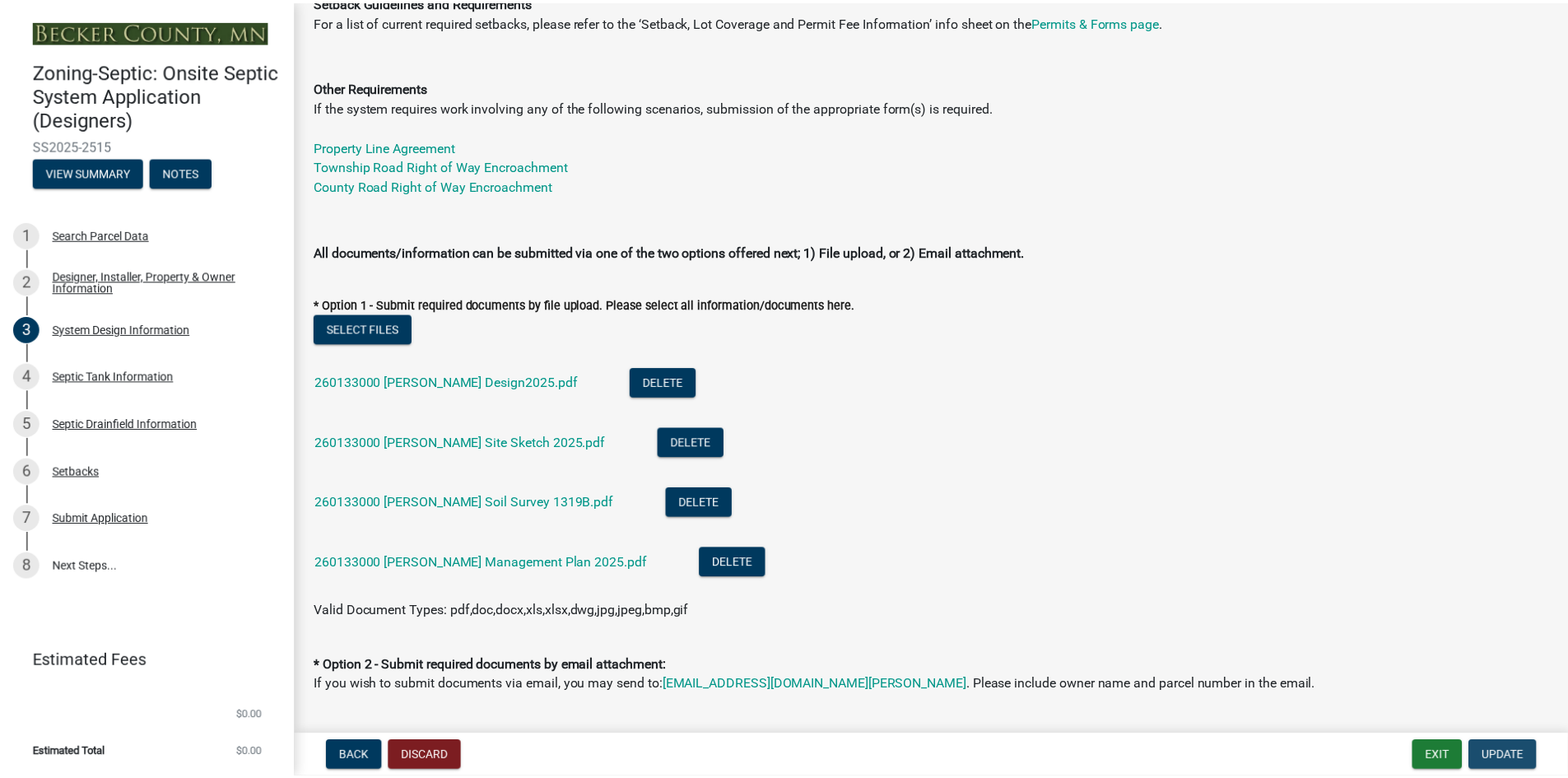
scroll to position [0, 0]
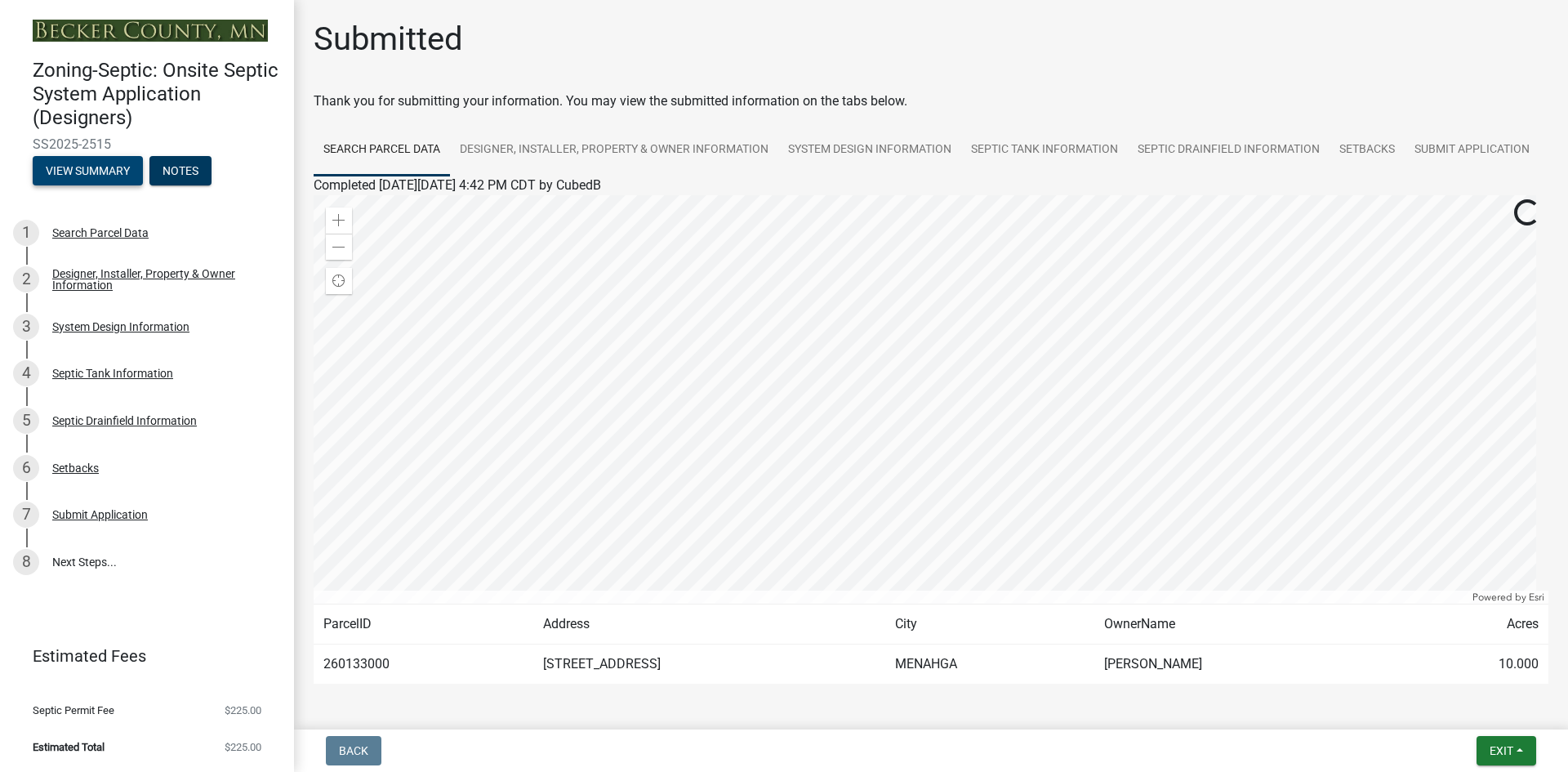
click at [103, 172] on button "View Summary" at bounding box center [87, 170] width 110 height 29
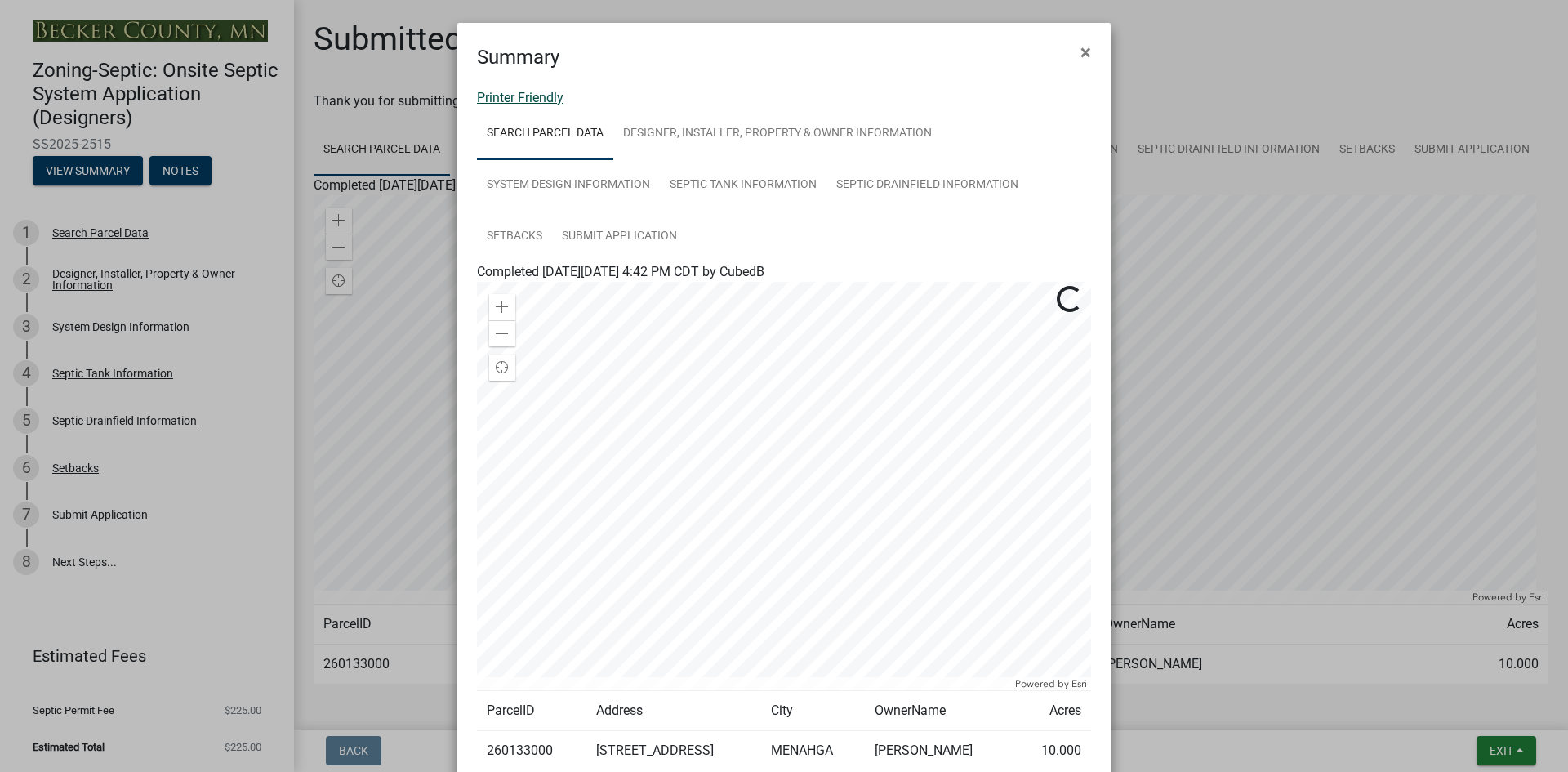
click at [518, 95] on link "Printer Friendly" at bounding box center [520, 97] width 86 height 16
click at [1081, 50] on span "×" at bounding box center [1086, 52] width 11 height 23
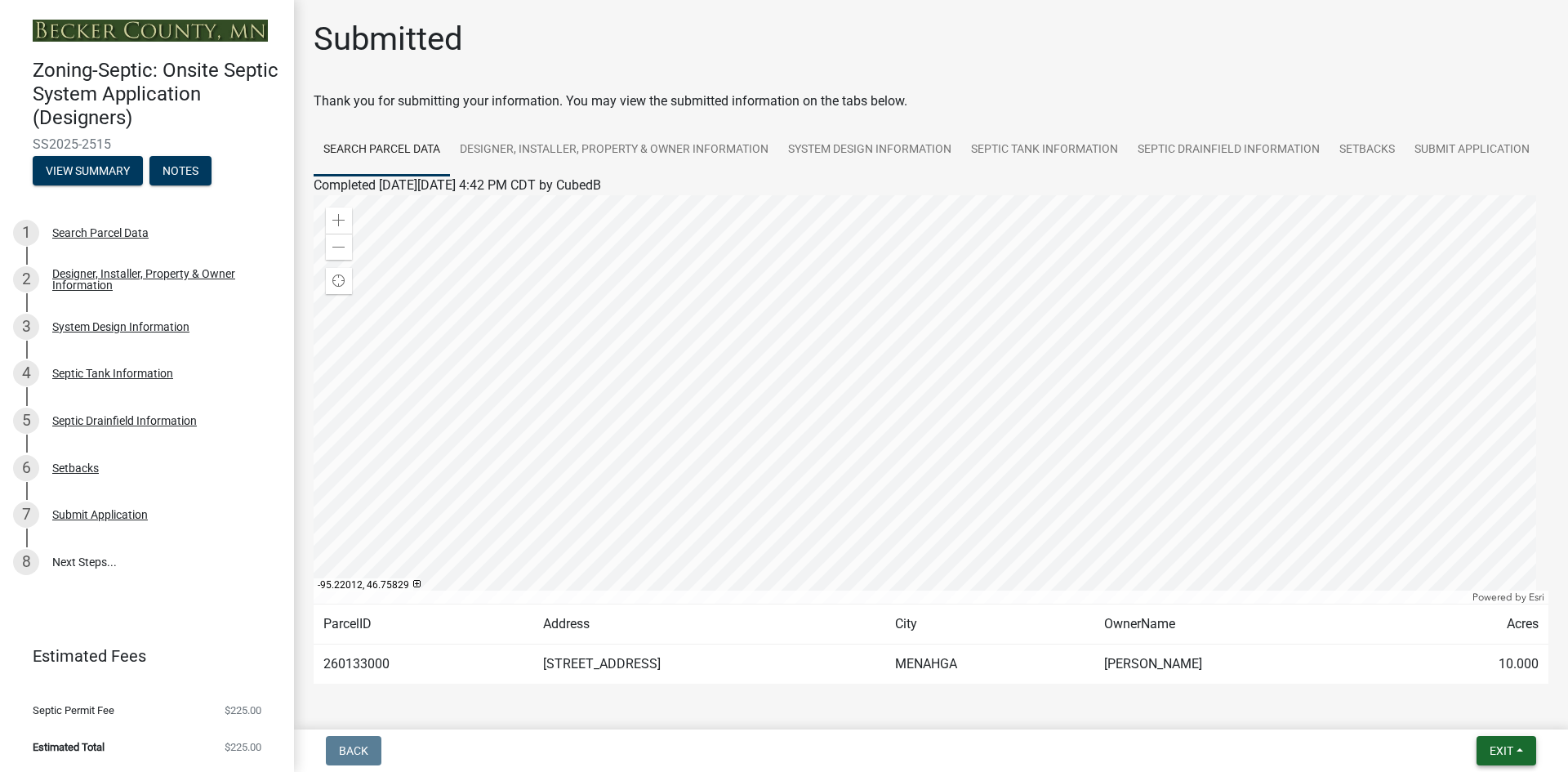
click at [1495, 751] on span "Exit" at bounding box center [1501, 751] width 24 height 13
click at [1478, 702] on button "Save & Exit" at bounding box center [1471, 708] width 131 height 39
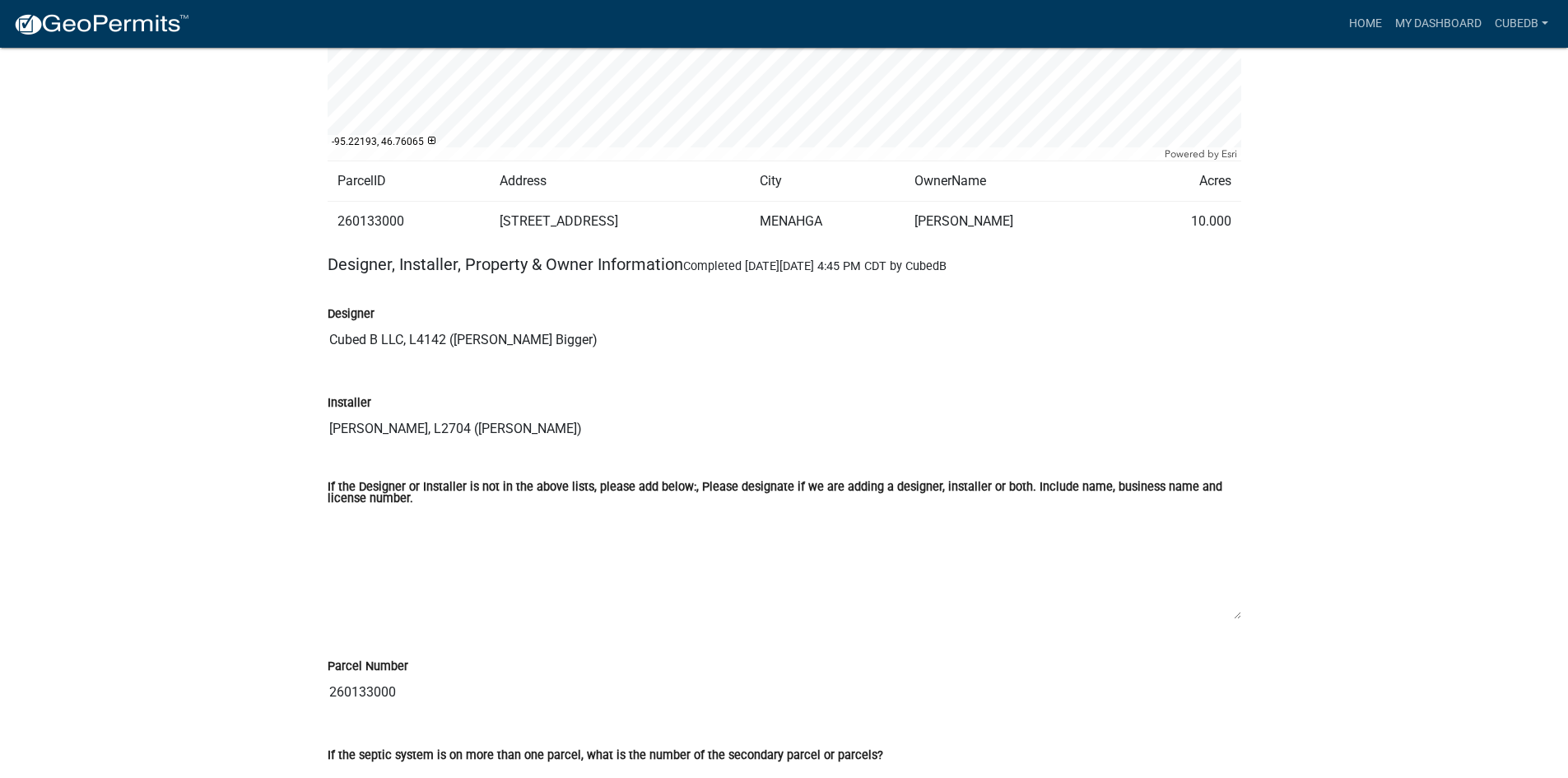
scroll to position [679, 0]
